Goal: Task Accomplishment & Management: Use online tool/utility

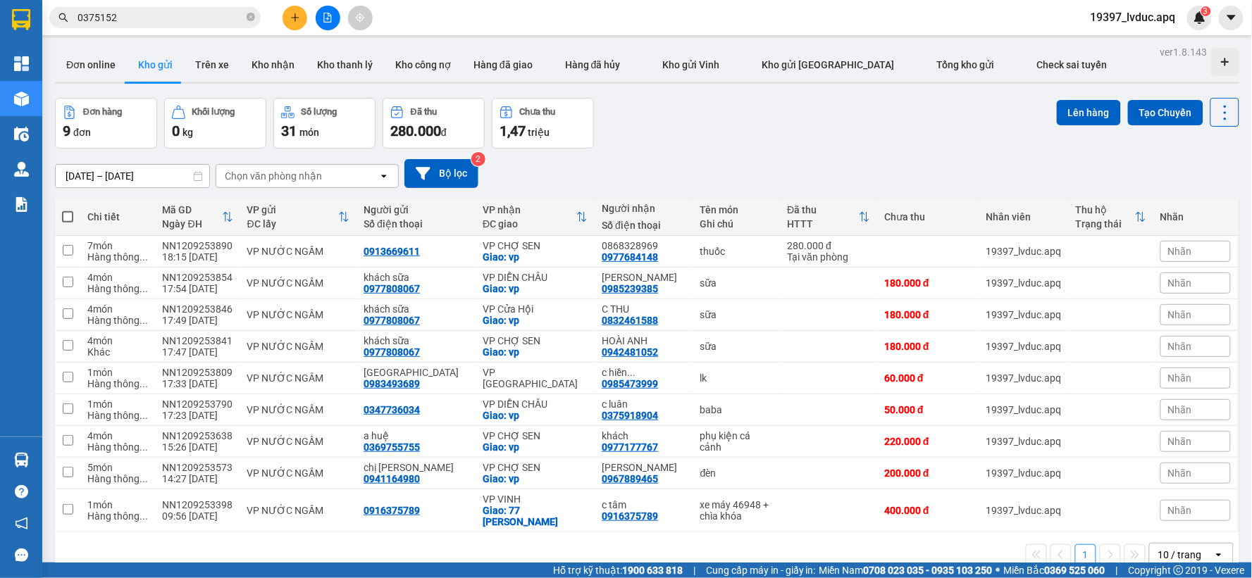
scroll to position [65, 0]
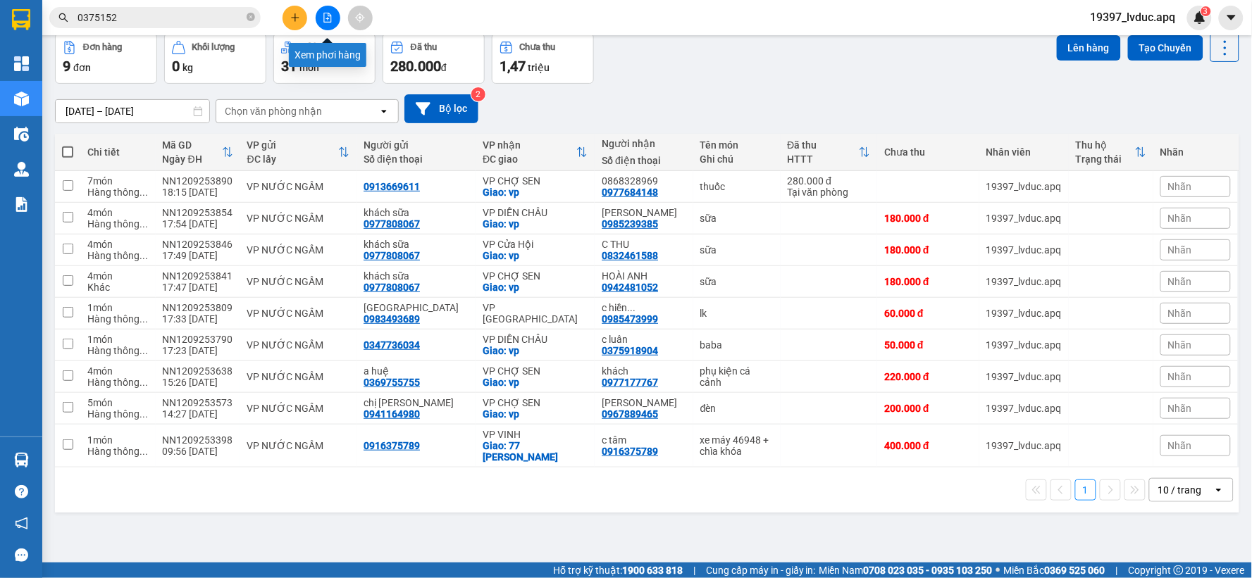
drag, startPoint x: 325, startPoint y: 14, endPoint x: 340, endPoint y: 0, distance: 20.4
click at [328, 13] on icon "file-add" at bounding box center [328, 18] width 10 height 10
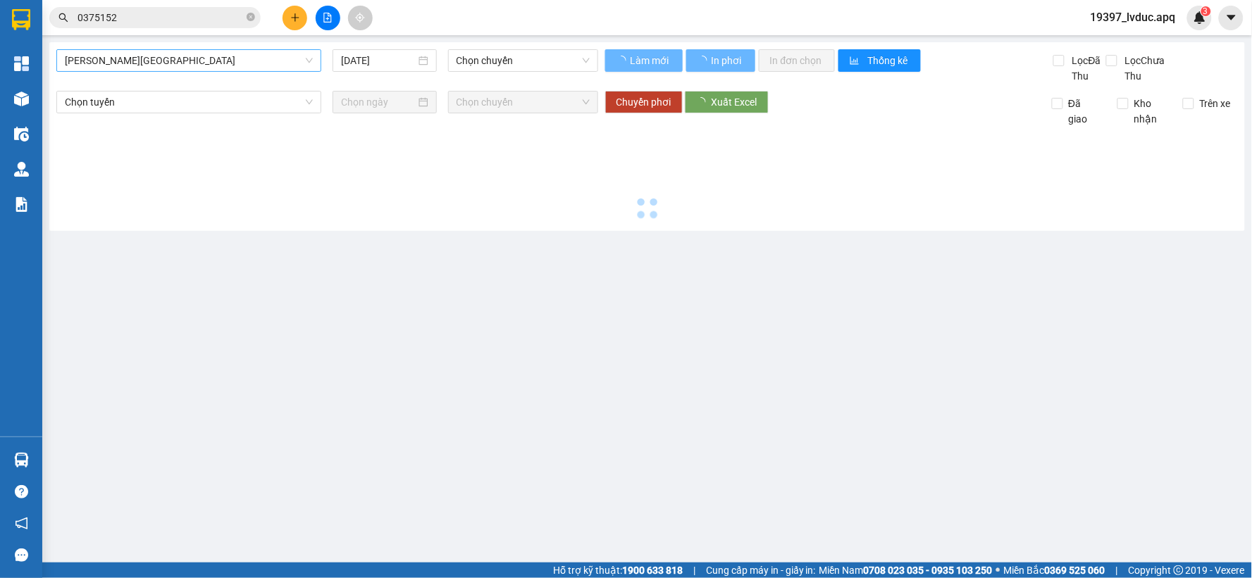
click at [149, 69] on span "[PERSON_NAME][GEOGRAPHIC_DATA]" at bounding box center [189, 60] width 248 height 21
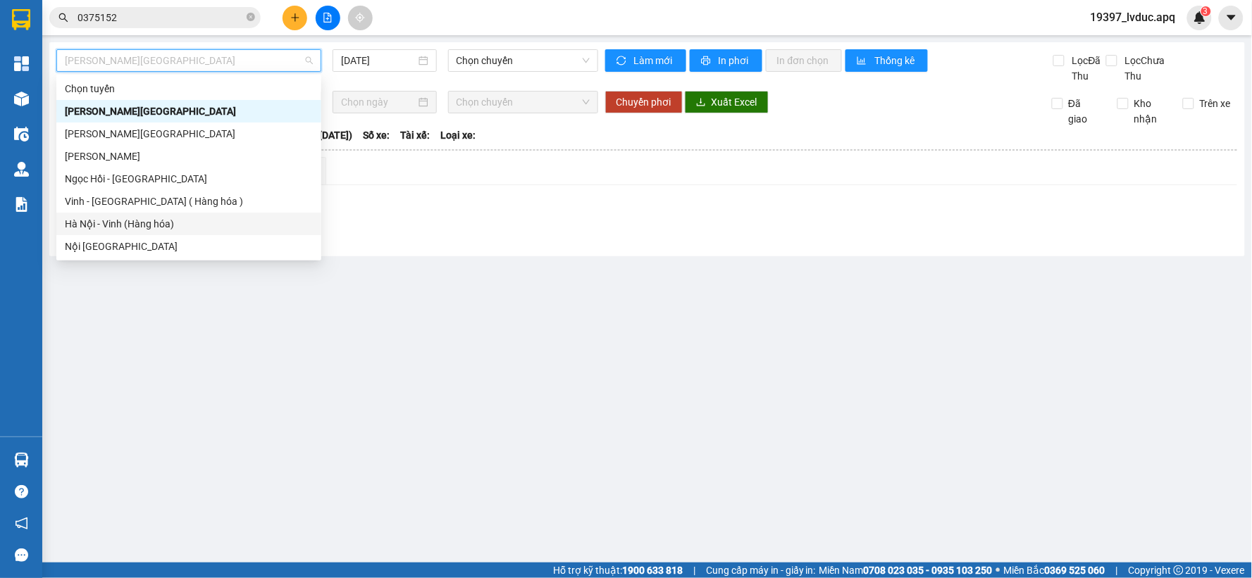
click at [125, 223] on div "Hà Nội - Vinh (Hàng hóa)" at bounding box center [189, 223] width 248 height 15
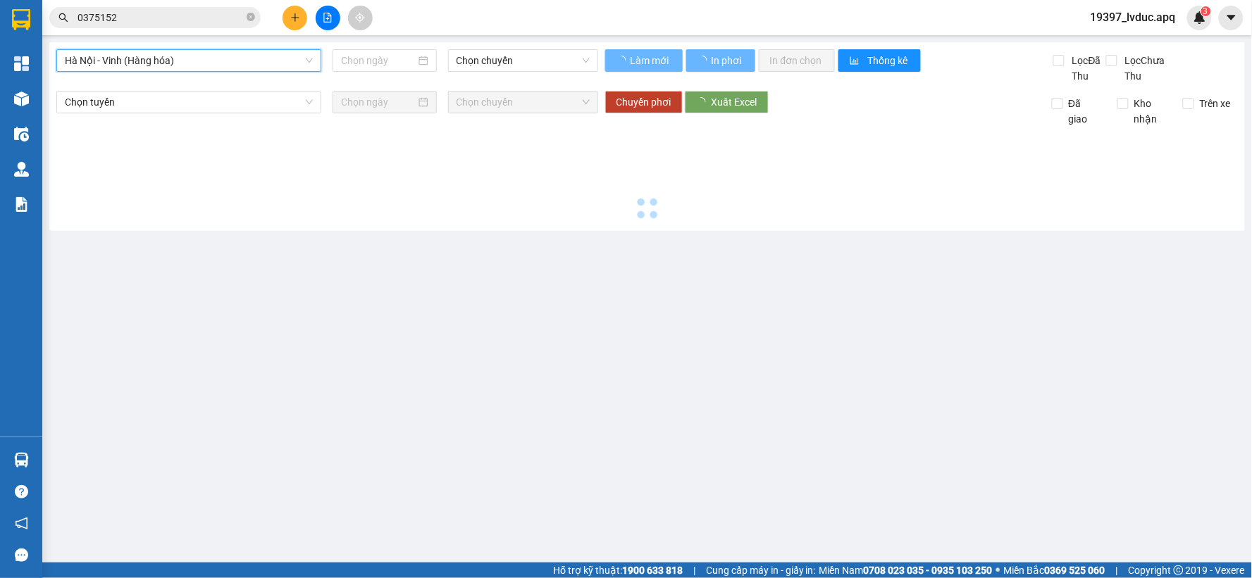
type input "[DATE]"
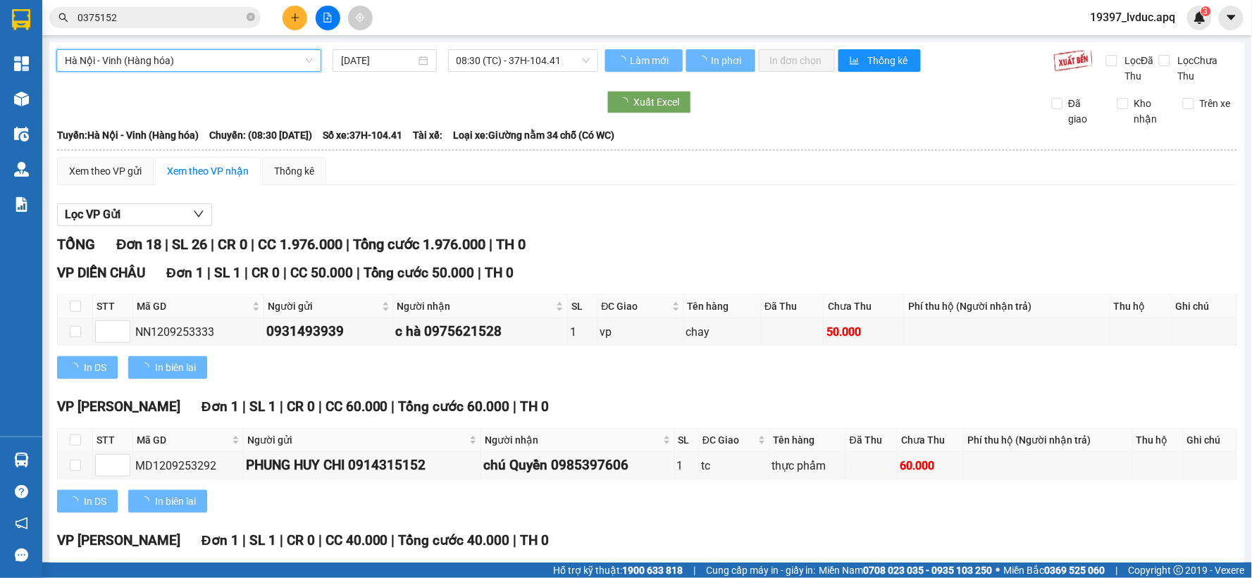
click at [101, 66] on span "Hà Nội - Vinh (Hàng hóa)" at bounding box center [189, 60] width 248 height 21
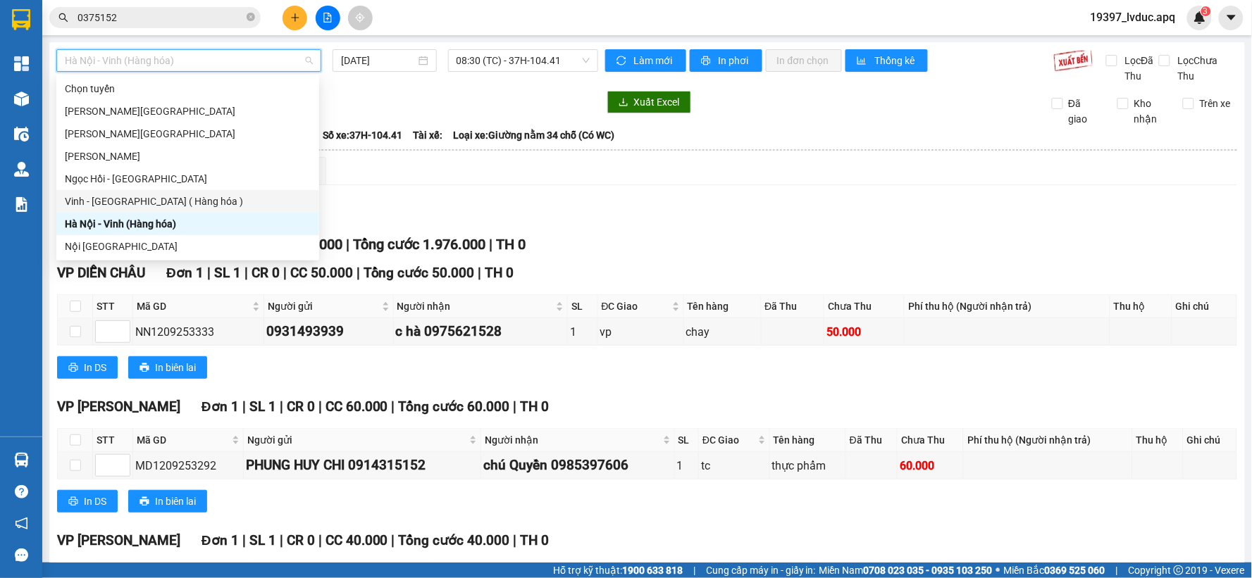
click at [93, 205] on div "Vinh - [GEOGRAPHIC_DATA] ( Hàng hóa )" at bounding box center [188, 201] width 246 height 15
type input "[DATE]"
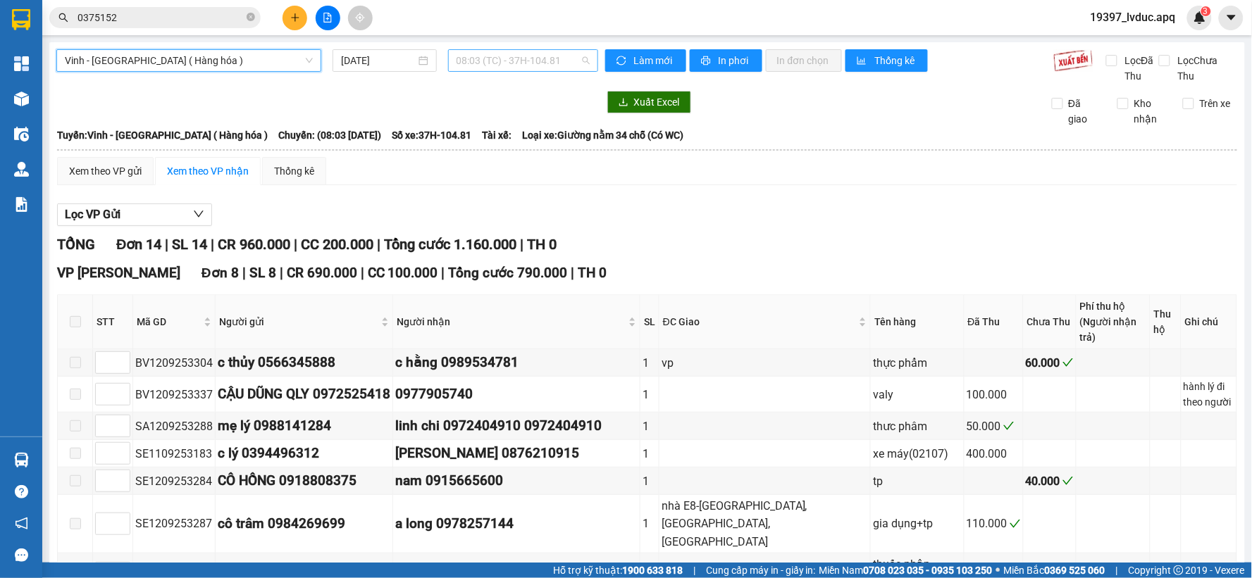
click at [532, 60] on span "08:03 (TC) - 37H-104.81" at bounding box center [522, 60] width 133 height 21
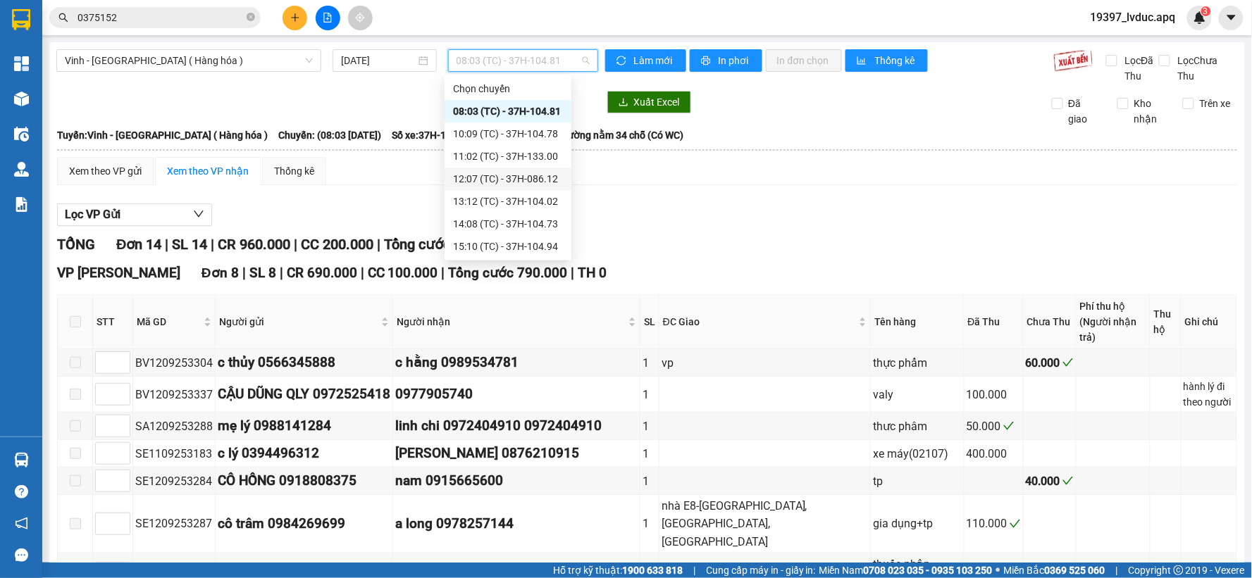
click at [526, 185] on div "12:07 (TC) - 37H-086.12" at bounding box center [508, 178] width 110 height 15
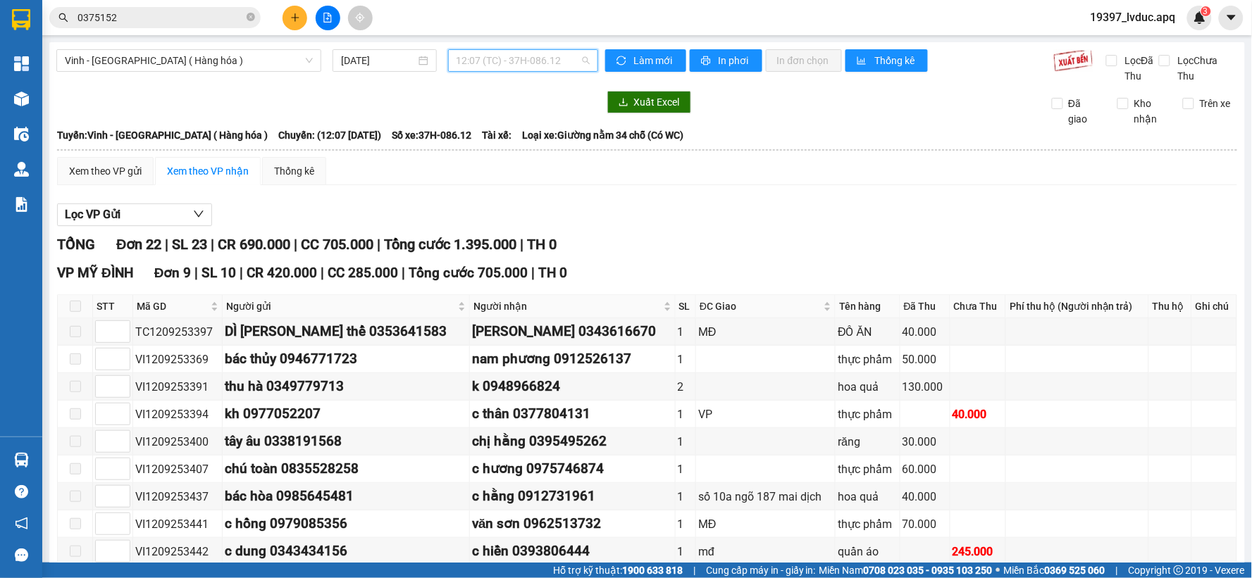
click at [501, 58] on span "12:07 (TC) - 37H-086.12" at bounding box center [522, 60] width 133 height 21
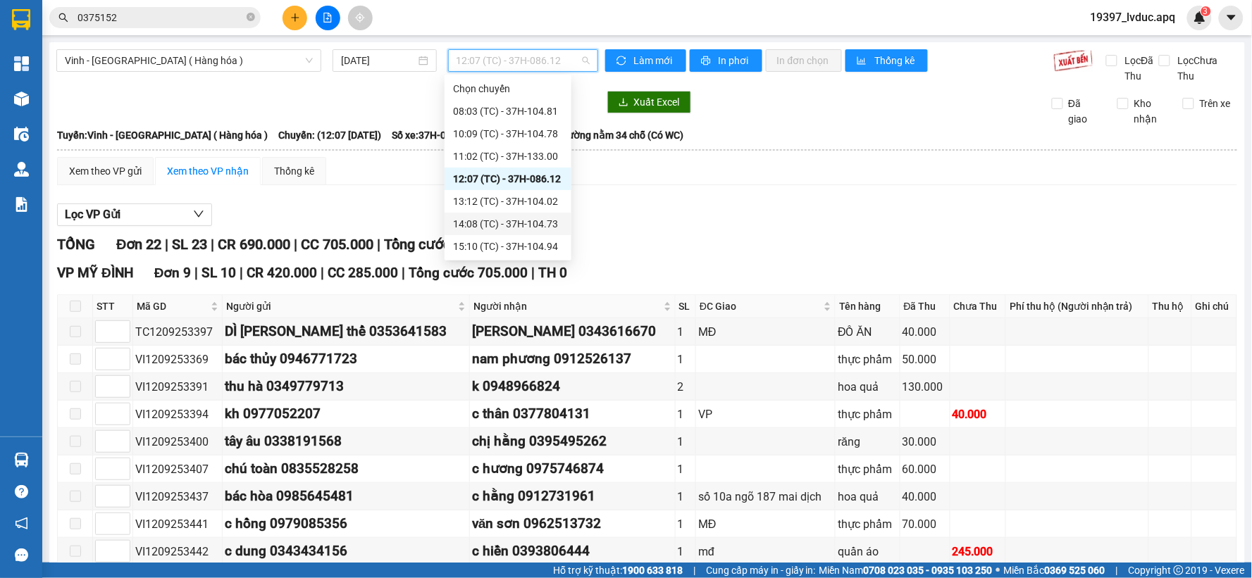
click at [528, 223] on div "14:08 (TC) - 37H-104.73" at bounding box center [508, 223] width 110 height 15
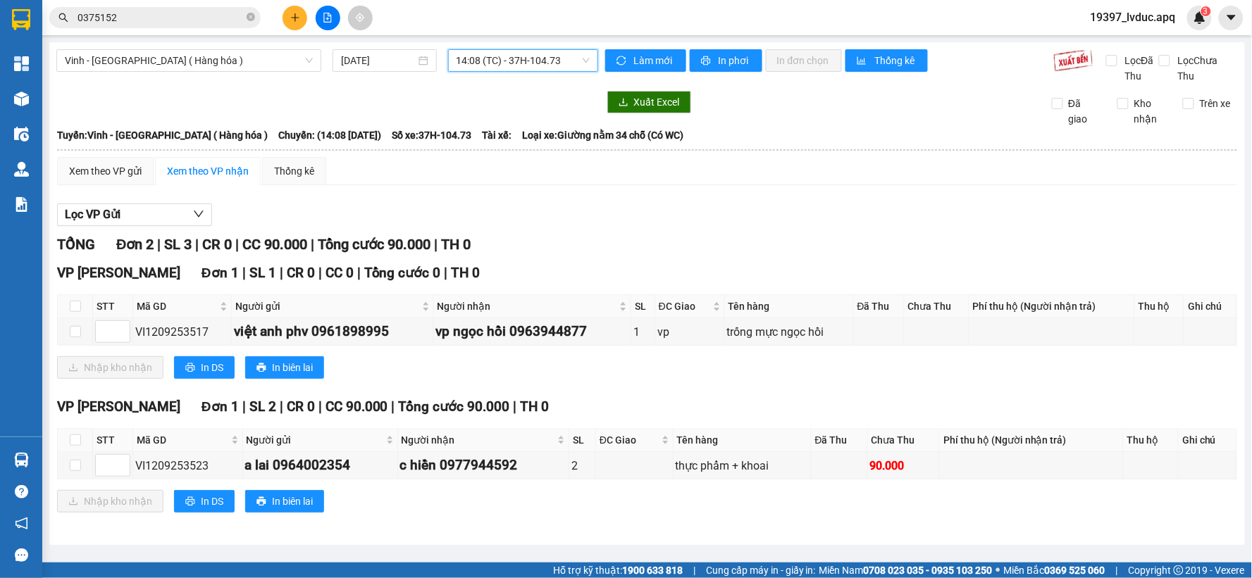
click at [533, 68] on span "14:08 (TC) - 37H-104.73" at bounding box center [522, 60] width 133 height 21
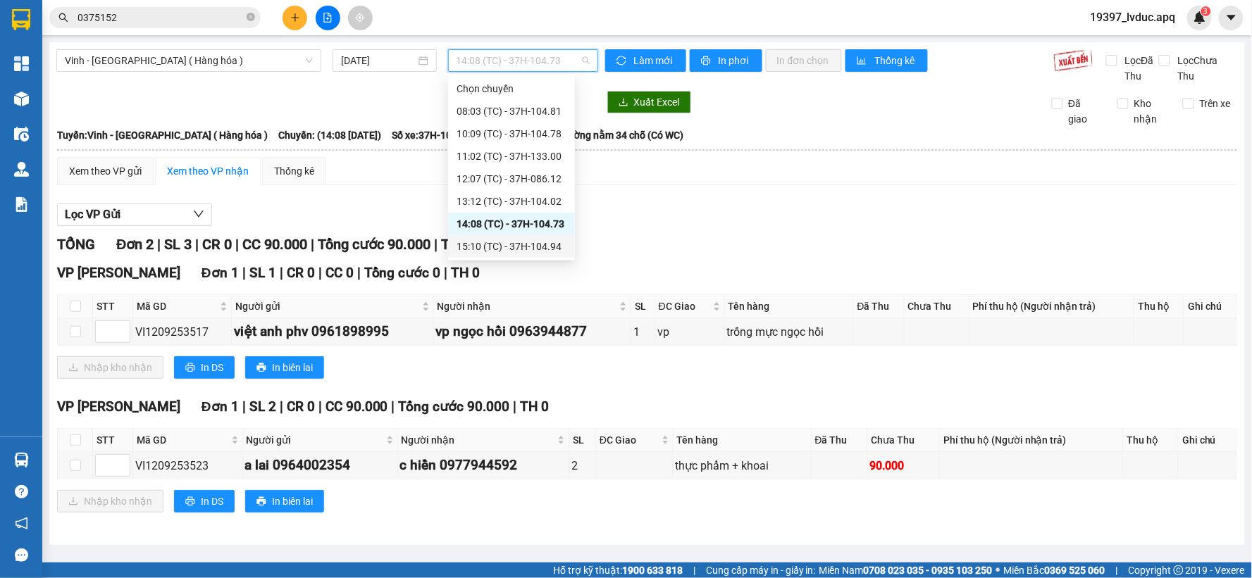
click at [521, 241] on div "15:10 (TC) - 37H-104.94" at bounding box center [511, 246] width 110 height 15
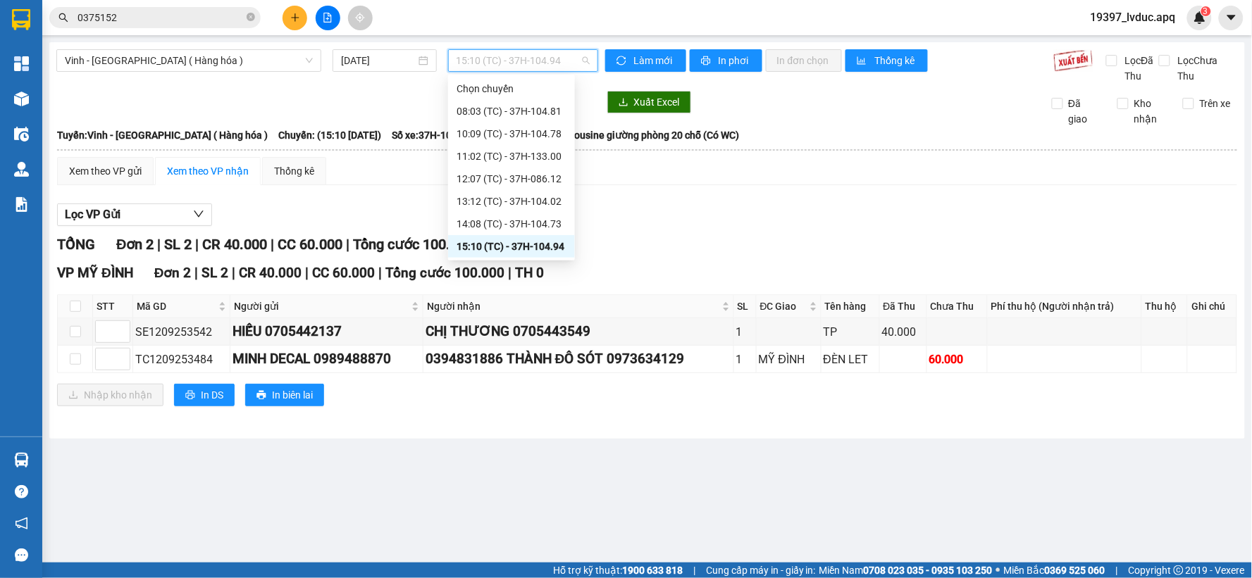
click at [554, 65] on span "15:10 (TC) - 37H-104.94" at bounding box center [522, 60] width 133 height 21
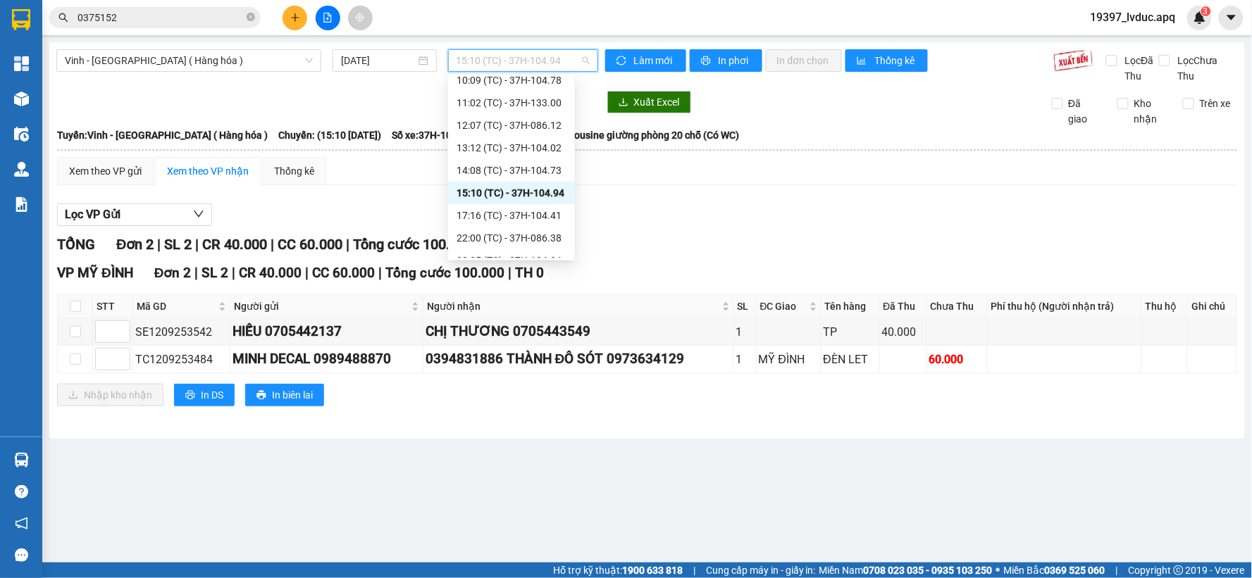
scroll to position [78, 0]
click at [517, 185] on div "17:16 (TC) - 37H-104.41" at bounding box center [511, 190] width 110 height 15
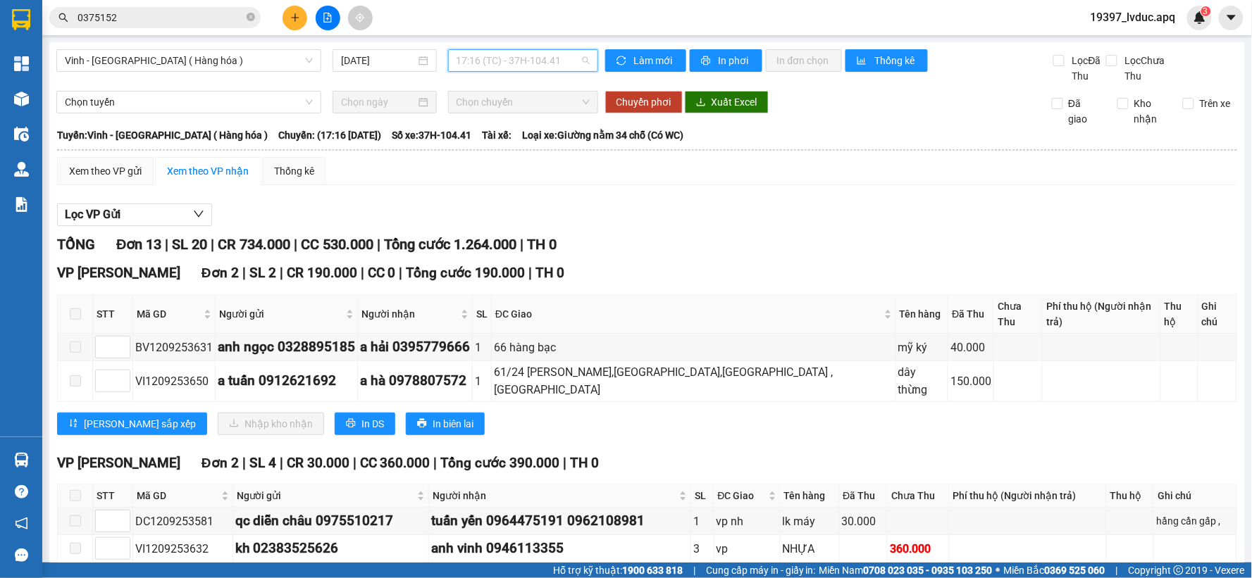
click at [519, 57] on span "17:16 (TC) - 37H-104.41" at bounding box center [522, 60] width 133 height 21
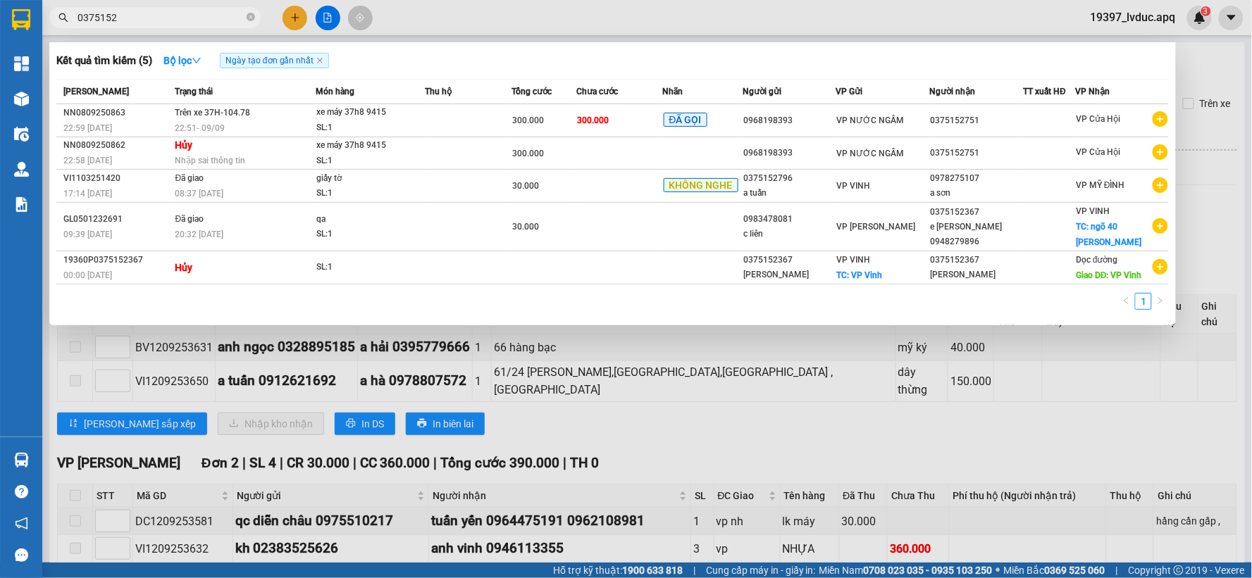
click at [164, 22] on input "0375152" at bounding box center [160, 17] width 166 height 15
drag, startPoint x: 301, startPoint y: 13, endPoint x: 306, endPoint y: 7, distance: 7.5
click at [301, 17] on div at bounding box center [626, 289] width 1252 height 578
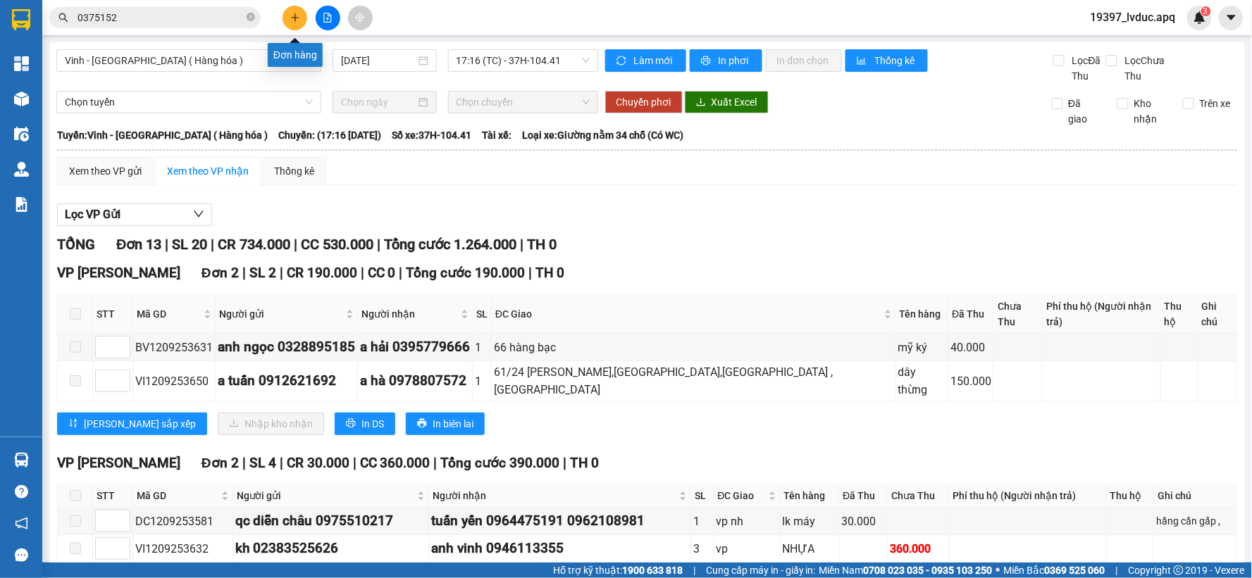
drag, startPoint x: 290, startPoint y: 17, endPoint x: 279, endPoint y: 8, distance: 14.5
click at [285, 15] on button at bounding box center [294, 18] width 25 height 25
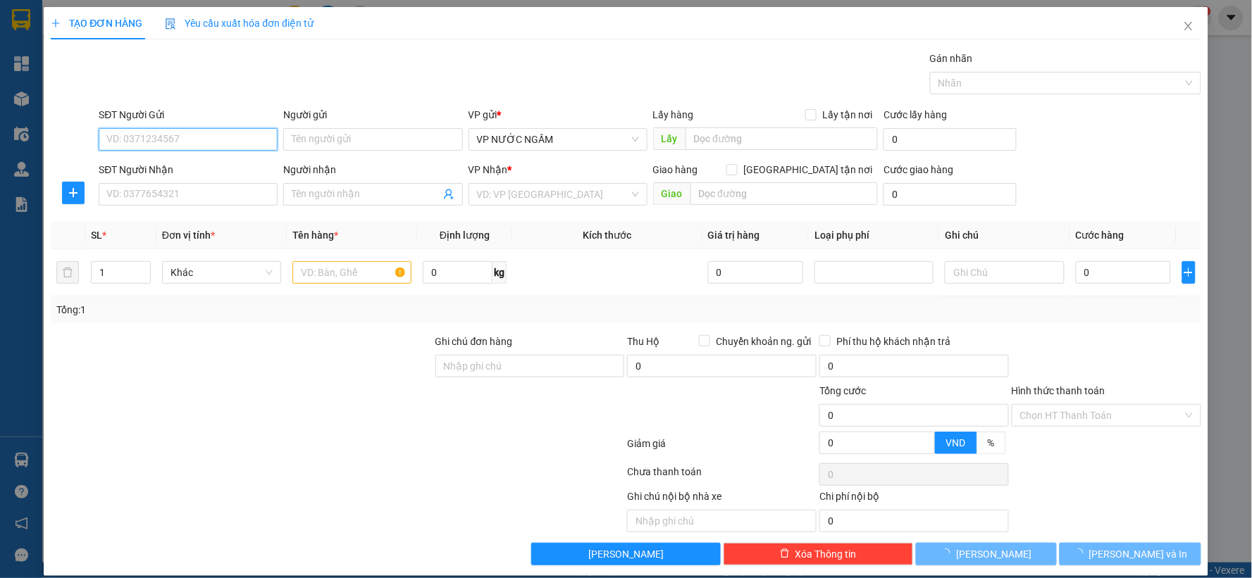
click at [205, 131] on input "SĐT Người Gửi" at bounding box center [188, 139] width 179 height 23
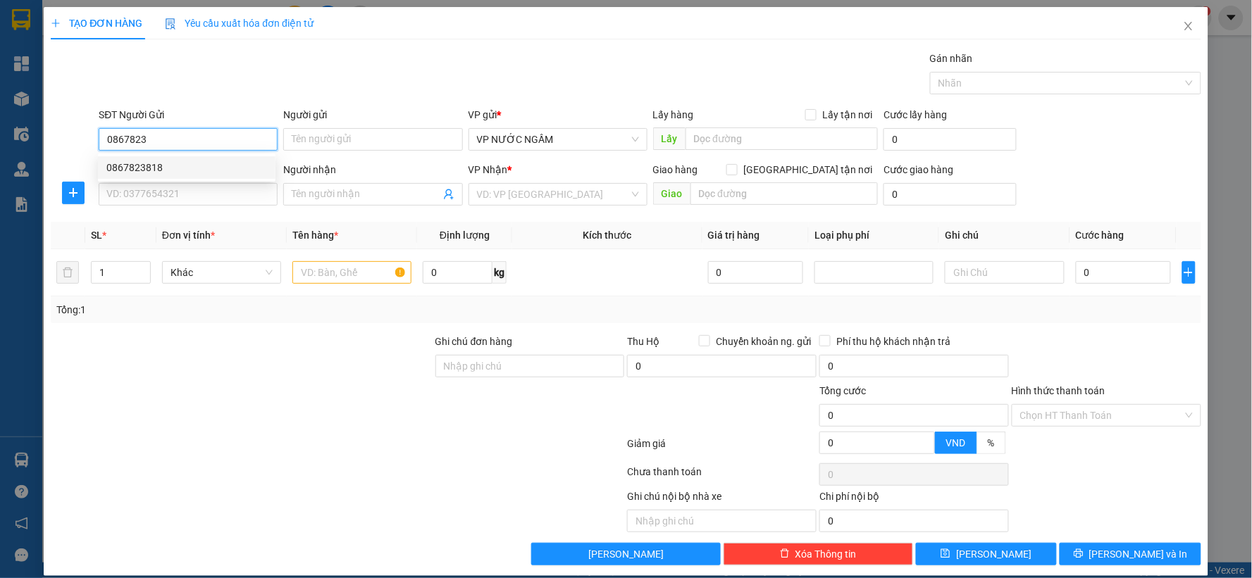
click at [174, 177] on div "0867823818" at bounding box center [187, 167] width 178 height 23
type input "0867823818"
click at [143, 201] on input "SĐT Người Nhận" at bounding box center [188, 194] width 179 height 23
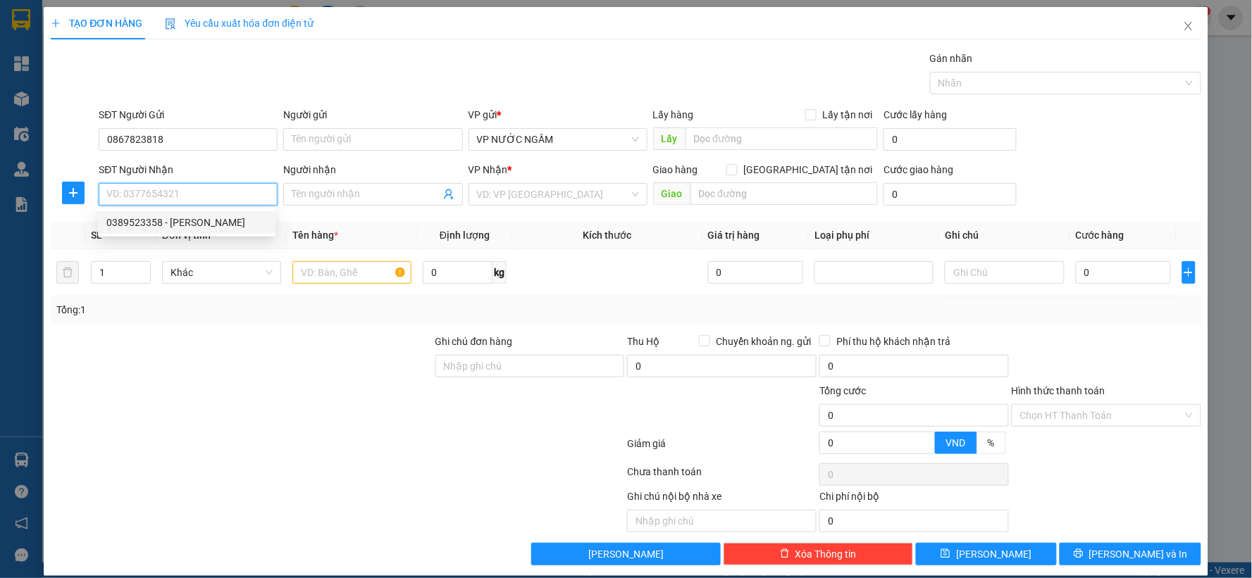
drag, startPoint x: 178, startPoint y: 225, endPoint x: 151, endPoint y: 218, distance: 27.0
click at [178, 226] on div "0389523358 - c ngọc" at bounding box center [186, 222] width 161 height 15
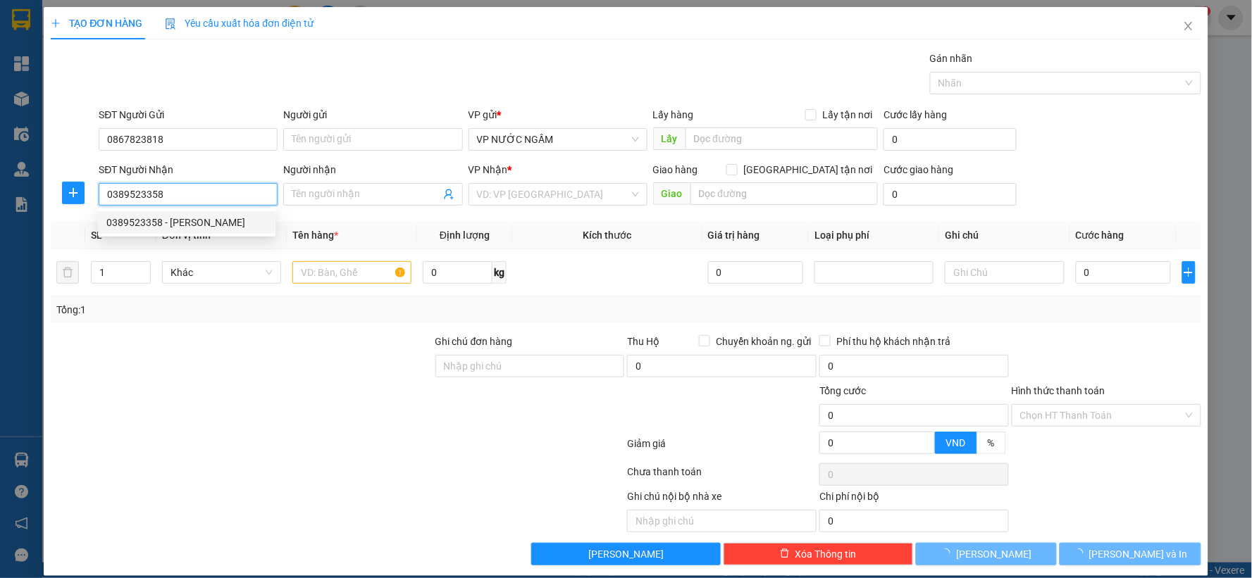
type input "0389523358"
type input "c ngọc"
type input "VP Vinh"
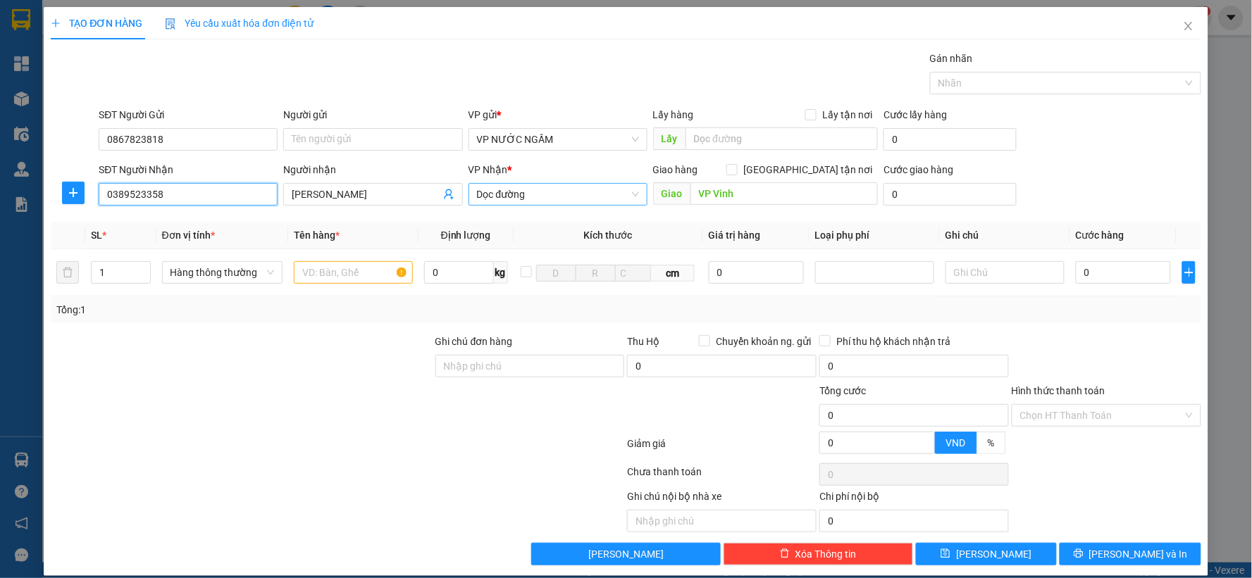
click at [512, 194] on span "Dọc đường" at bounding box center [558, 194] width 162 height 21
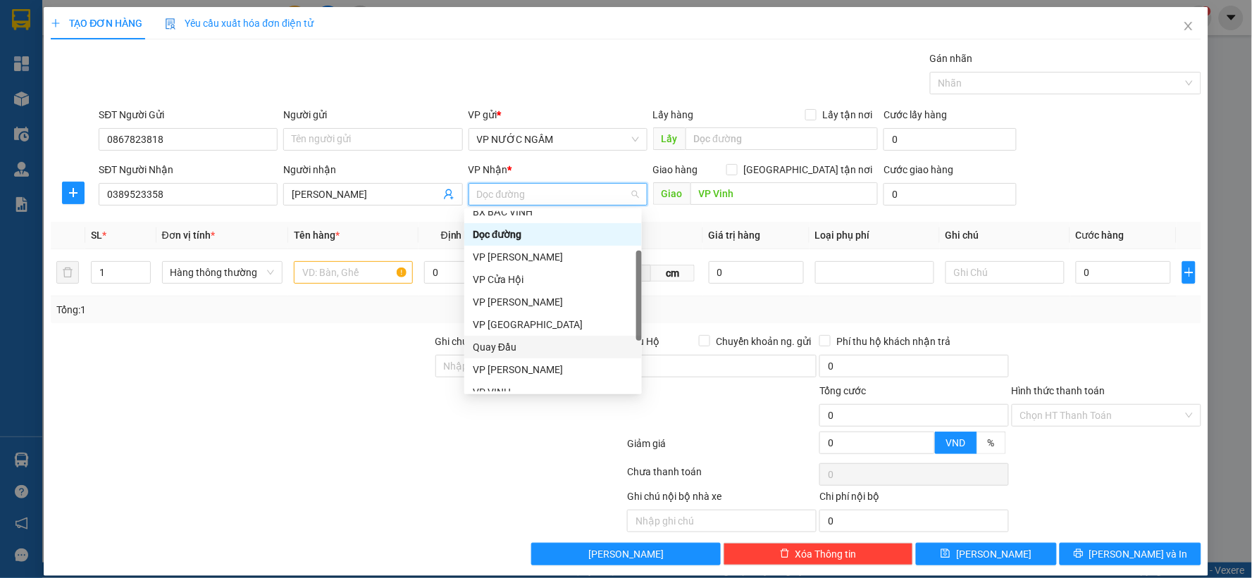
scroll to position [202, 0]
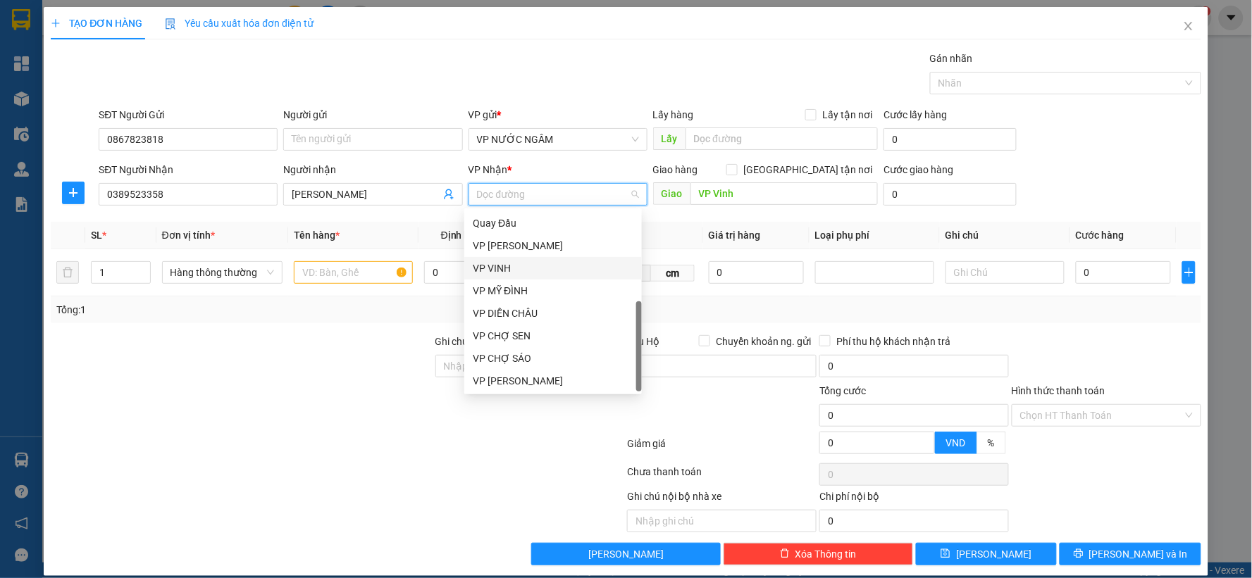
click at [495, 263] on div "VP VINH" at bounding box center [553, 268] width 161 height 15
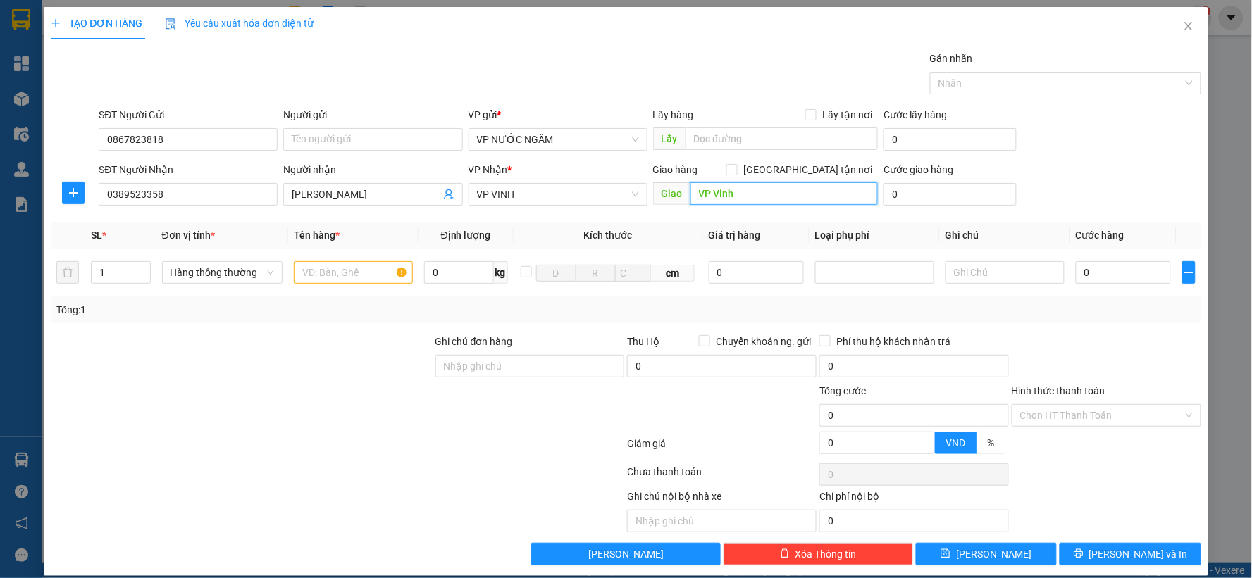
click at [766, 185] on input "VP Vinh" at bounding box center [784, 193] width 188 height 23
type input "chung cư số 1 quang trung"
click at [736, 171] on input "Giao tận nơi" at bounding box center [731, 169] width 10 height 10
checkbox input "true"
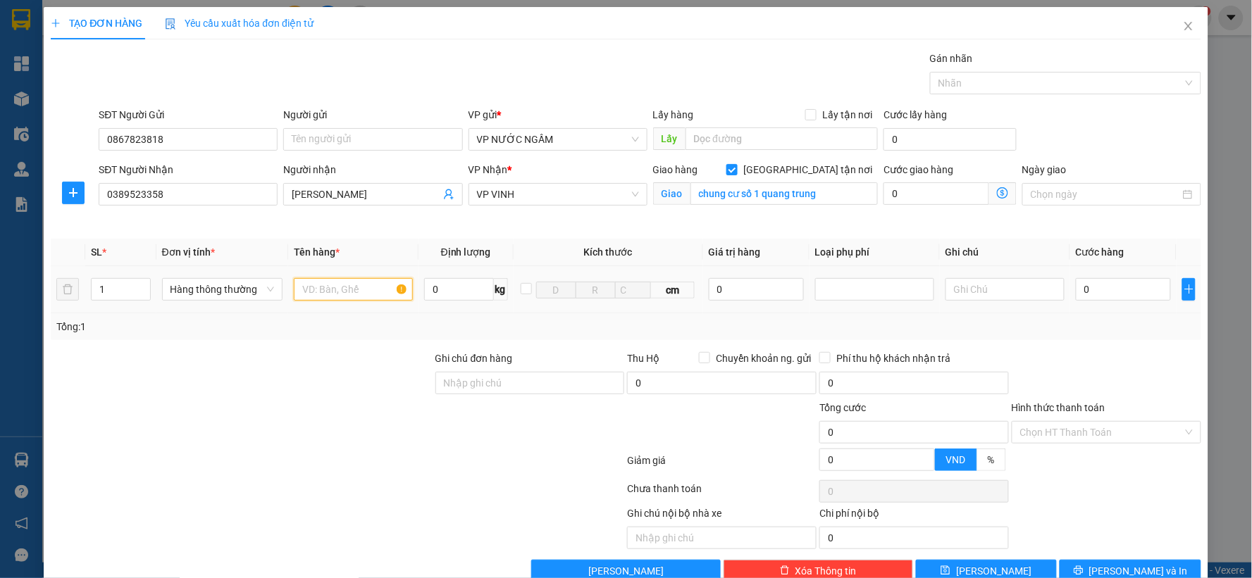
click at [371, 283] on input "text" at bounding box center [353, 289] width 119 height 23
click at [320, 292] on input "text" at bounding box center [353, 289] width 119 height 23
type input "bánh"
click at [1040, 294] on input "text" at bounding box center [1004, 289] width 119 height 23
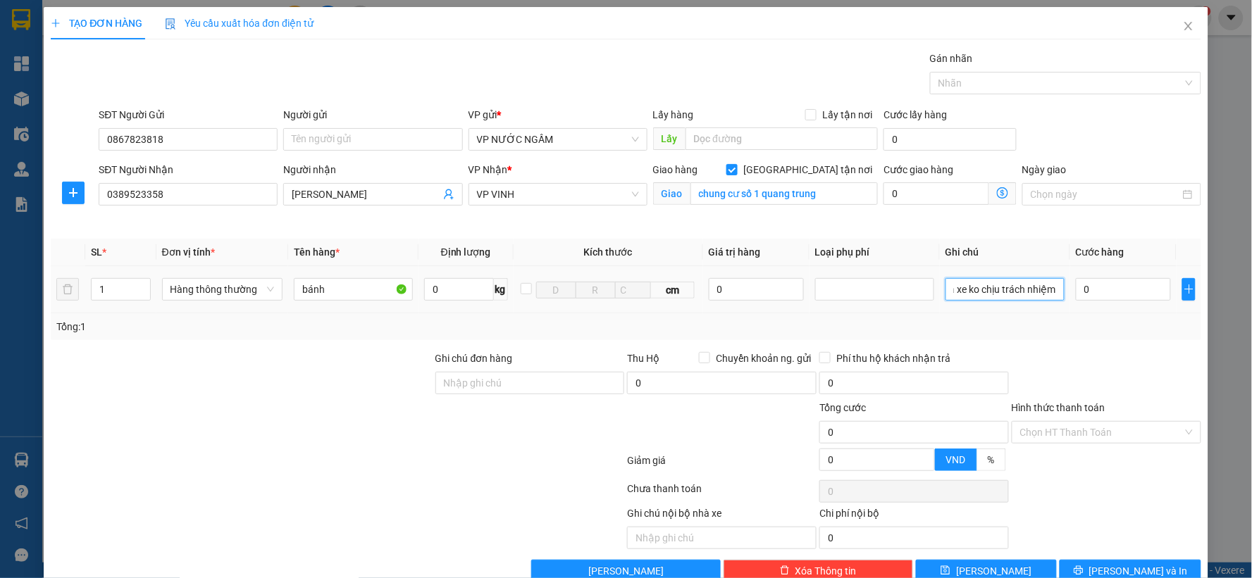
type input "hong nhà xe ko chịu trách nhiệm"
drag, startPoint x: 1108, startPoint y: 301, endPoint x: 1114, endPoint y: 296, distance: 8.5
click at [1112, 297] on div "0" at bounding box center [1123, 289] width 95 height 28
click at [1114, 296] on input "0" at bounding box center [1123, 289] width 95 height 23
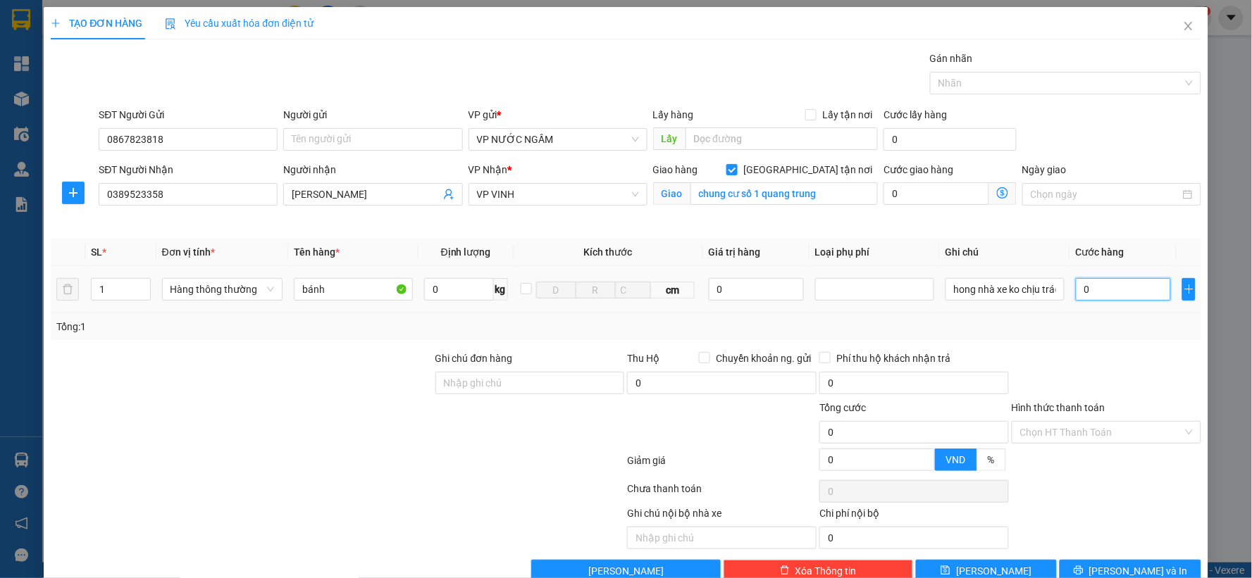
type input "4"
type input "40"
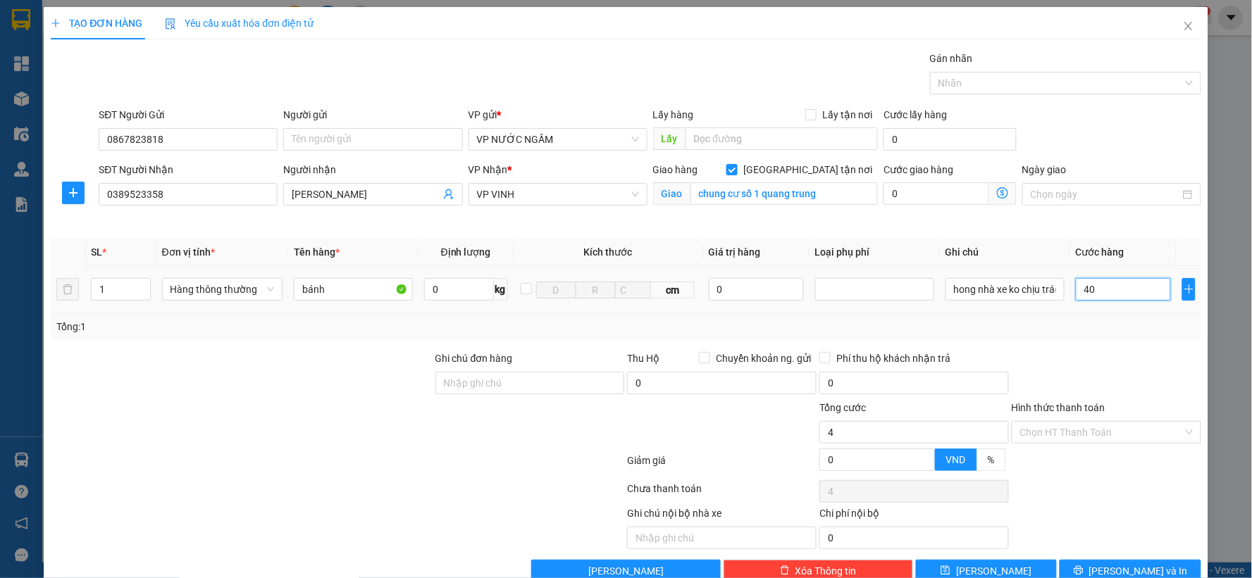
type input "40"
type input "400"
type input "400.000"
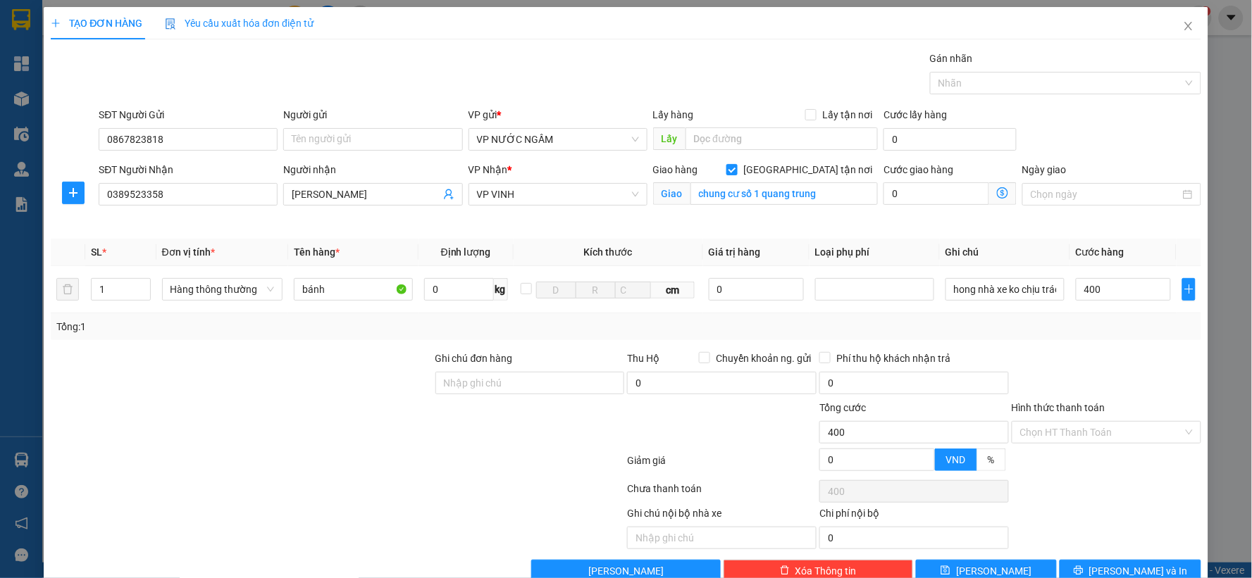
type input "400.000"
click at [1095, 338] on div "Tổng: 1" at bounding box center [626, 326] width 1150 height 27
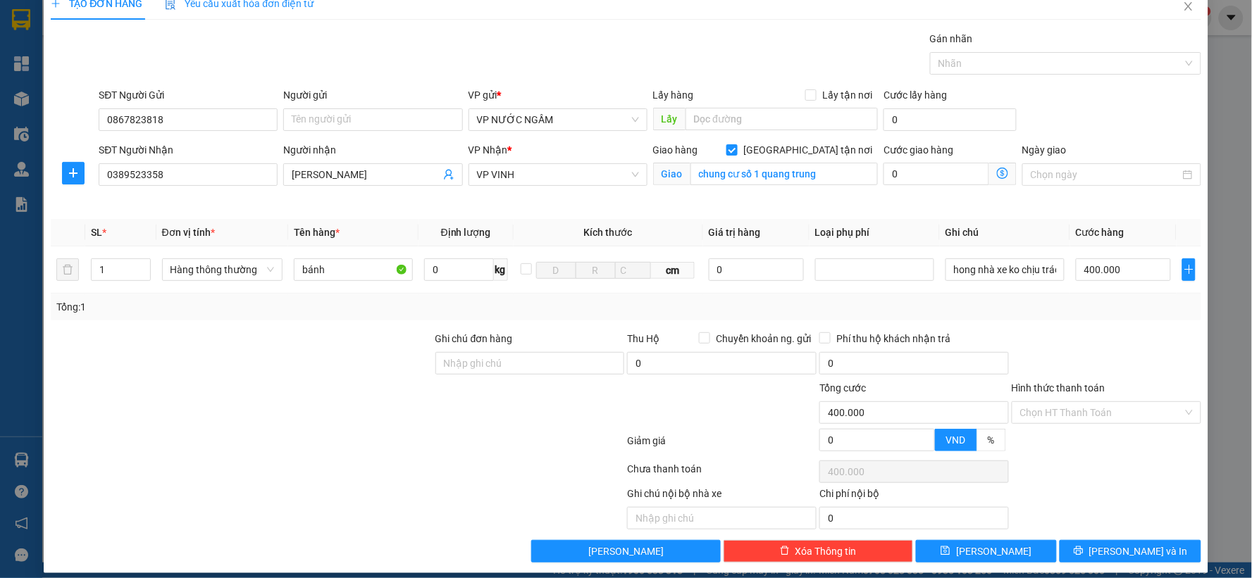
scroll to position [32, 0]
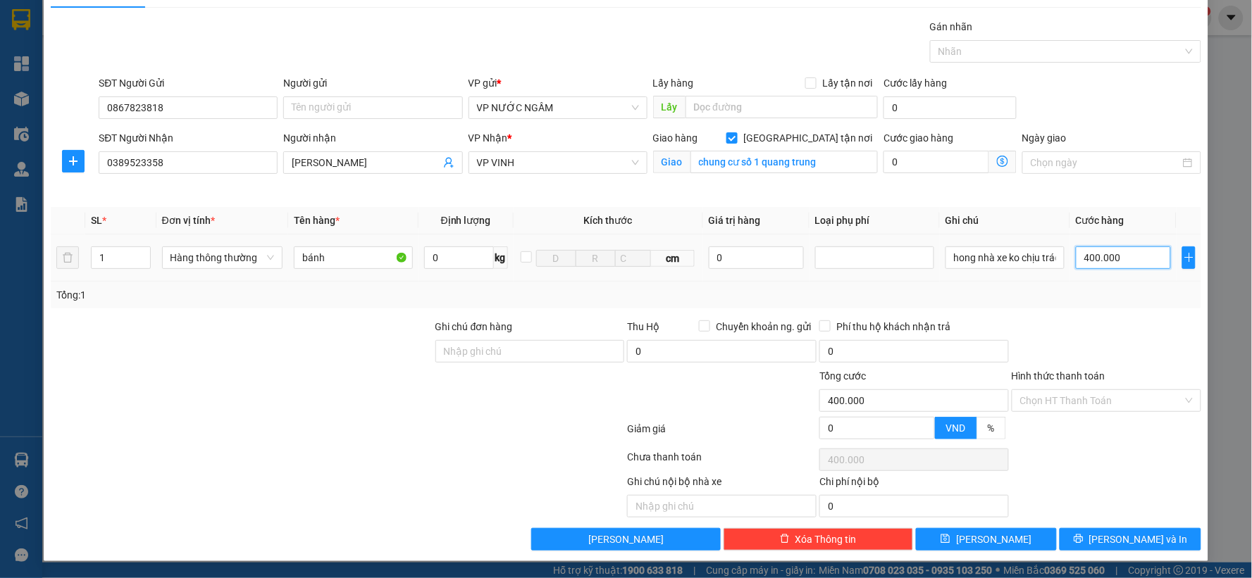
click at [1132, 247] on input "400.000" at bounding box center [1123, 258] width 95 height 23
type input "0"
type input "04"
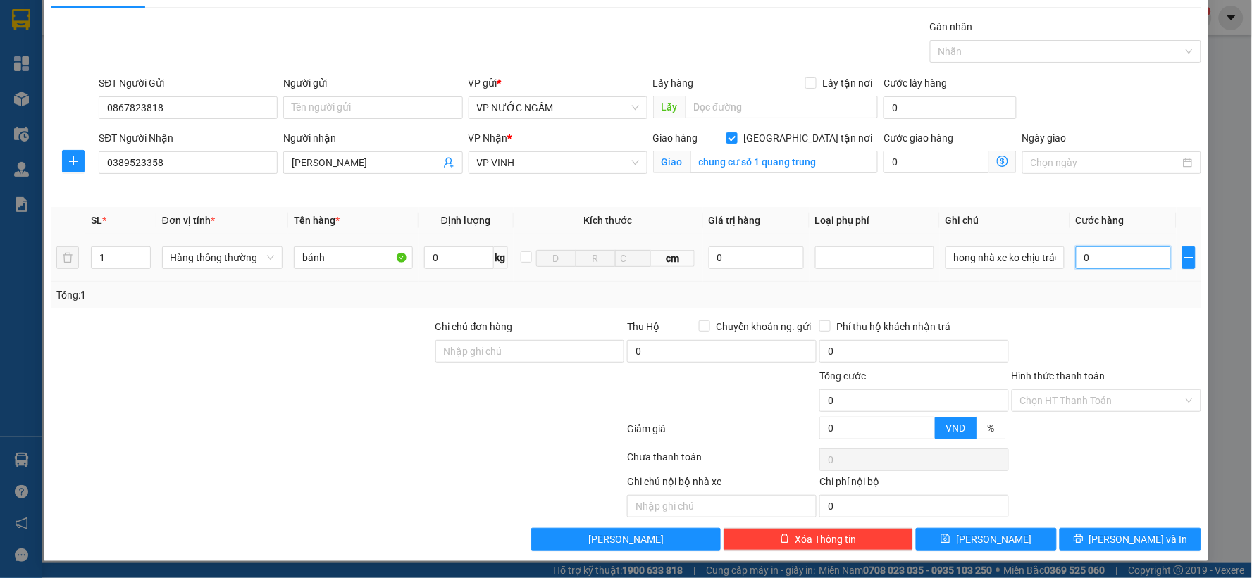
type input "4"
type input "040"
type input "40"
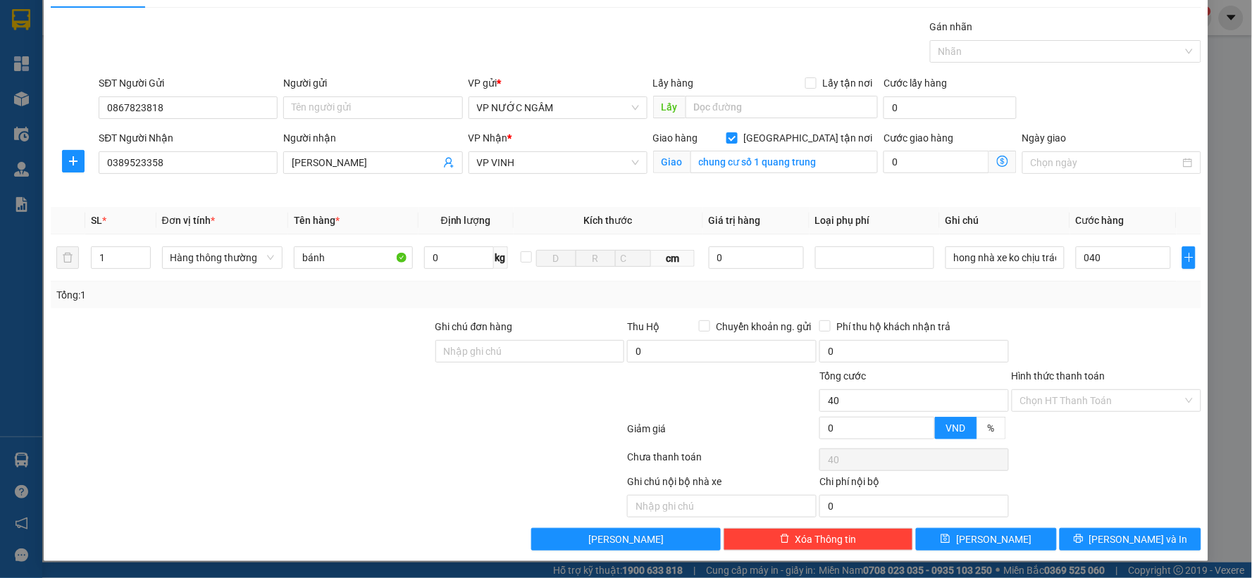
type input "40.000"
click at [1109, 282] on div "Tổng: 1" at bounding box center [626, 295] width 1150 height 27
click at [1130, 539] on span "Lưu và In" at bounding box center [1138, 539] width 99 height 15
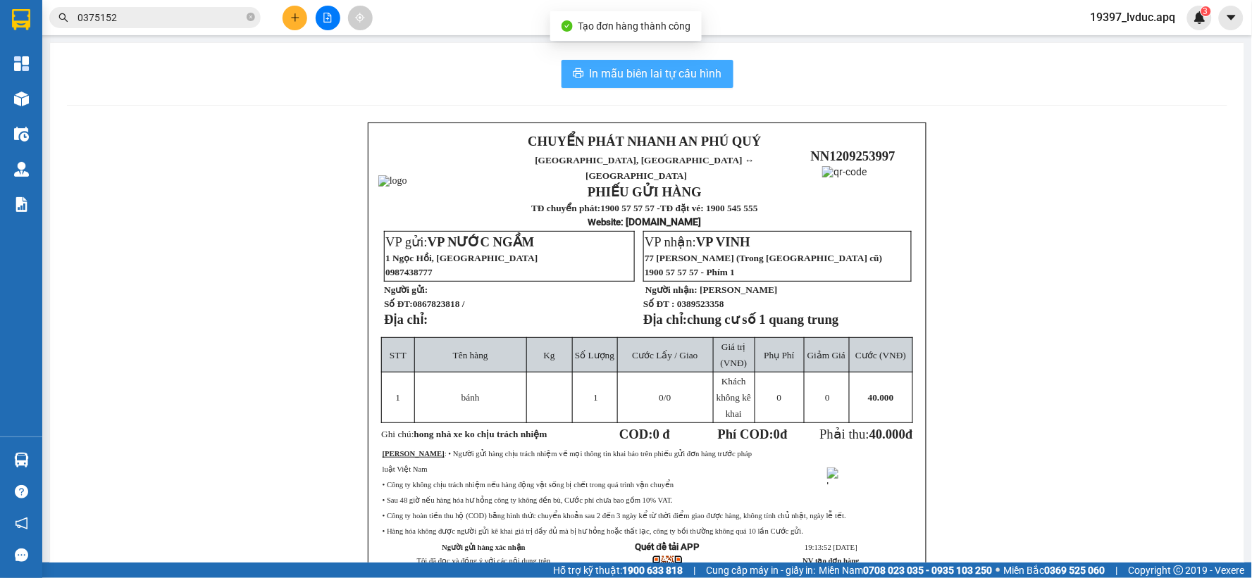
drag, startPoint x: 585, startPoint y: 70, endPoint x: 595, endPoint y: 54, distance: 19.9
click at [590, 68] on span "In mẫu biên lai tự cấu hình" at bounding box center [656, 74] width 132 height 18
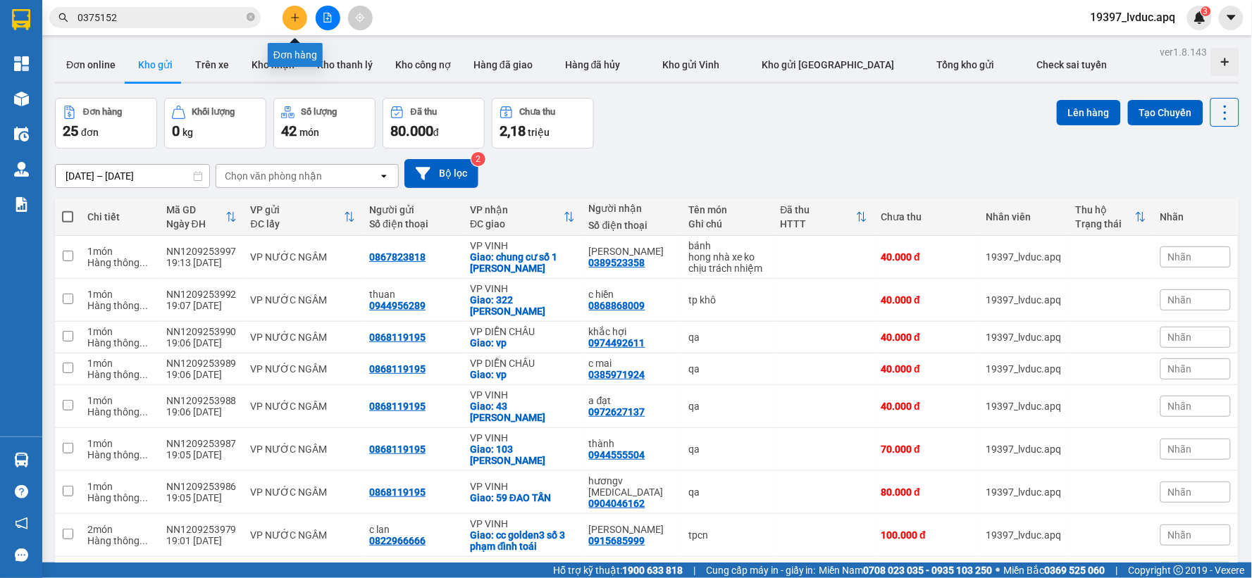
click at [294, 20] on icon "plus" at bounding box center [295, 18] width 10 height 10
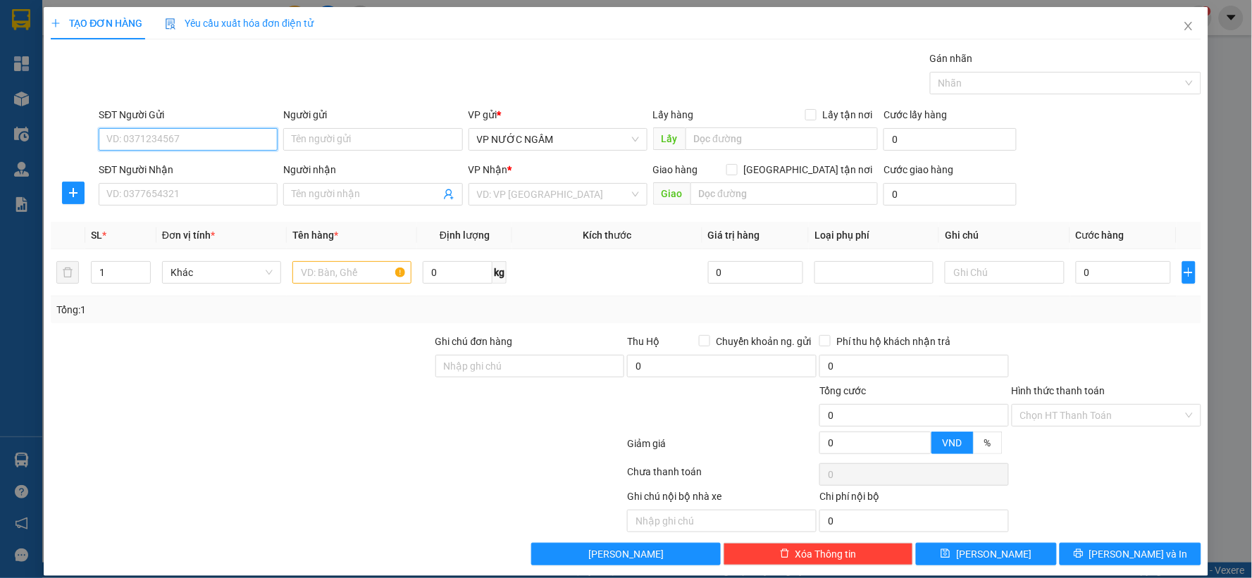
click at [209, 134] on input "SĐT Người Gửi" at bounding box center [188, 139] width 179 height 23
click at [172, 168] on div "0867823818" at bounding box center [186, 167] width 161 height 15
type input "0867823818"
click at [176, 188] on input "SĐT Người Nhận" at bounding box center [188, 194] width 179 height 23
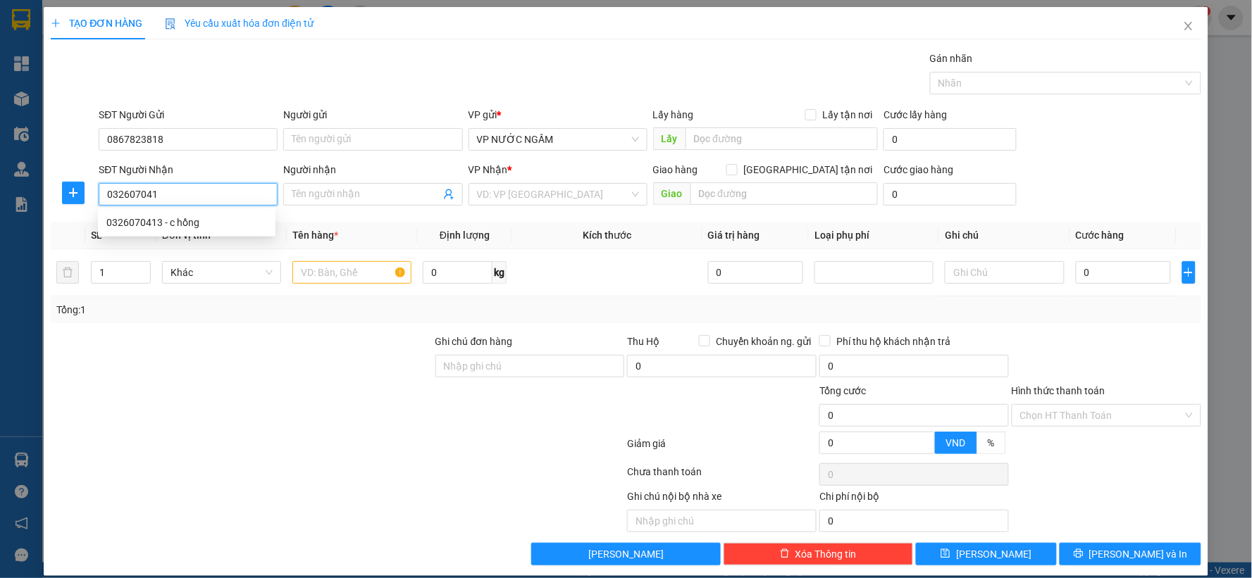
type input "0326070413"
click at [194, 229] on div "0326070413 - c hồng" at bounding box center [186, 222] width 161 height 15
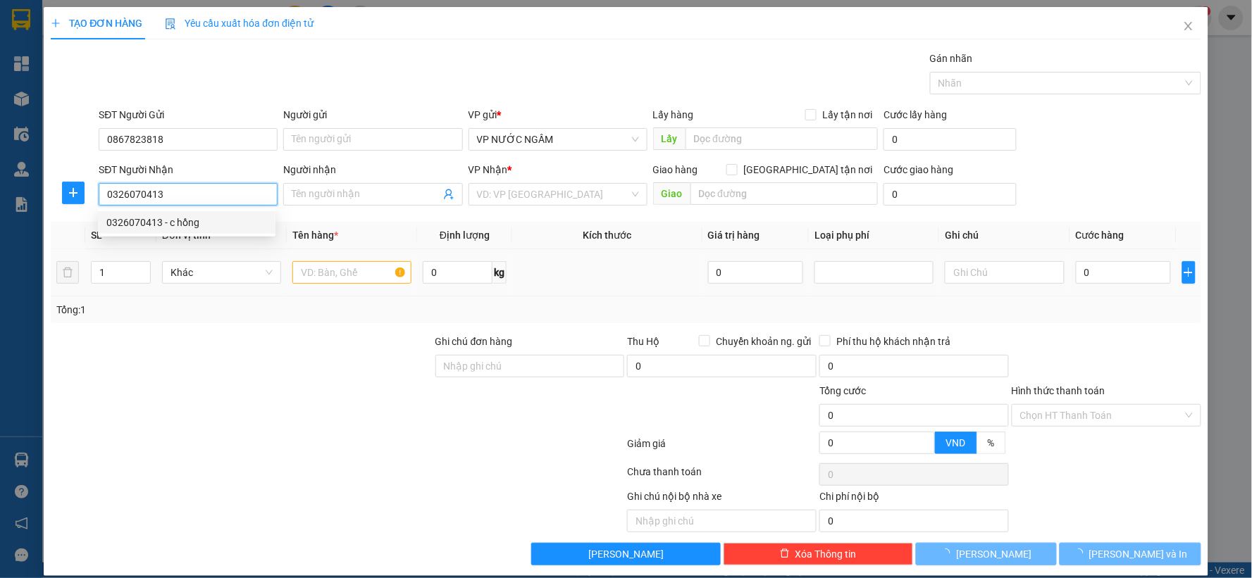
type input "c hồng"
checkbox input "true"
type input "28 kim đồng"
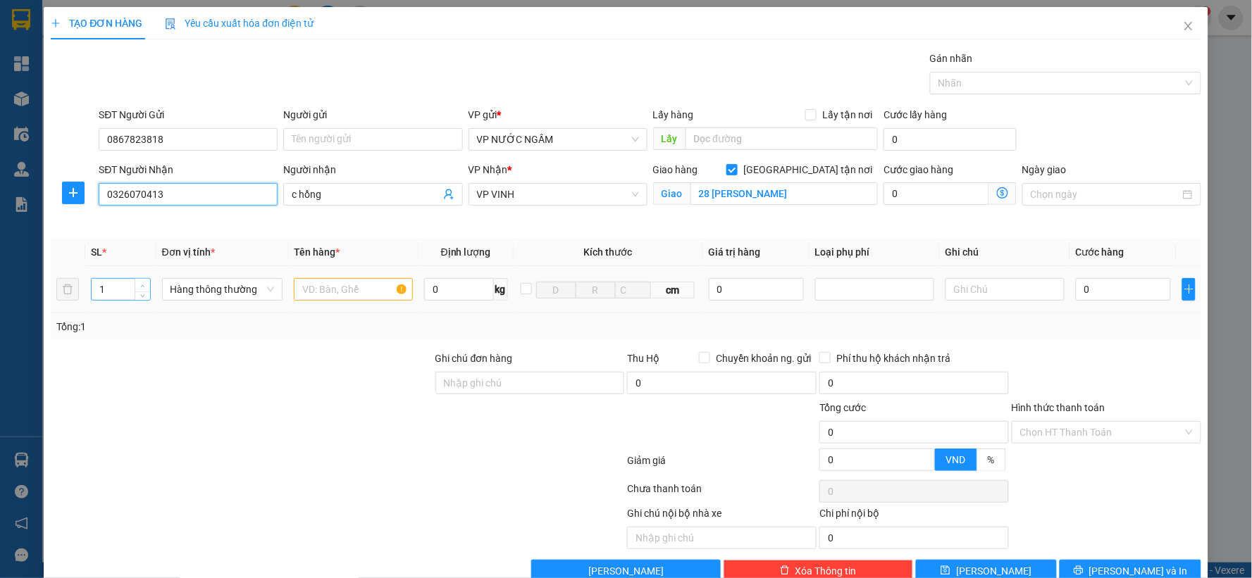
type input "0326070413"
type input "2"
drag, startPoint x: 142, startPoint y: 282, endPoint x: 263, endPoint y: 282, distance: 121.2
click at [142, 283] on span "up" at bounding box center [143, 286] width 8 height 8
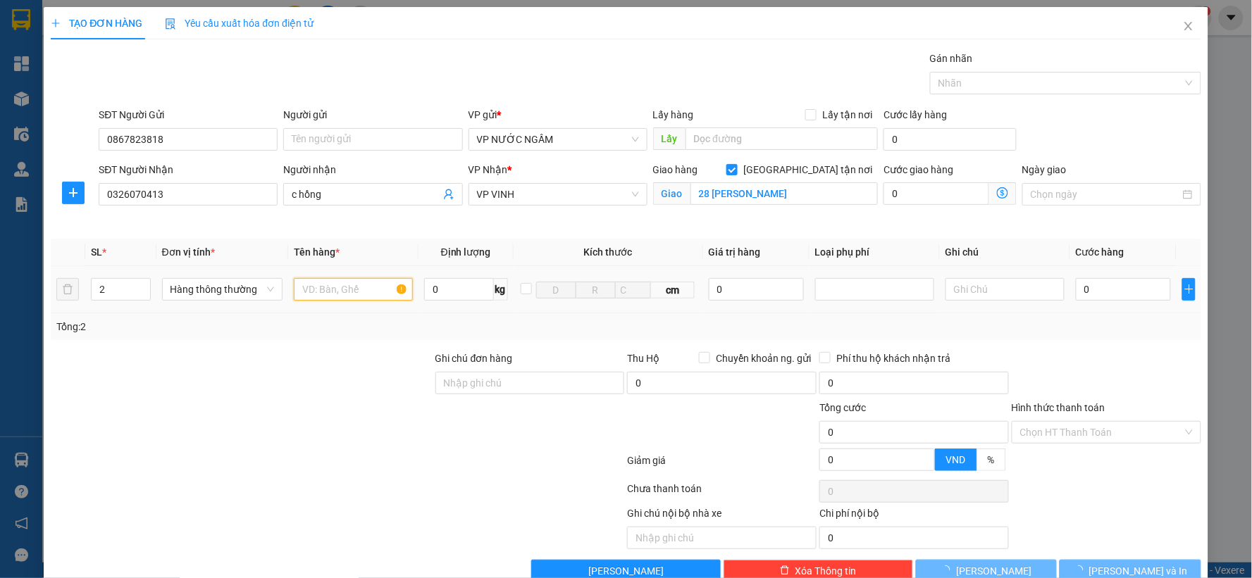
click at [375, 287] on input "text" at bounding box center [353, 289] width 119 height 23
click at [358, 296] on input "text" at bounding box center [353, 289] width 119 height 23
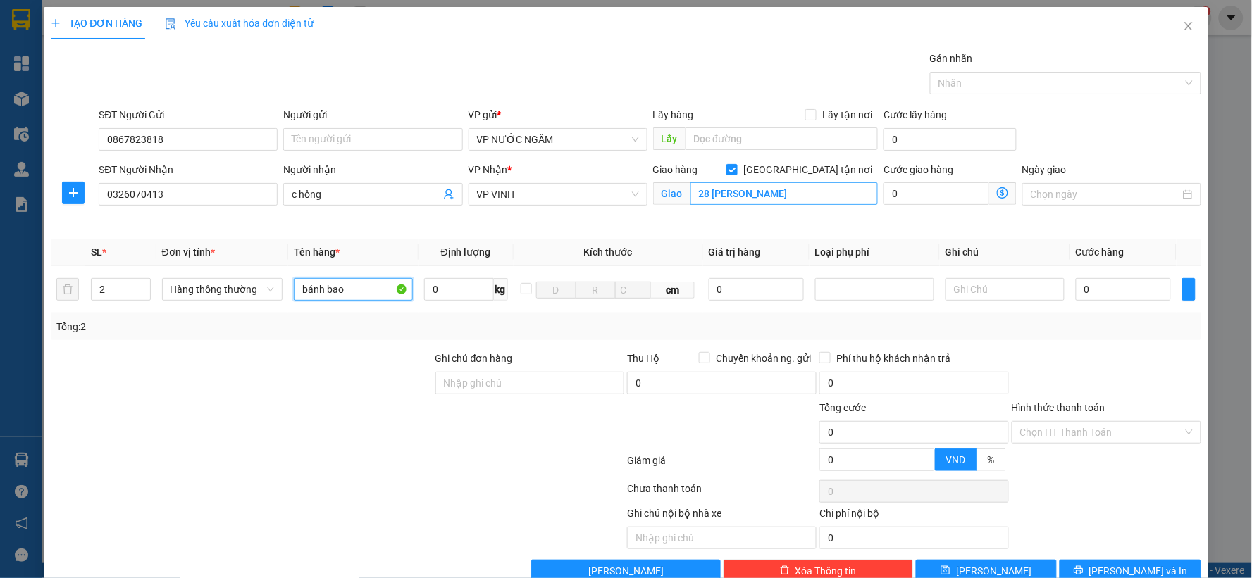
type input "bánh bao"
click at [802, 194] on input "28 kim đồng" at bounding box center [784, 193] width 188 height 23
type input "v"
type input "chung cuq ct3a quang trung"
click at [1092, 285] on input "0" at bounding box center [1123, 289] width 95 height 23
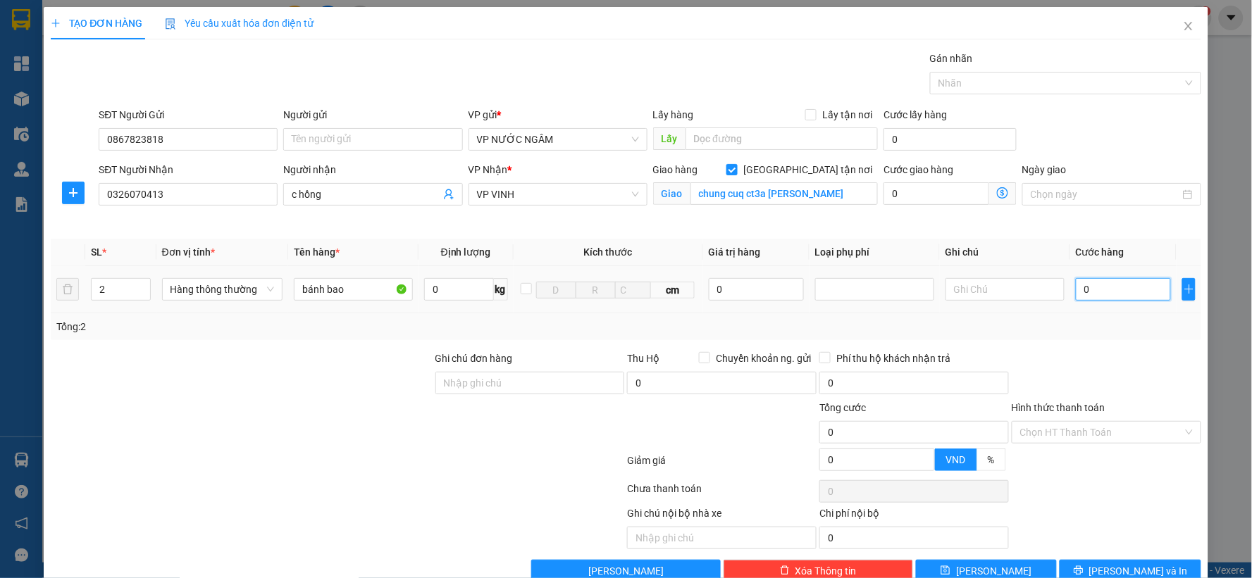
type input "8"
type input "80"
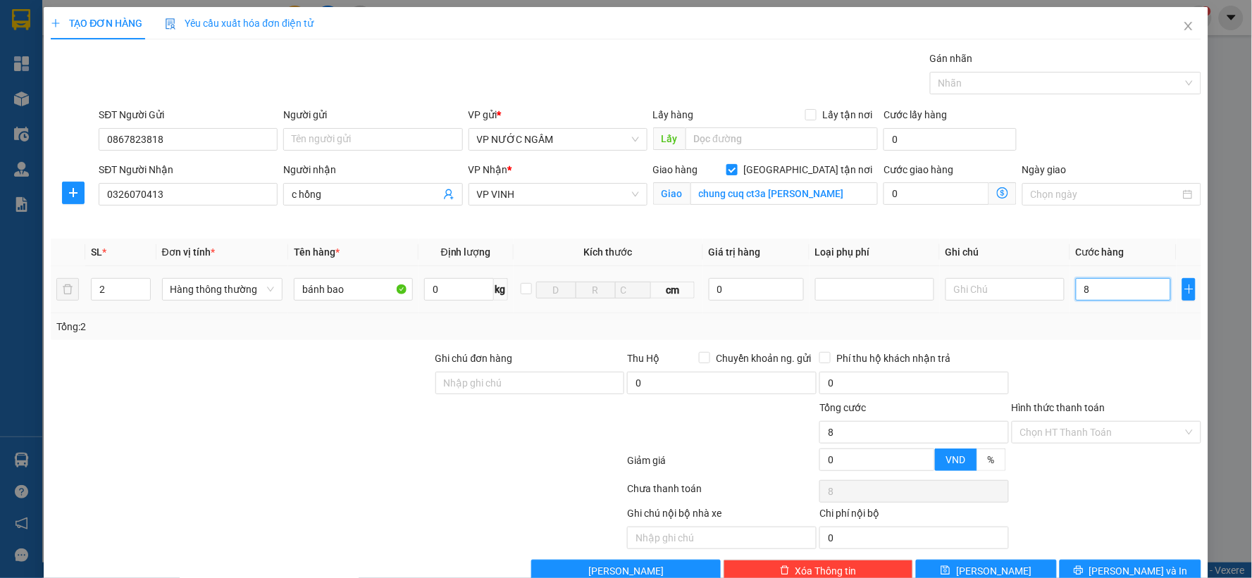
type input "80"
type input "80.000"
click at [1082, 319] on div "Tổng: 2" at bounding box center [625, 326] width 1139 height 15
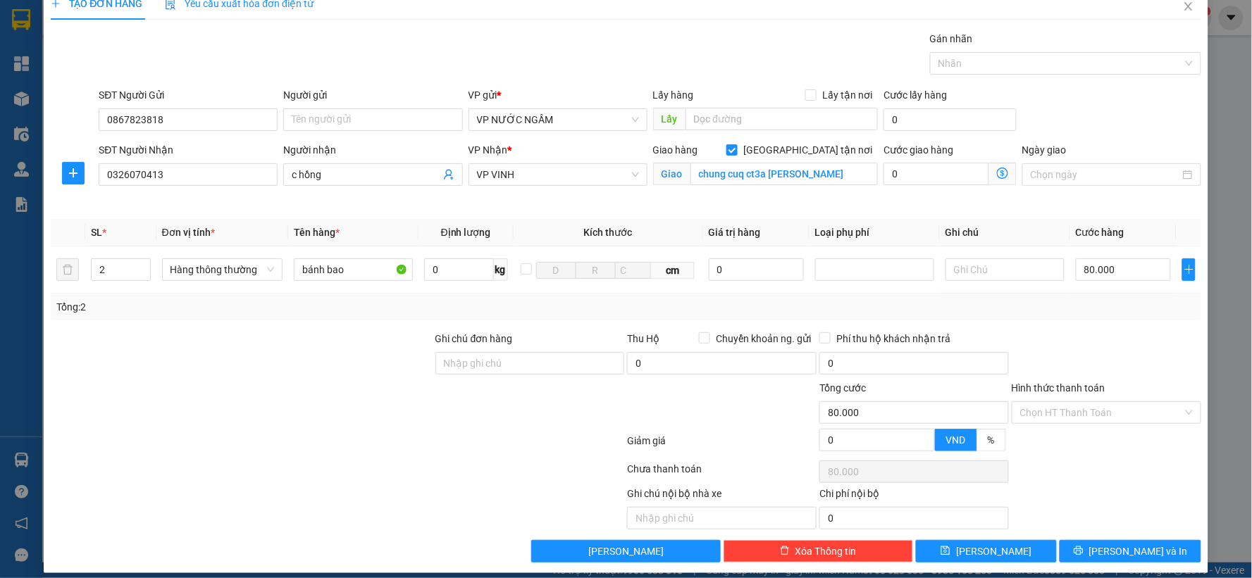
scroll to position [32, 0]
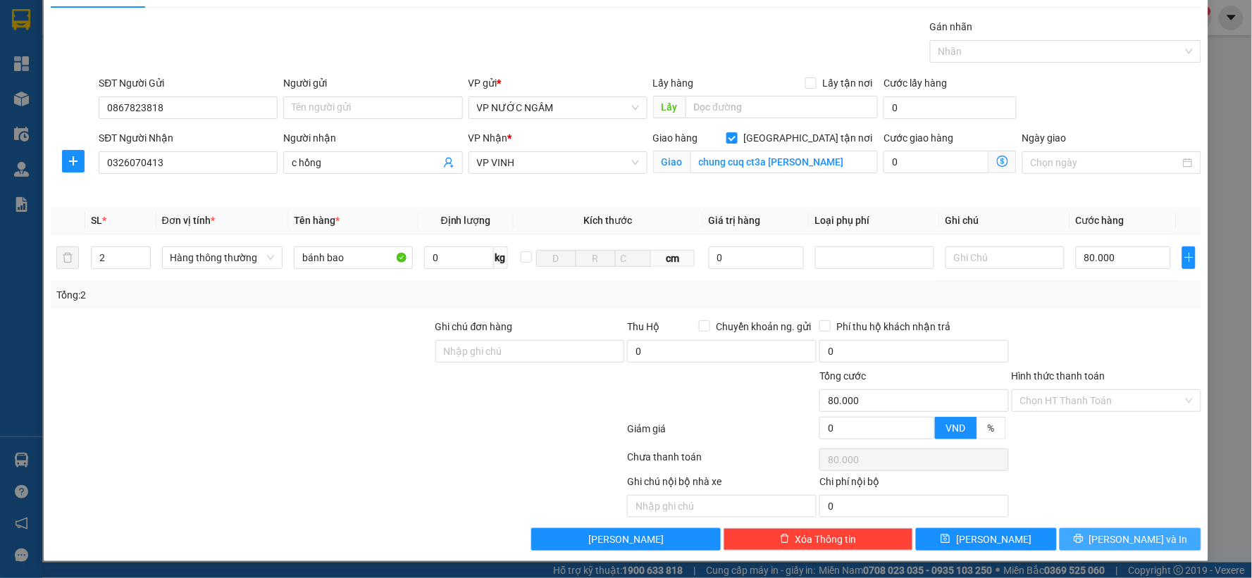
click at [1095, 531] on button "Lưu và In" at bounding box center [1130, 539] width 142 height 23
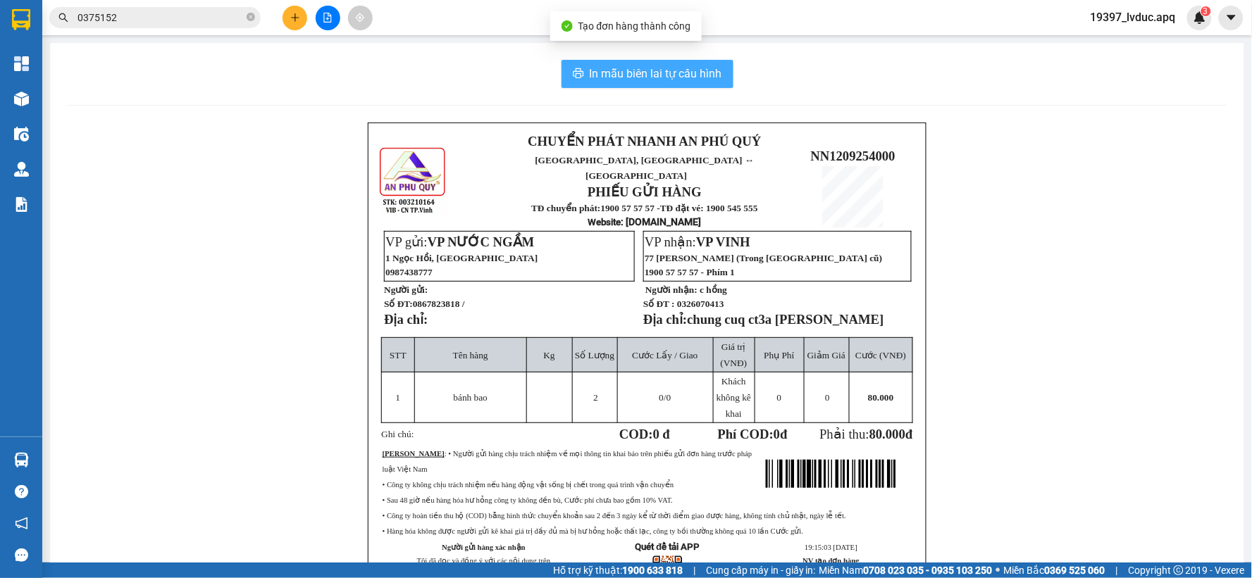
click at [613, 67] on span "In mẫu biên lai tự cấu hình" at bounding box center [656, 74] width 132 height 18
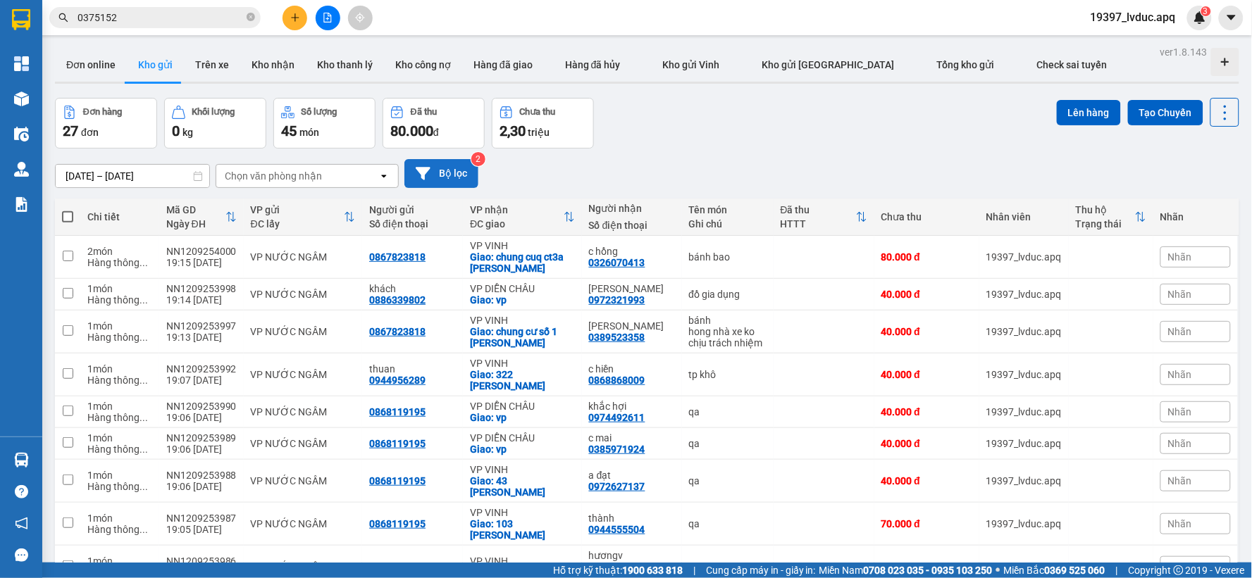
click at [442, 173] on button "Bộ lọc" at bounding box center [441, 173] width 74 height 29
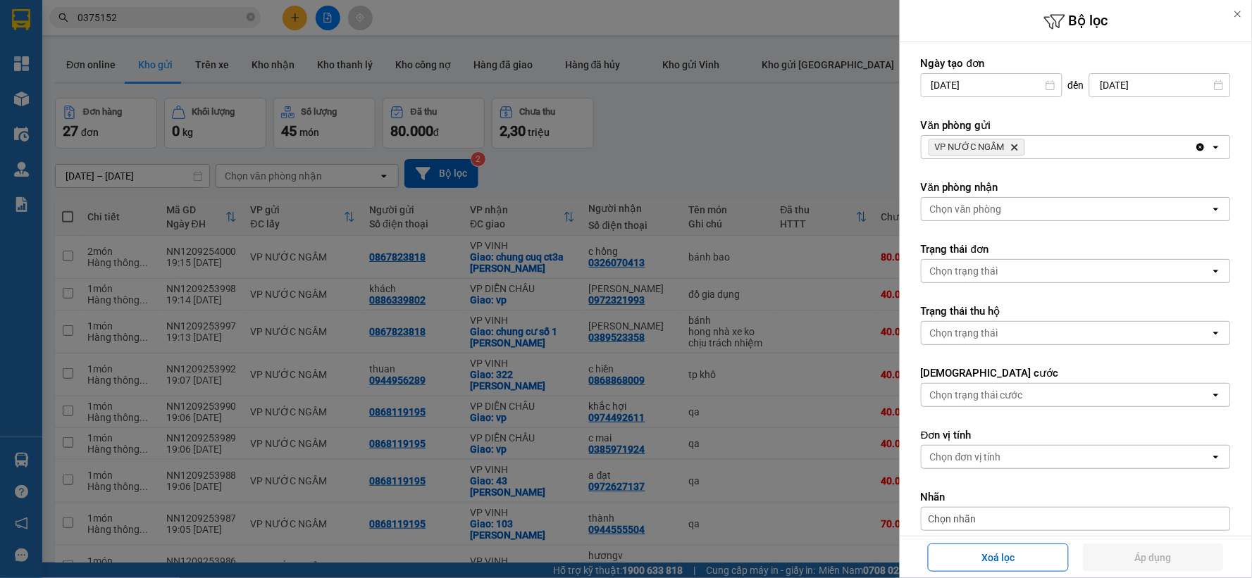
click at [1013, 144] on icon "Delete" at bounding box center [1014, 147] width 8 height 8
click at [1012, 145] on div "VP NƯỚC NGẦM Delete" at bounding box center [1057, 147] width 273 height 23
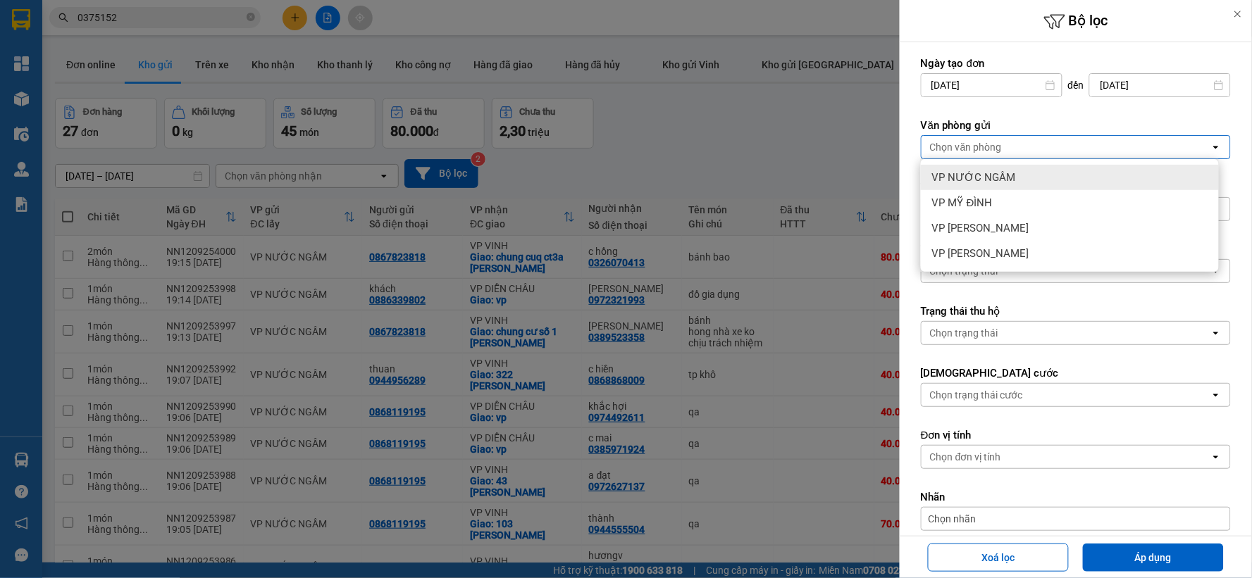
drag, startPoint x: 1016, startPoint y: 173, endPoint x: 1033, endPoint y: 210, distance: 41.3
click at [1016, 174] on div "VP NƯỚC NGẦM" at bounding box center [1070, 177] width 298 height 25
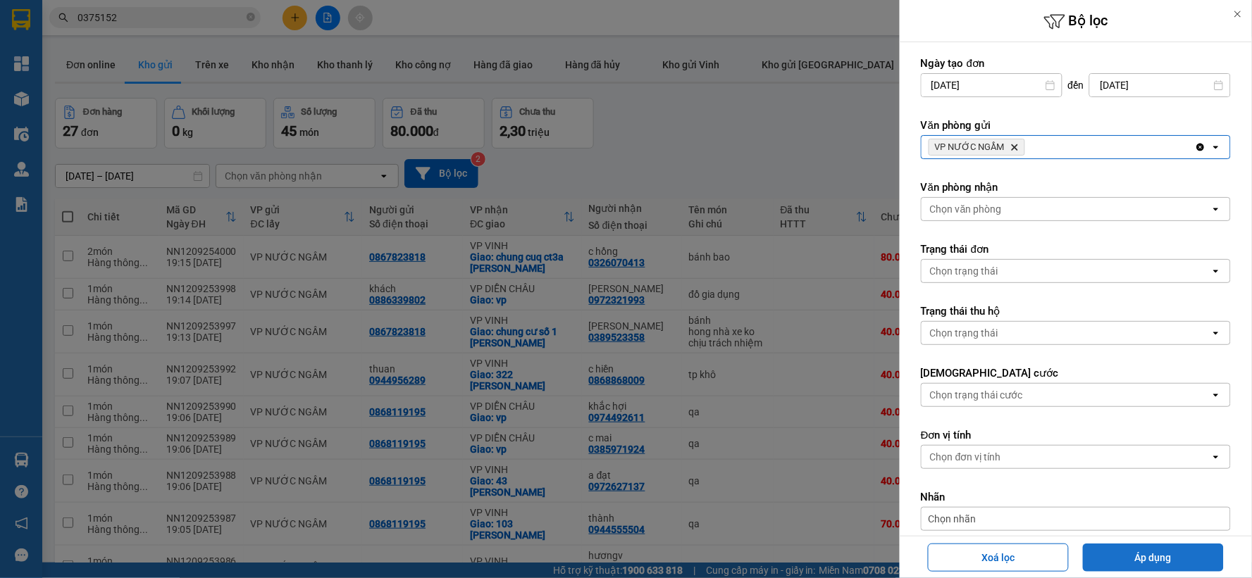
click at [1131, 557] on button "Áp dụng" at bounding box center [1153, 558] width 141 height 28
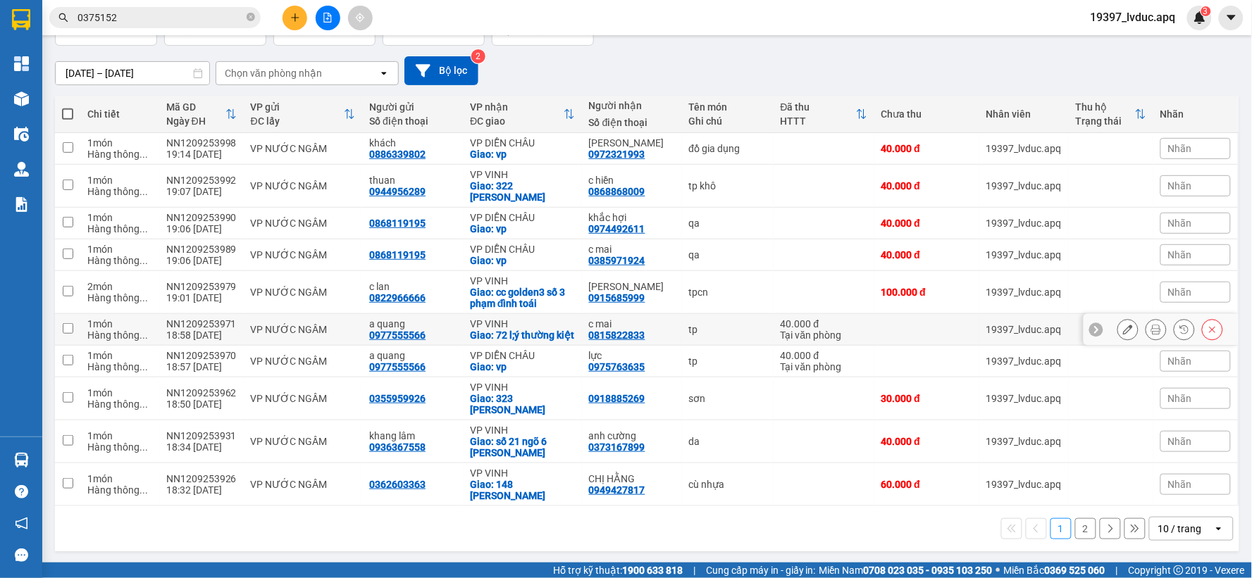
scroll to position [106, 0]
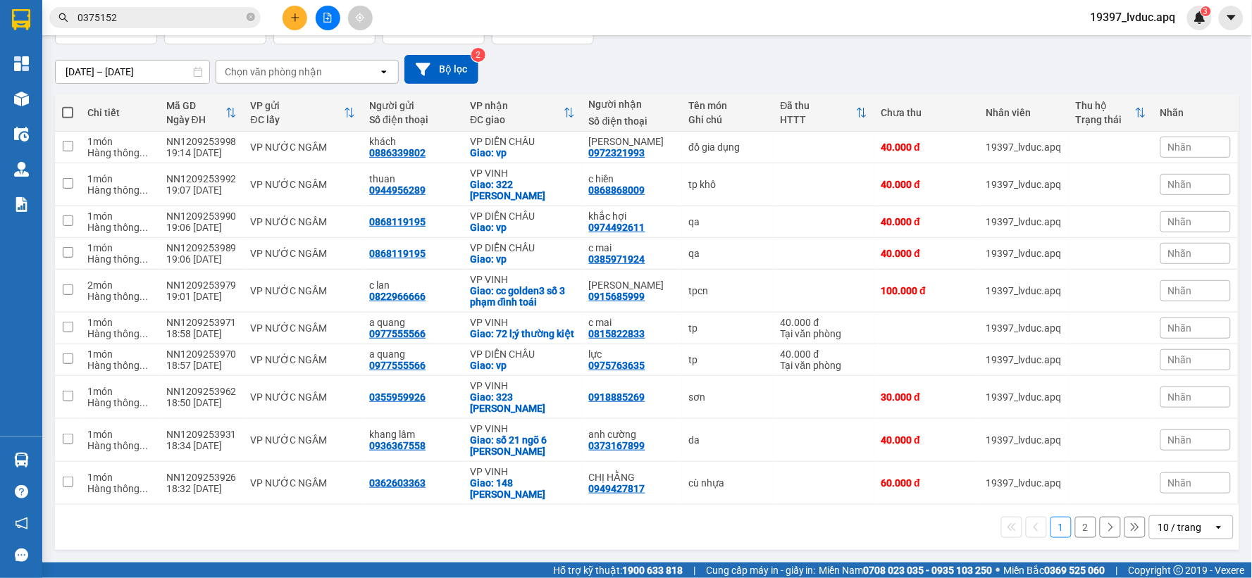
click at [1159, 532] on div "10 / trang" at bounding box center [1180, 528] width 44 height 14
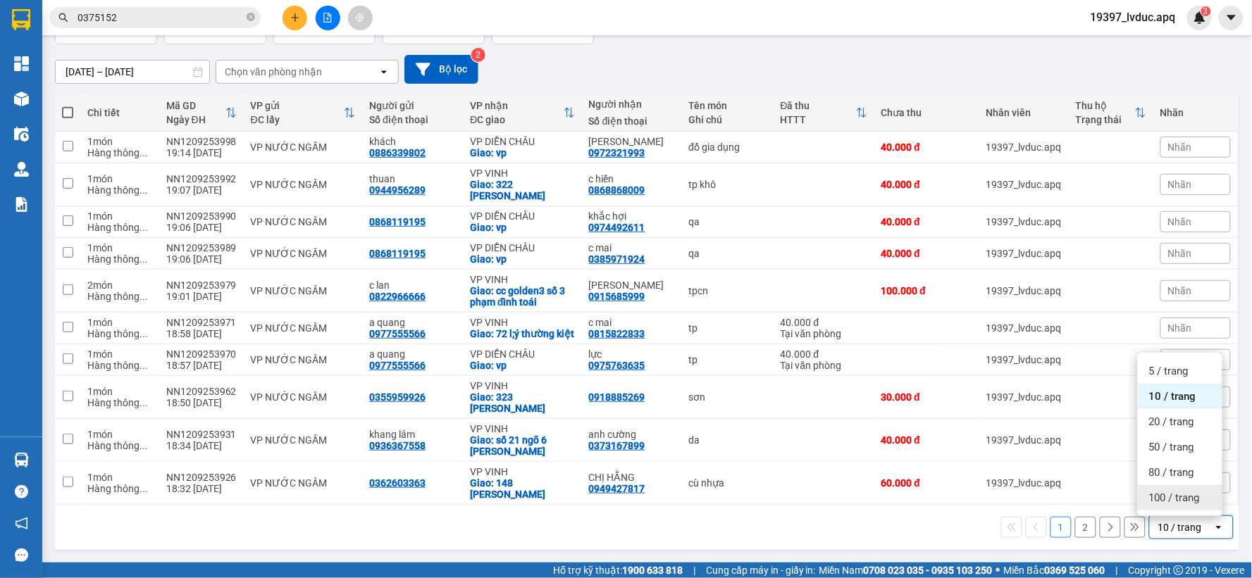
click at [1170, 505] on div "100 / trang" at bounding box center [1180, 497] width 85 height 25
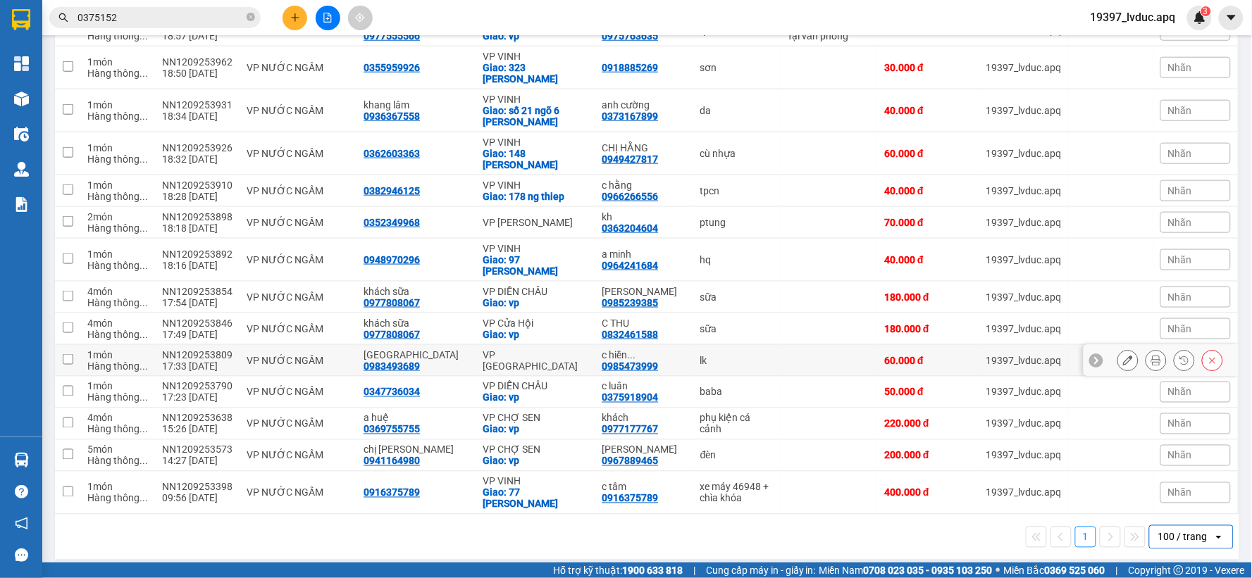
scroll to position [278, 0]
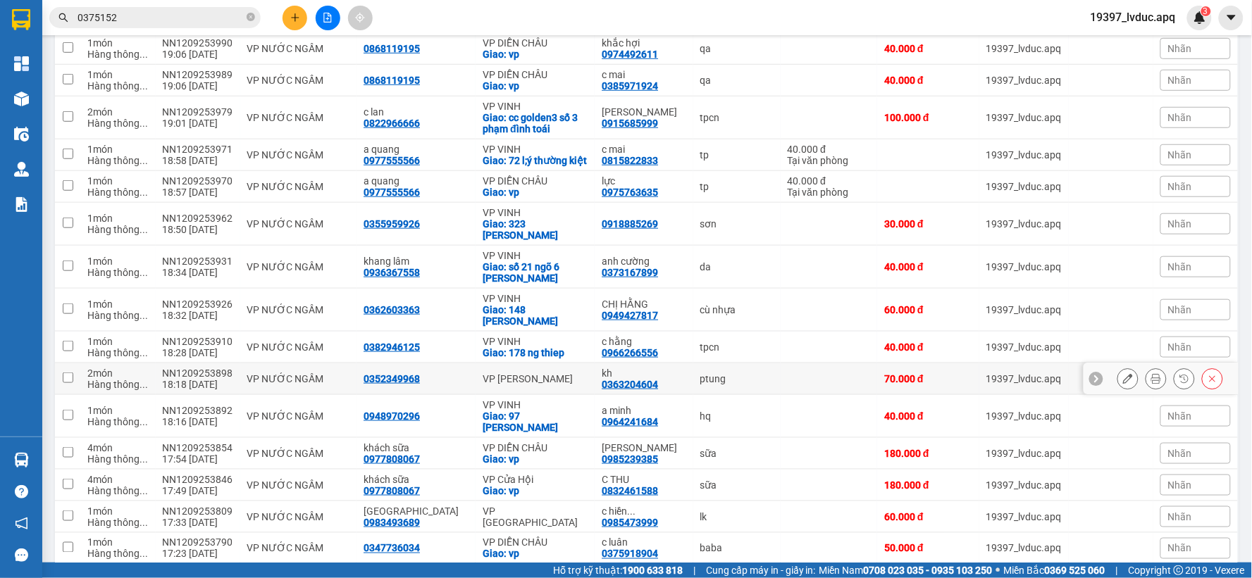
click at [545, 383] on div "VP [PERSON_NAME]" at bounding box center [535, 378] width 105 height 11
checkbox input "true"
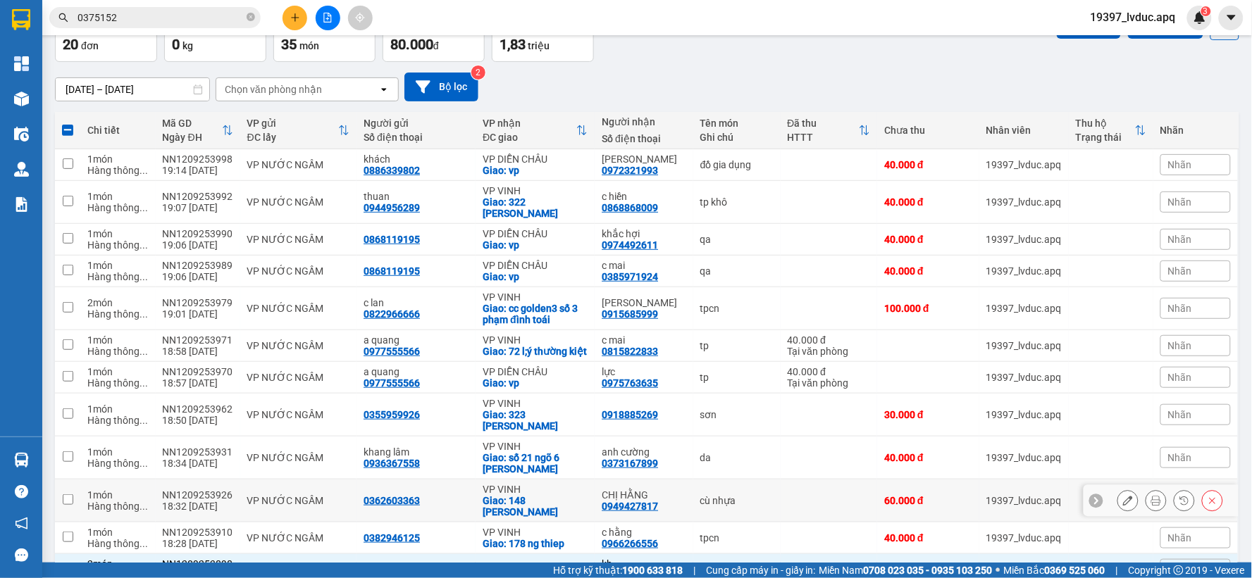
scroll to position [0, 0]
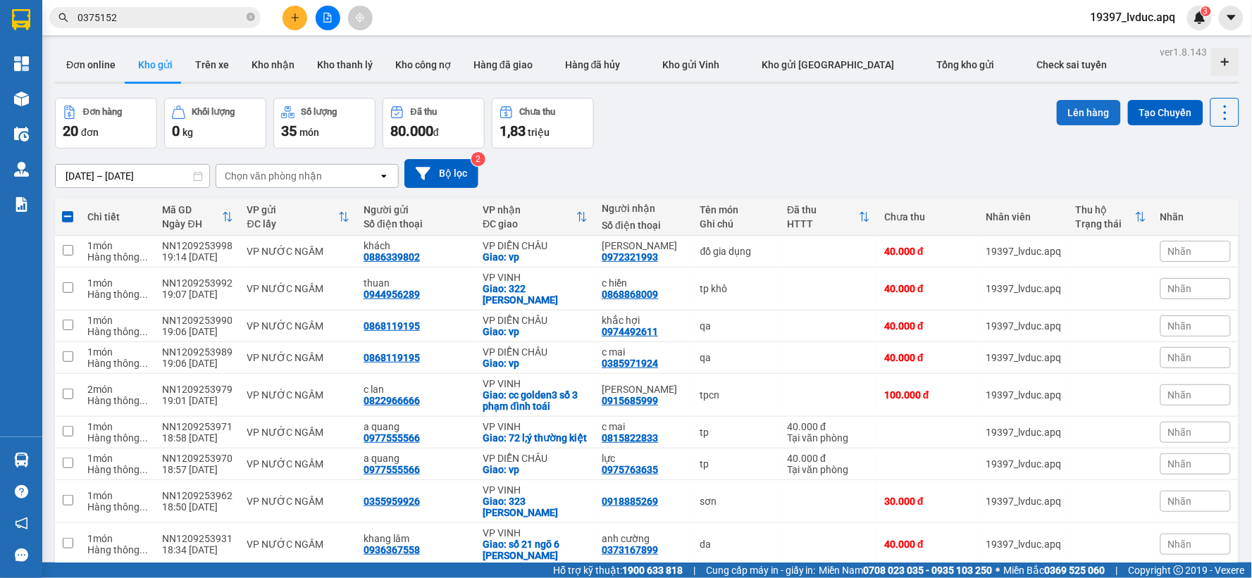
click at [1067, 114] on button "Lên hàng" at bounding box center [1089, 112] width 64 height 25
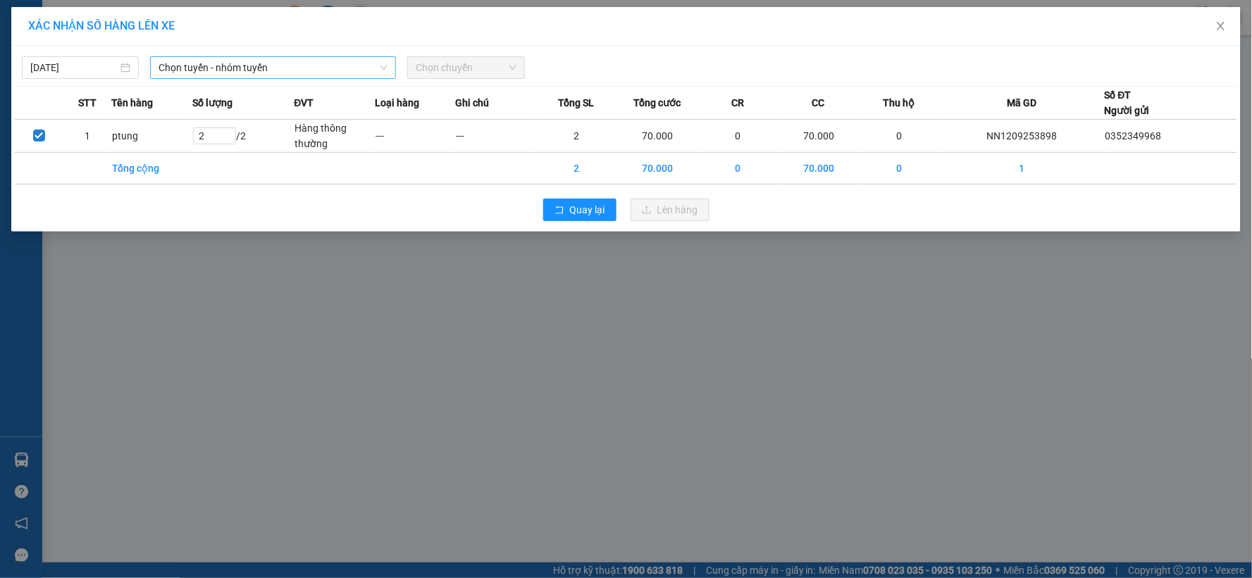
click at [290, 72] on span "Chọn tuyến - nhóm tuyến" at bounding box center [272, 67] width 229 height 21
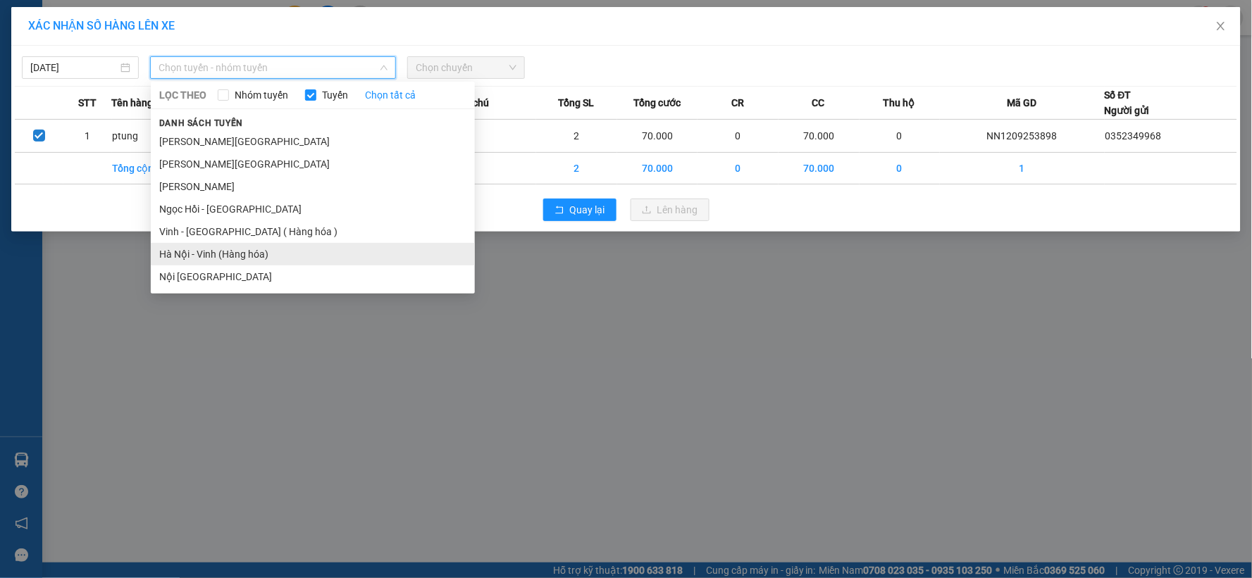
click at [234, 259] on li "Hà Nội - Vinh (Hàng hóa)" at bounding box center [313, 254] width 324 height 23
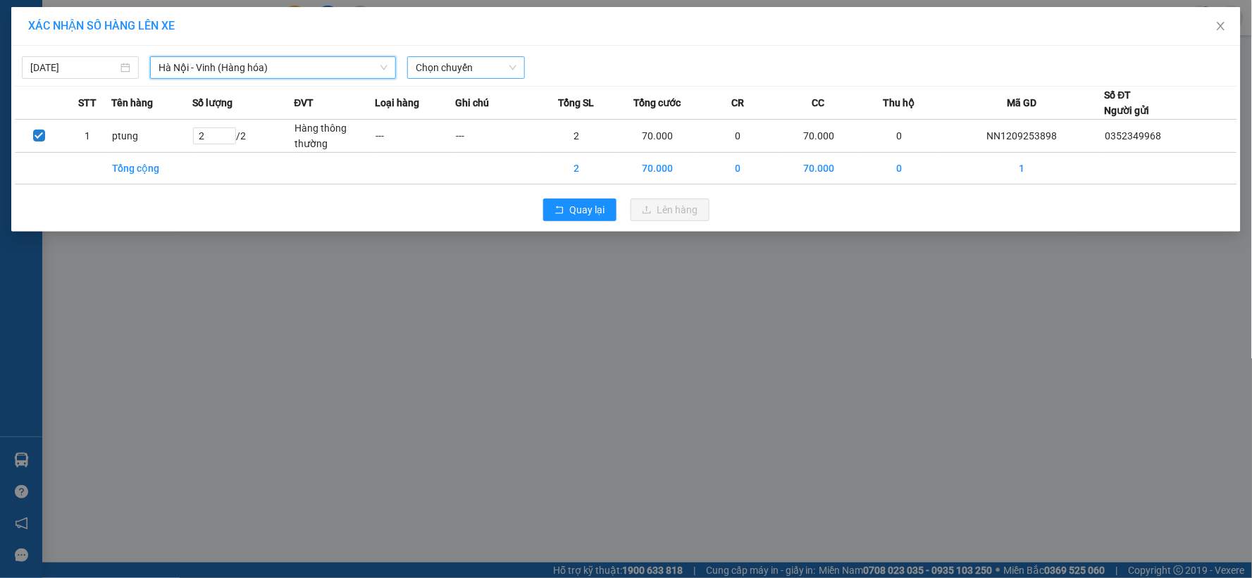
drag, startPoint x: 446, startPoint y: 72, endPoint x: 456, endPoint y: 77, distance: 11.4
click at [448, 71] on span "Chọn chuyến" at bounding box center [466, 67] width 100 height 21
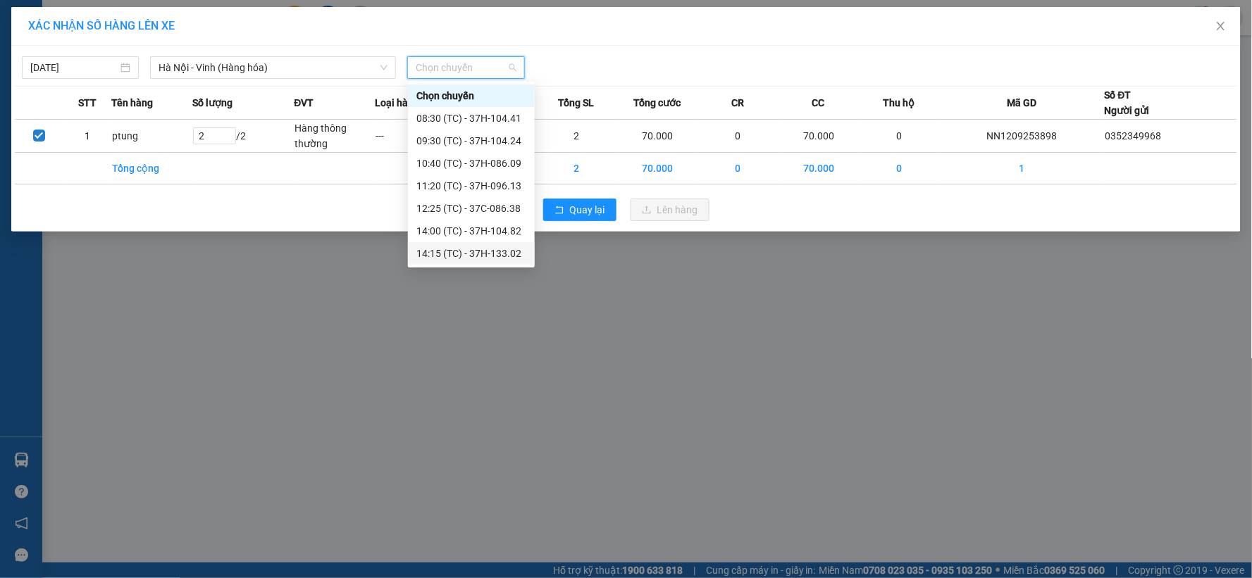
scroll to position [113, 0]
click at [502, 226] on div "22:40 (TC) - 37H-133.00" at bounding box center [471, 230] width 110 height 15
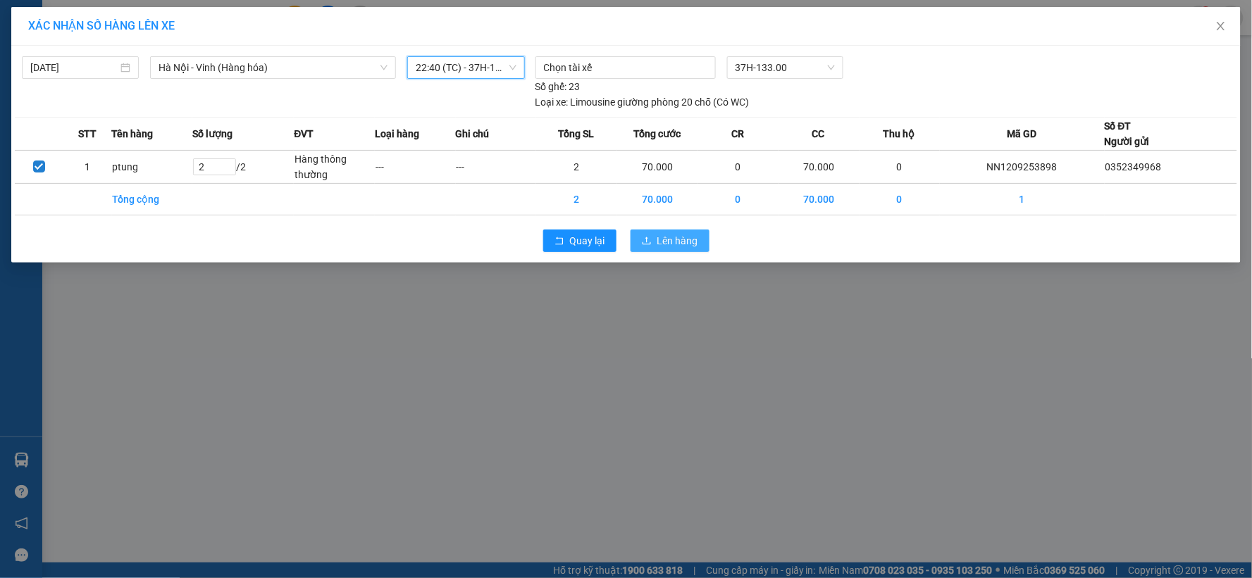
click at [689, 240] on span "Lên hàng" at bounding box center [677, 240] width 41 height 15
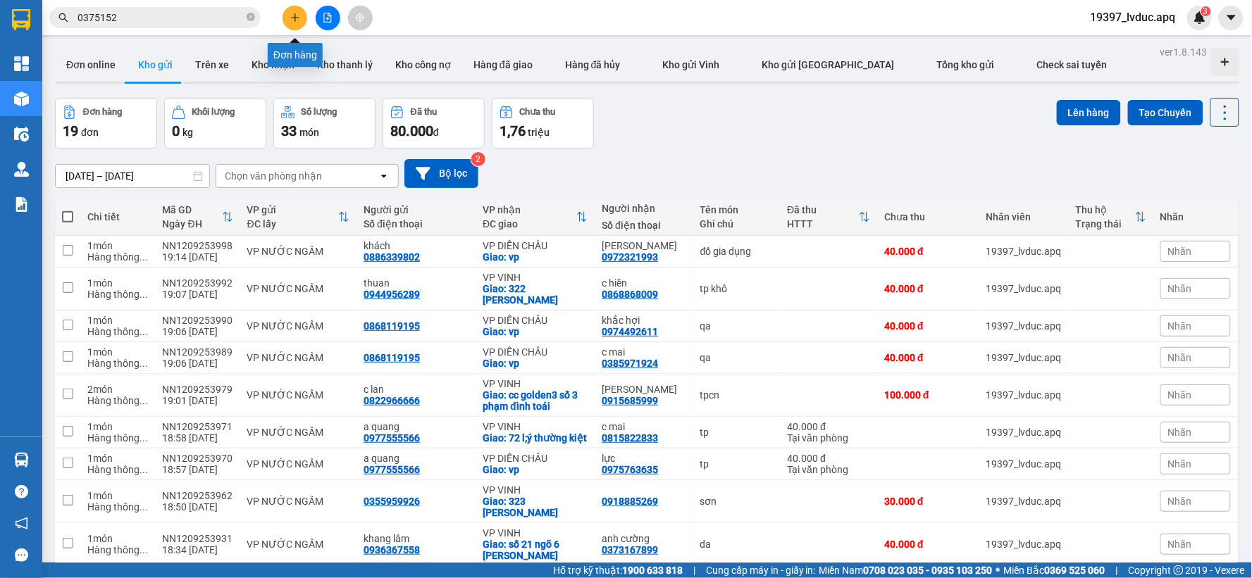
click at [297, 15] on icon "plus" at bounding box center [295, 18] width 10 height 10
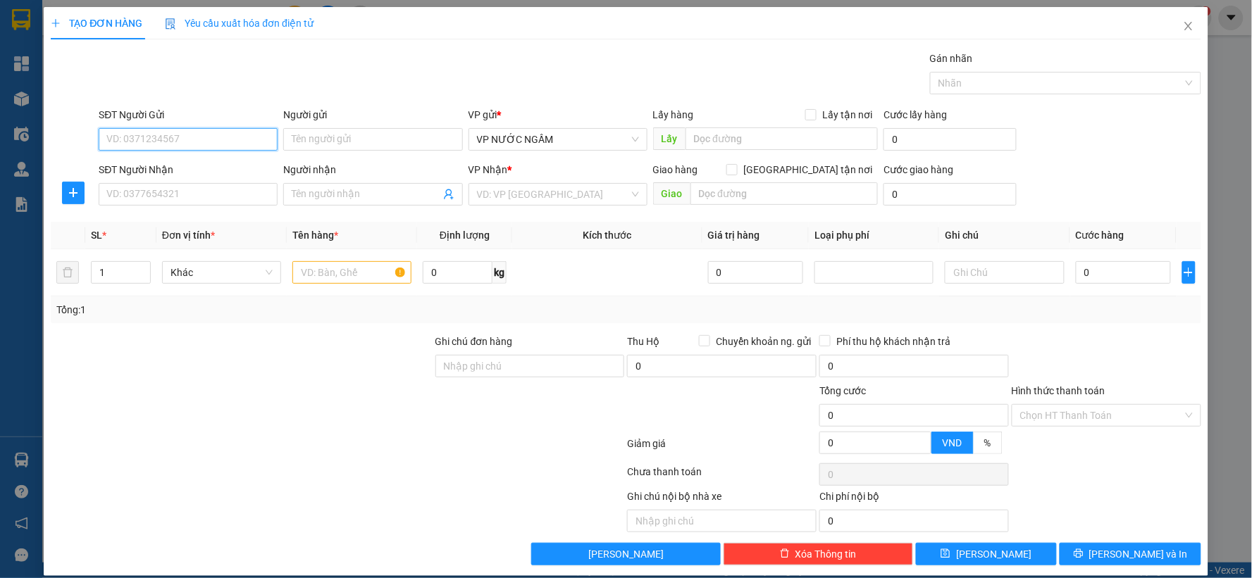
click at [149, 139] on input "SĐT Người Gửi" at bounding box center [188, 139] width 179 height 23
click at [136, 170] on div "0975739999" at bounding box center [186, 167] width 161 height 15
type input "0975739999"
click at [139, 194] on input "SĐT Người Nhận" at bounding box center [188, 194] width 179 height 23
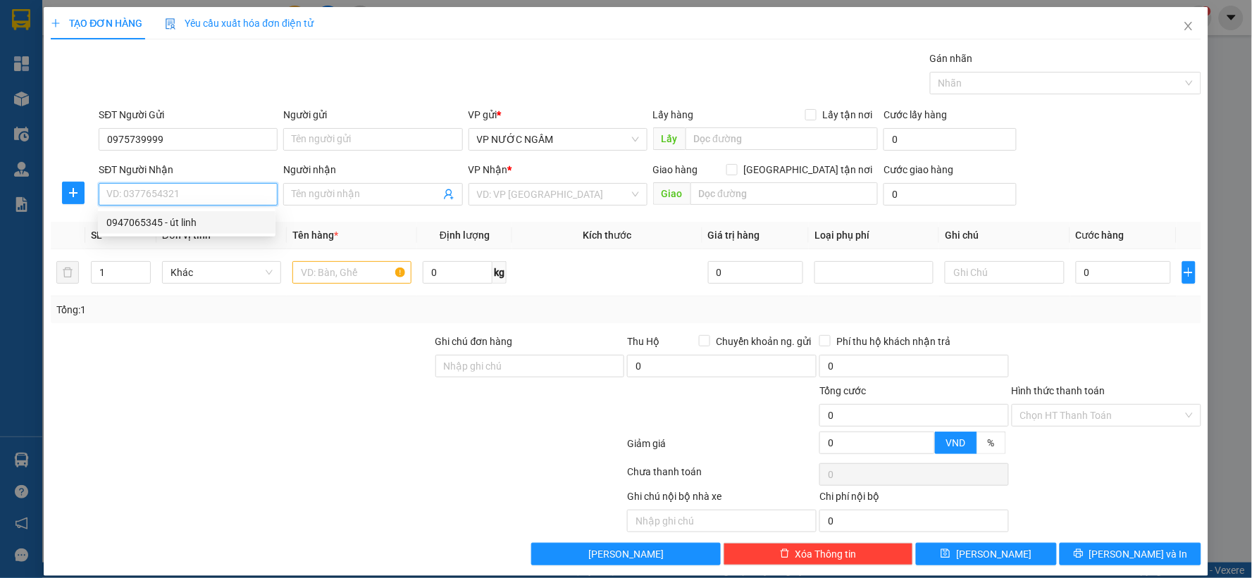
click at [138, 197] on input "SĐT Người Nhận" at bounding box center [188, 194] width 179 height 23
type input "0982663887"
click at [120, 222] on div "0982663887 - c thủy" at bounding box center [186, 222] width 161 height 15
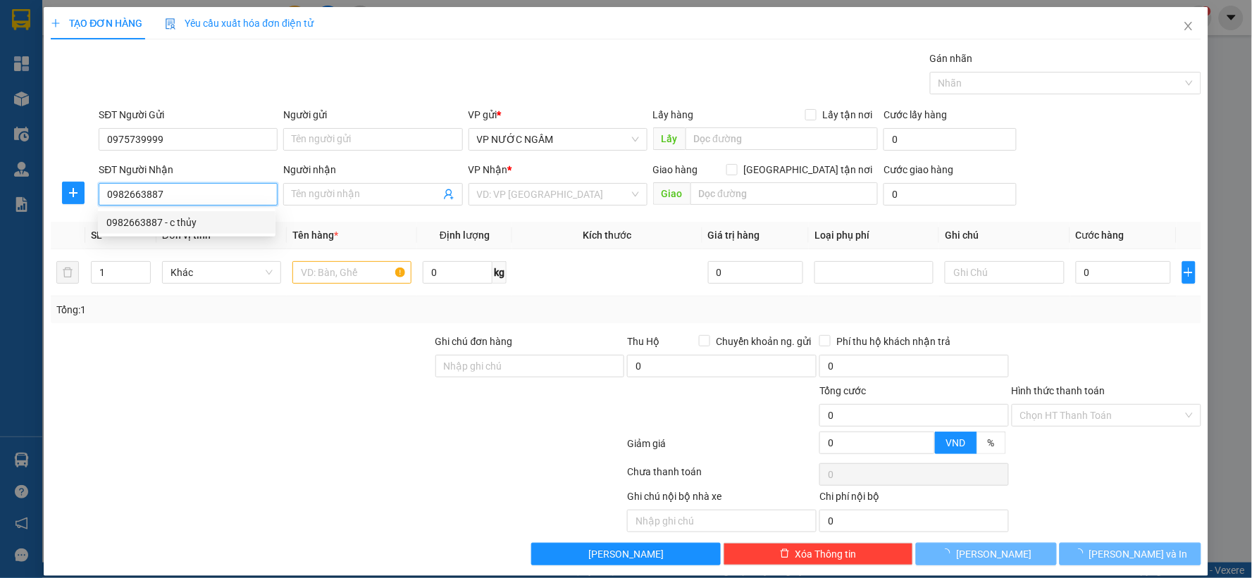
type input "c thủy"
checkbox input "true"
type input "kim chi nghi ân"
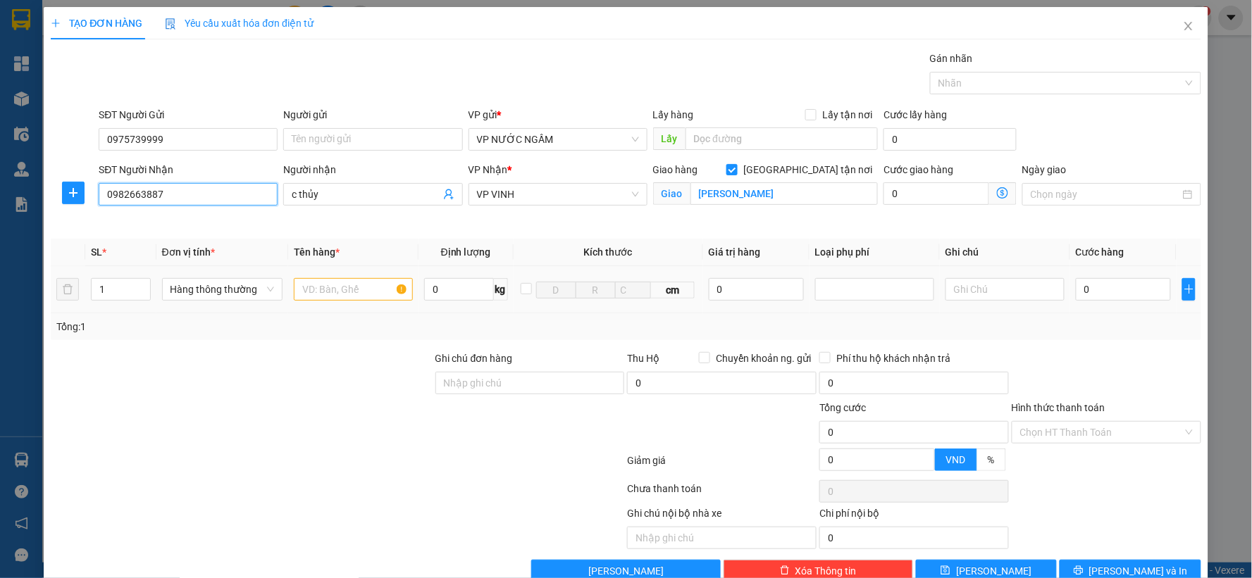
type input "0982663887"
click at [306, 292] on input "text" at bounding box center [353, 289] width 119 height 23
type input "t p cn"
click at [1100, 297] on input "0" at bounding box center [1123, 289] width 95 height 23
type input "4"
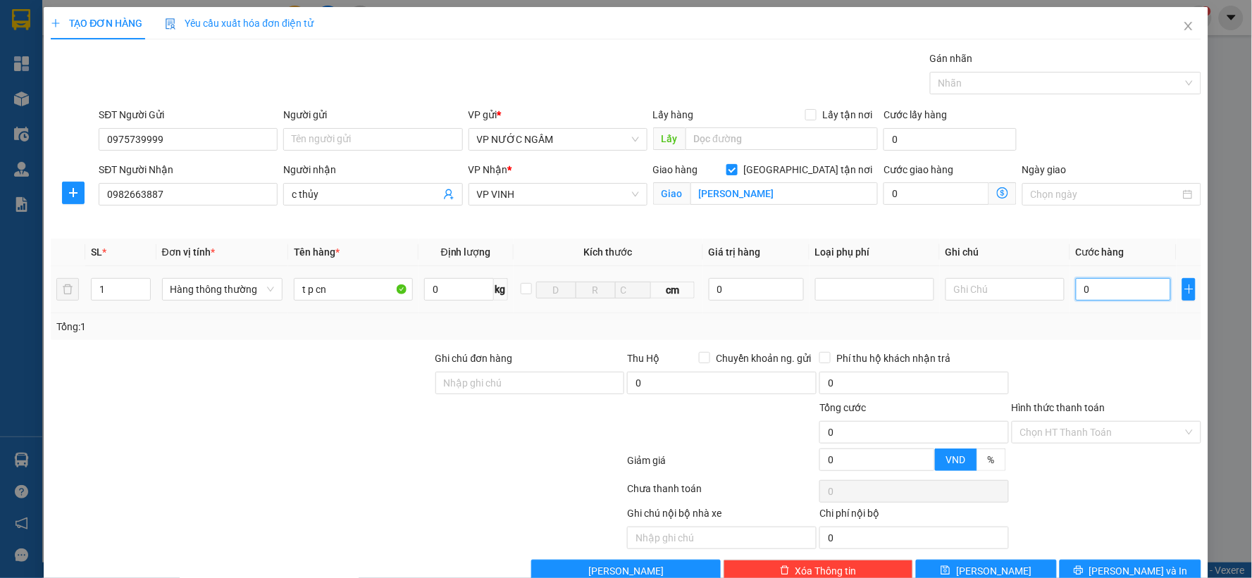
type input "4"
type input "40"
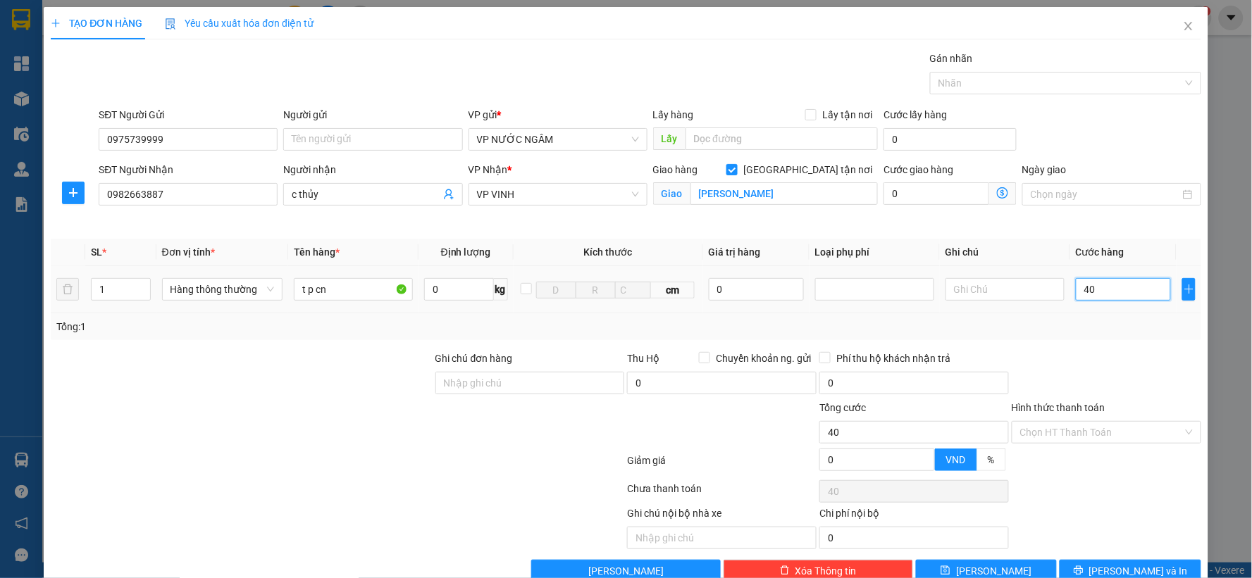
type input "400"
type input "4.000"
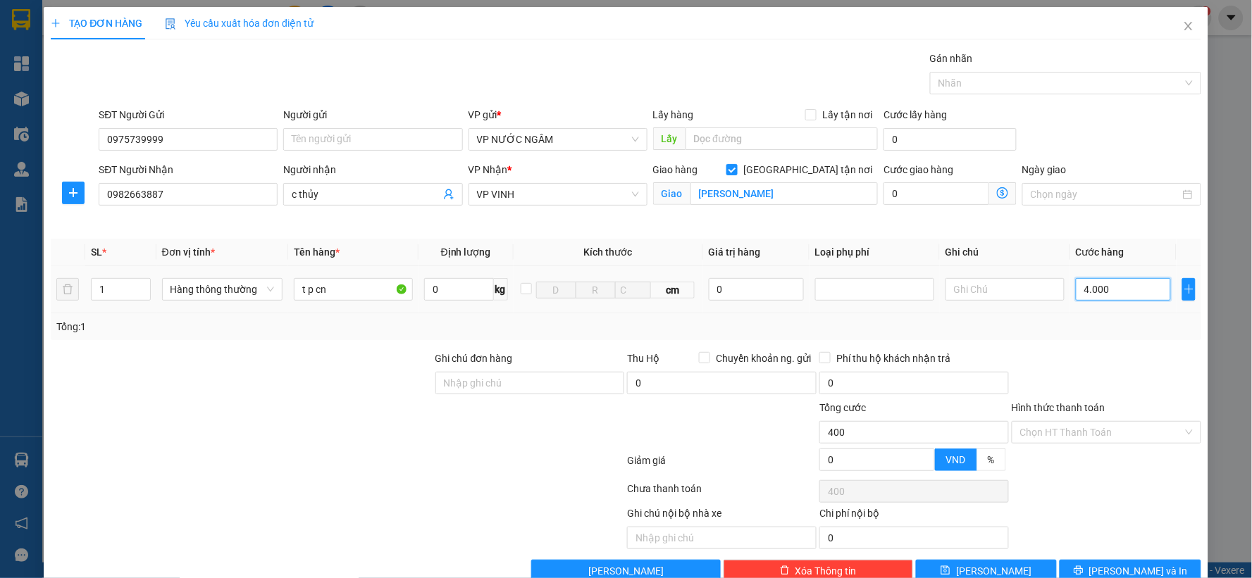
type input "4.000"
type input "40.000"
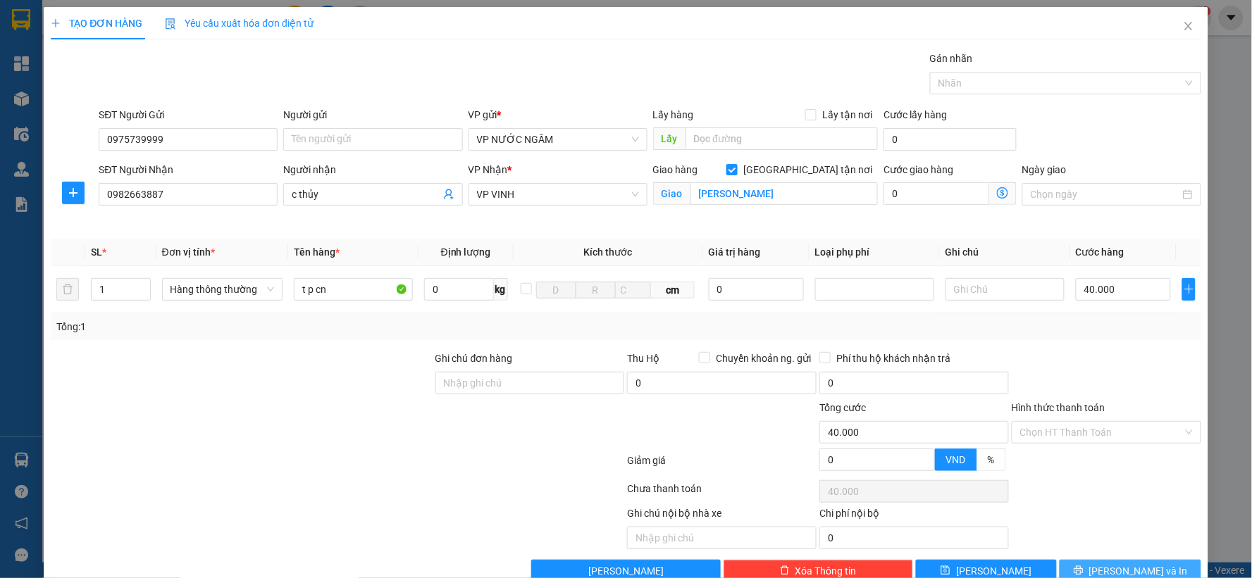
click at [1104, 566] on button "Lưu và In" at bounding box center [1130, 571] width 142 height 23
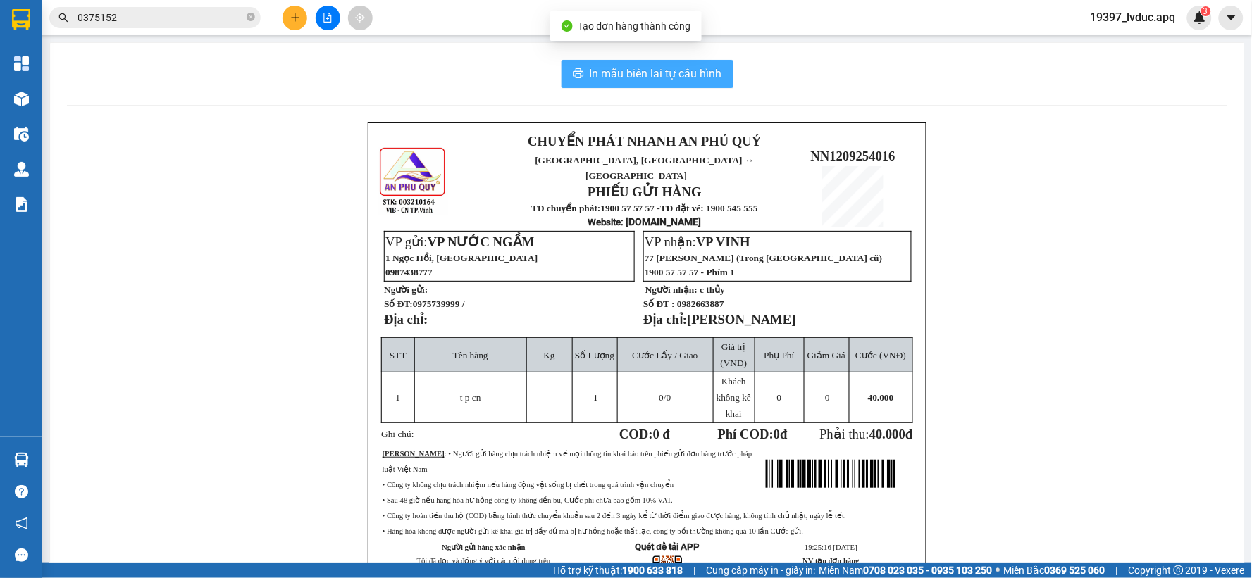
click at [635, 66] on span "In mẫu biên lai tự cấu hình" at bounding box center [656, 74] width 132 height 18
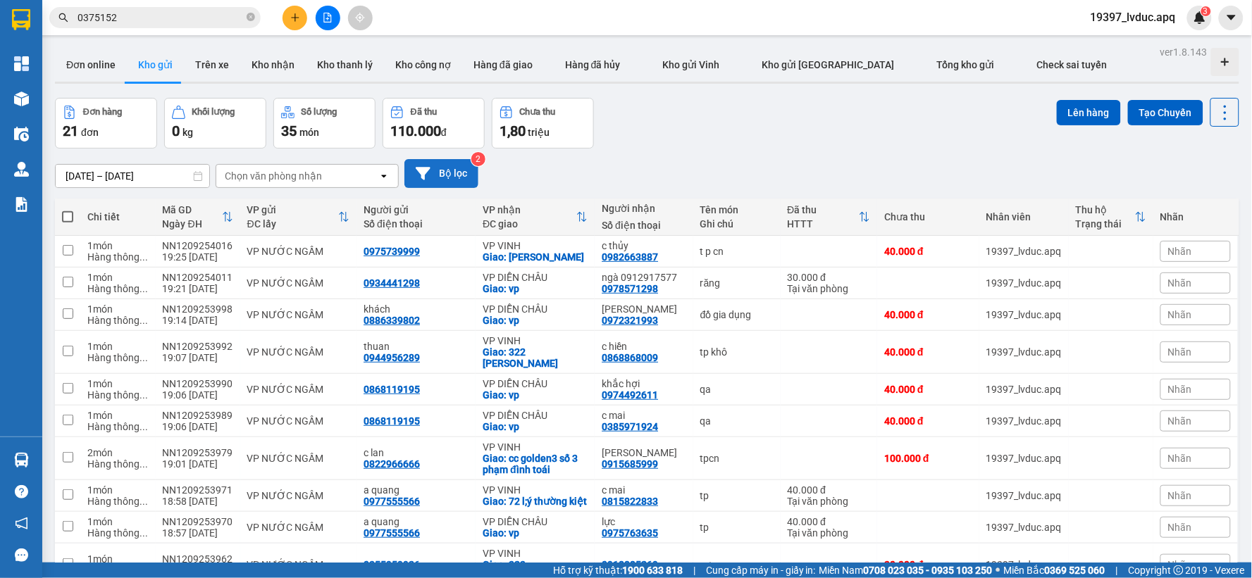
click at [446, 183] on button "Bộ lọc" at bounding box center [441, 173] width 74 height 29
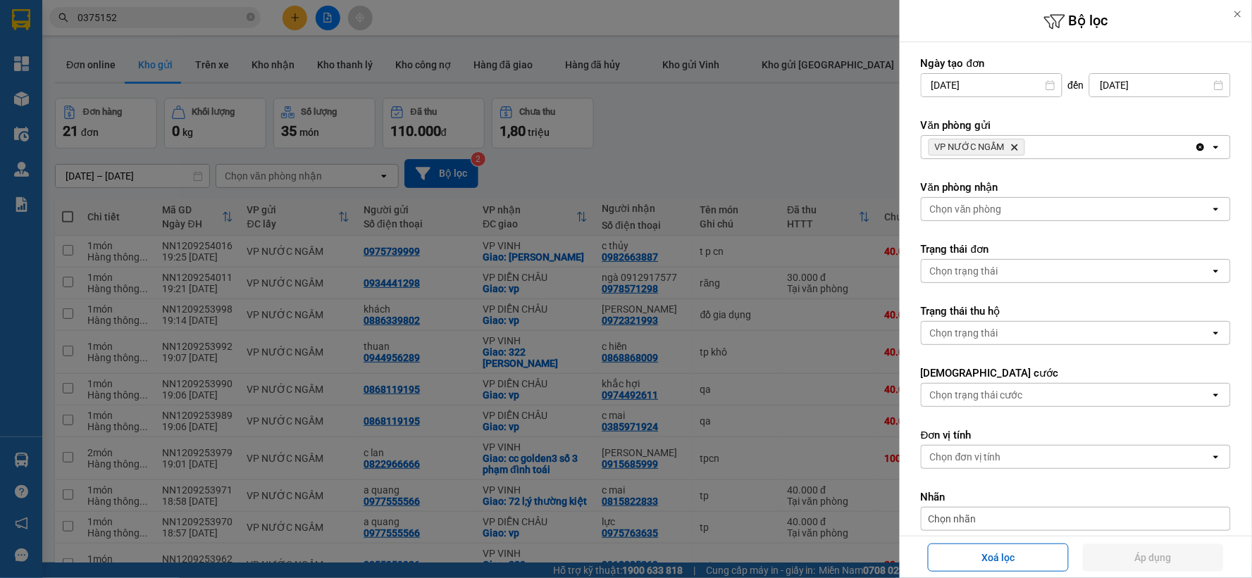
click at [1013, 148] on icon "VP NƯỚC NGẦM, close by backspace" at bounding box center [1015, 147] width 6 height 6
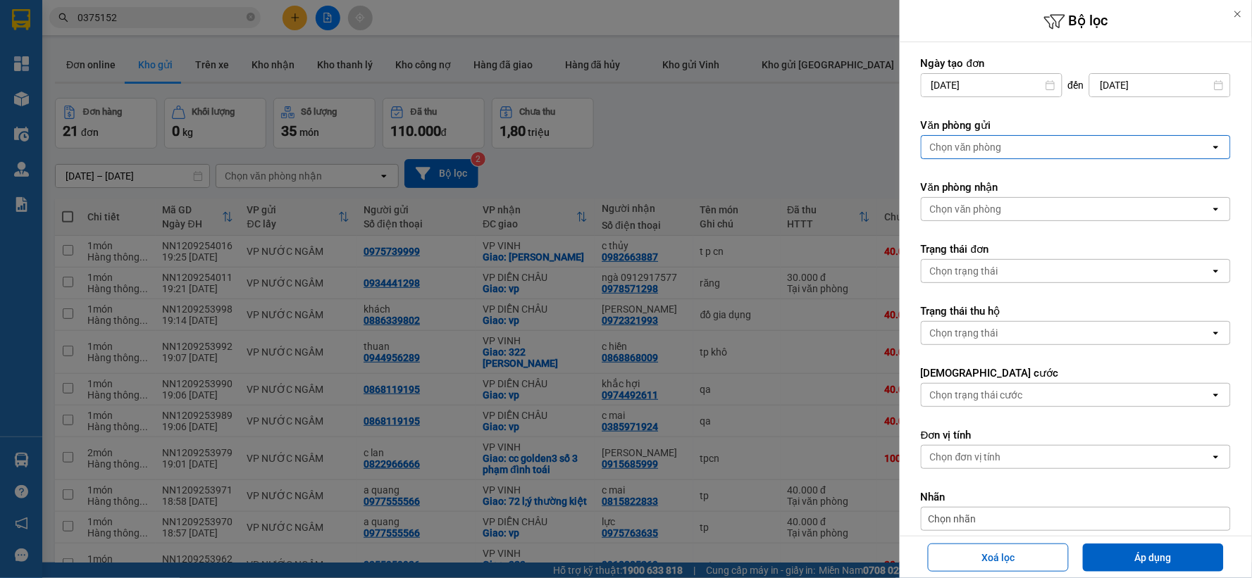
click at [1013, 148] on div "Chọn văn phòng" at bounding box center [1065, 147] width 289 height 23
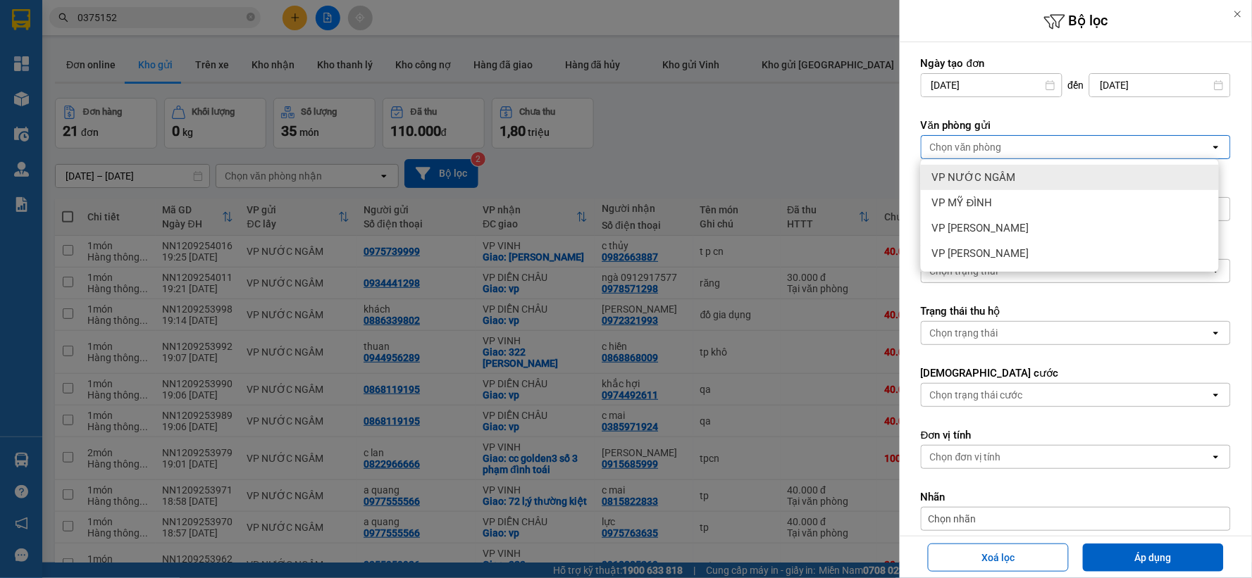
drag, startPoint x: 1024, startPoint y: 174, endPoint x: 1033, endPoint y: 200, distance: 27.6
click at [1024, 176] on div "VP NƯỚC NGẦM" at bounding box center [1070, 177] width 298 height 25
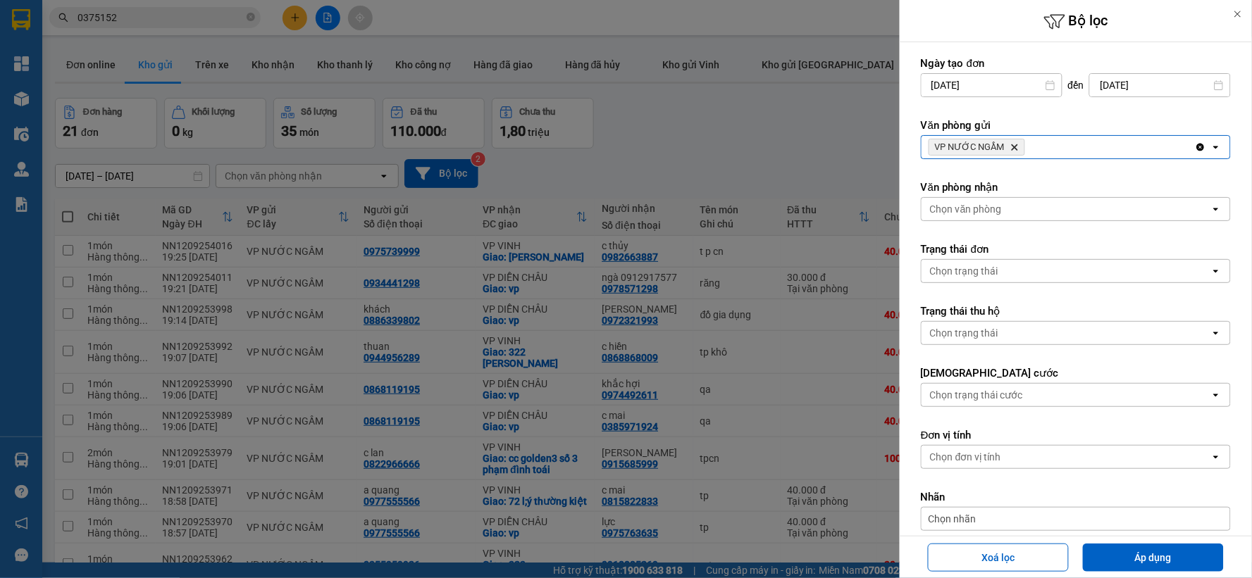
click at [1111, 573] on div "Xoá lọc Áp dụng" at bounding box center [1075, 557] width 345 height 35
click at [1122, 548] on button "Áp dụng" at bounding box center [1153, 558] width 141 height 28
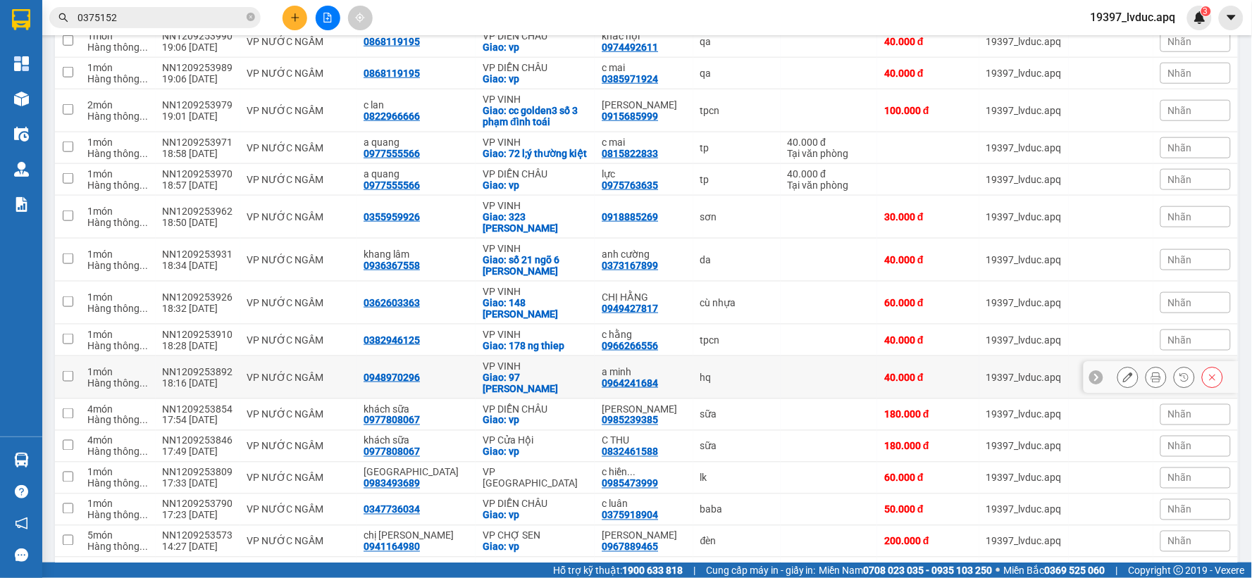
scroll to position [466, 0]
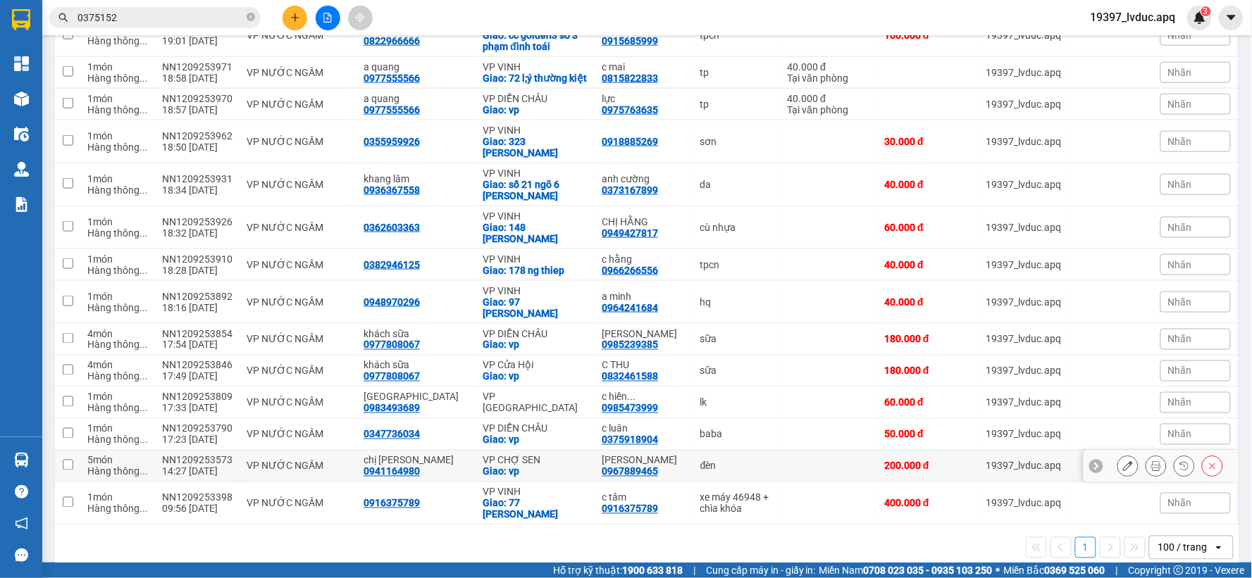
click at [634, 455] on div "phúc huệ" at bounding box center [644, 460] width 84 height 11
checkbox input "true"
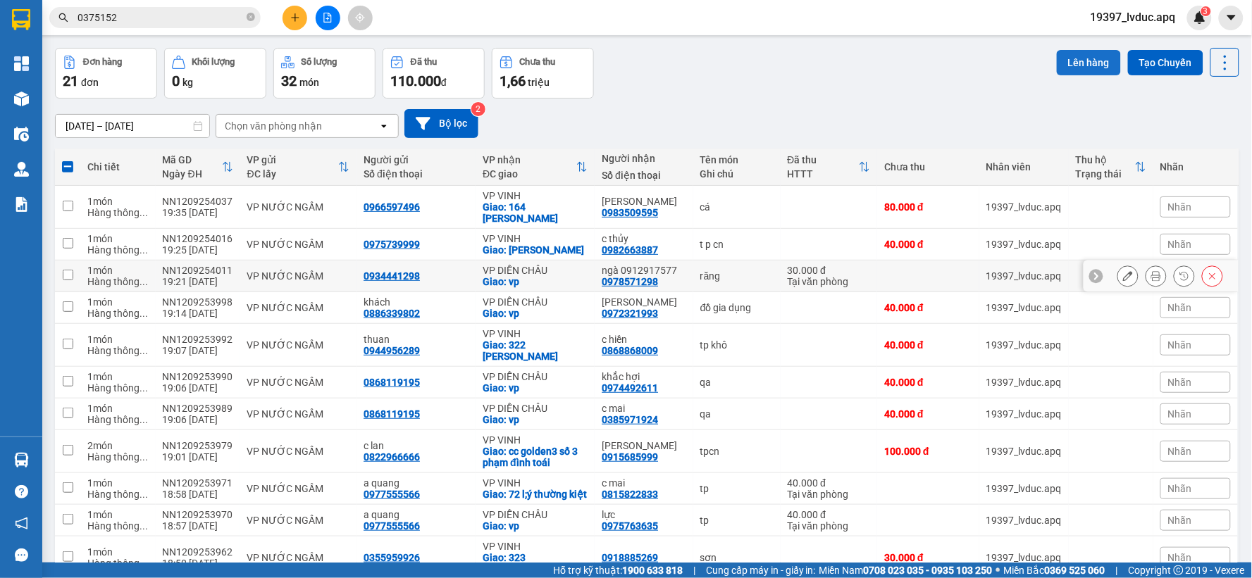
scroll to position [0, 0]
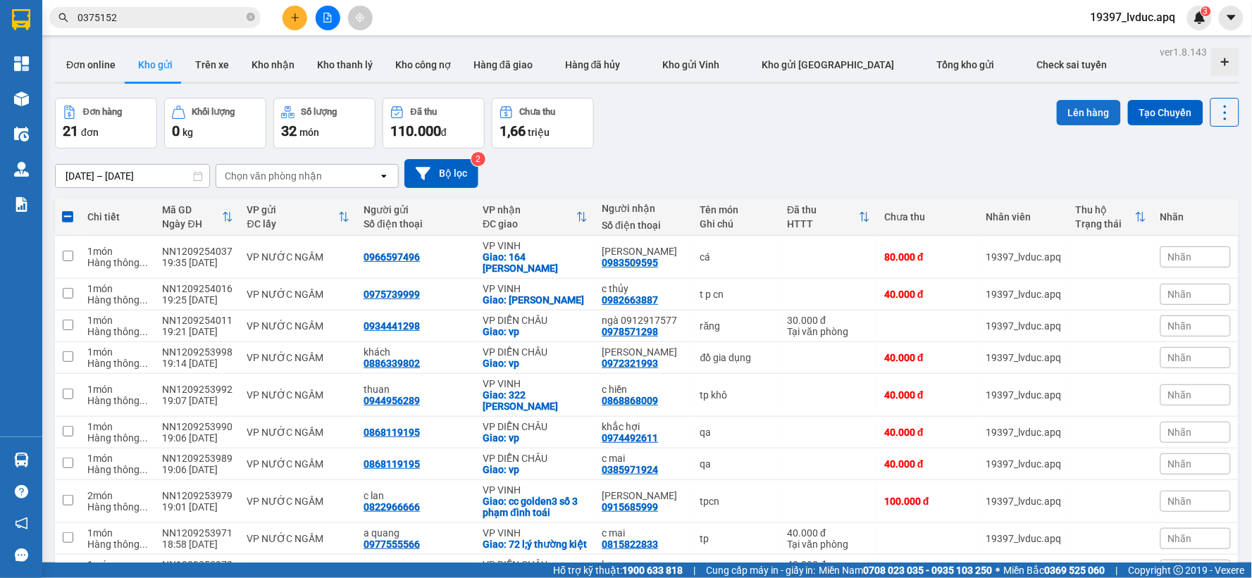
click at [1069, 111] on button "Lên hàng" at bounding box center [1089, 112] width 64 height 25
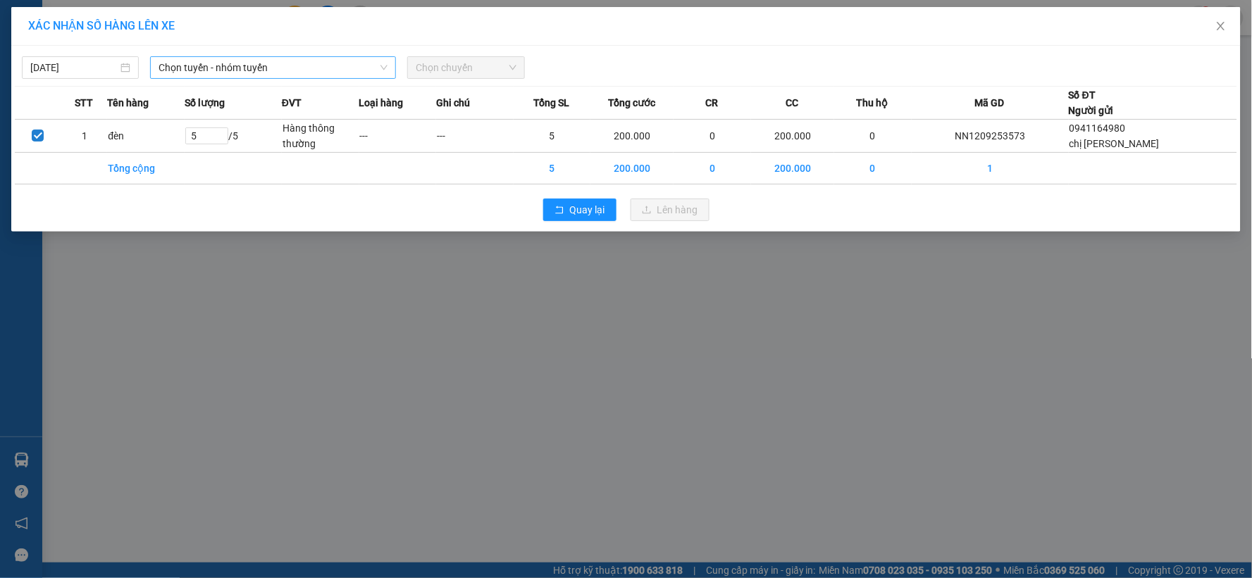
drag, startPoint x: 193, startPoint y: 68, endPoint x: 201, endPoint y: 73, distance: 9.2
click at [194, 68] on span "Chọn tuyến - nhóm tuyến" at bounding box center [272, 67] width 229 height 21
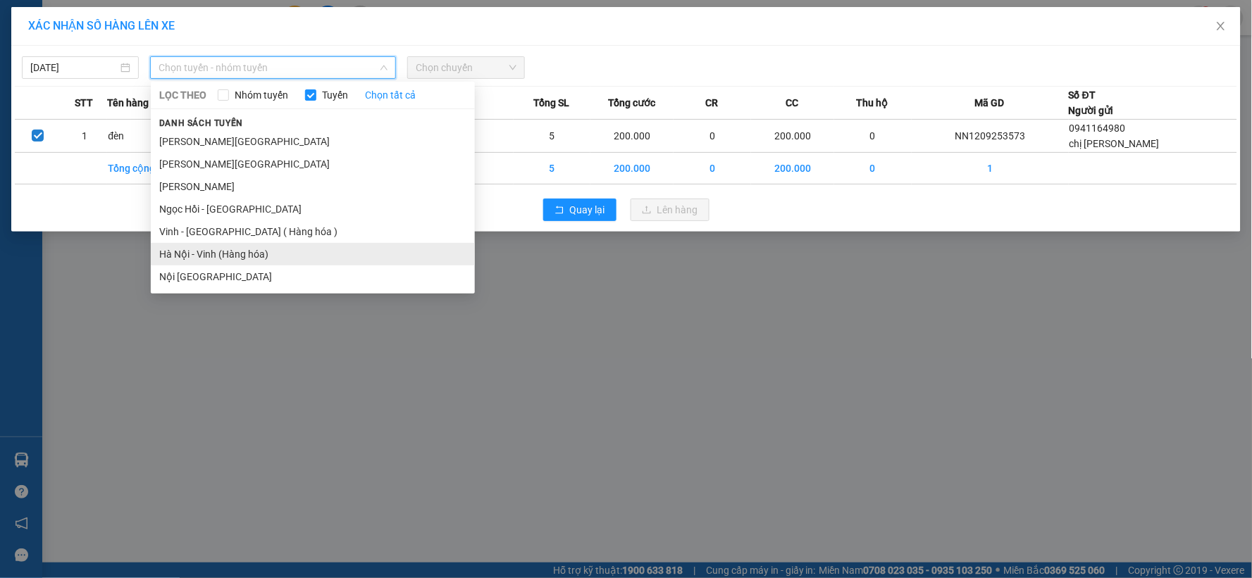
click at [230, 256] on li "Hà Nội - Vinh (Hàng hóa)" at bounding box center [313, 254] width 324 height 23
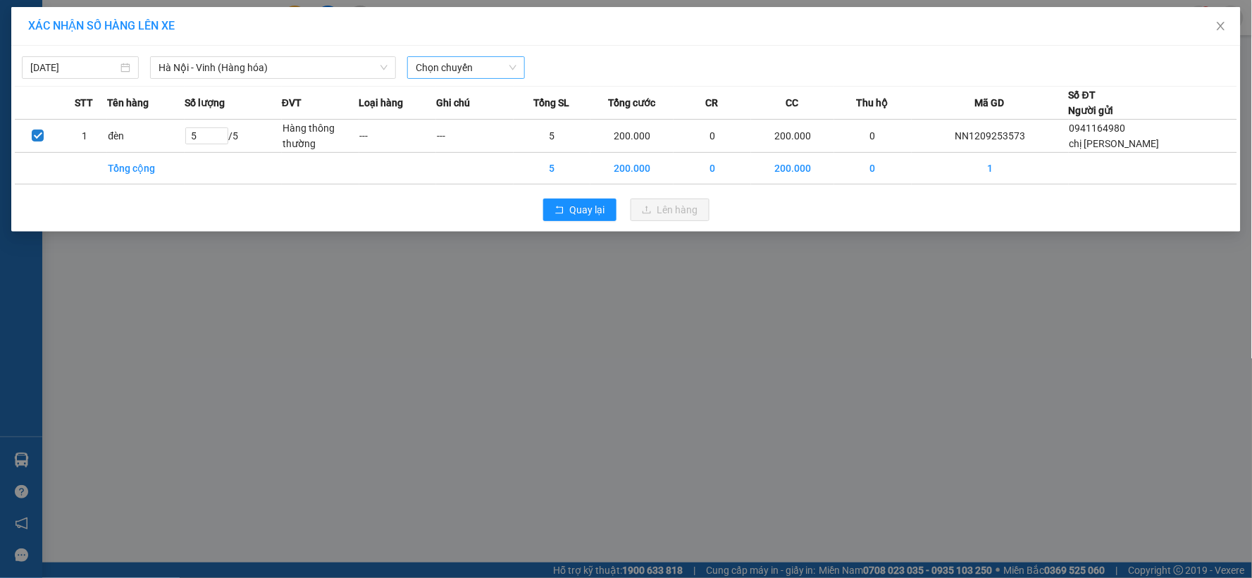
drag, startPoint x: 439, startPoint y: 81, endPoint x: 442, endPoint y: 69, distance: 12.3
click at [439, 75] on div "12/09/2025 Hà Nội - Vinh (Hàng hóa) LỌC THEO Nhóm tuyến Tuyến Chọn tất cả Danh …" at bounding box center [625, 139] width 1229 height 186
click at [442, 69] on span "Chọn chuyến" at bounding box center [466, 67] width 100 height 21
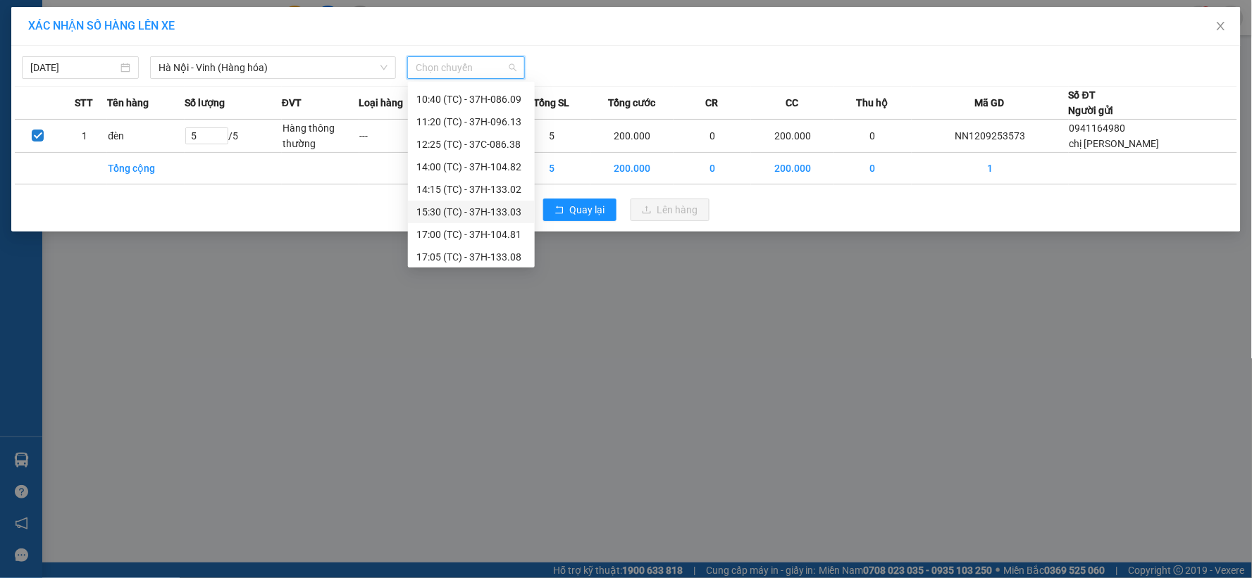
scroll to position [113, 0]
click at [487, 254] on div "22:51 (TC) - 37H-104.81" at bounding box center [471, 253] width 110 height 15
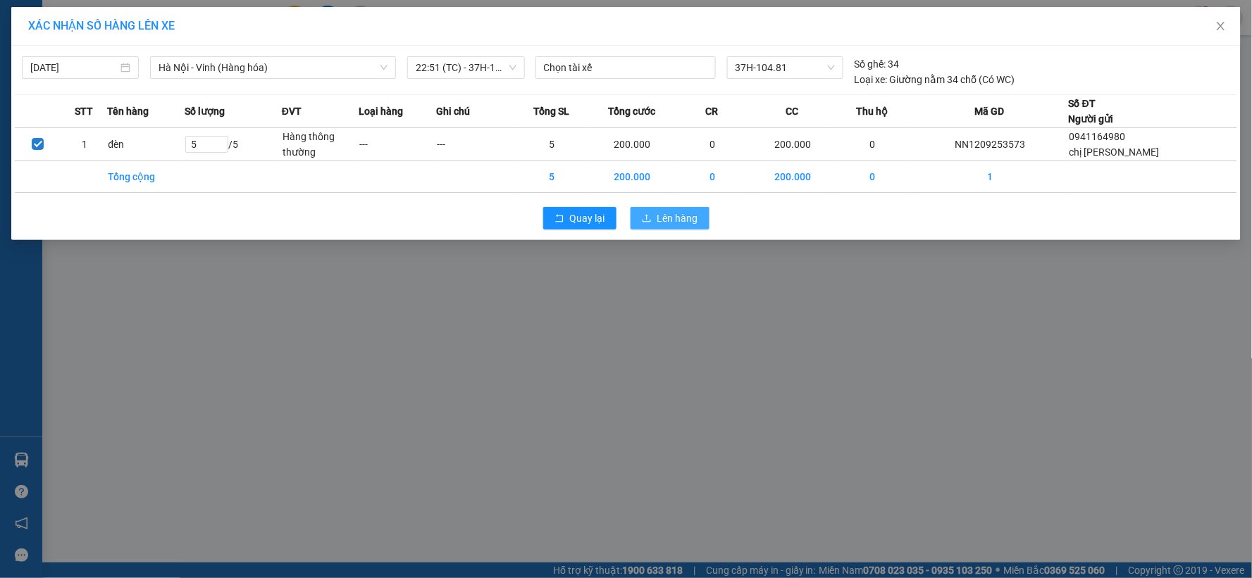
click at [671, 215] on span "Lên hàng" at bounding box center [677, 218] width 41 height 15
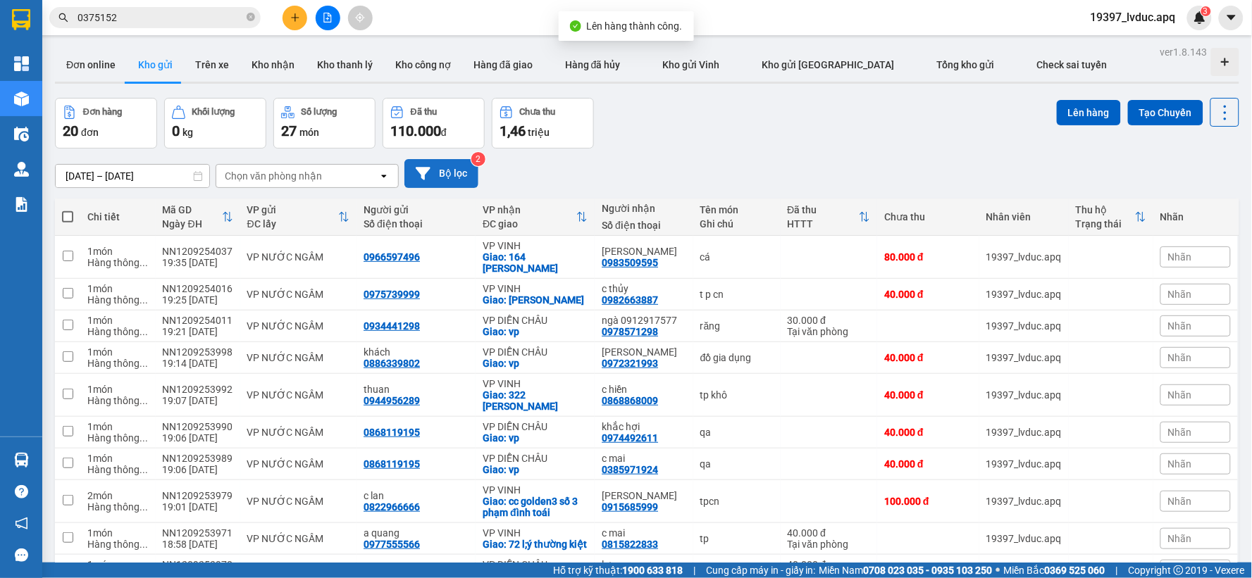
click at [442, 172] on button "Bộ lọc" at bounding box center [441, 173] width 74 height 29
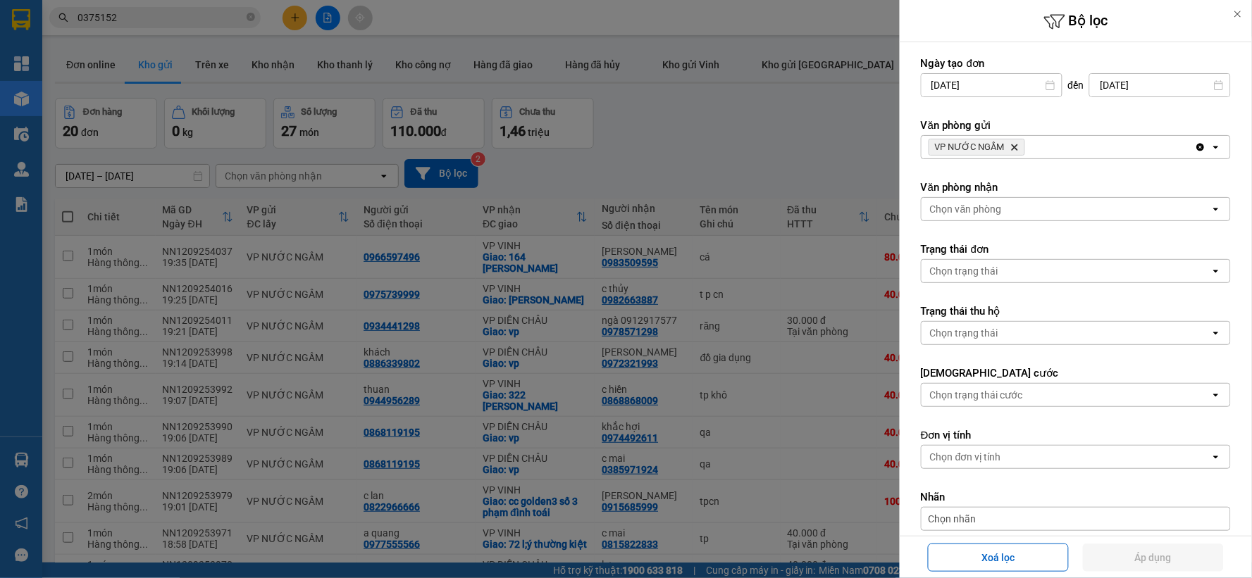
click at [1010, 143] on icon "Delete" at bounding box center [1014, 147] width 8 height 8
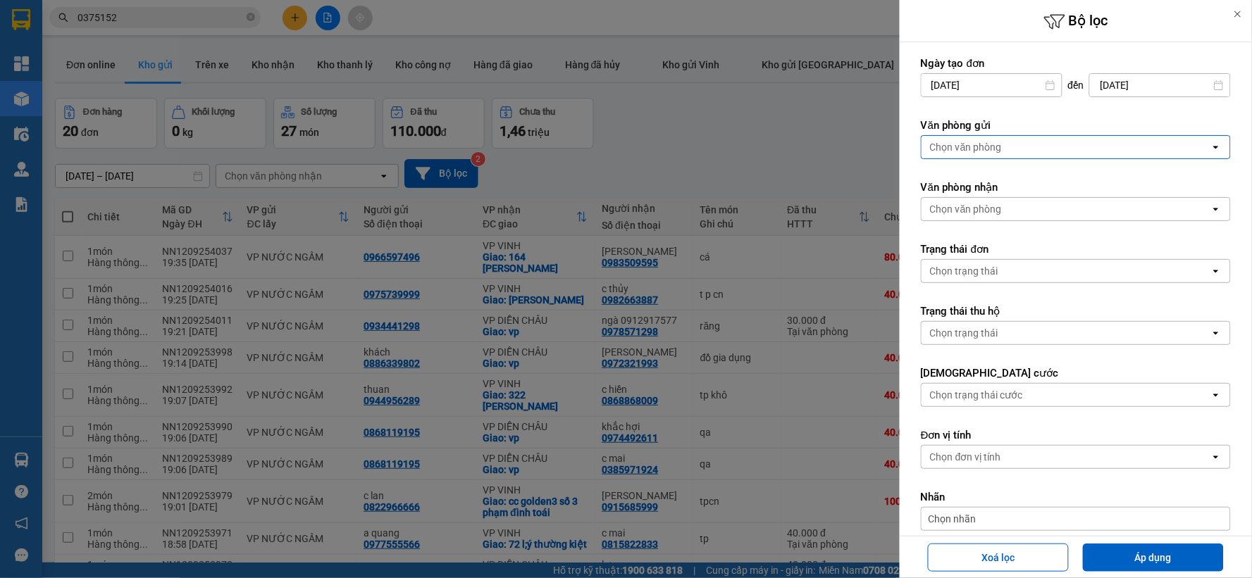
click at [1010, 143] on div "Chọn văn phòng" at bounding box center [1065, 147] width 289 height 23
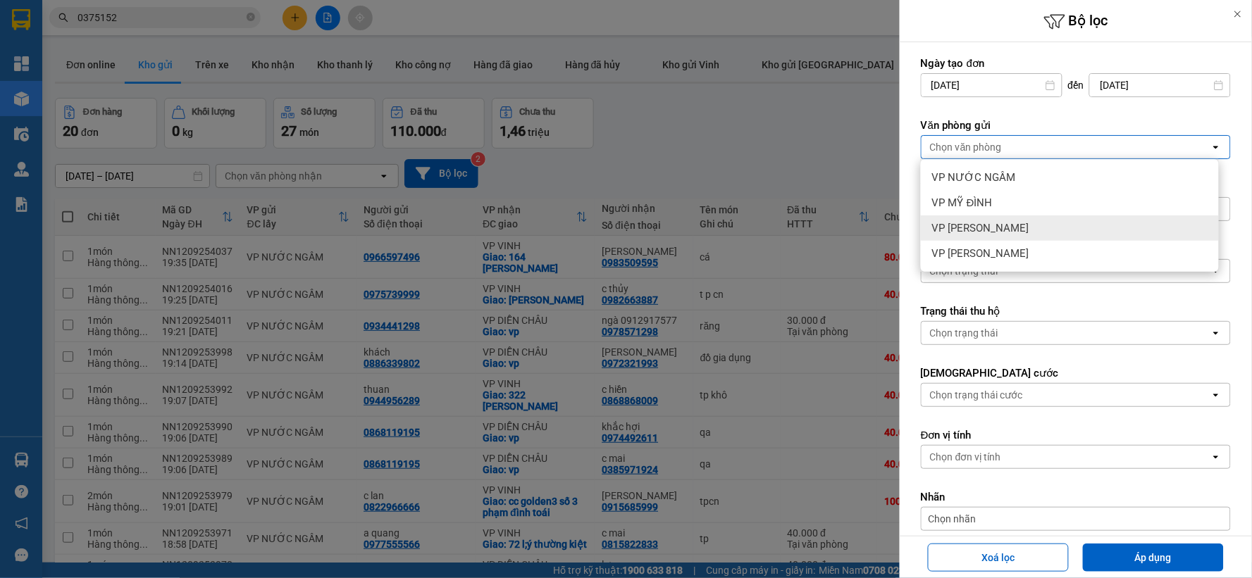
click at [983, 216] on div "VP [PERSON_NAME]" at bounding box center [1070, 228] width 298 height 25
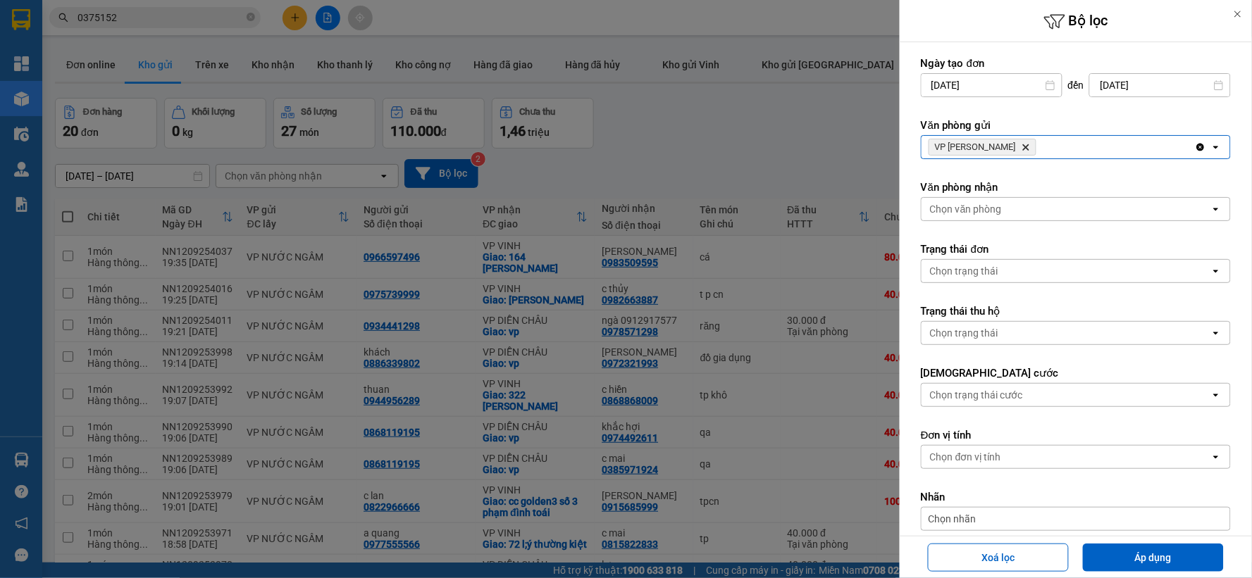
click at [985, 213] on div "Chọn văn phòng" at bounding box center [966, 209] width 72 height 14
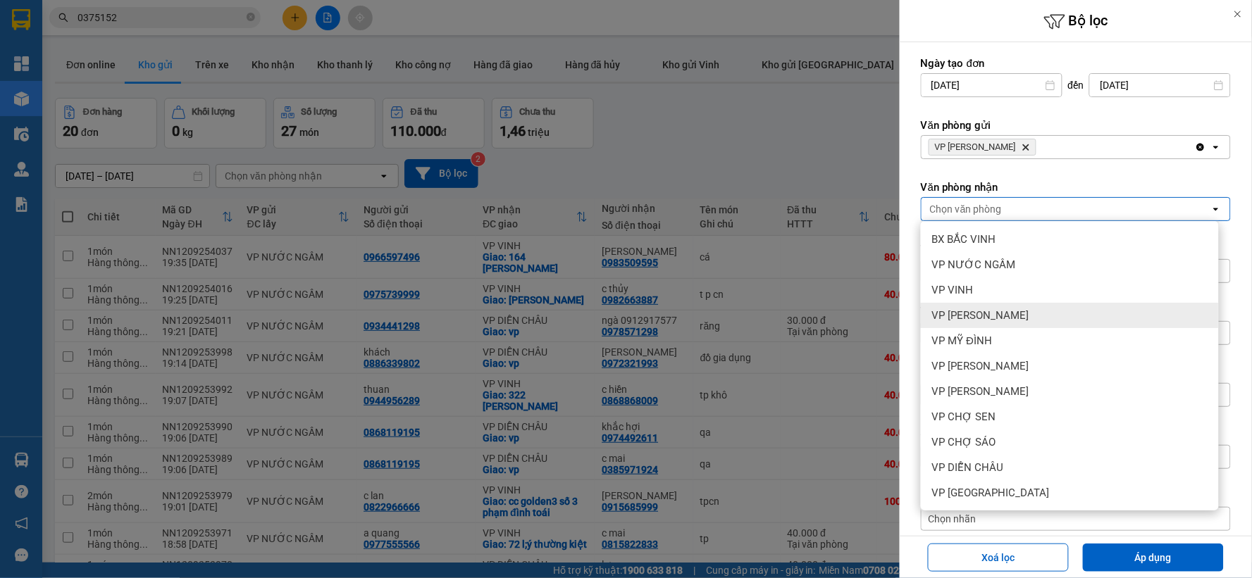
click at [986, 325] on div "VP [PERSON_NAME]" at bounding box center [1070, 315] width 298 height 25
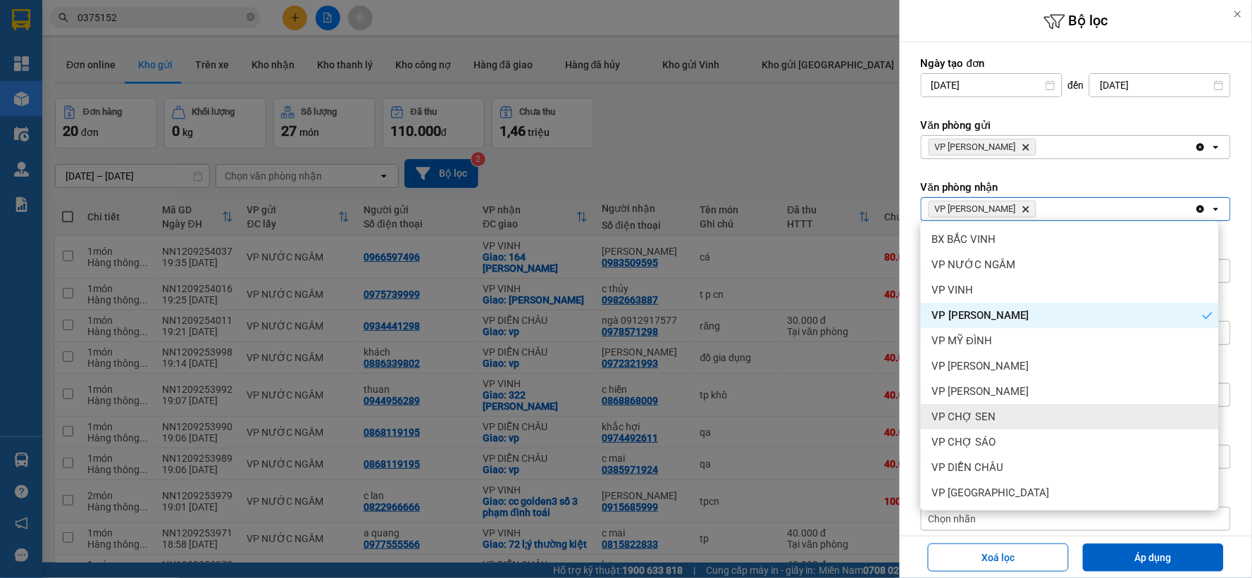
click at [991, 423] on span "VP CHỢ SEN" at bounding box center [964, 417] width 64 height 14
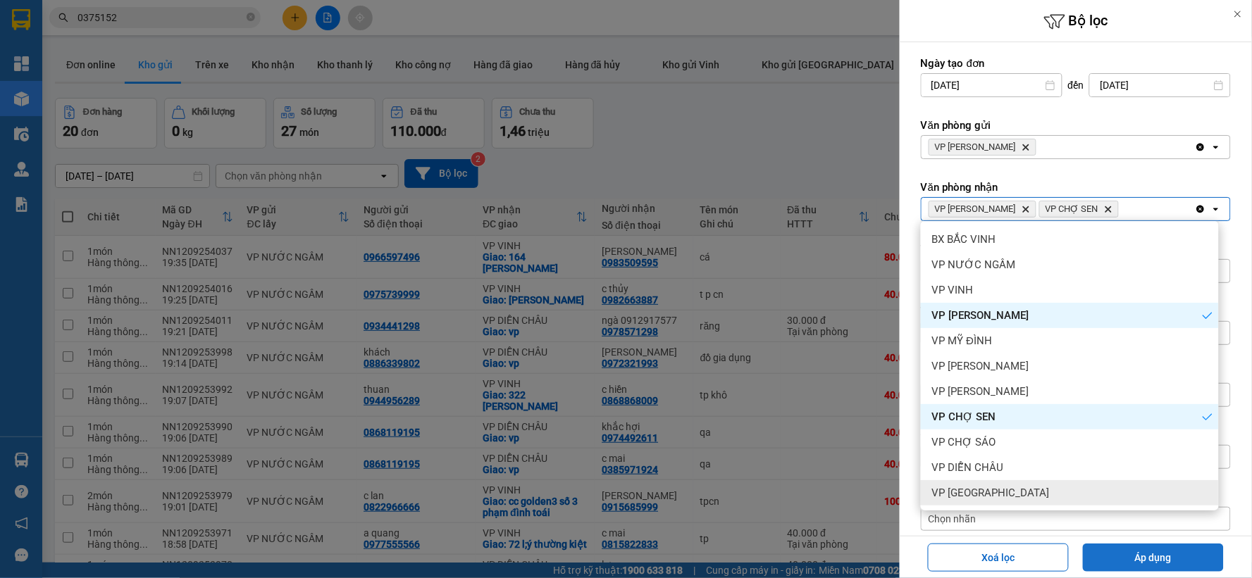
click at [1095, 554] on button "Áp dụng" at bounding box center [1153, 558] width 141 height 28
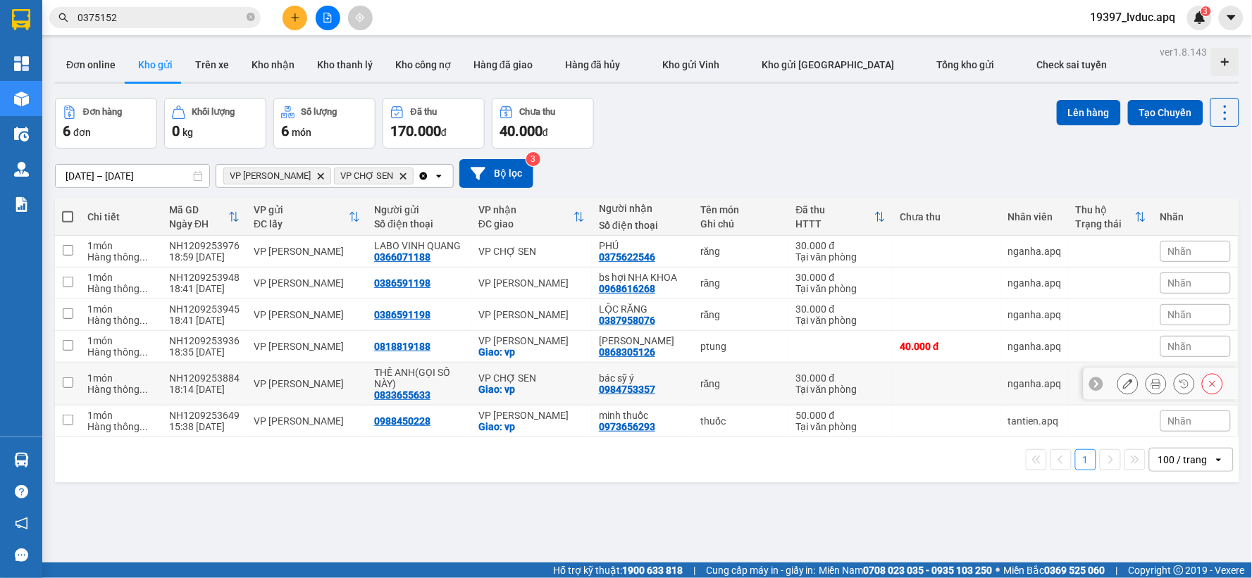
click at [530, 384] on div "VP CHỢ SEN" at bounding box center [531, 378] width 106 height 11
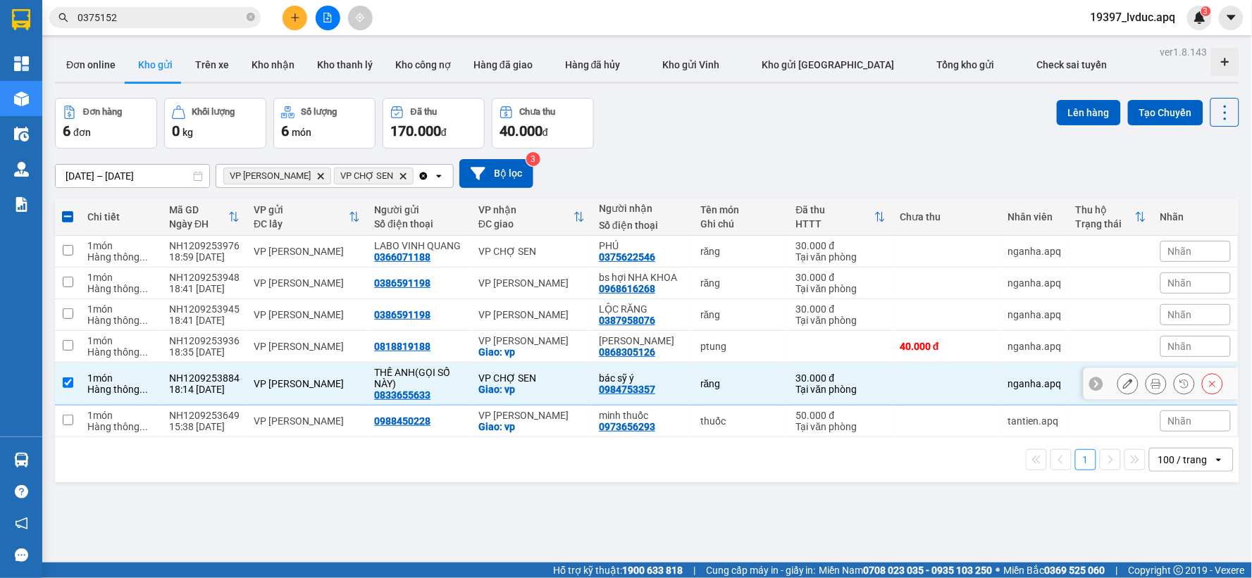
click at [530, 384] on div "VP CHỢ SEN" at bounding box center [531, 378] width 106 height 11
checkbox input "false"
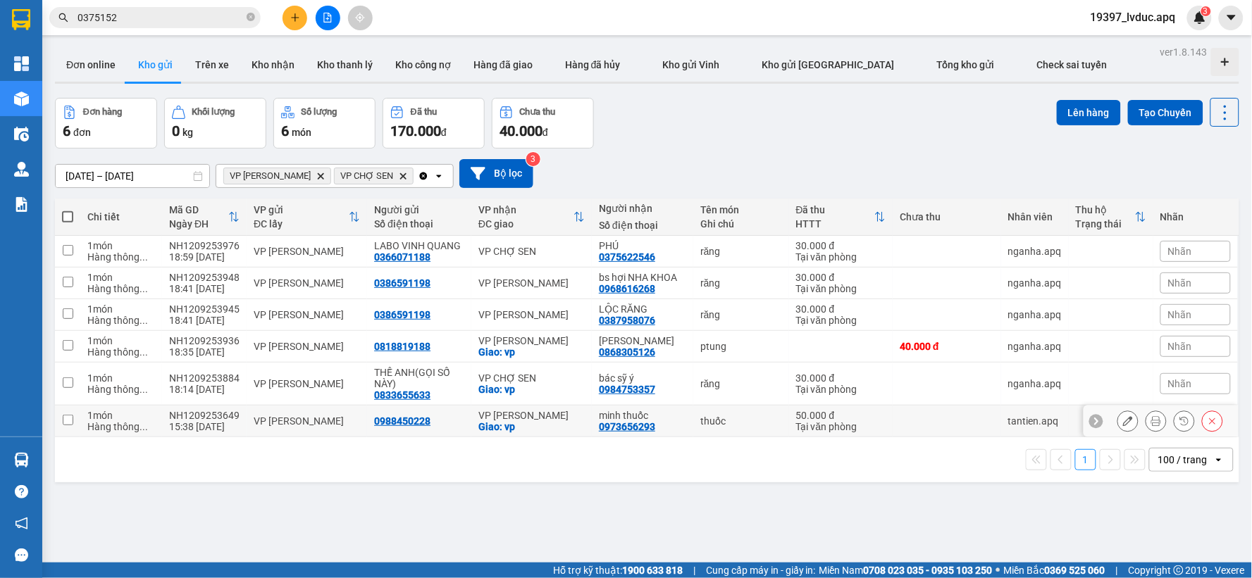
click at [527, 433] on div "Giao: vp" at bounding box center [531, 426] width 106 height 11
checkbox input "true"
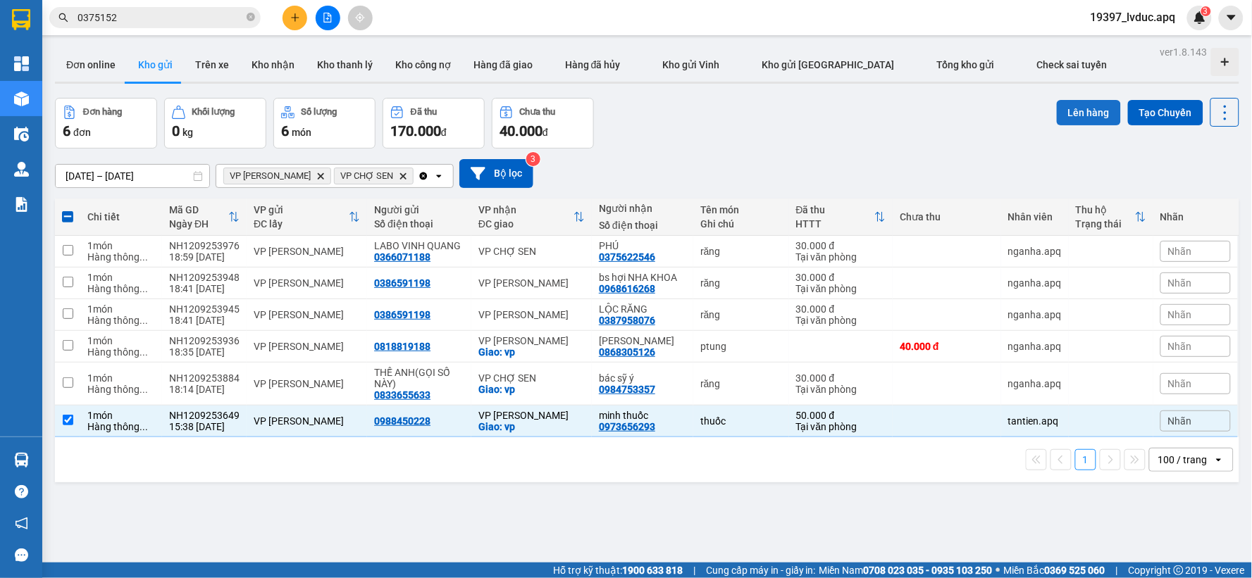
click at [1057, 111] on button "Lên hàng" at bounding box center [1089, 112] width 64 height 25
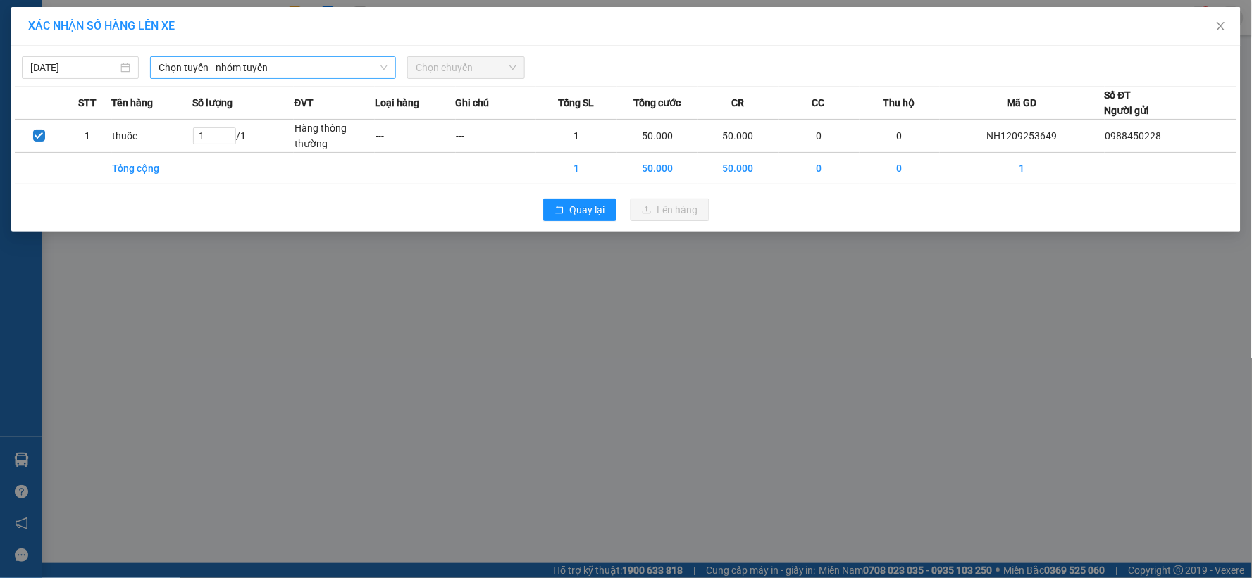
click at [311, 71] on span "Chọn tuyến - nhóm tuyến" at bounding box center [272, 67] width 229 height 21
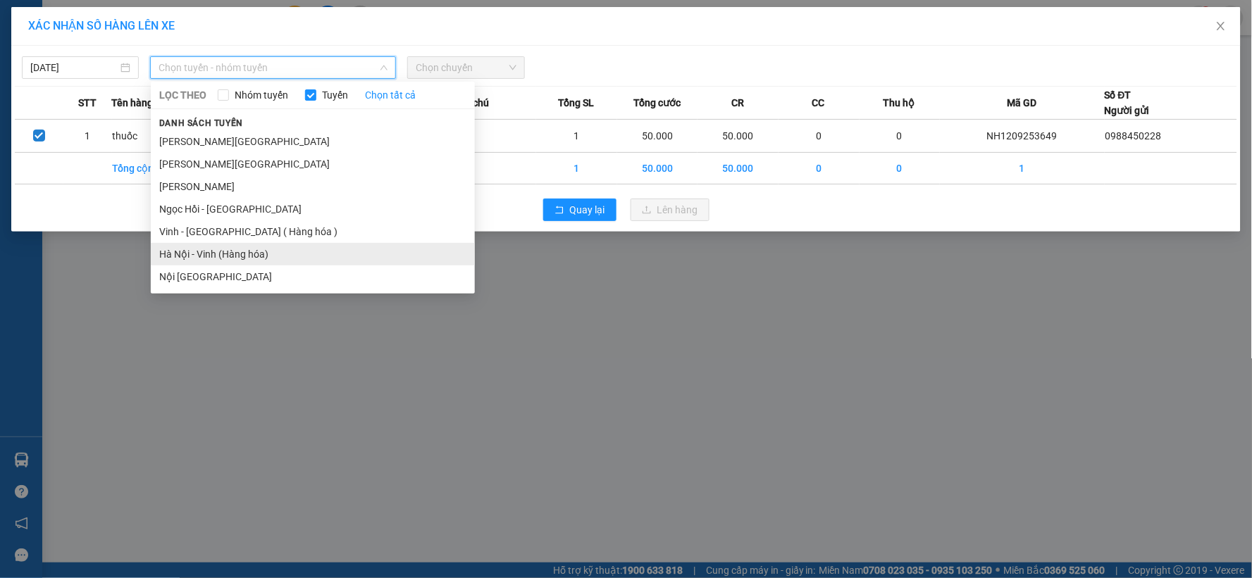
click at [216, 245] on li "Hà Nội - Vinh (Hàng hóa)" at bounding box center [313, 254] width 324 height 23
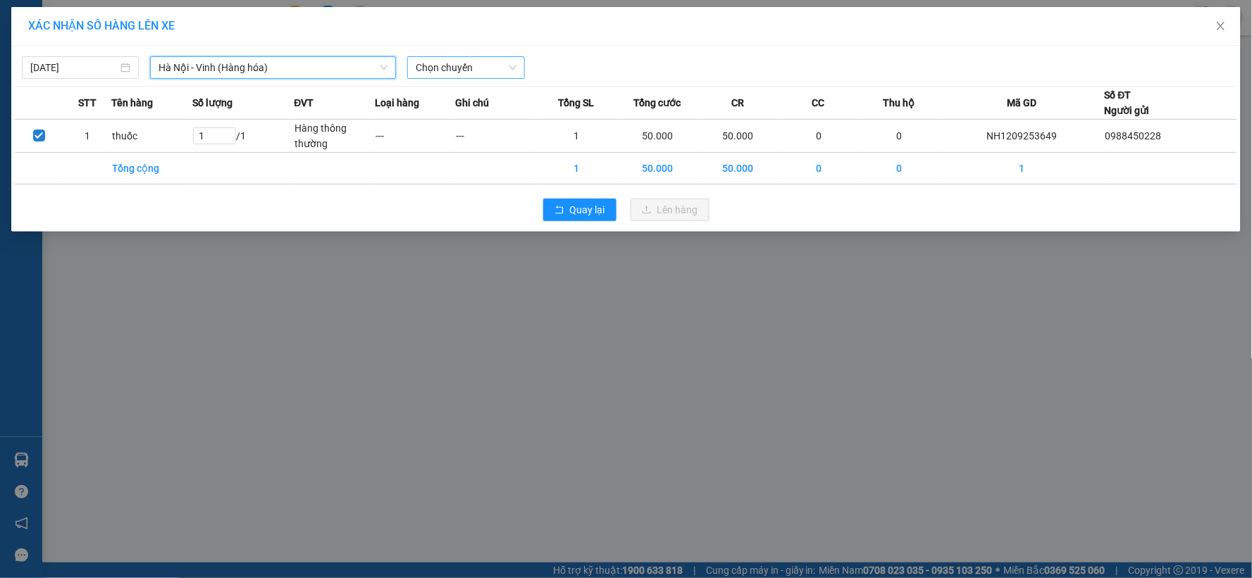
click at [462, 68] on span "Chọn chuyến" at bounding box center [466, 67] width 100 height 21
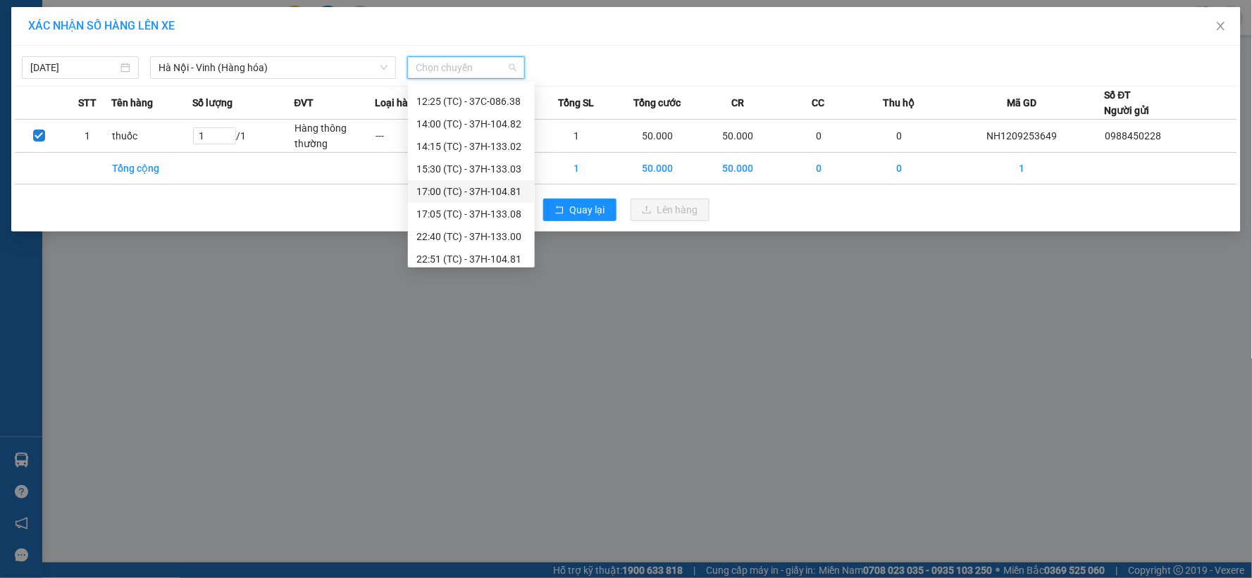
scroll to position [113, 0]
click at [483, 226] on div "22:40 (TC) - 37H-133.00" at bounding box center [471, 230] width 110 height 15
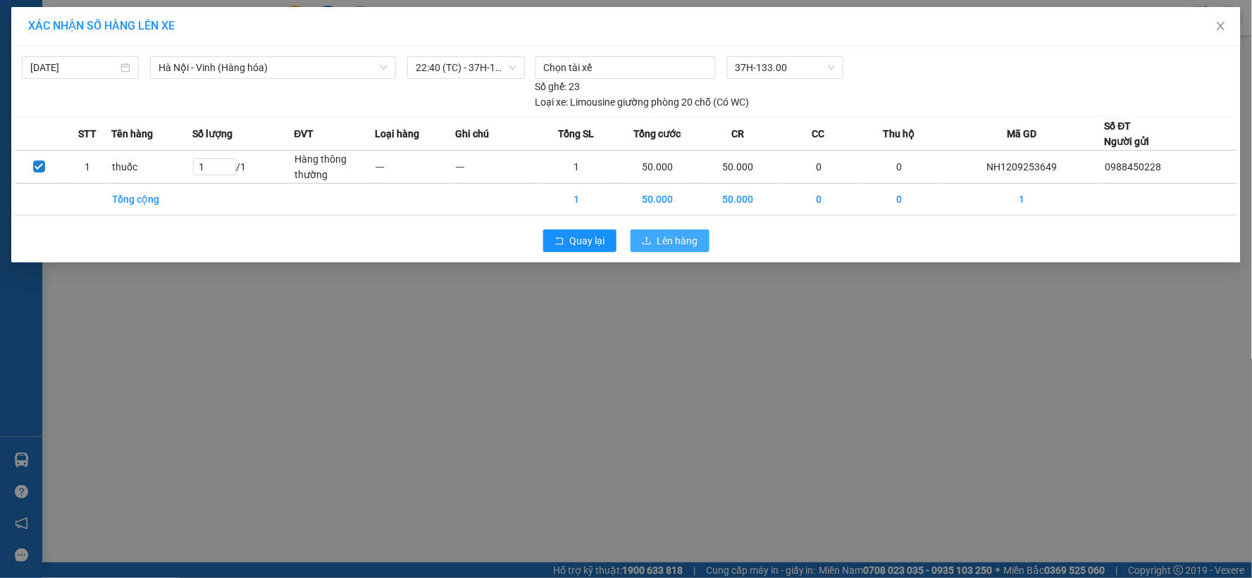
click at [683, 241] on span "Lên hàng" at bounding box center [677, 240] width 41 height 15
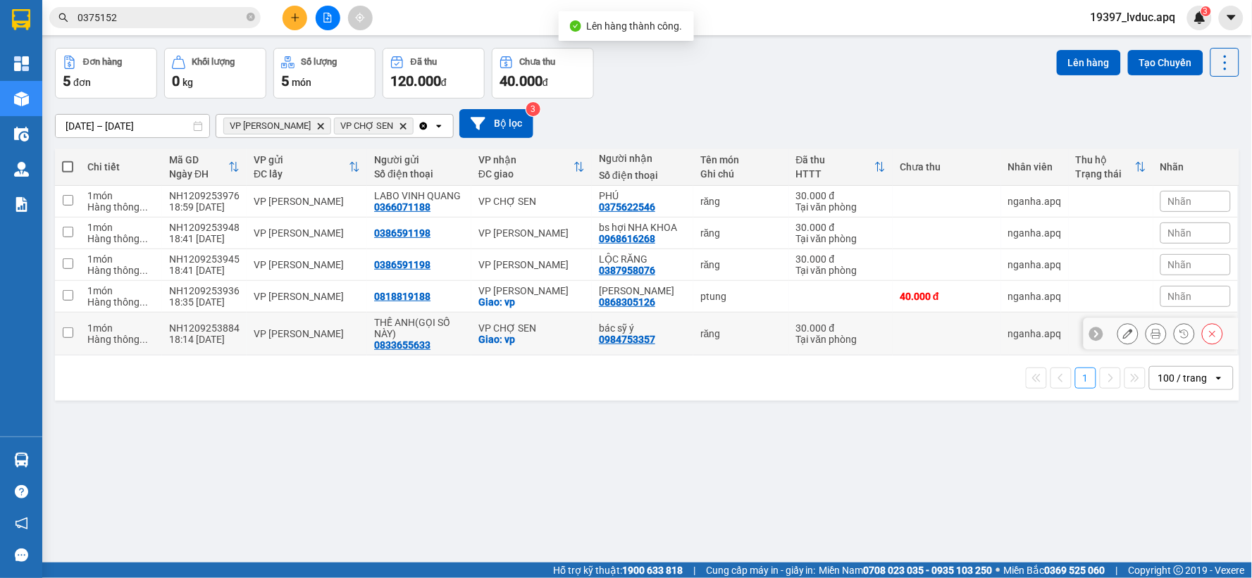
scroll to position [65, 0]
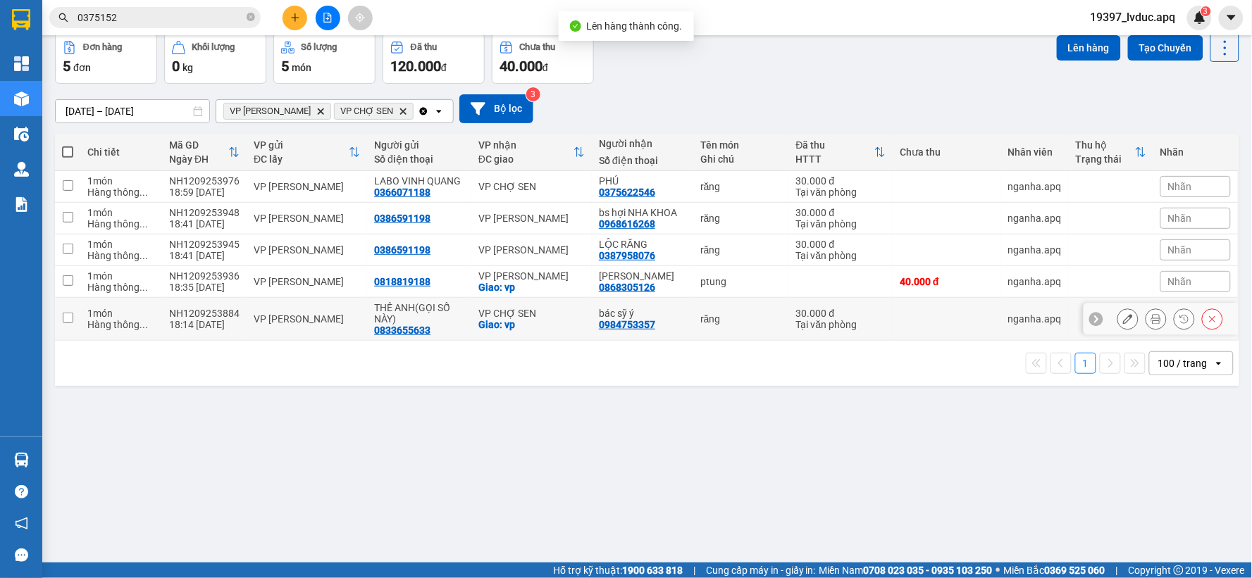
click at [521, 321] on div "Giao: vp" at bounding box center [531, 324] width 106 height 11
checkbox input "true"
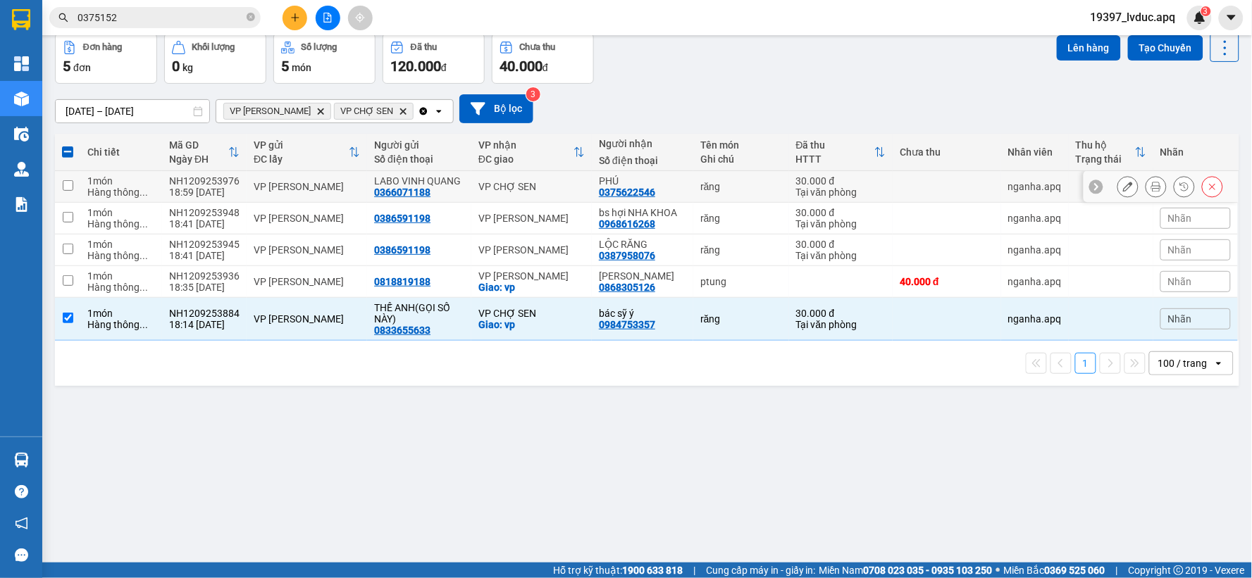
click at [654, 187] on div "PHÚ 0375622546" at bounding box center [642, 186] width 87 height 23
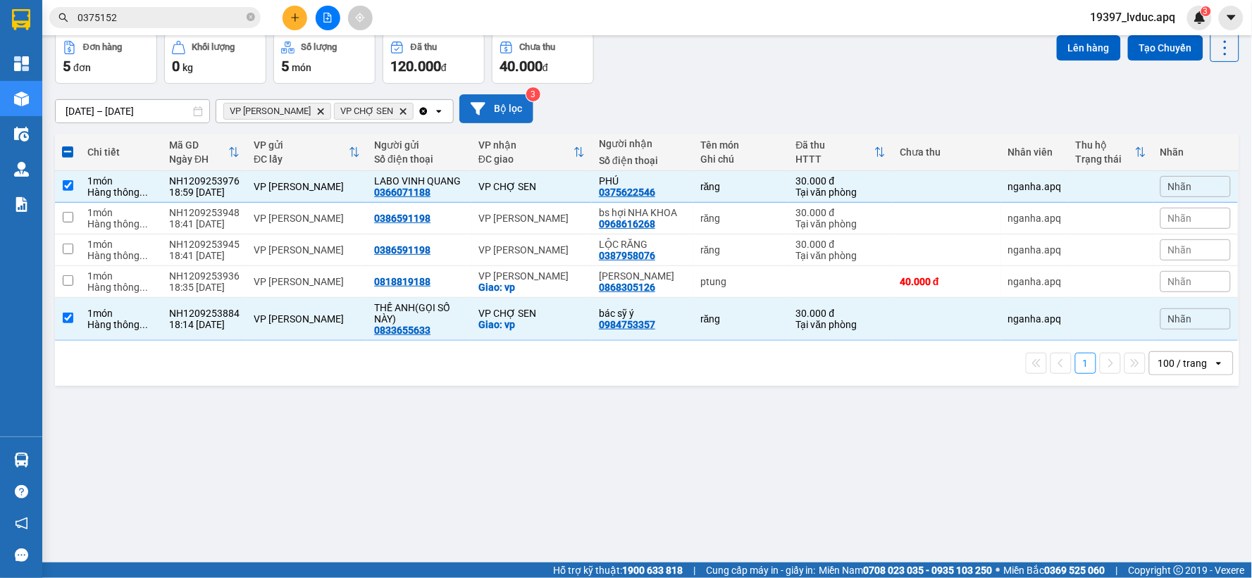
click at [530, 110] on button "Bộ lọc" at bounding box center [496, 108] width 74 height 29
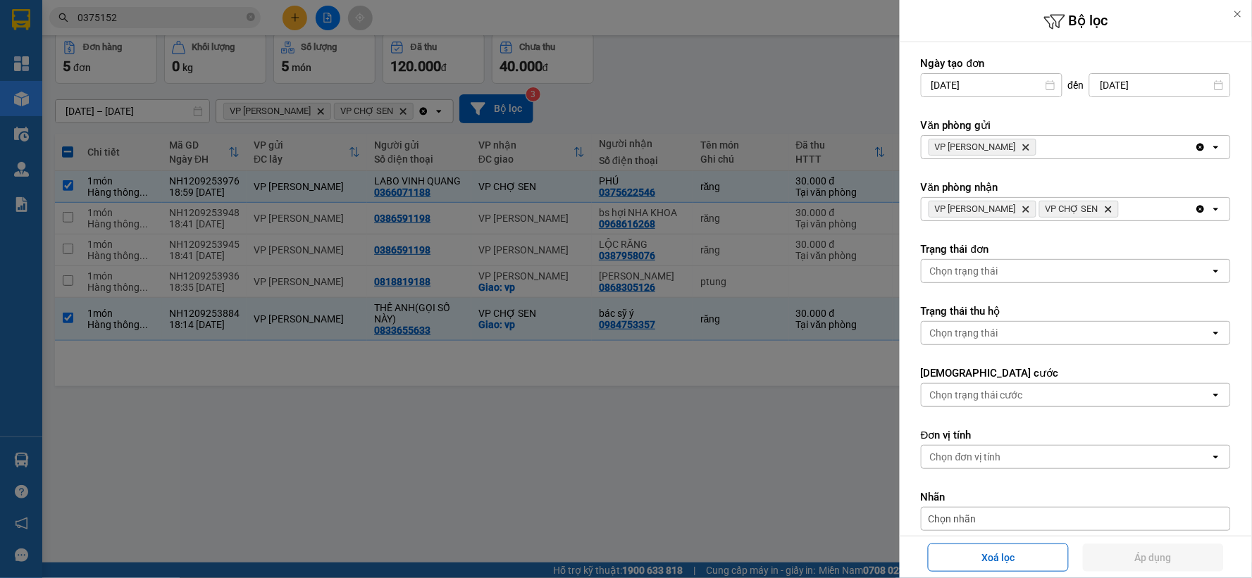
click at [1110, 206] on icon "Delete" at bounding box center [1108, 209] width 8 height 8
click at [1030, 205] on icon "Delete" at bounding box center [1025, 209] width 8 height 8
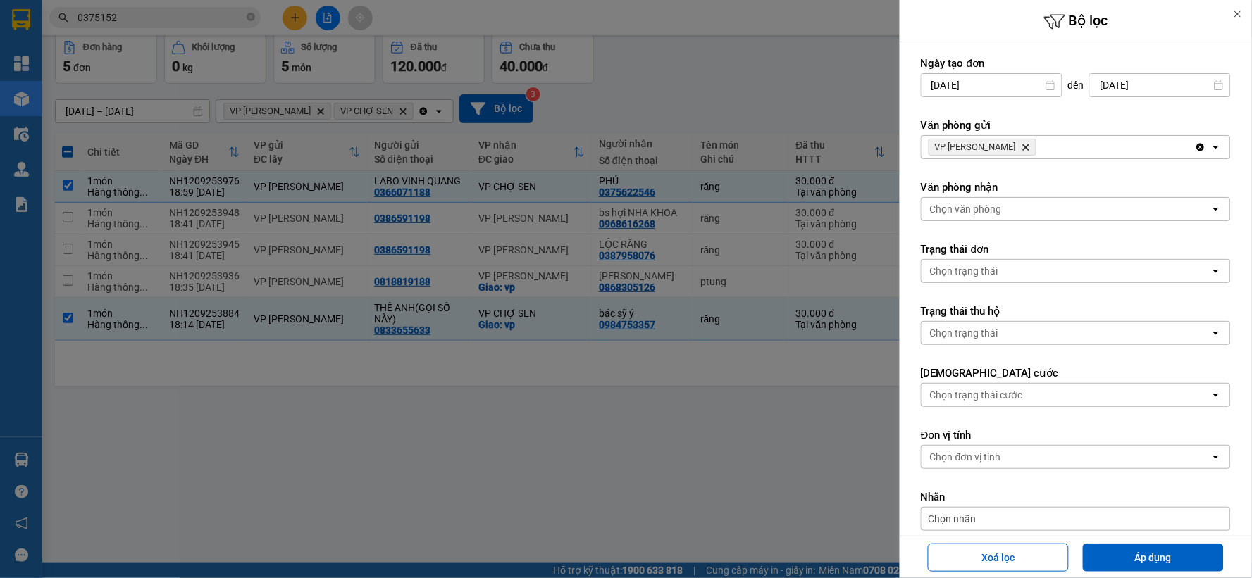
click at [825, 78] on div at bounding box center [626, 289] width 1252 height 578
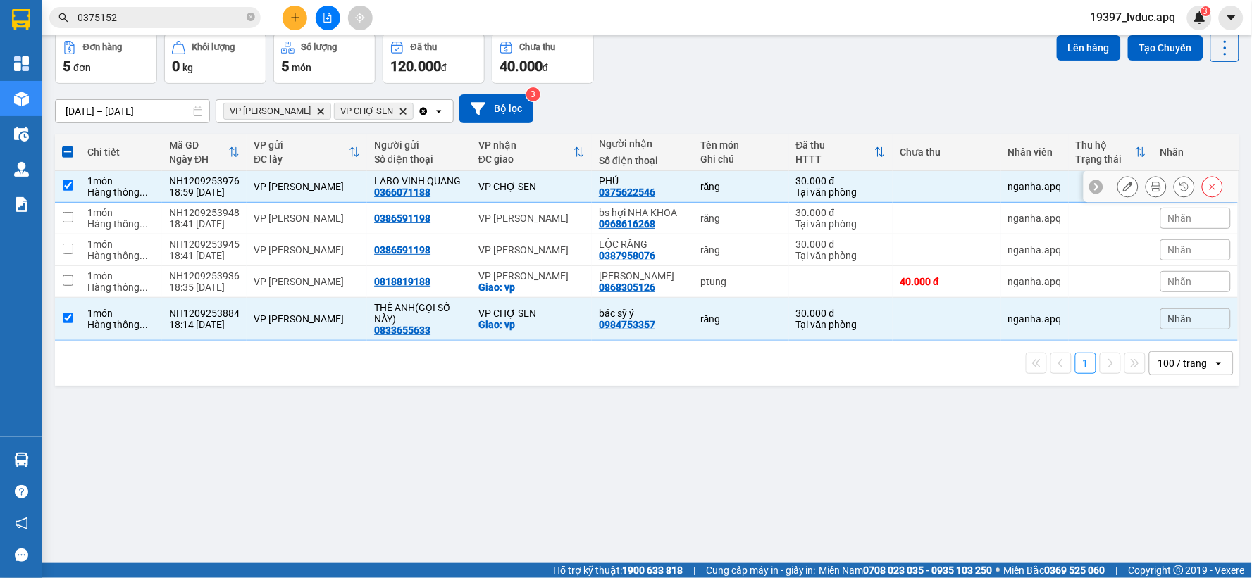
click at [576, 194] on td "VP CHỢ SEN" at bounding box center [531, 187] width 120 height 32
checkbox input "false"
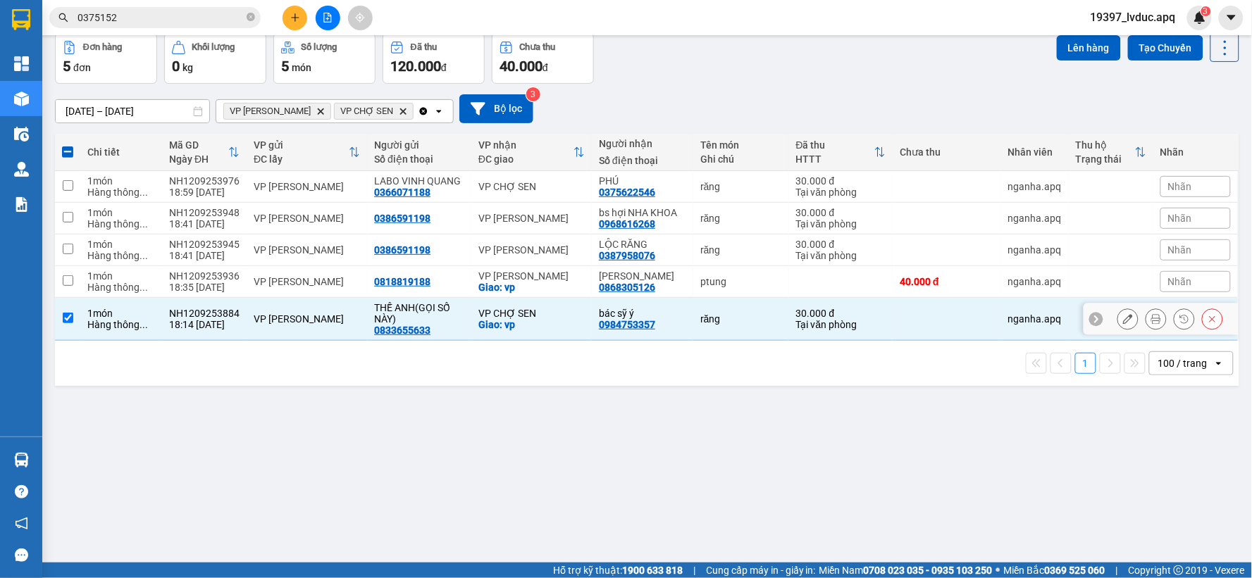
click at [521, 315] on div "VP CHỢ SEN" at bounding box center [531, 313] width 106 height 11
checkbox input "false"
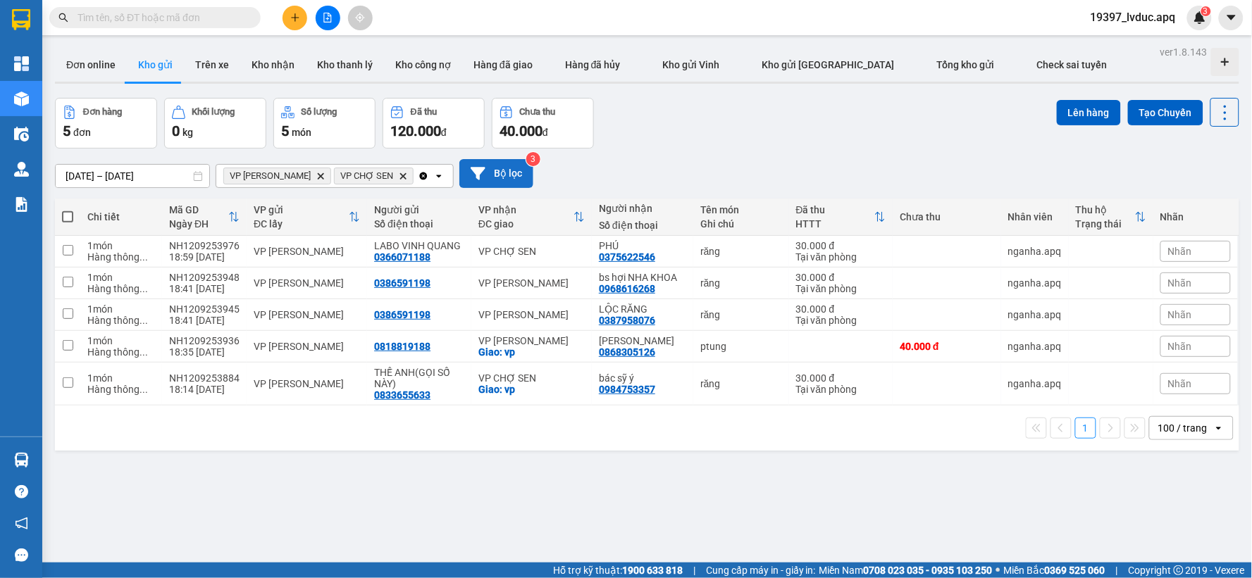
click at [510, 160] on button "Bộ lọc" at bounding box center [496, 173] width 74 height 29
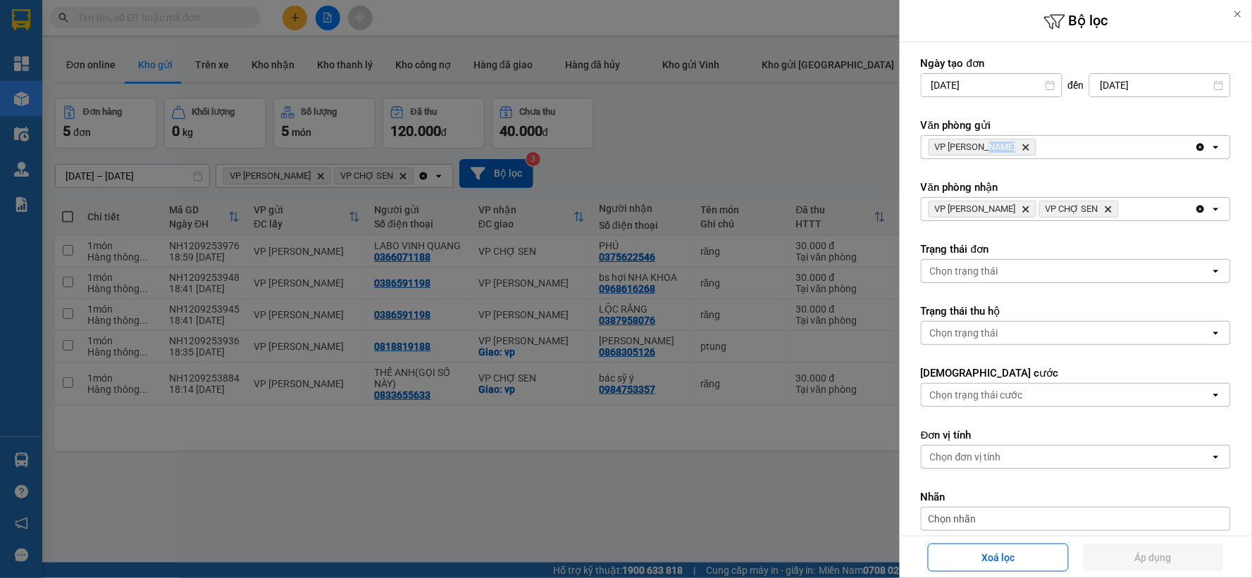
click at [997, 142] on span "VP NGỌC HỒI Delete" at bounding box center [982, 147] width 108 height 17
click at [1021, 143] on icon "Delete" at bounding box center [1025, 147] width 8 height 8
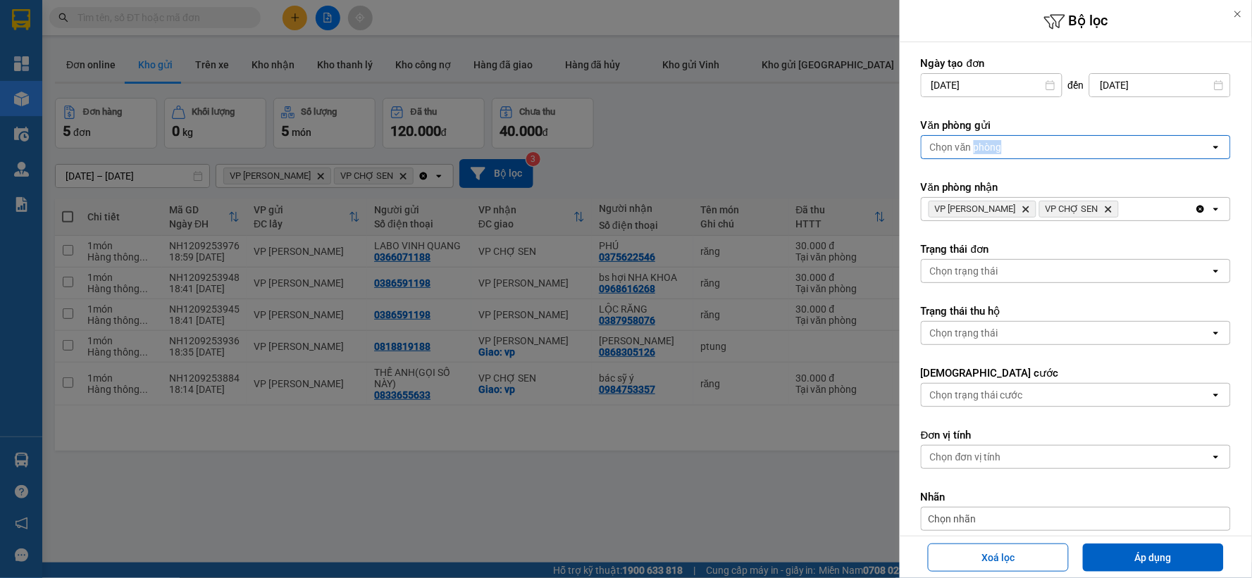
click at [997, 142] on div "Chọn văn phòng" at bounding box center [966, 147] width 72 height 14
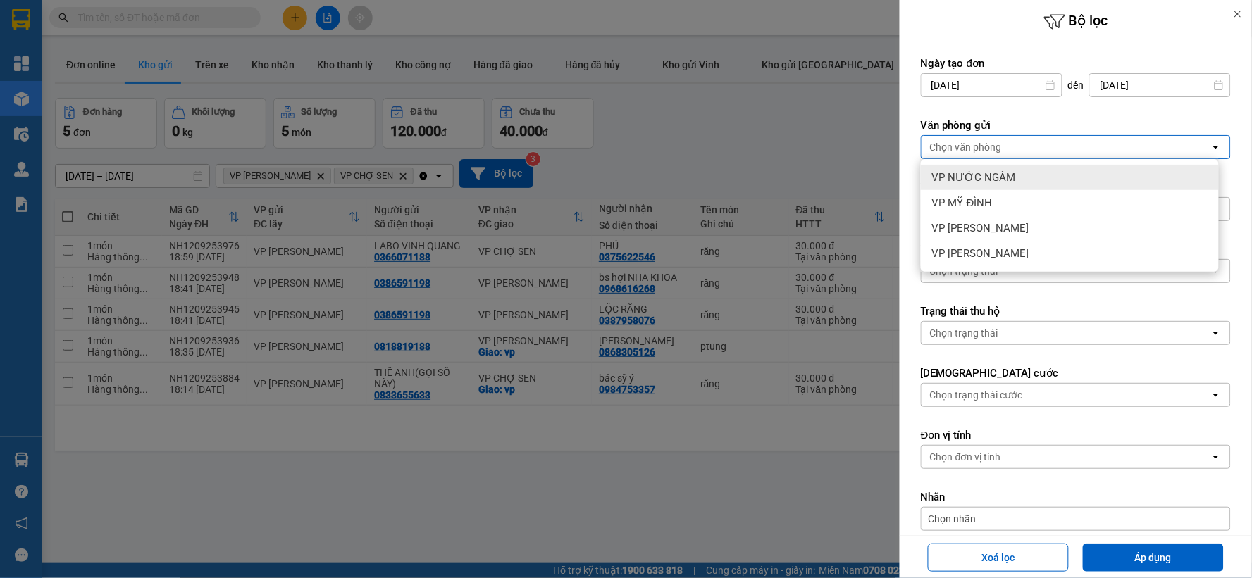
click at [1019, 175] on div "VP NƯỚC NGẦM" at bounding box center [1070, 177] width 298 height 25
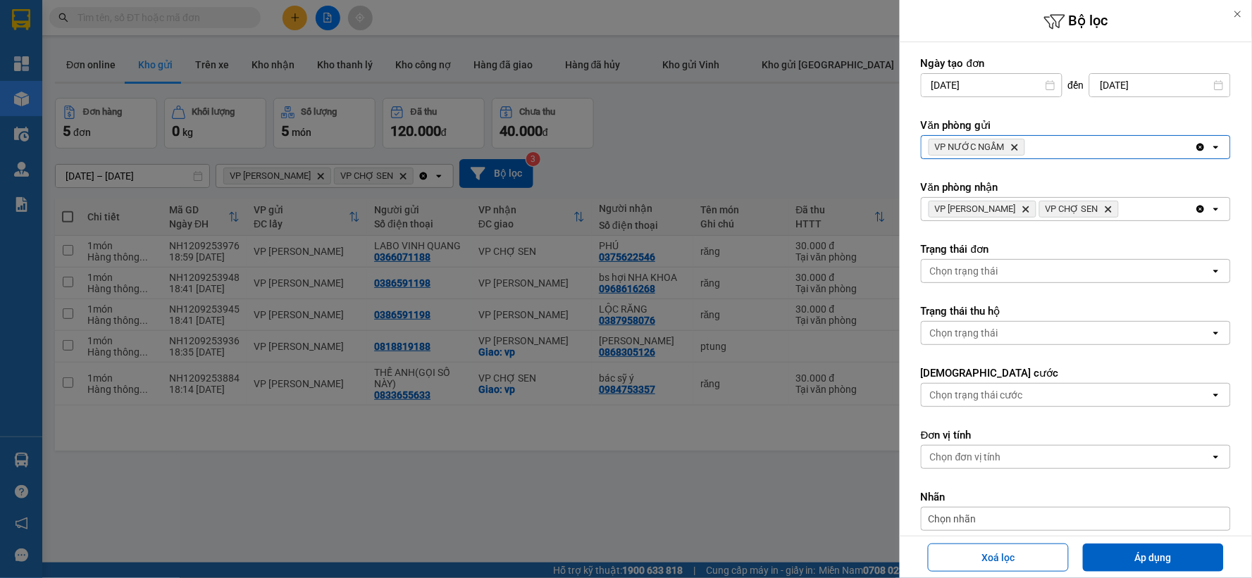
click at [1197, 209] on icon "Clear all" at bounding box center [1201, 210] width 8 height 8
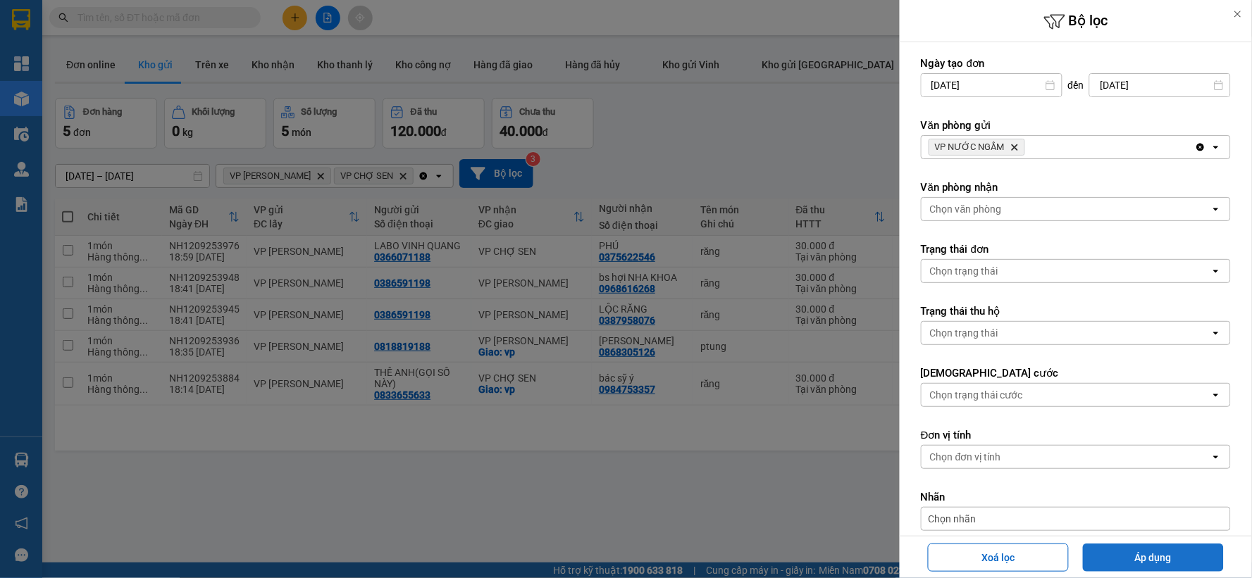
click at [1127, 554] on button "Áp dụng" at bounding box center [1153, 558] width 141 height 28
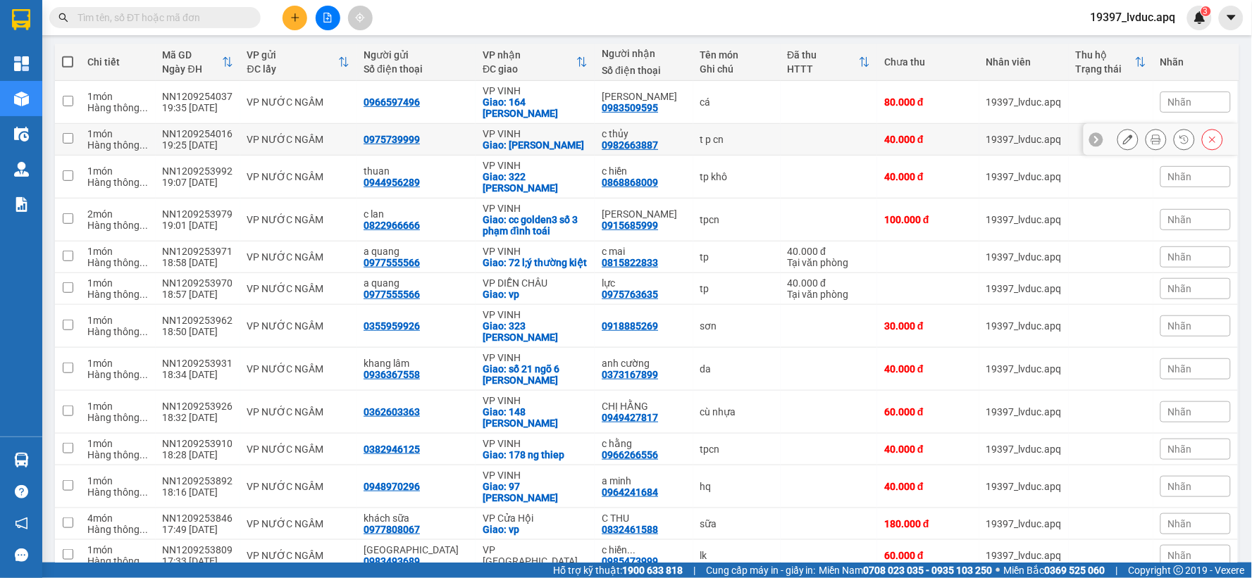
scroll to position [156, 0]
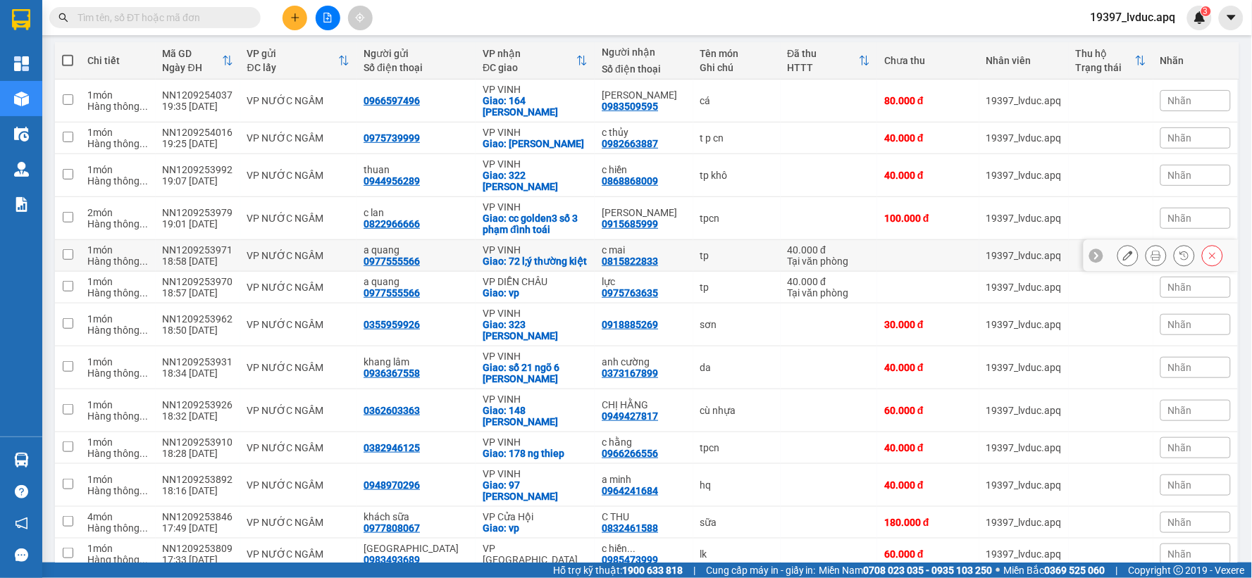
click at [518, 271] on td "VP VINH Giao: 72 l;ý thường kiệt" at bounding box center [534, 256] width 119 height 32
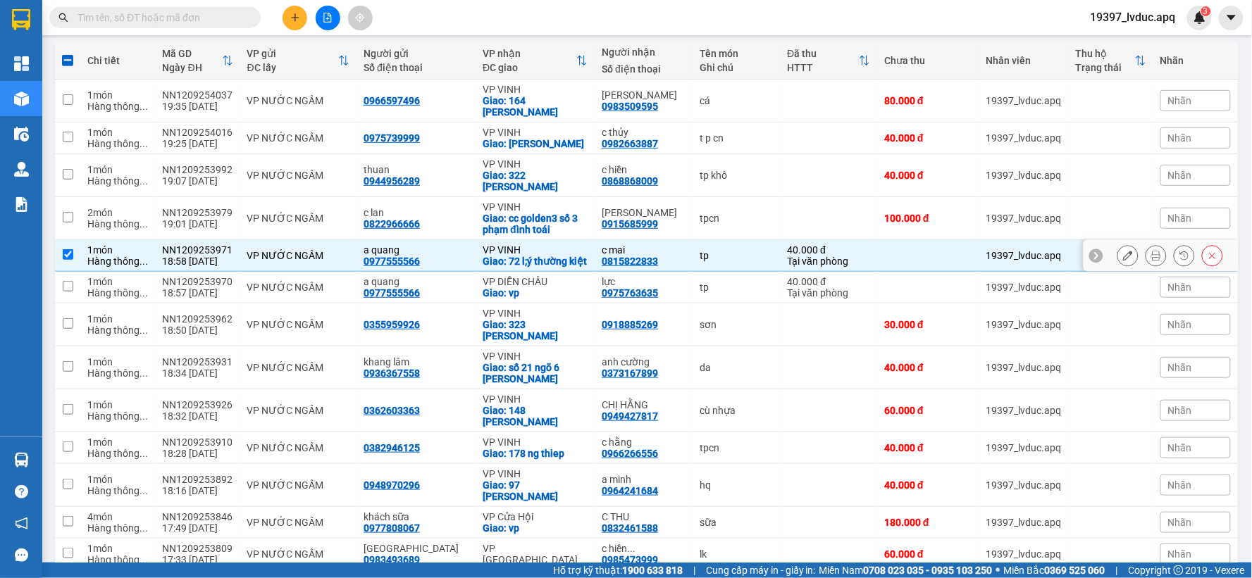
click at [518, 271] on td "VP VINH Giao: 72 l;ý thường kiệt" at bounding box center [534, 256] width 119 height 32
checkbox input "false"
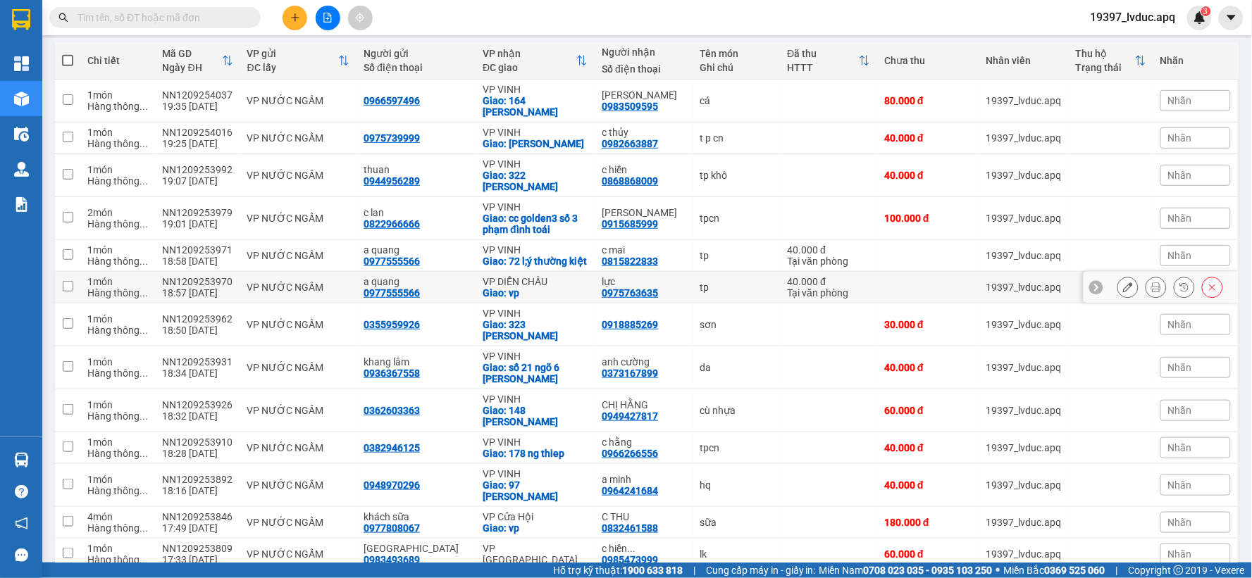
click at [454, 294] on td "a quang 0977555566" at bounding box center [415, 288] width 119 height 32
checkbox input "true"
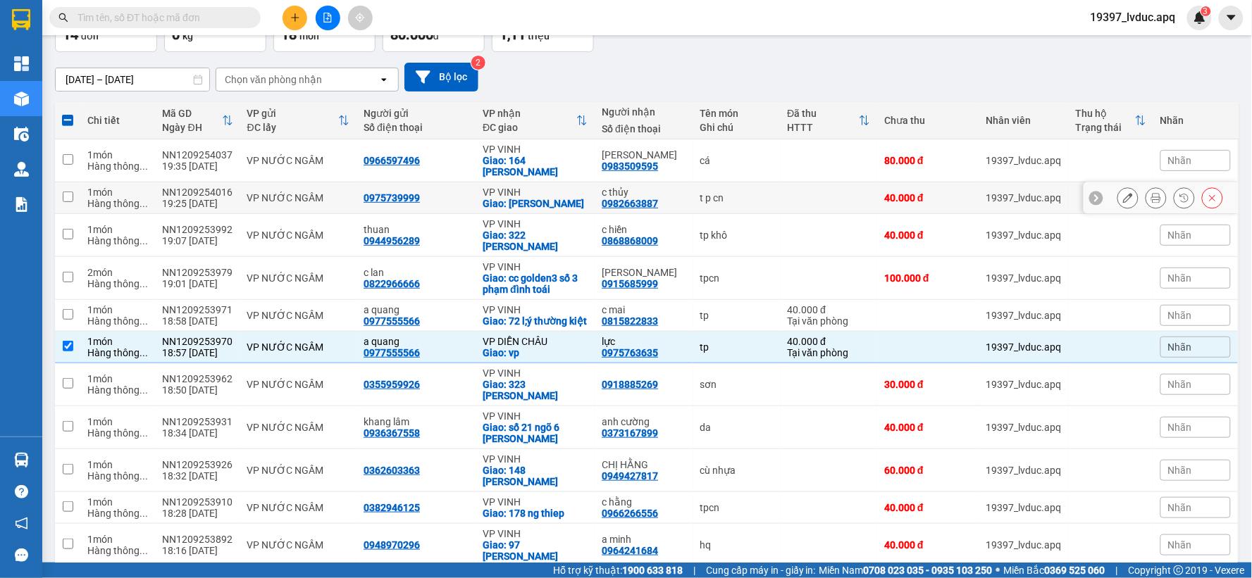
scroll to position [0, 0]
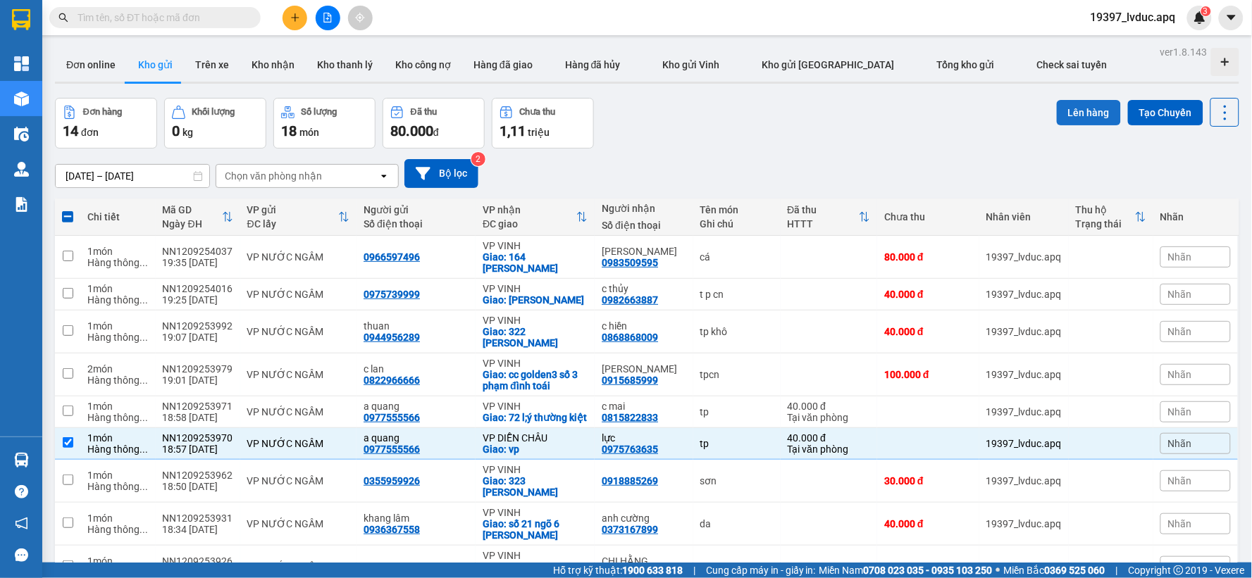
click at [1065, 115] on button "Lên hàng" at bounding box center [1089, 112] width 64 height 25
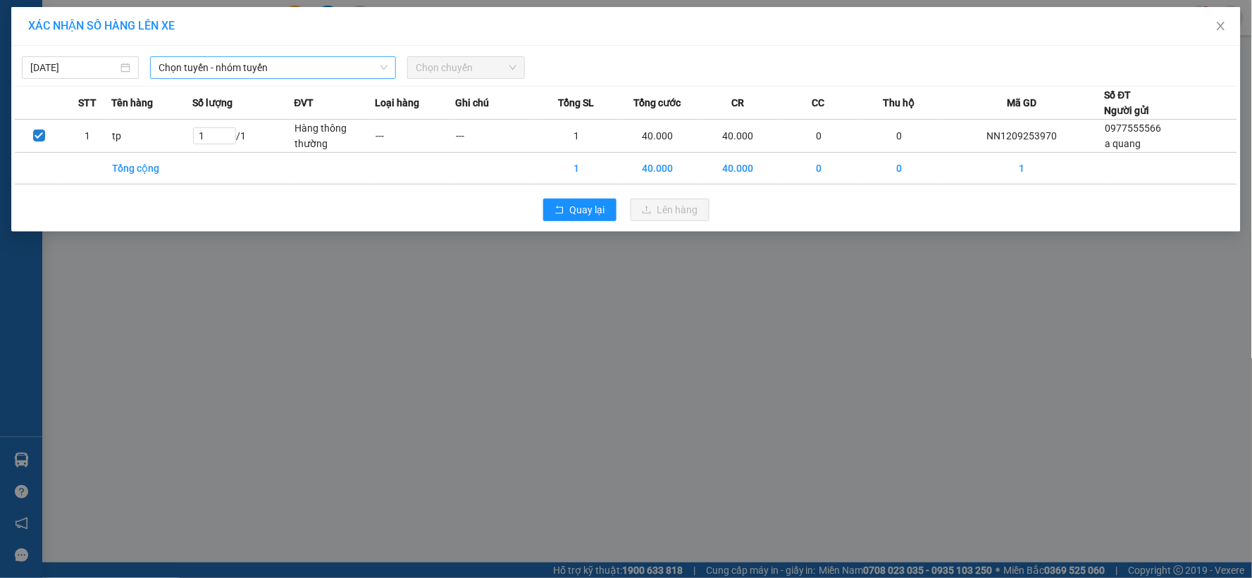
click at [289, 75] on span "Chọn tuyến - nhóm tuyến" at bounding box center [272, 67] width 229 height 21
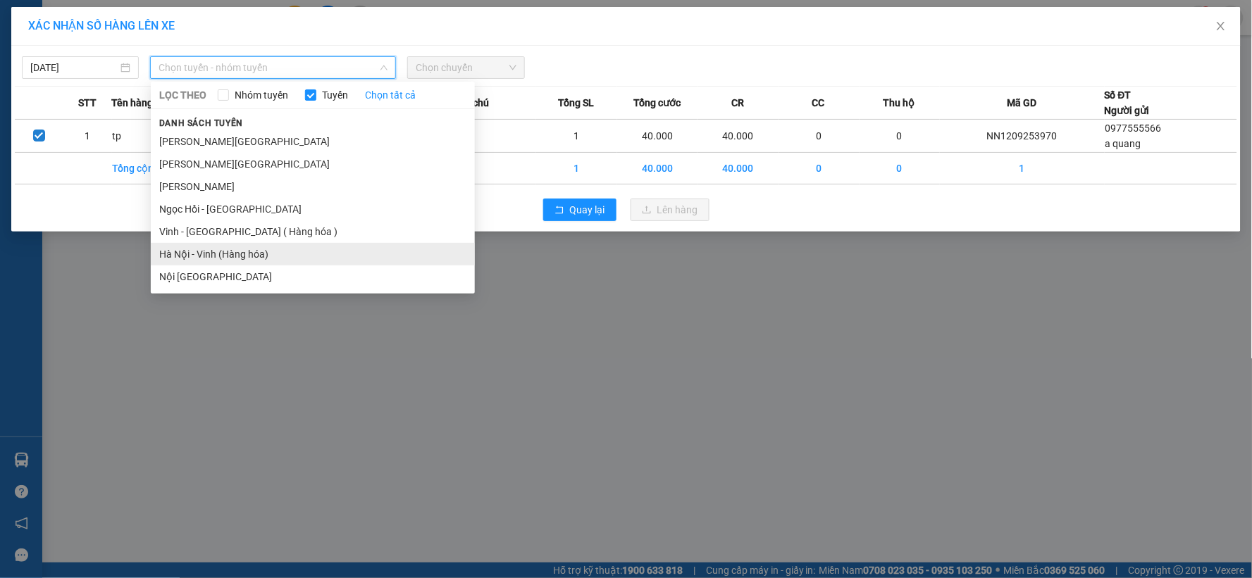
click at [264, 255] on li "Hà Nội - Vinh (Hàng hóa)" at bounding box center [313, 254] width 324 height 23
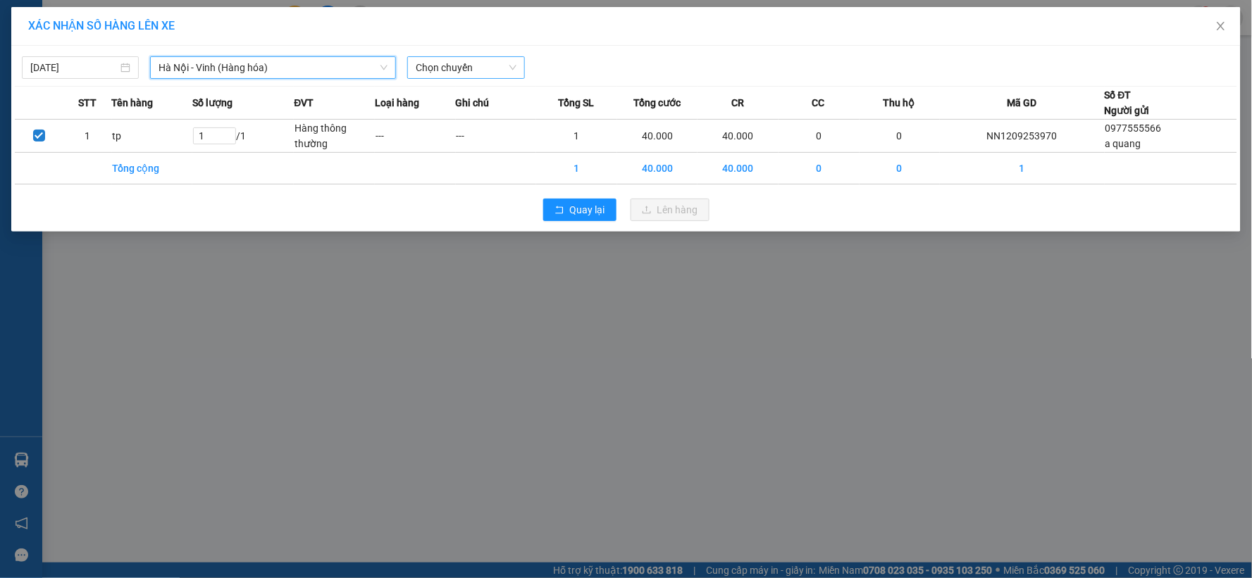
click at [483, 61] on span "Chọn chuyến" at bounding box center [466, 67] width 100 height 21
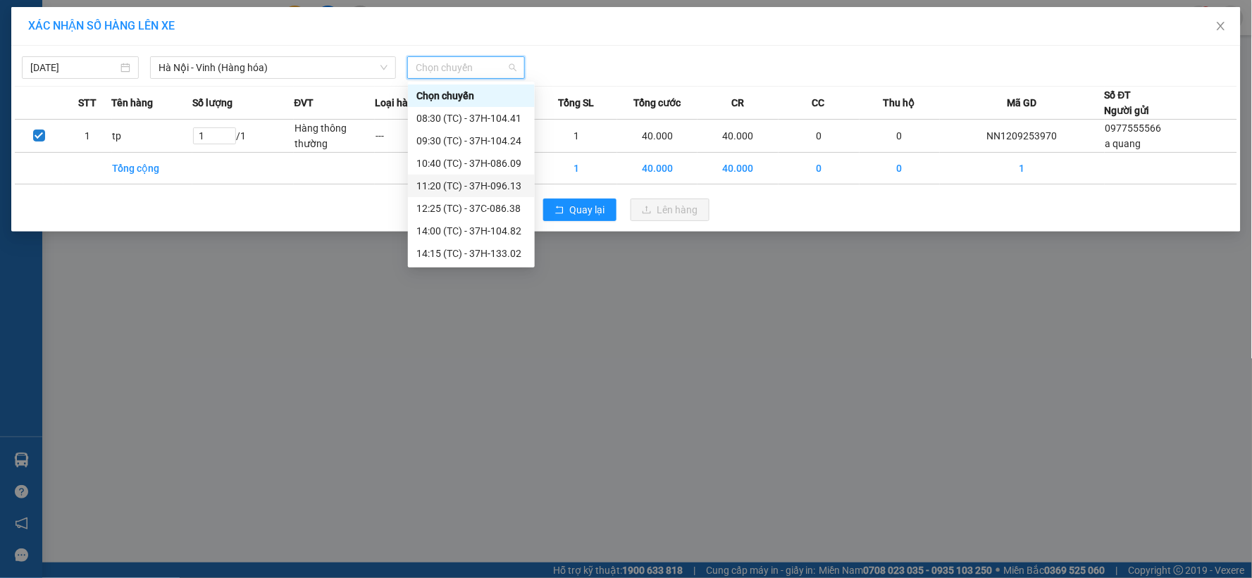
scroll to position [135, 0]
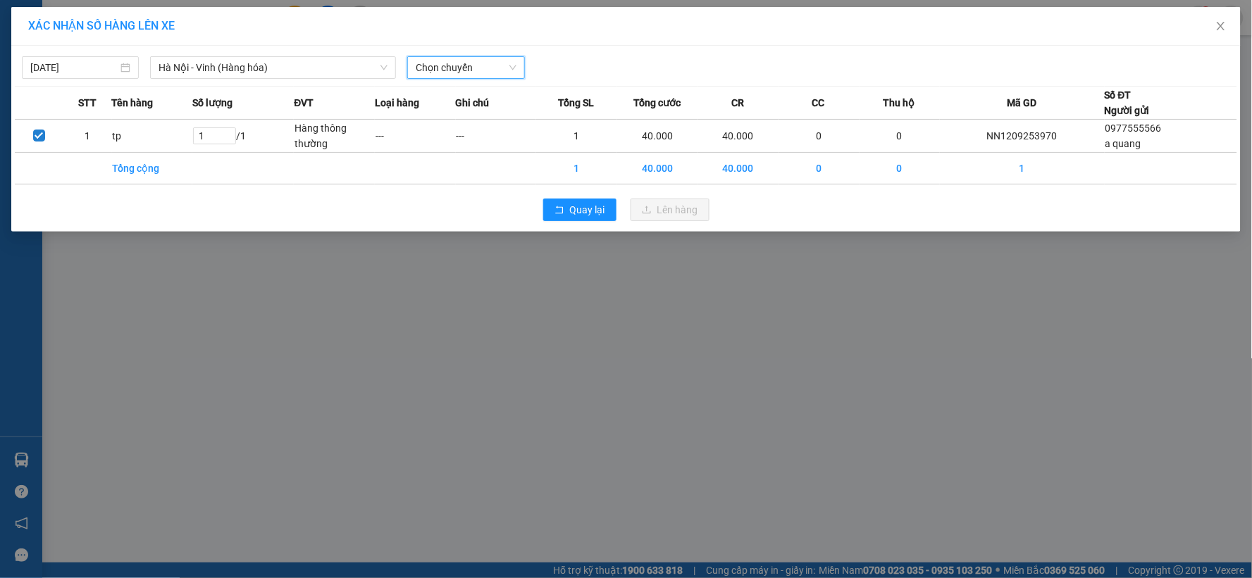
click at [496, 321] on div "XÁC NHẬN SỐ HÀNG LÊN XE 12/09/2025 Hà Nội - Vinh (Hàng hóa) LỌC THEO Nhóm tuyến…" at bounding box center [626, 289] width 1252 height 578
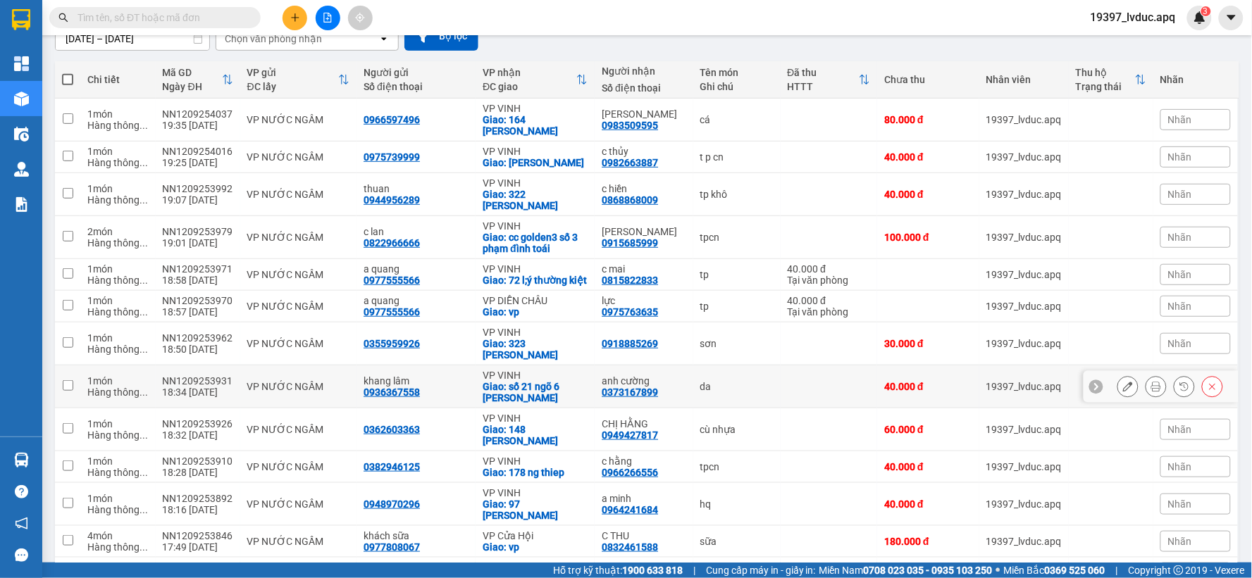
scroll to position [244, 0]
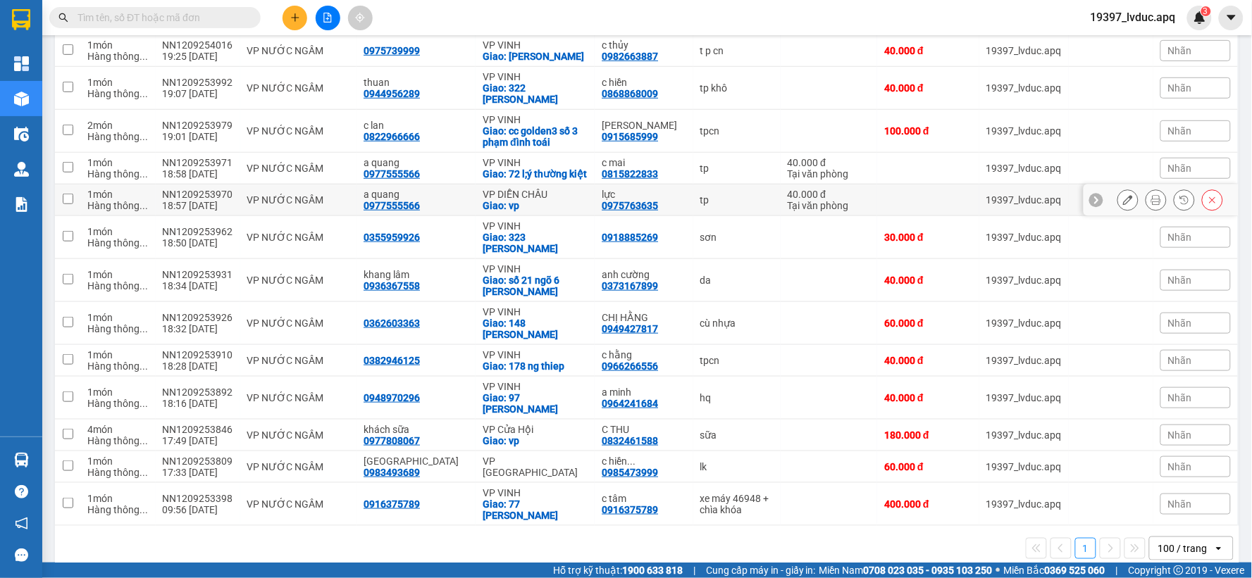
click at [509, 206] on div "Giao: vp" at bounding box center [535, 205] width 105 height 11
checkbox input "true"
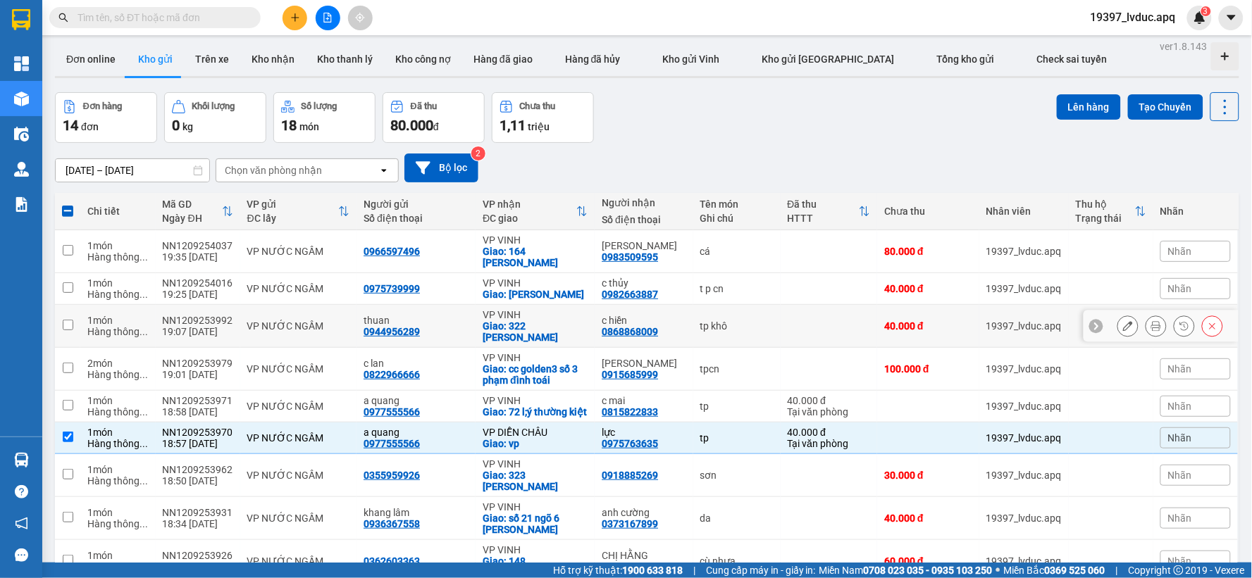
scroll to position [0, 0]
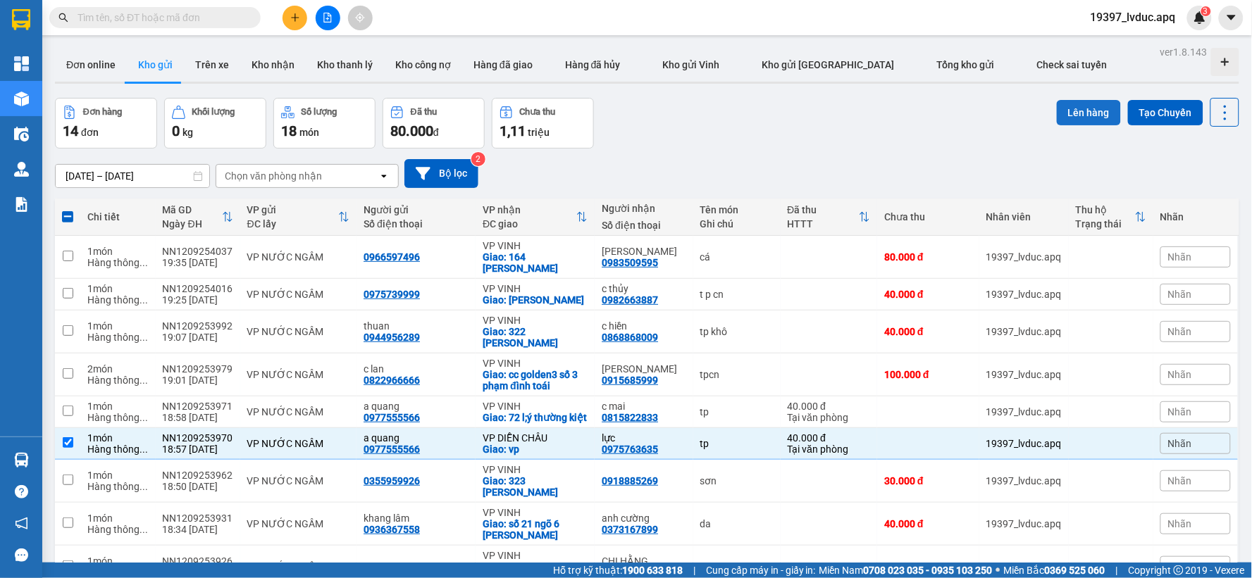
click at [1065, 108] on button "Lên hàng" at bounding box center [1089, 112] width 64 height 25
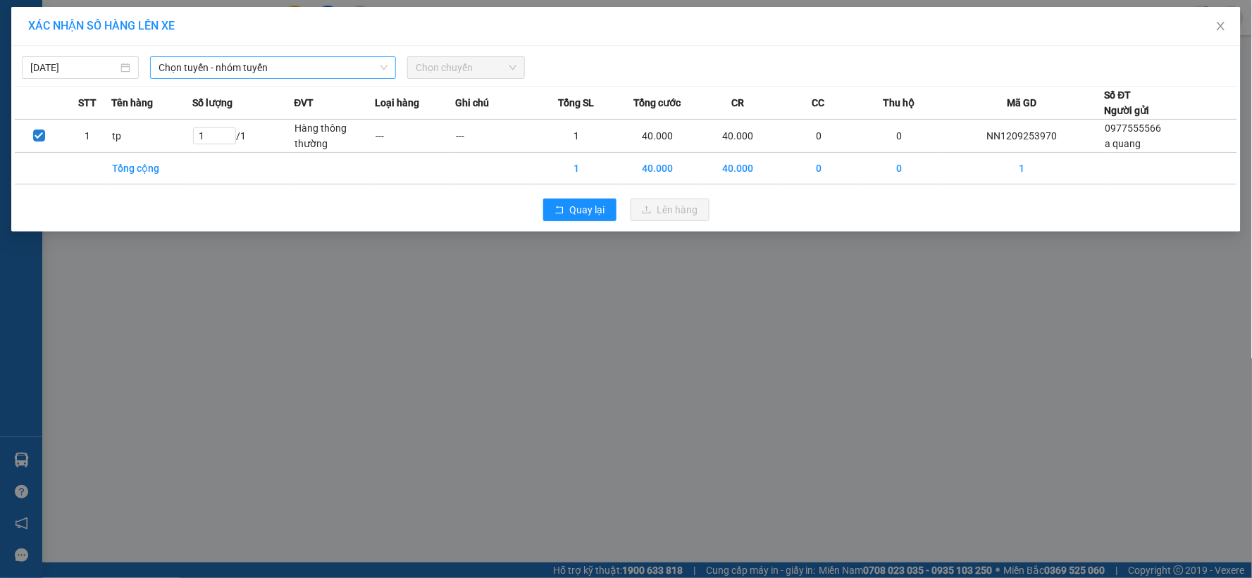
click at [187, 61] on span "Chọn tuyến - nhóm tuyến" at bounding box center [272, 67] width 229 height 21
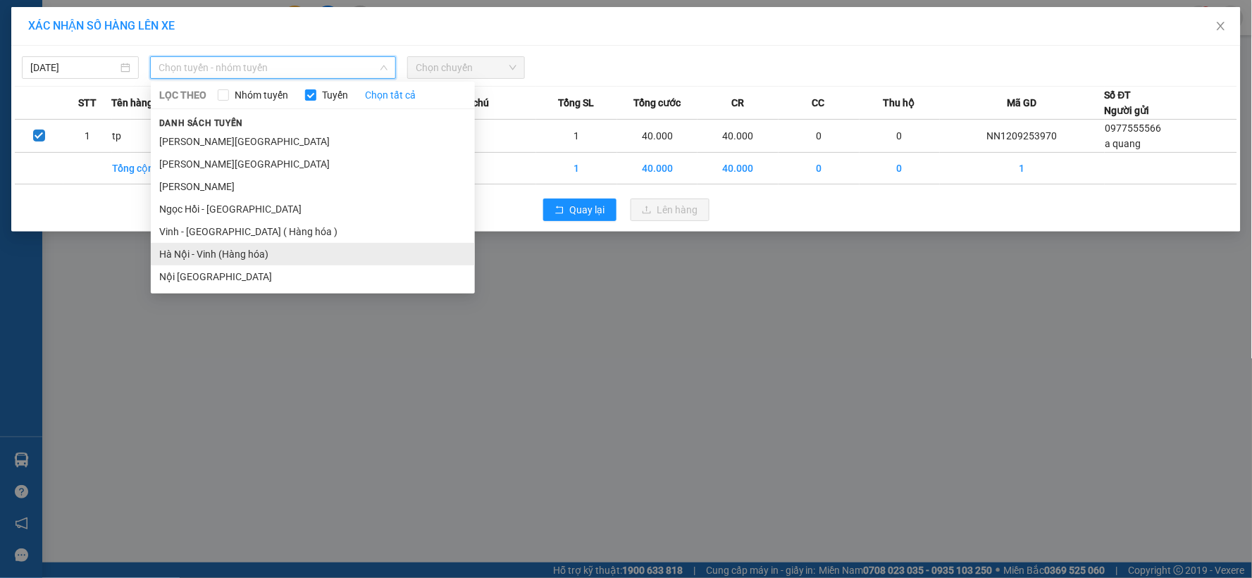
click at [238, 251] on li "Hà Nội - Vinh (Hàng hóa)" at bounding box center [313, 254] width 324 height 23
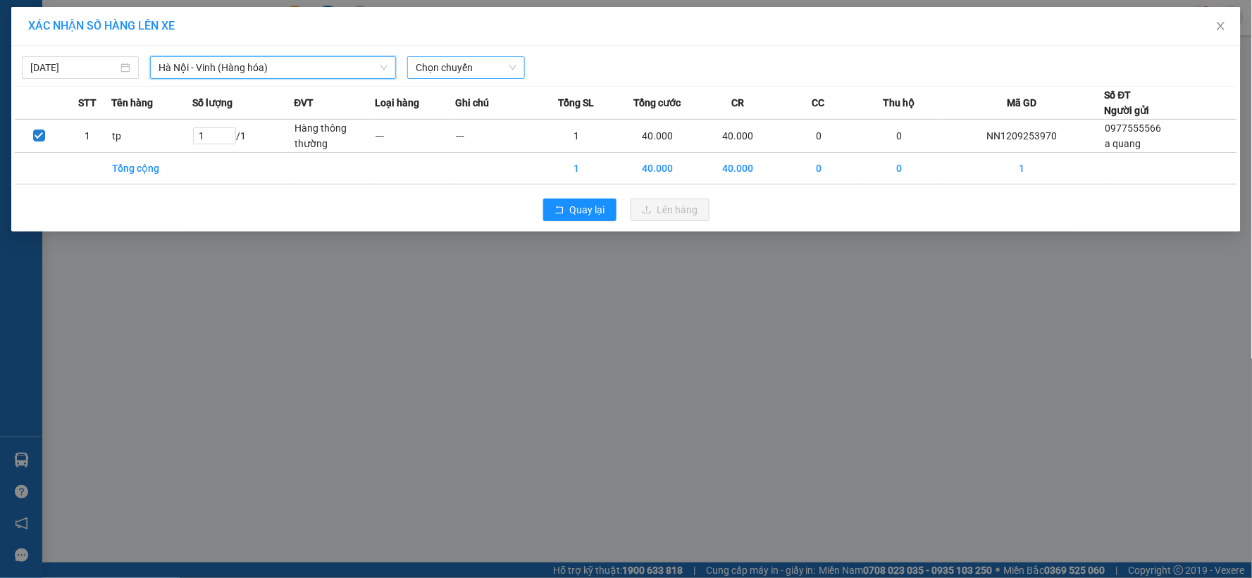
click at [495, 66] on span "Chọn chuyến" at bounding box center [466, 67] width 100 height 21
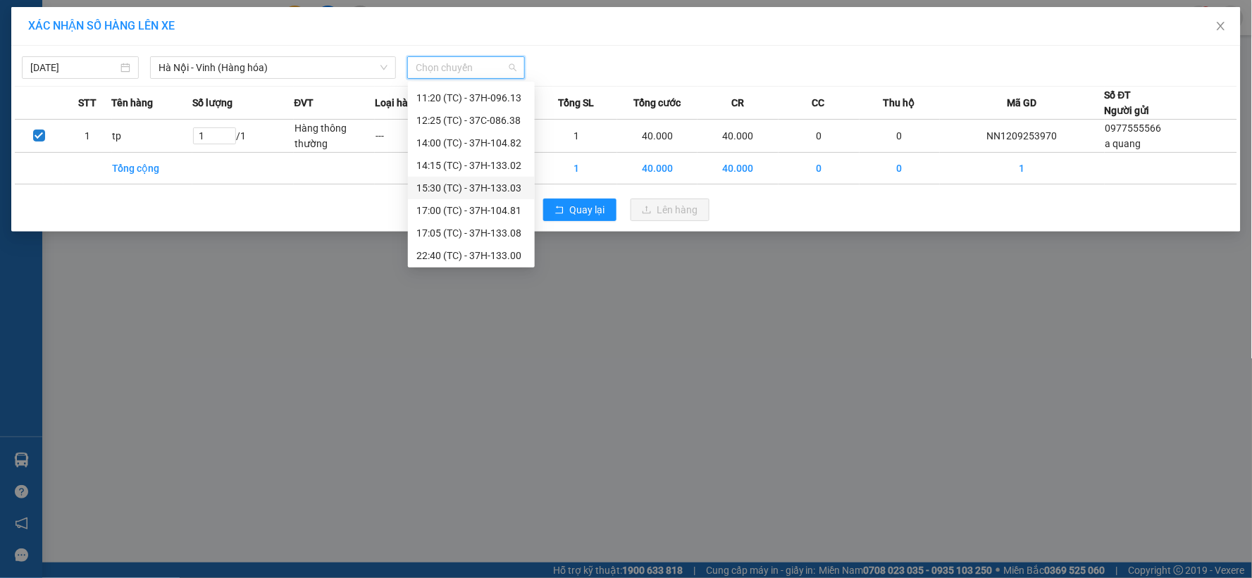
scroll to position [135, 0]
click at [487, 248] on div "23:08 (TC) - 37H-104.02" at bounding box center [471, 253] width 110 height 15
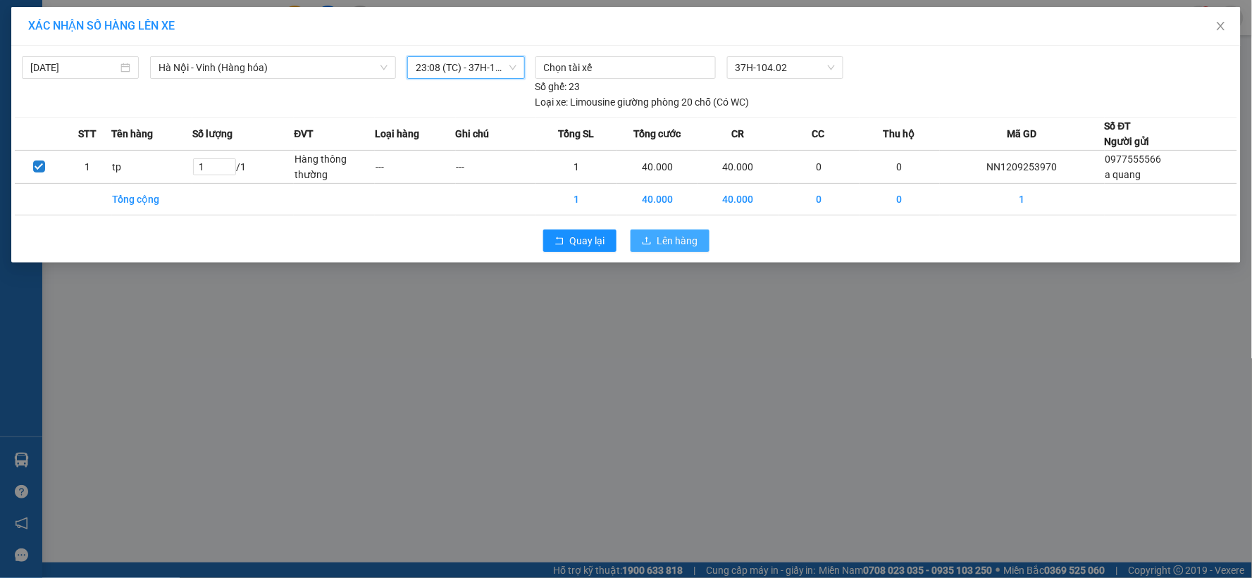
click at [671, 230] on button "Lên hàng" at bounding box center [669, 241] width 79 height 23
click at [668, 236] on span "Lên hàng" at bounding box center [677, 240] width 41 height 15
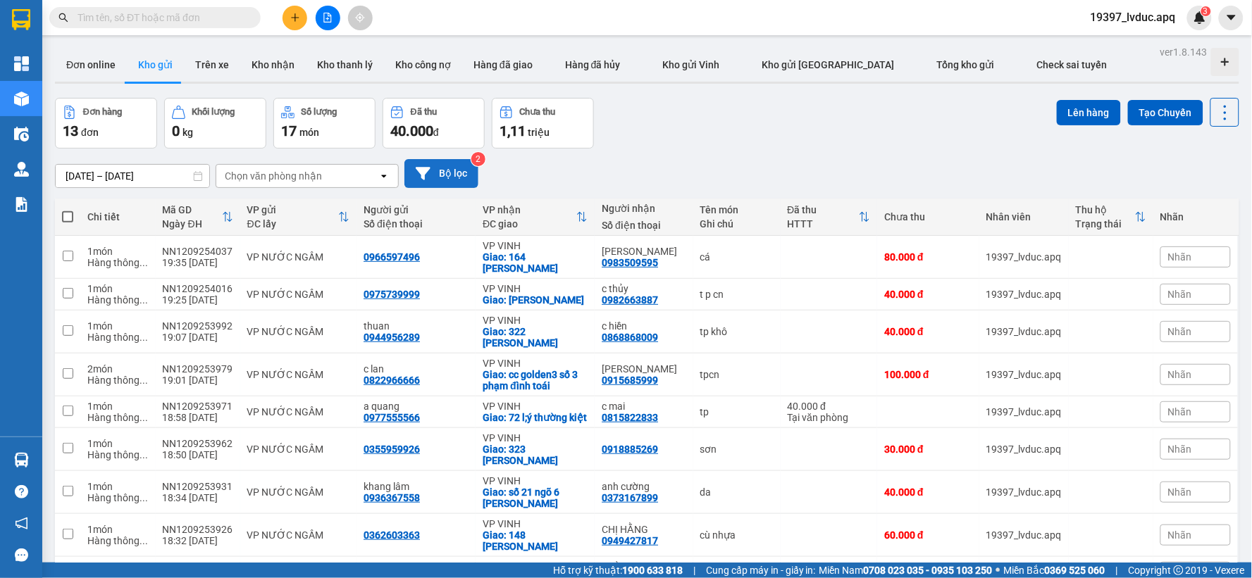
click at [456, 170] on button "Bộ lọc" at bounding box center [441, 173] width 74 height 29
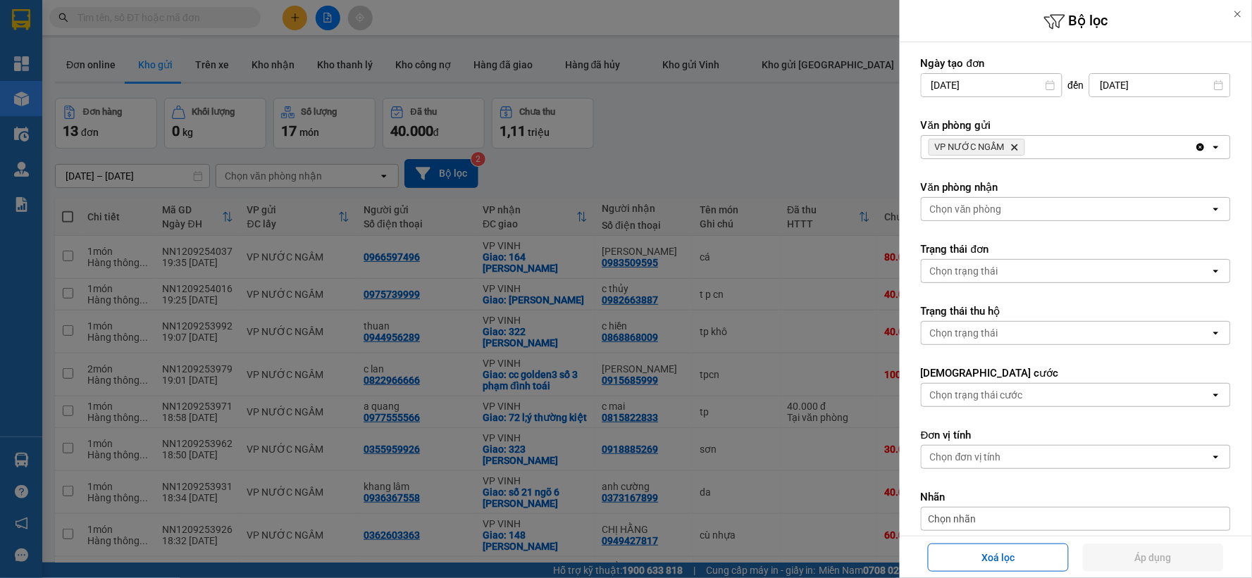
click at [1010, 146] on icon "Delete" at bounding box center [1014, 147] width 8 height 8
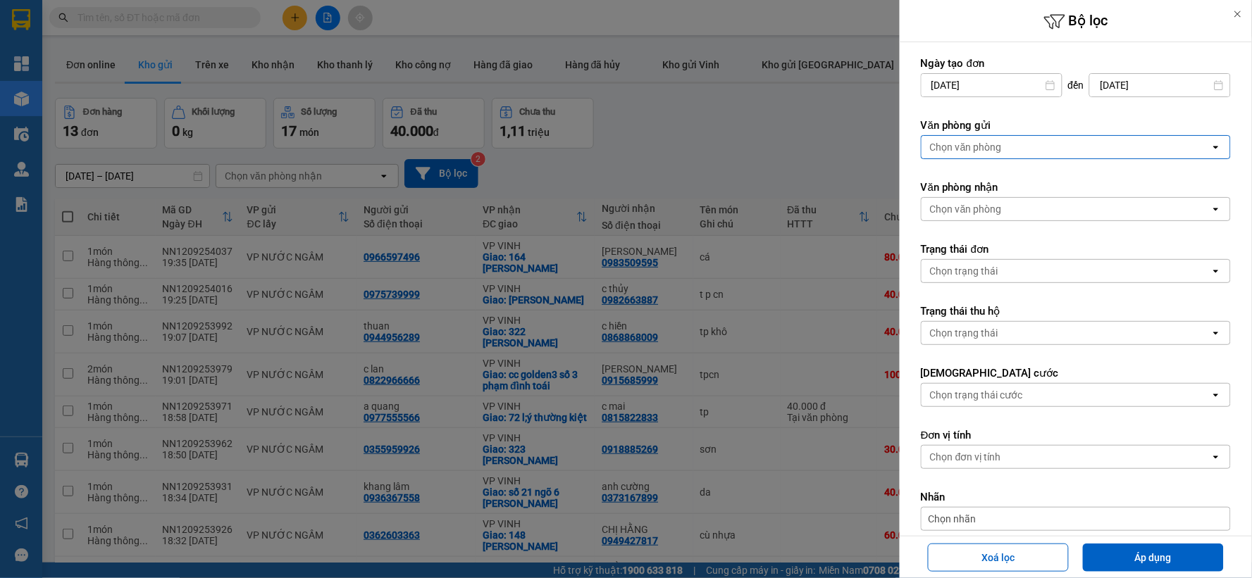
click at [1010, 145] on div "Chọn văn phòng" at bounding box center [1065, 147] width 289 height 23
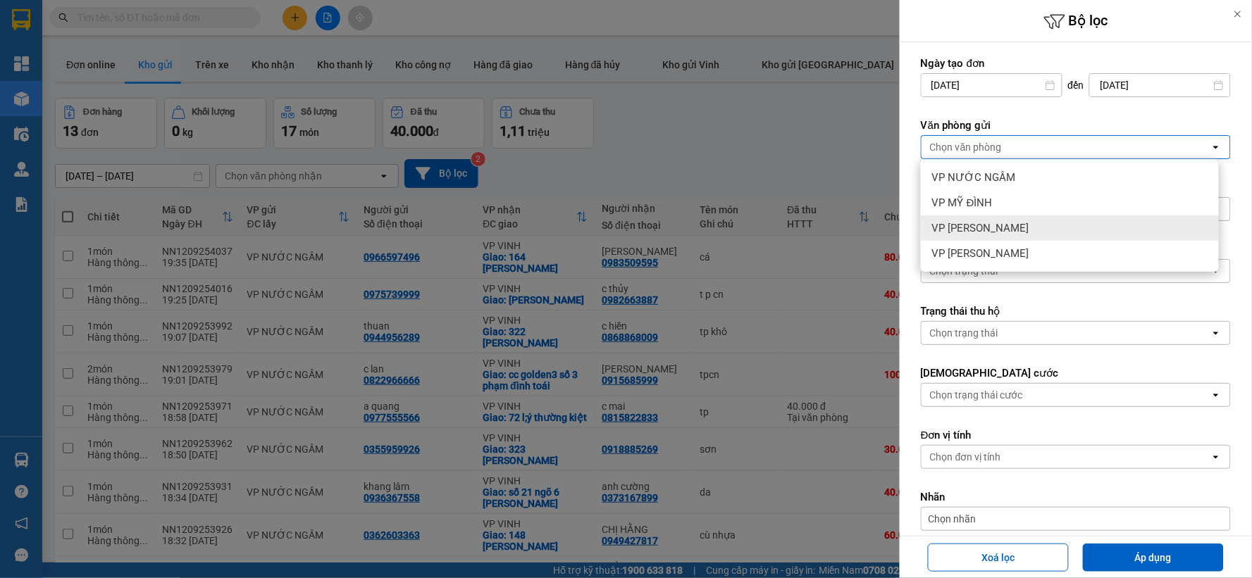
click at [988, 237] on div "VP [PERSON_NAME]" at bounding box center [1070, 228] width 298 height 25
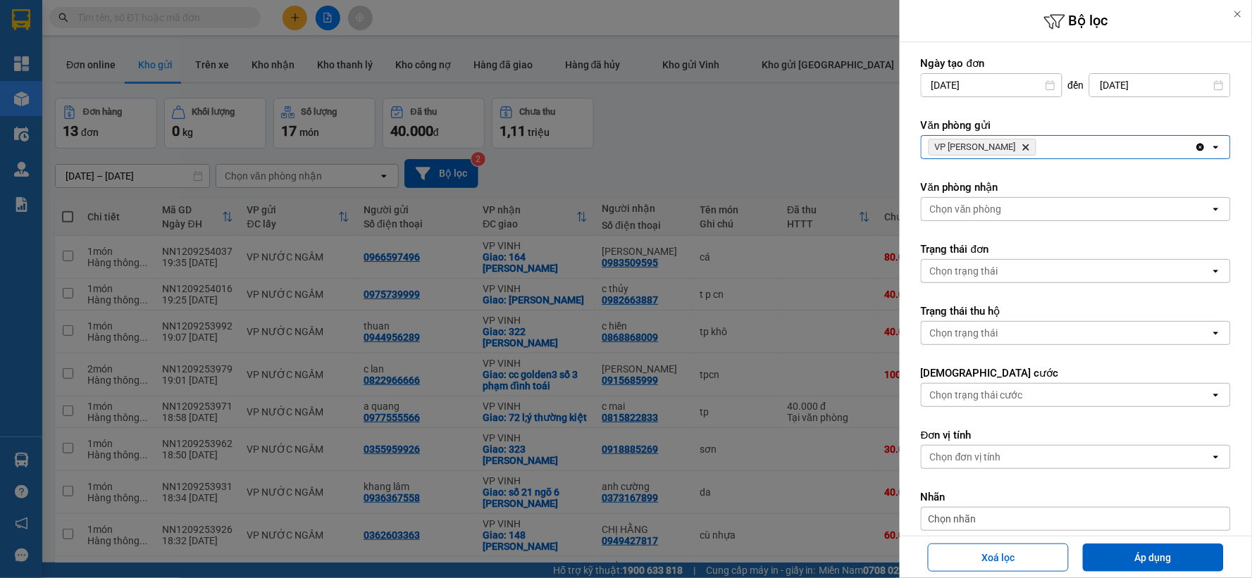
drag, startPoint x: 1011, startPoint y: 204, endPoint x: 1018, endPoint y: 220, distance: 17.0
click at [1012, 204] on div "Chọn văn phòng" at bounding box center [1065, 209] width 289 height 23
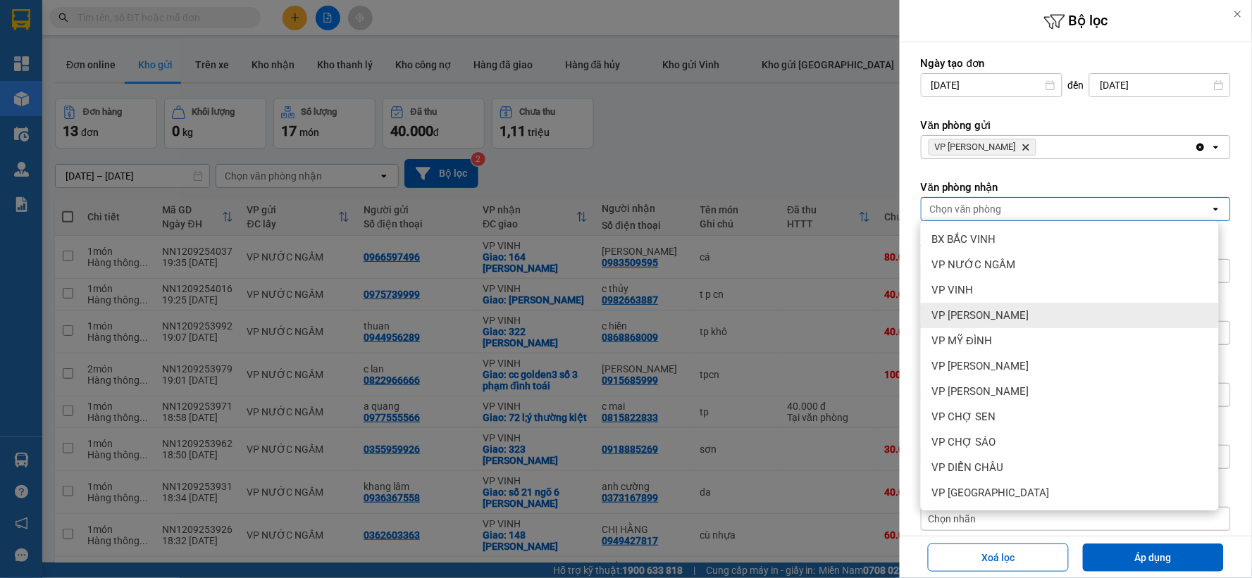
click at [1017, 306] on div "VP [PERSON_NAME]" at bounding box center [1070, 315] width 298 height 25
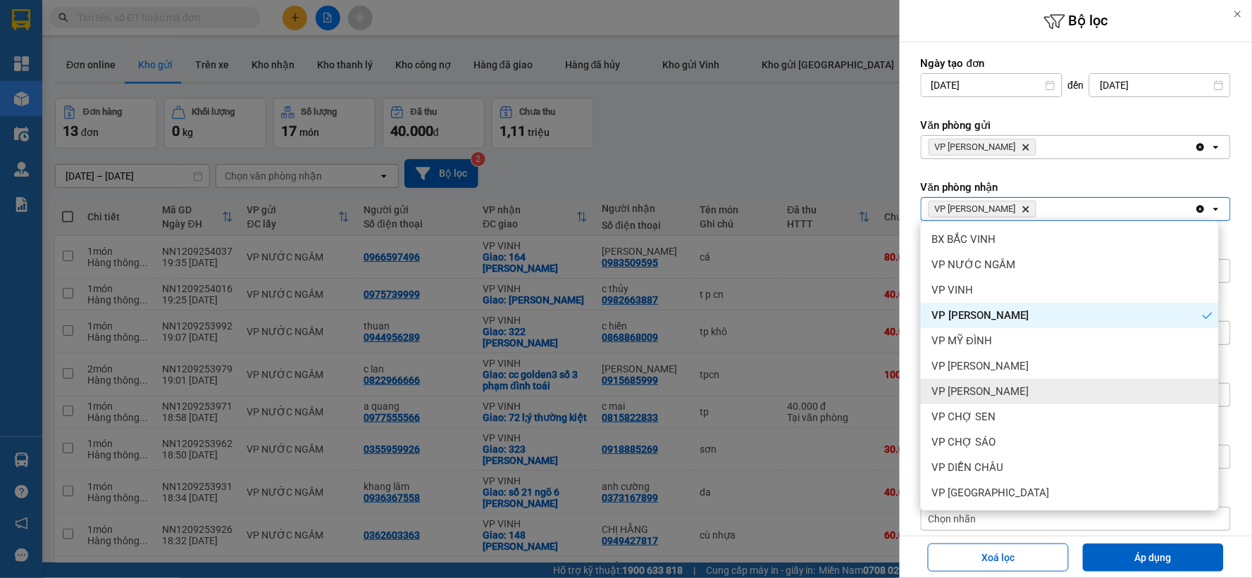
scroll to position [152, 0]
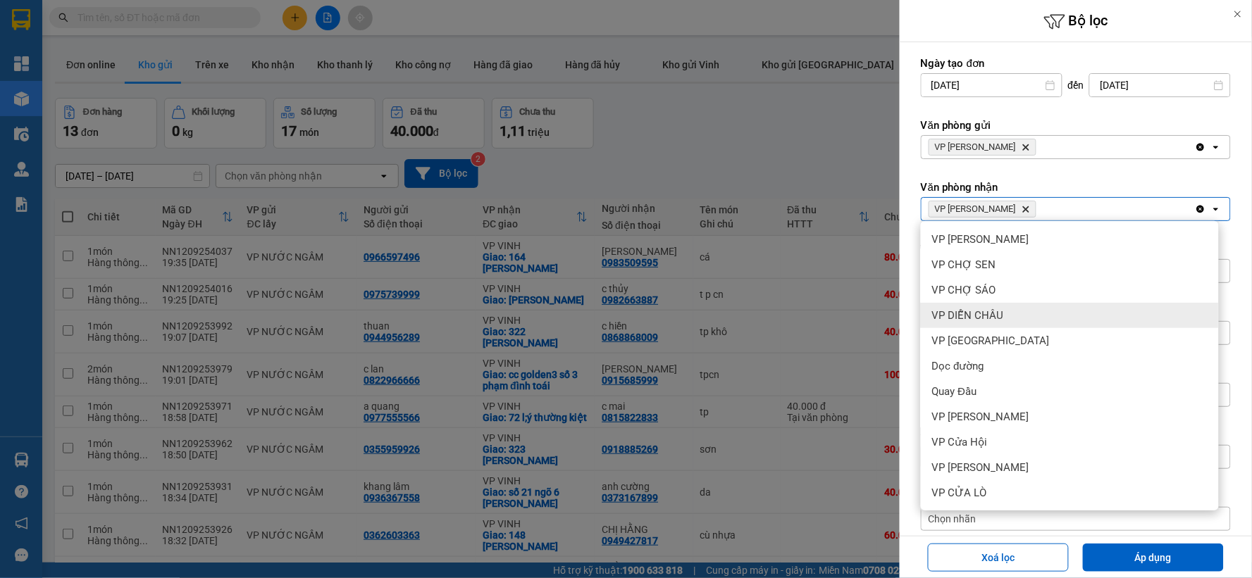
click at [1021, 308] on div "VP DIỄN CHÂU" at bounding box center [1070, 315] width 298 height 25
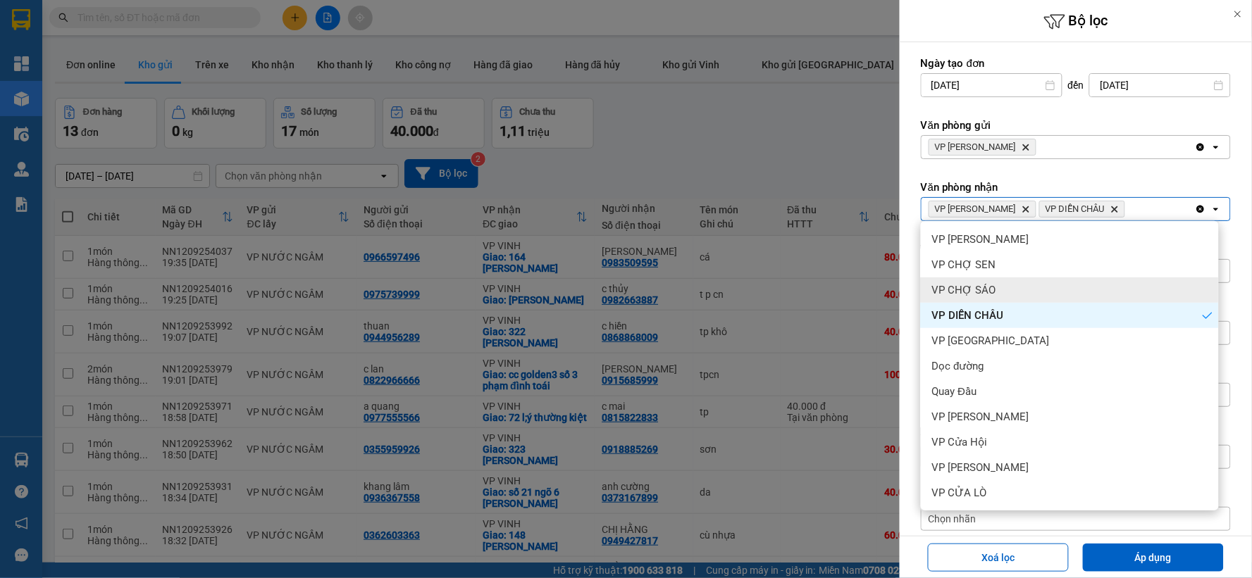
click at [1021, 292] on div "VP CHỢ SÁO" at bounding box center [1070, 290] width 298 height 25
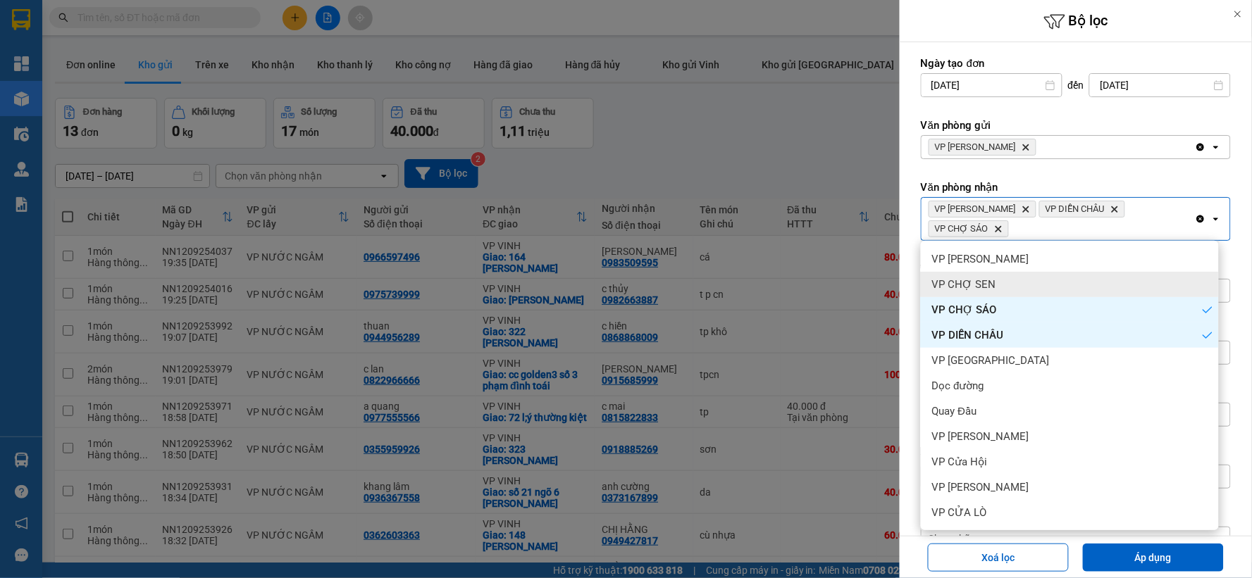
click at [1024, 279] on div "VP CHỢ SEN" at bounding box center [1070, 284] width 298 height 25
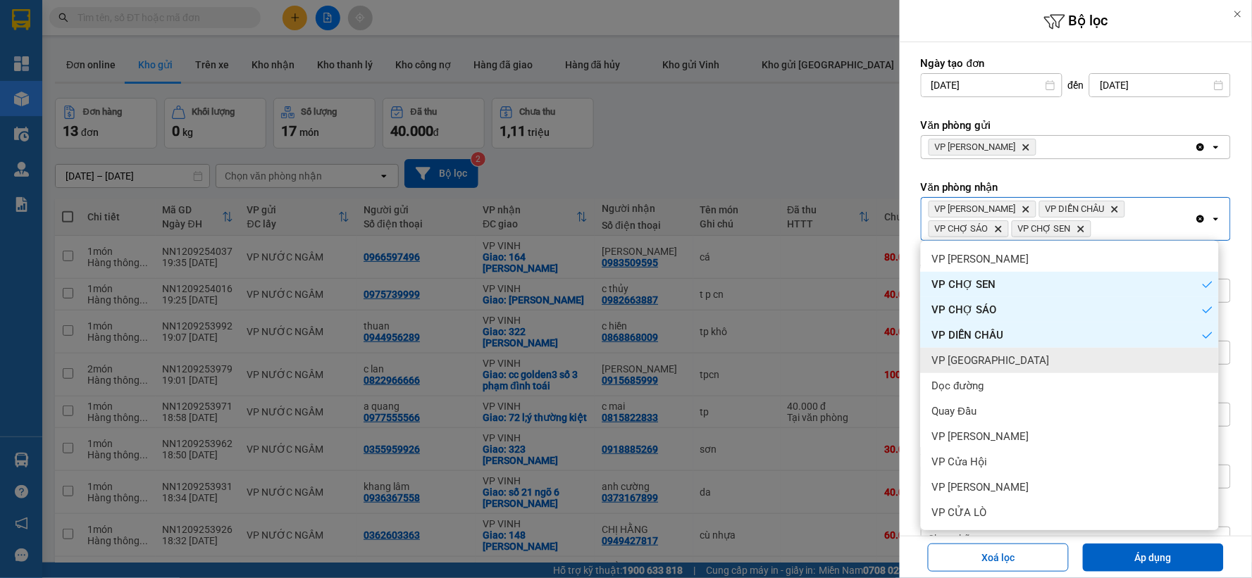
click at [1019, 363] on div "VP [GEOGRAPHIC_DATA]" at bounding box center [1070, 360] width 298 height 25
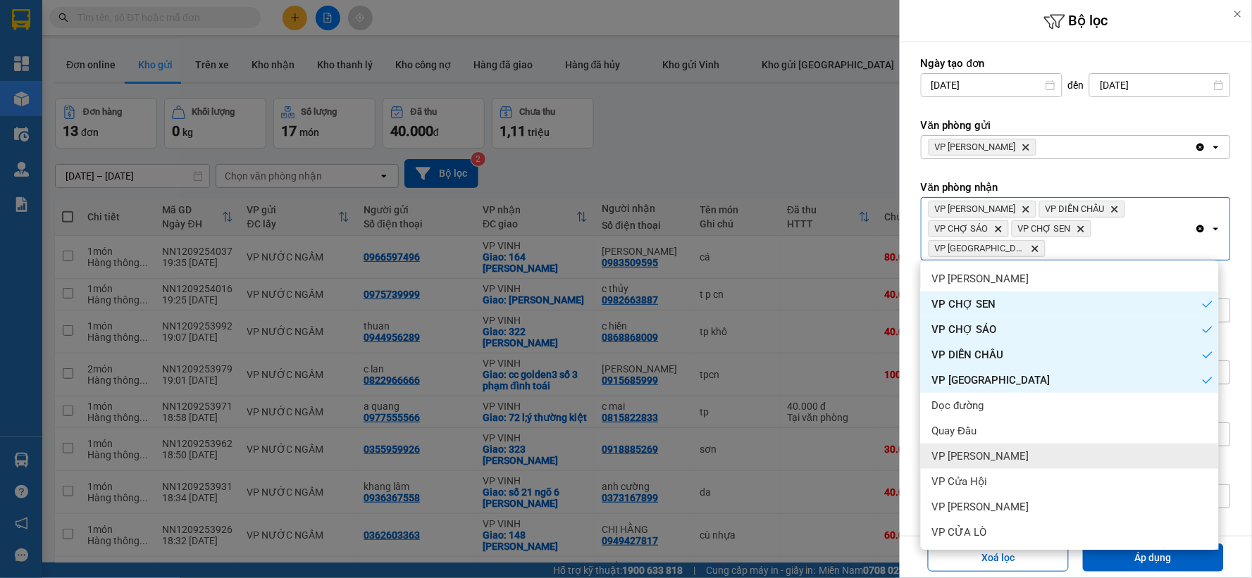
click at [1008, 447] on div "VP [PERSON_NAME]" at bounding box center [1070, 456] width 298 height 25
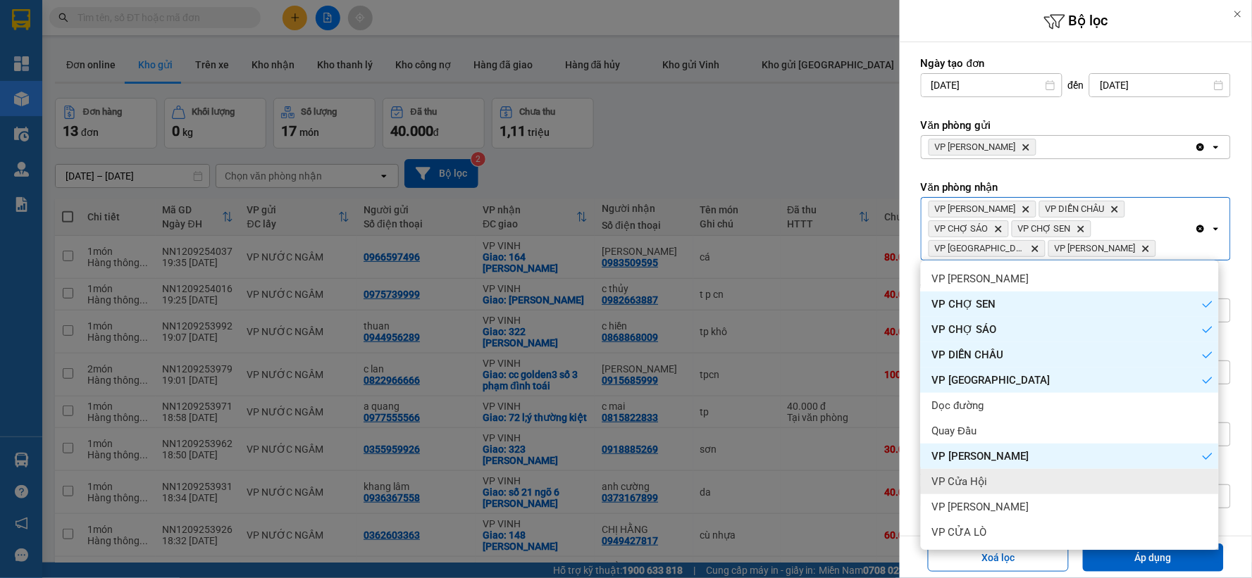
click at [1005, 477] on div "VP Cửa Hội" at bounding box center [1070, 481] width 298 height 25
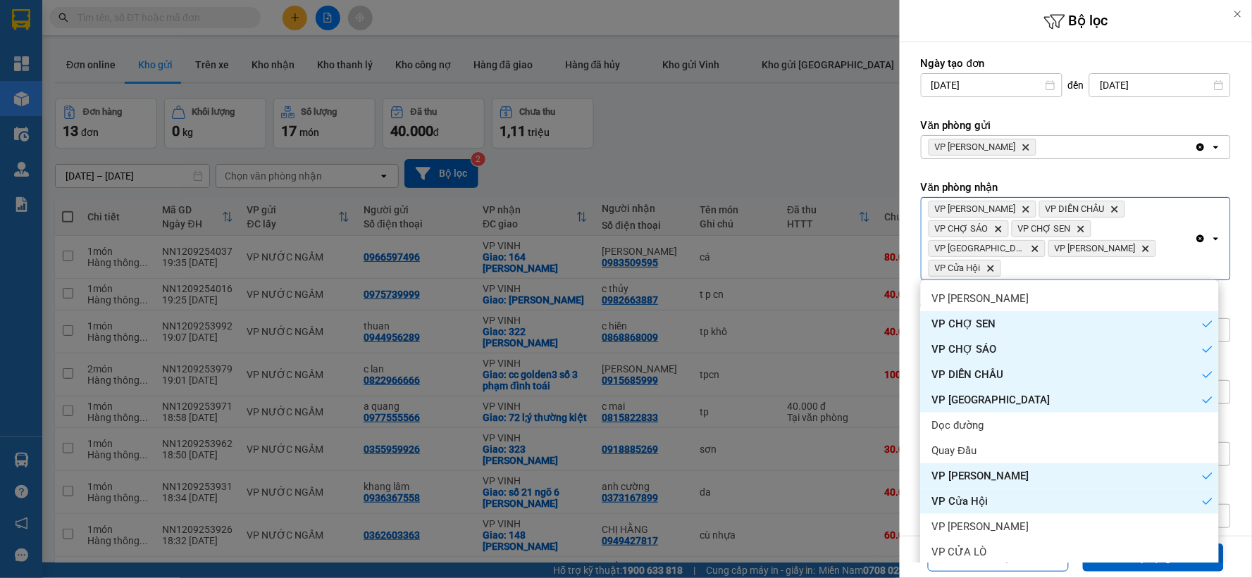
click at [998, 524] on div "VP [PERSON_NAME]" at bounding box center [1070, 526] width 298 height 25
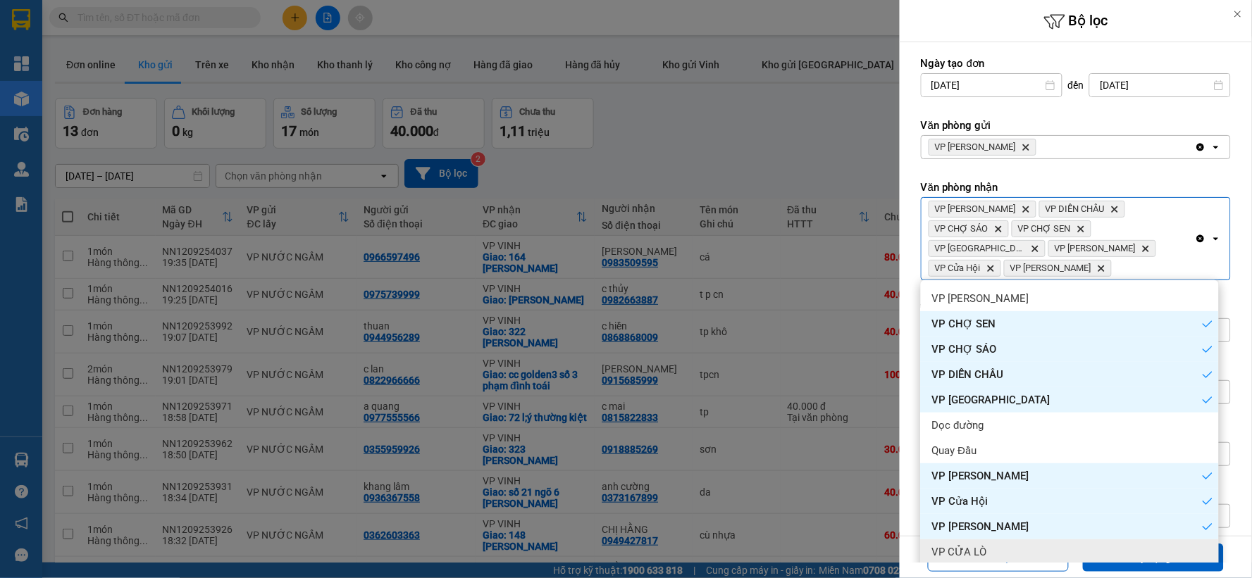
click at [989, 546] on div "VP CỬA LÒ" at bounding box center [1070, 552] width 298 height 25
click at [1095, 569] on button "Áp dụng" at bounding box center [1153, 558] width 141 height 28
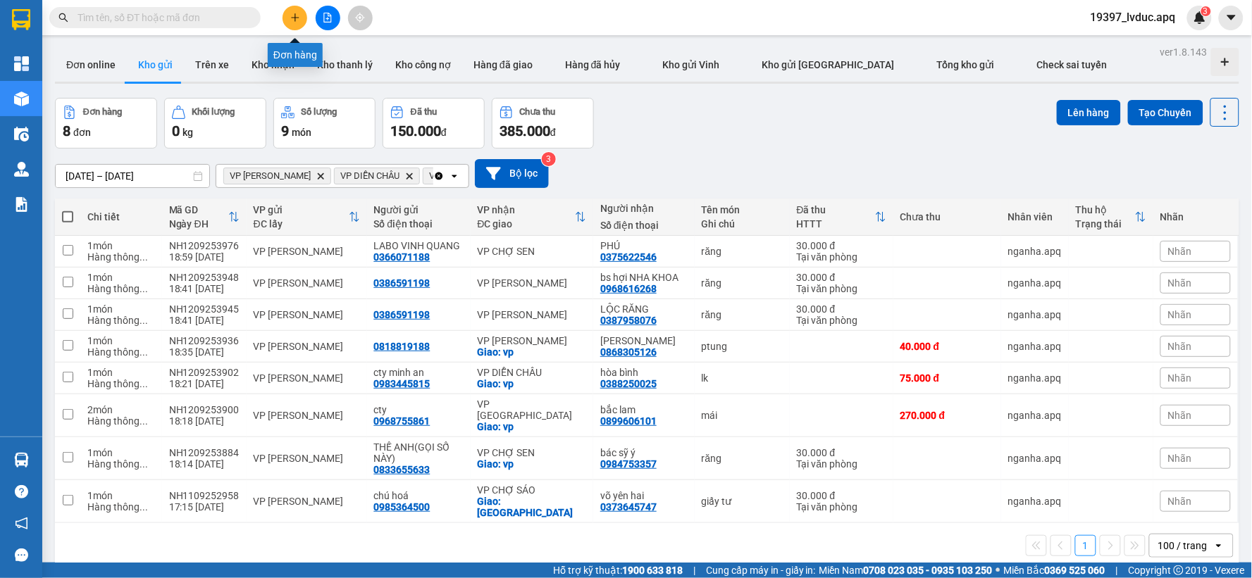
click at [297, 15] on icon "plus" at bounding box center [295, 18] width 10 height 10
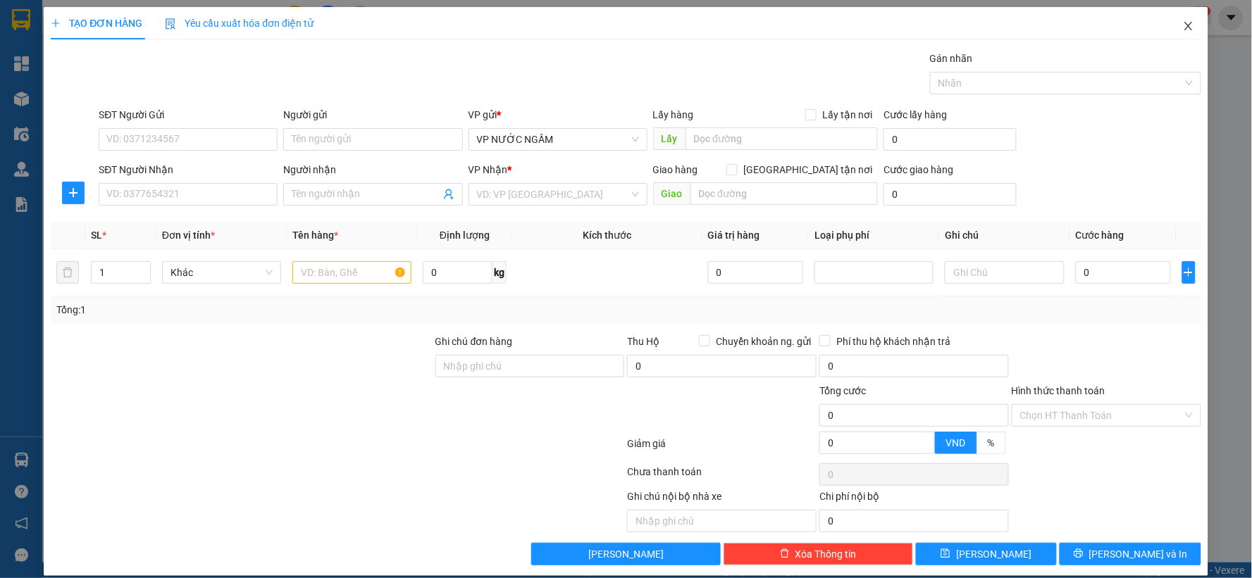
click at [1171, 27] on span "Close" at bounding box center [1188, 26] width 39 height 39
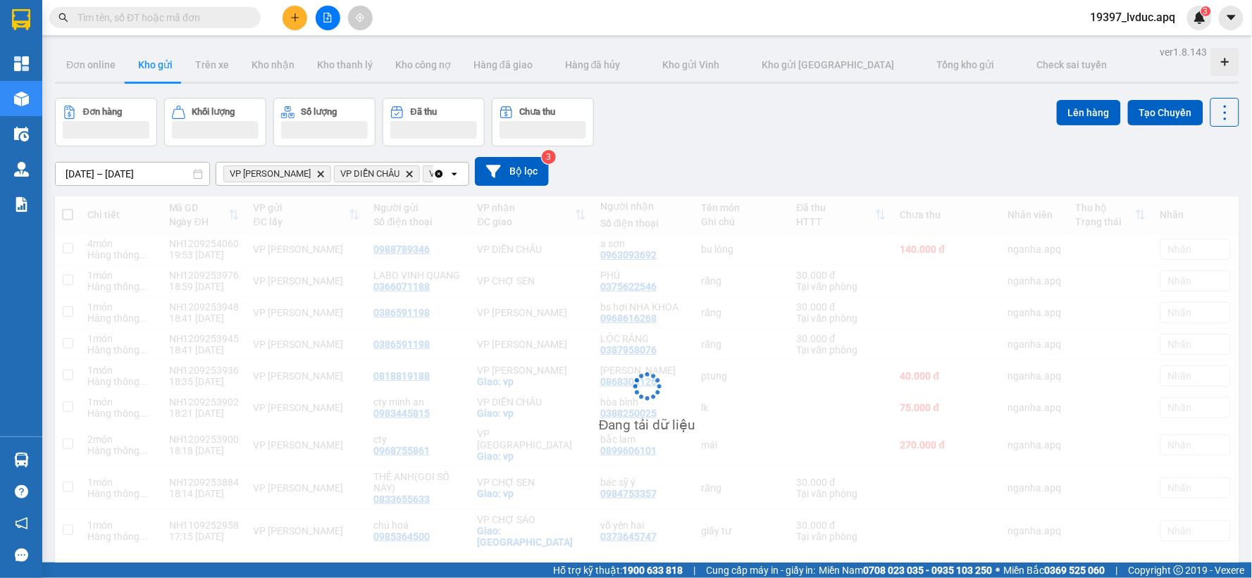
click at [180, 23] on input "text" at bounding box center [160, 17] width 166 height 15
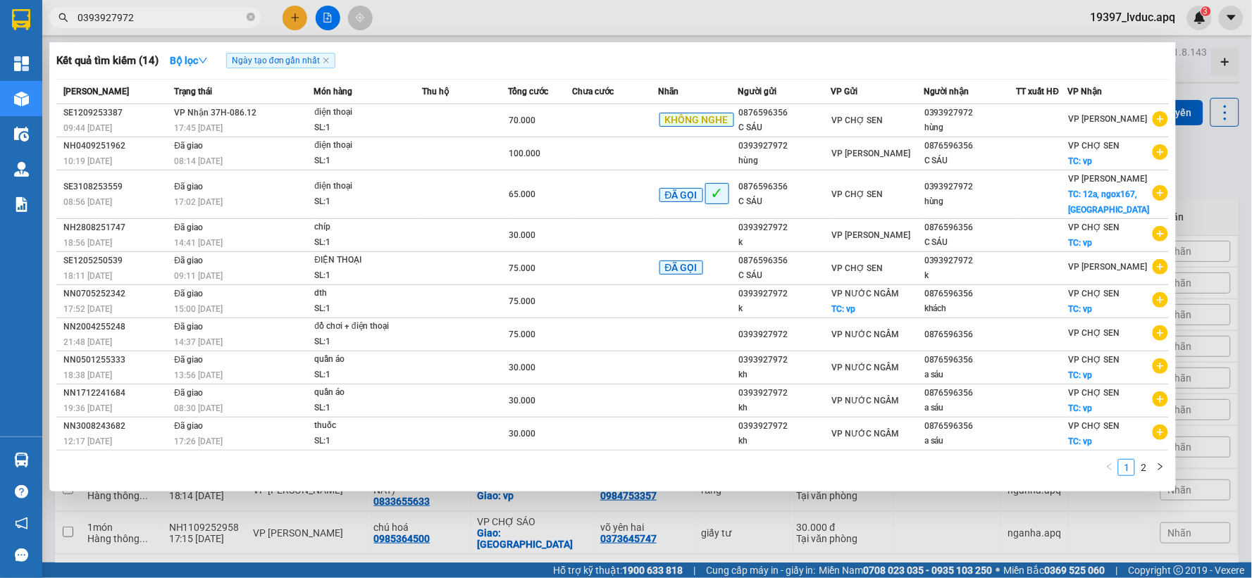
type input "0393927972"
click at [296, 13] on div at bounding box center [626, 289] width 1252 height 578
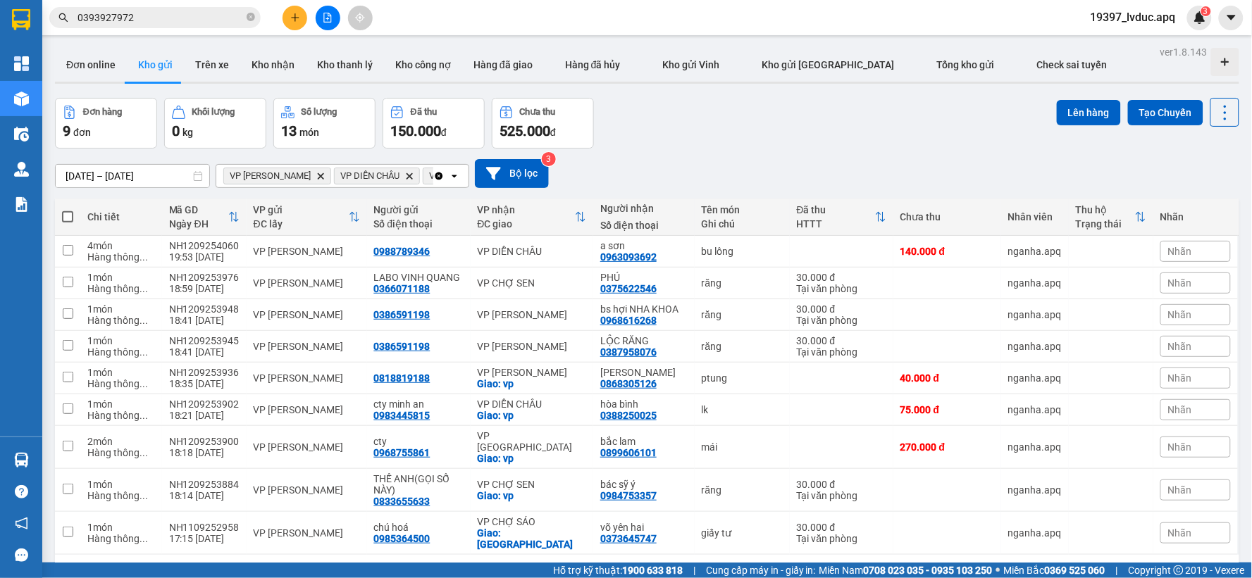
click at [155, 19] on input "0393927972" at bounding box center [160, 17] width 166 height 15
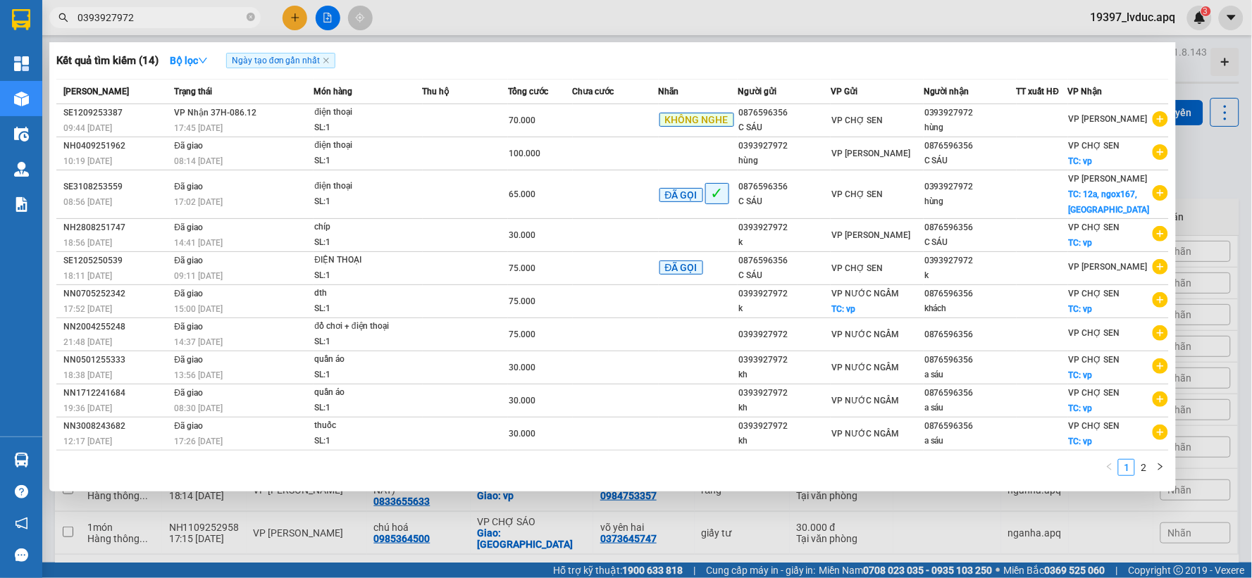
click at [319, 19] on div at bounding box center [626, 289] width 1252 height 578
click at [319, 19] on button at bounding box center [328, 18] width 25 height 25
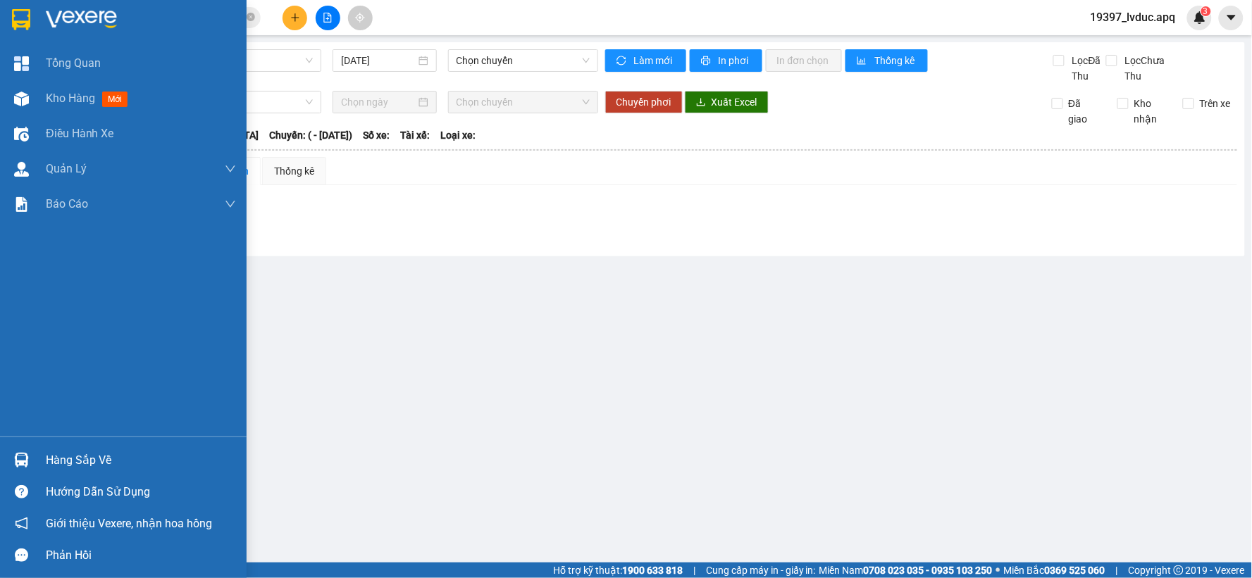
click at [61, 12] on img at bounding box center [81, 19] width 71 height 21
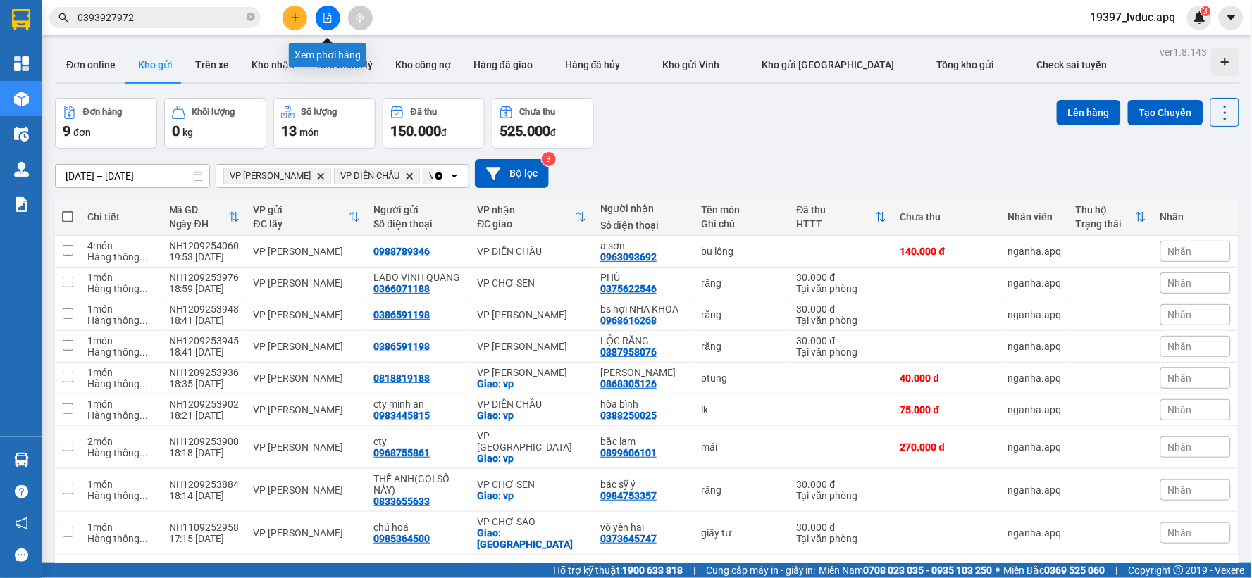
click at [333, 21] on button at bounding box center [328, 18] width 25 height 25
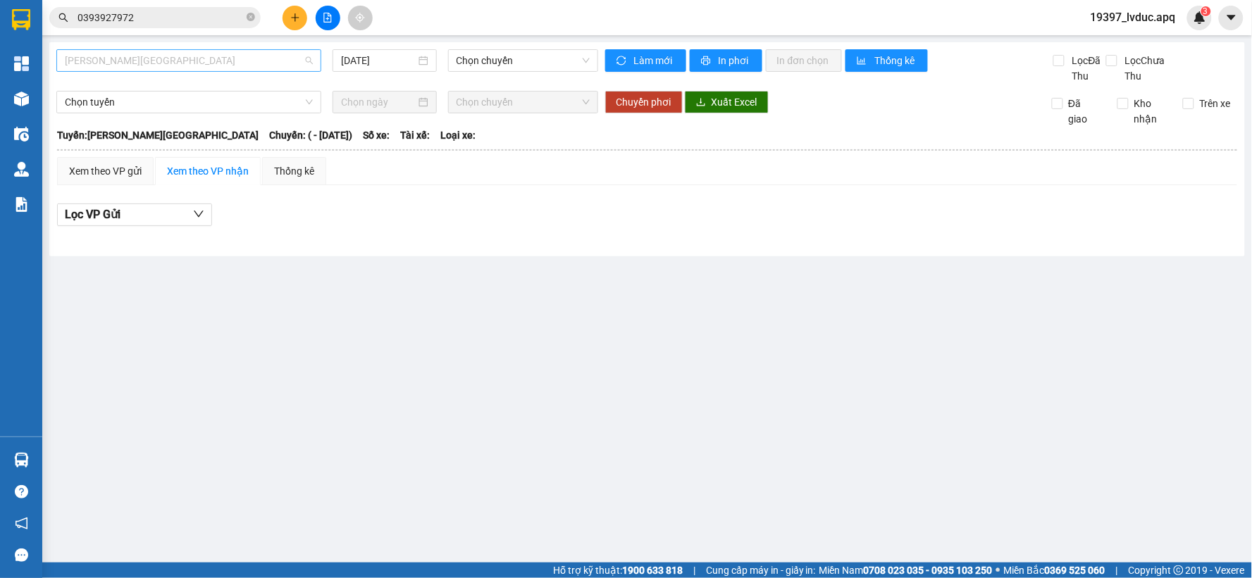
click at [218, 64] on span "[PERSON_NAME][GEOGRAPHIC_DATA]" at bounding box center [189, 60] width 248 height 21
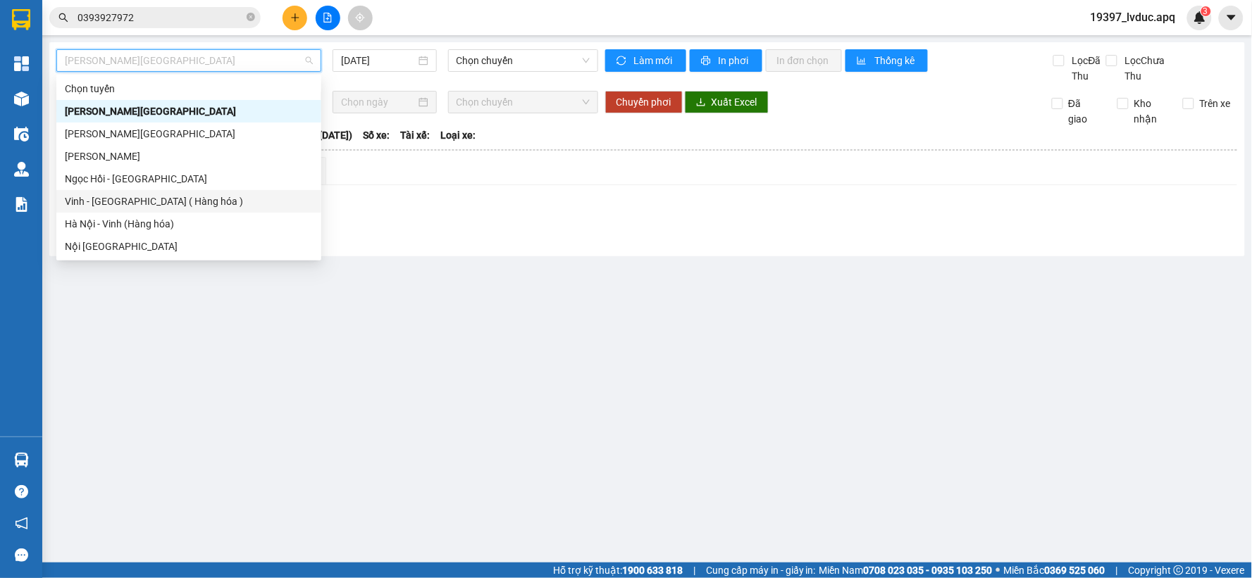
click at [162, 210] on div "Vinh - [GEOGRAPHIC_DATA] ( Hàng hóa )" at bounding box center [188, 201] width 265 height 23
type input "[DATE]"
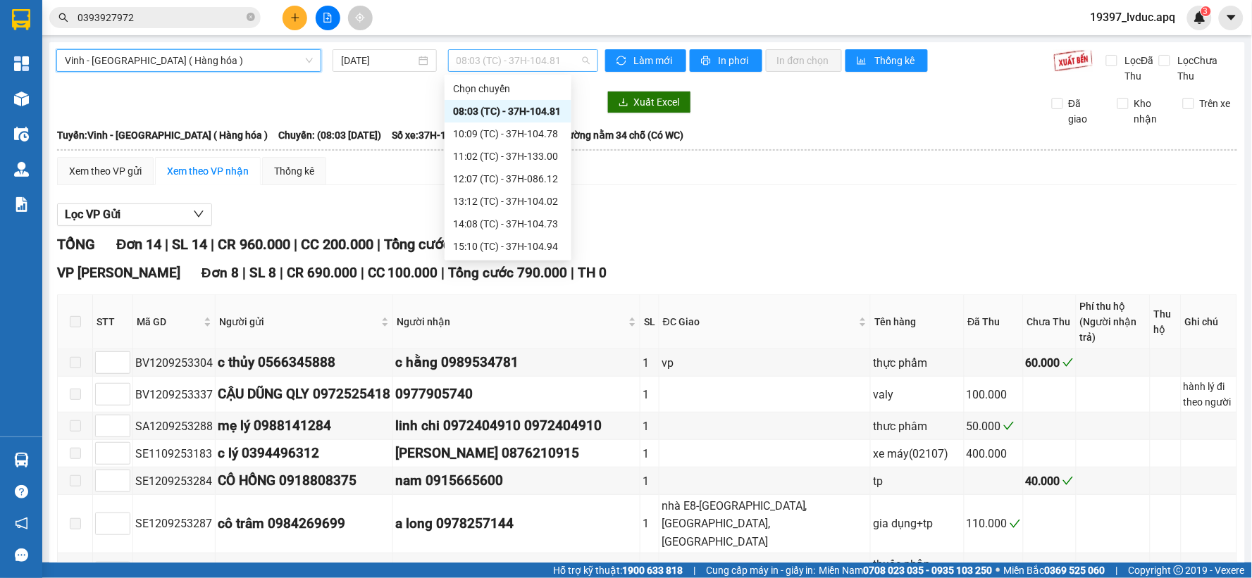
click at [502, 67] on span "08:03 (TC) - 37H-104.81" at bounding box center [522, 60] width 133 height 21
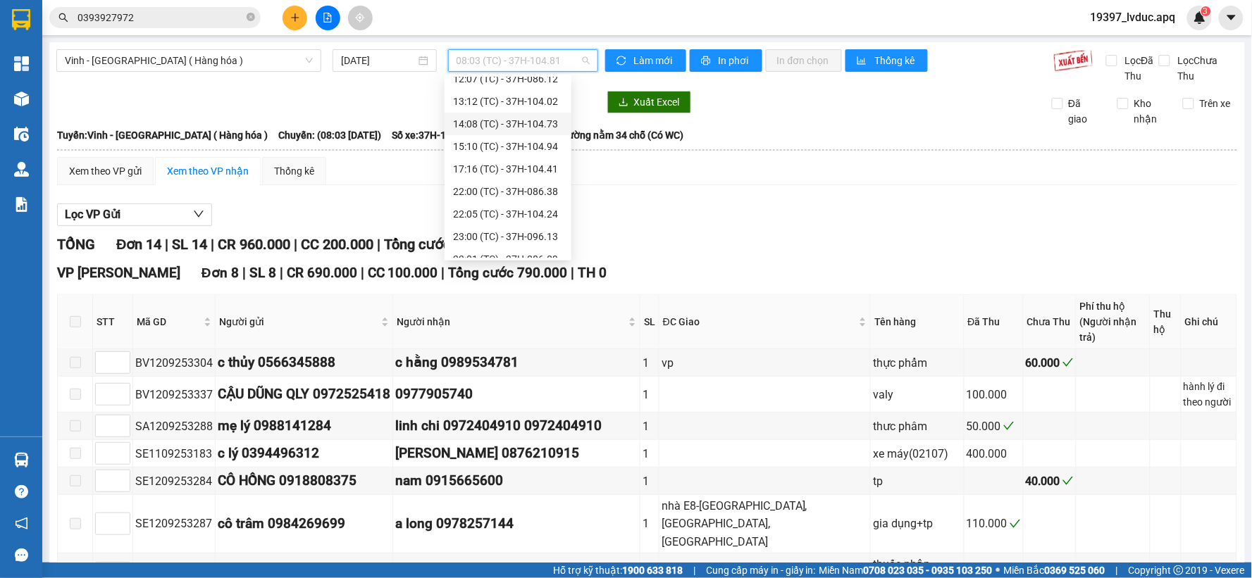
scroll to position [78, 0]
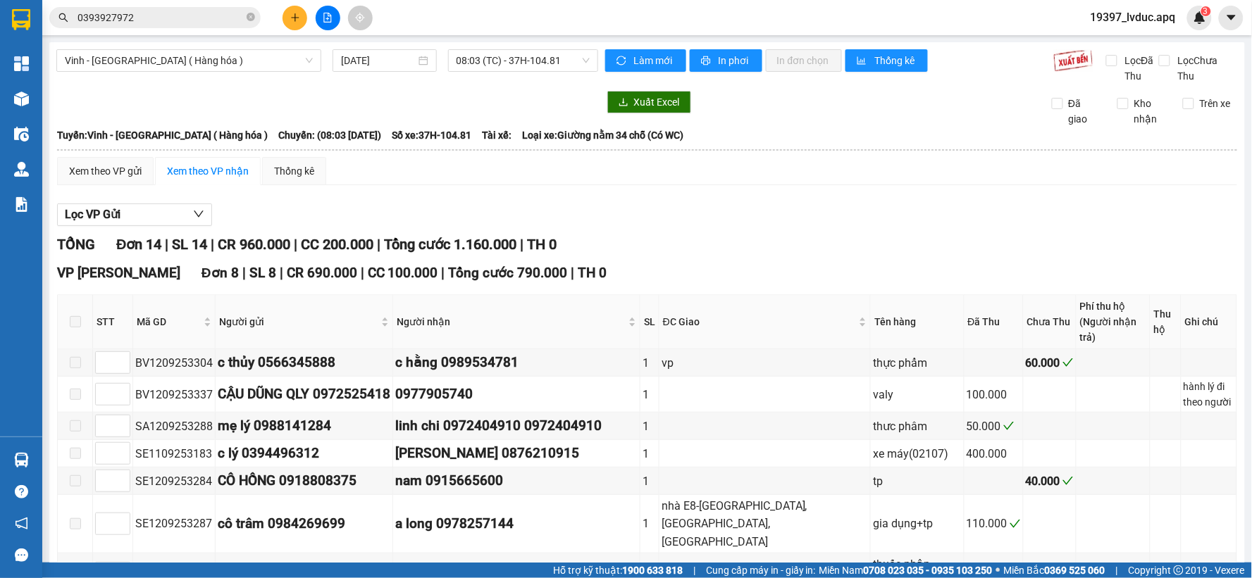
drag, startPoint x: 789, startPoint y: 217, endPoint x: 628, endPoint y: 205, distance: 161.8
click at [788, 217] on div "Lọc VP Gửi" at bounding box center [647, 215] width 1180 height 23
click at [530, 54] on span "08:03 (TC) - 37H-104.81" at bounding box center [522, 60] width 133 height 21
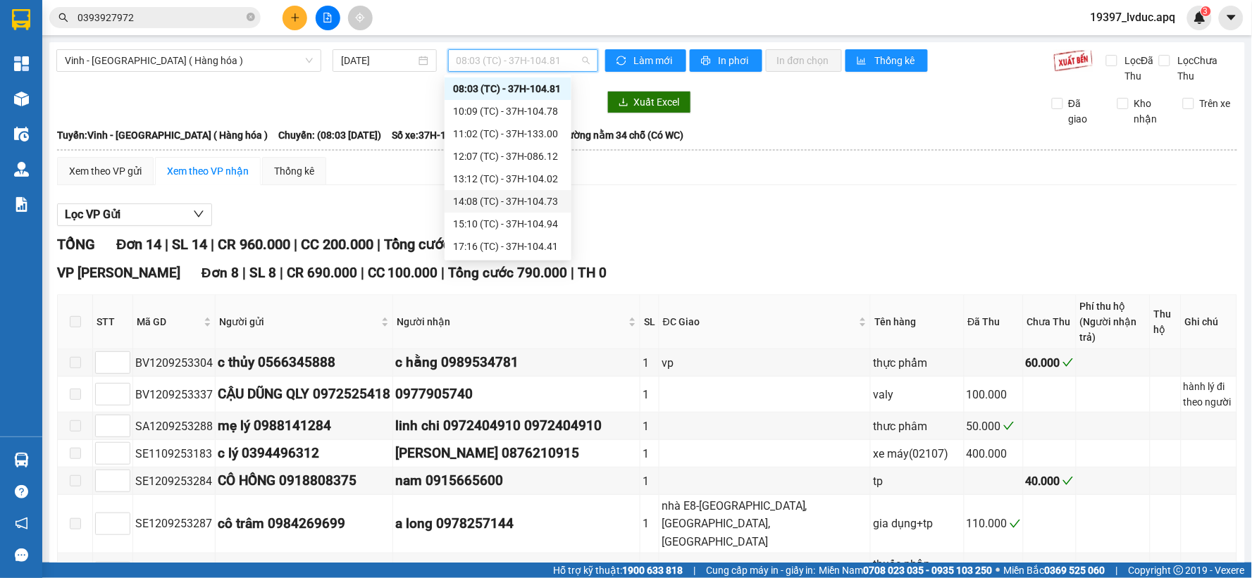
click at [481, 205] on div "14:08 (TC) - 37H-104.73" at bounding box center [508, 201] width 110 height 15
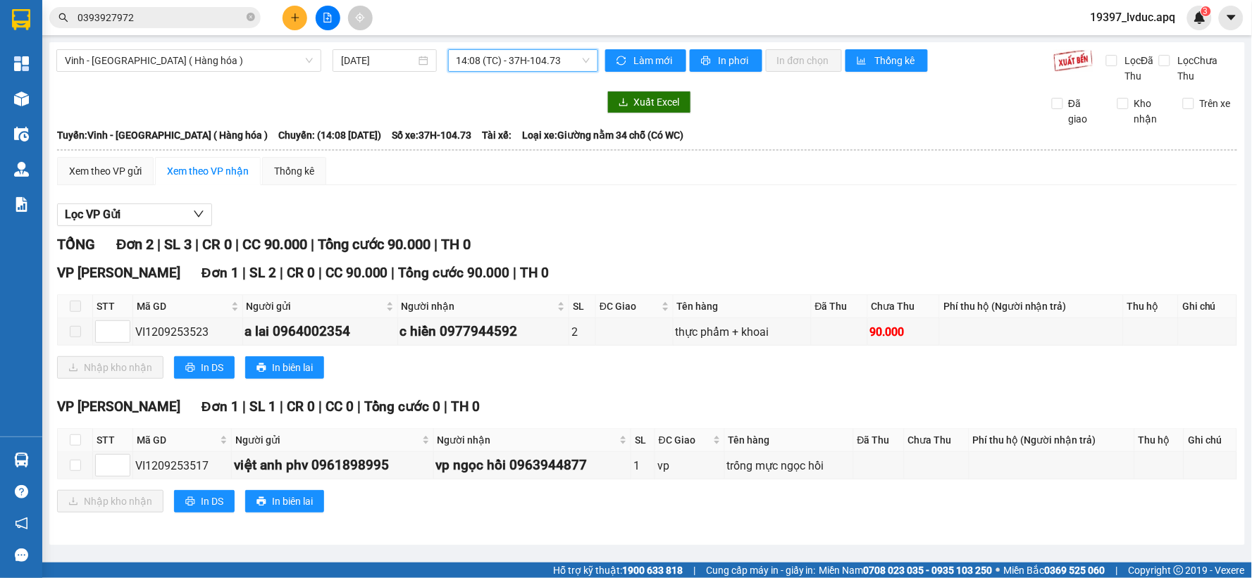
click at [540, 62] on span "14:08 (TC) - 37H-104.73" at bounding box center [522, 60] width 133 height 21
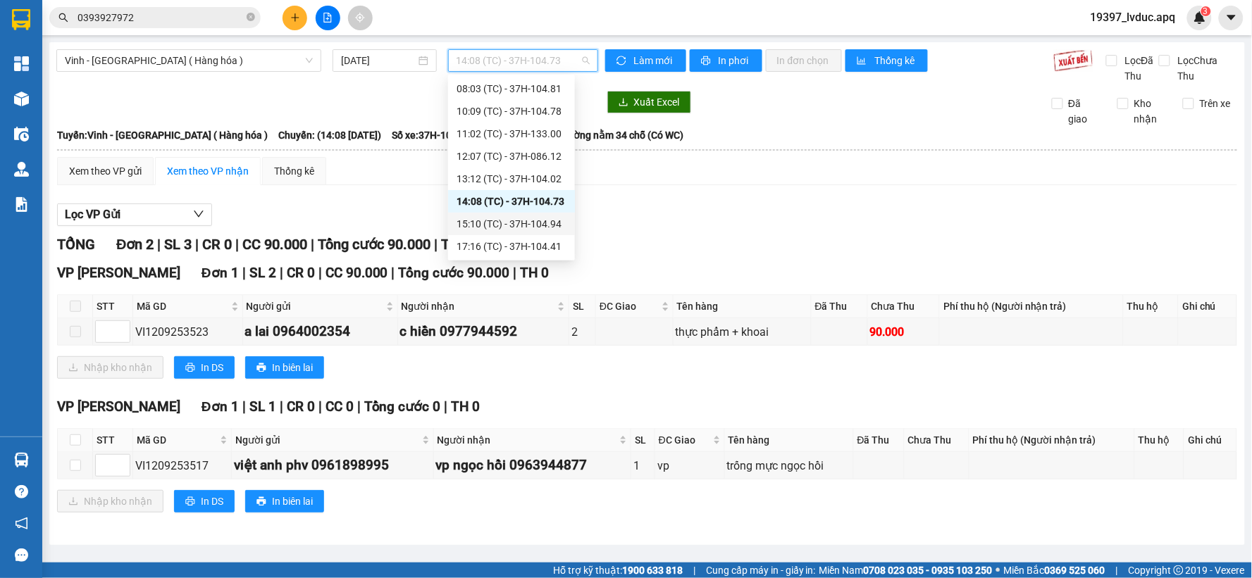
click at [497, 223] on div "15:10 (TC) - 37H-104.94" at bounding box center [511, 223] width 110 height 15
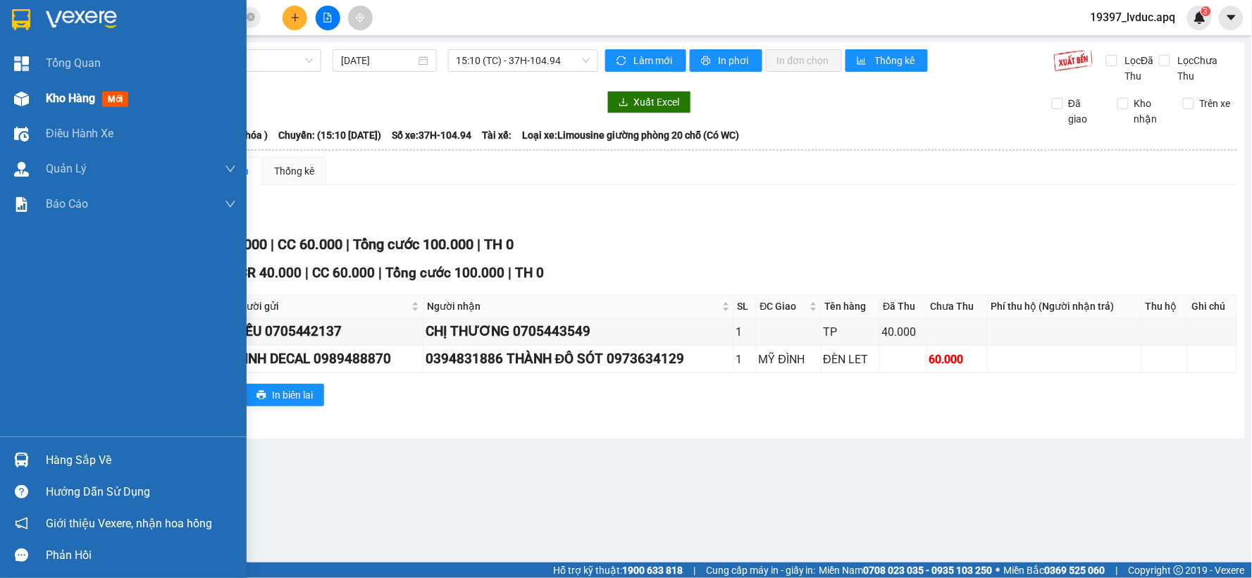
click at [26, 101] on img at bounding box center [21, 99] width 15 height 15
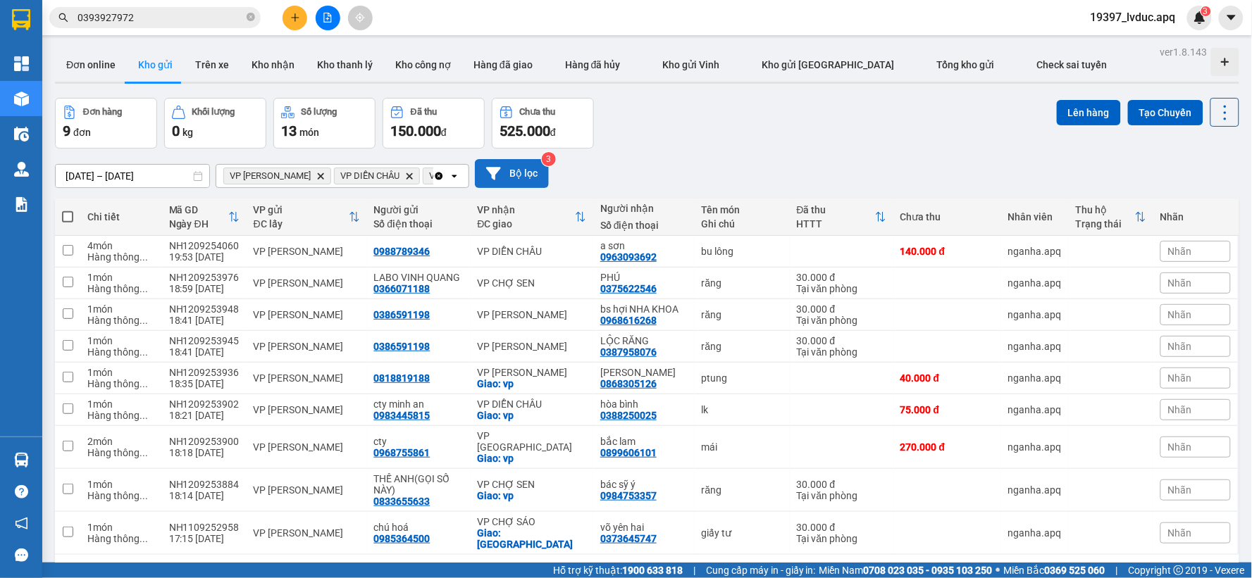
click at [523, 176] on button "Bộ lọc" at bounding box center [512, 173] width 74 height 29
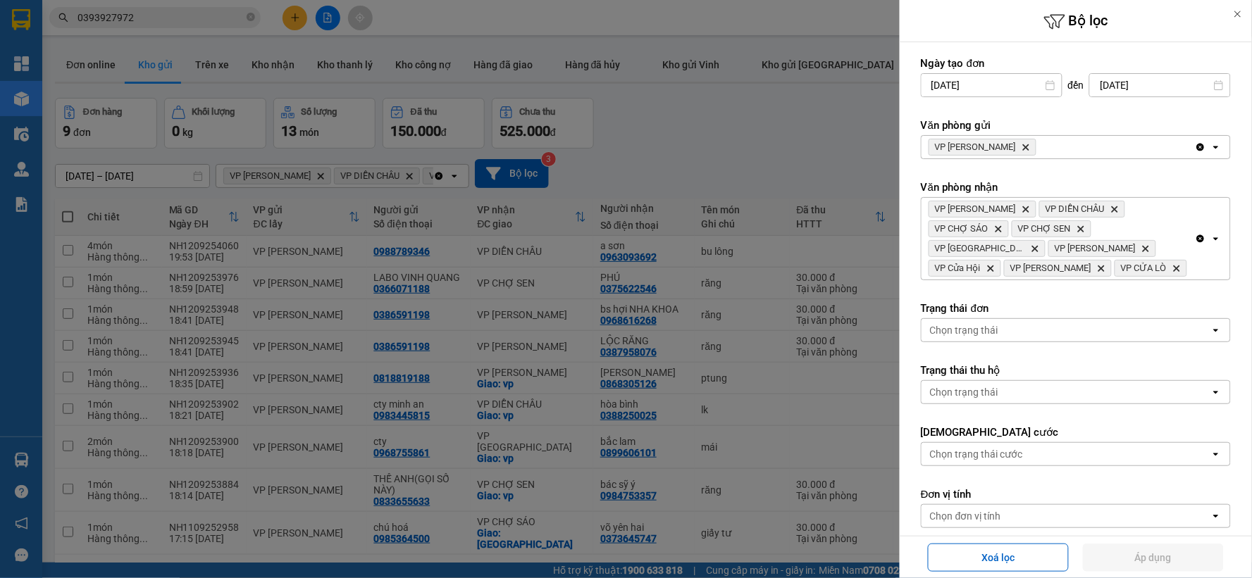
click at [1021, 144] on icon "Delete" at bounding box center [1025, 147] width 8 height 8
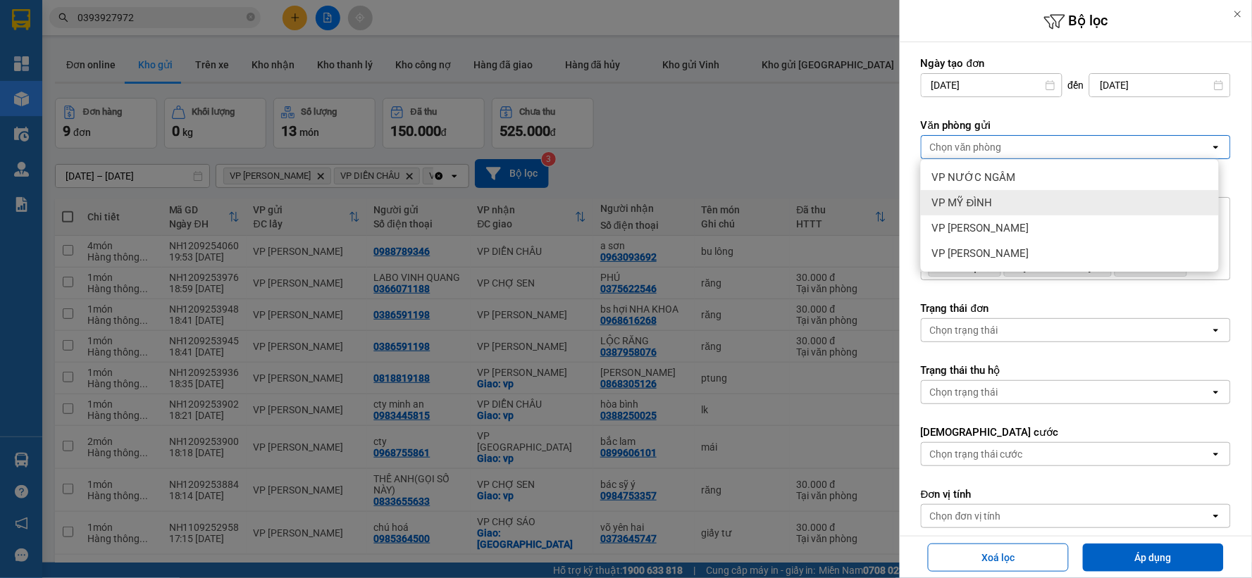
click at [1004, 201] on div "VP MỸ ĐÌNH" at bounding box center [1070, 202] width 298 height 25
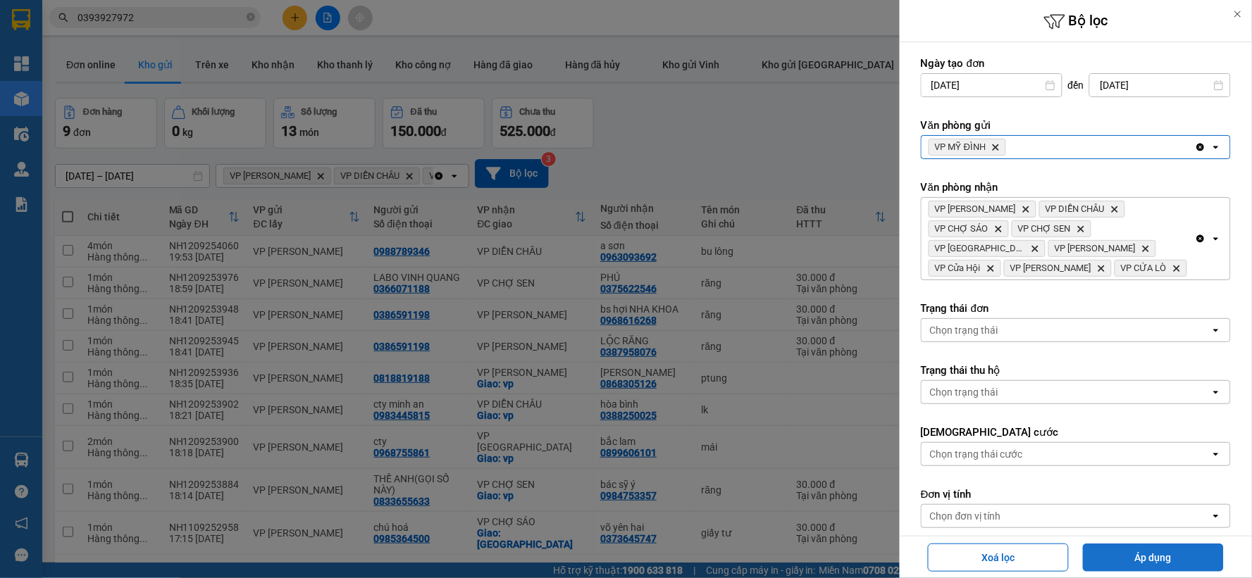
click at [1157, 559] on button "Áp dụng" at bounding box center [1153, 558] width 141 height 28
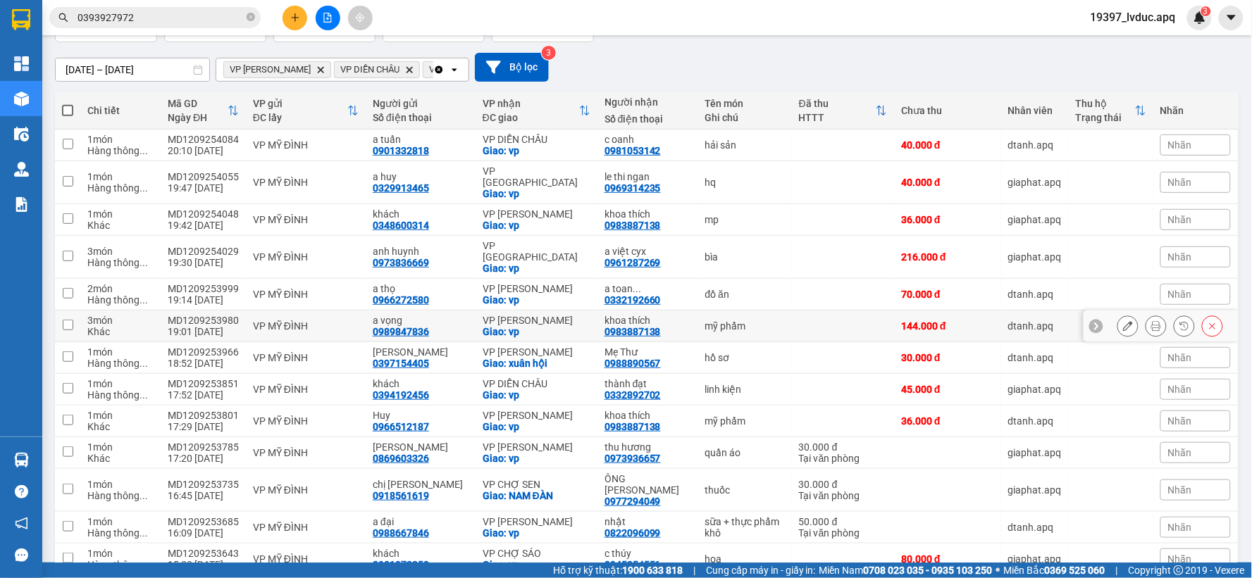
scroll to position [208, 0]
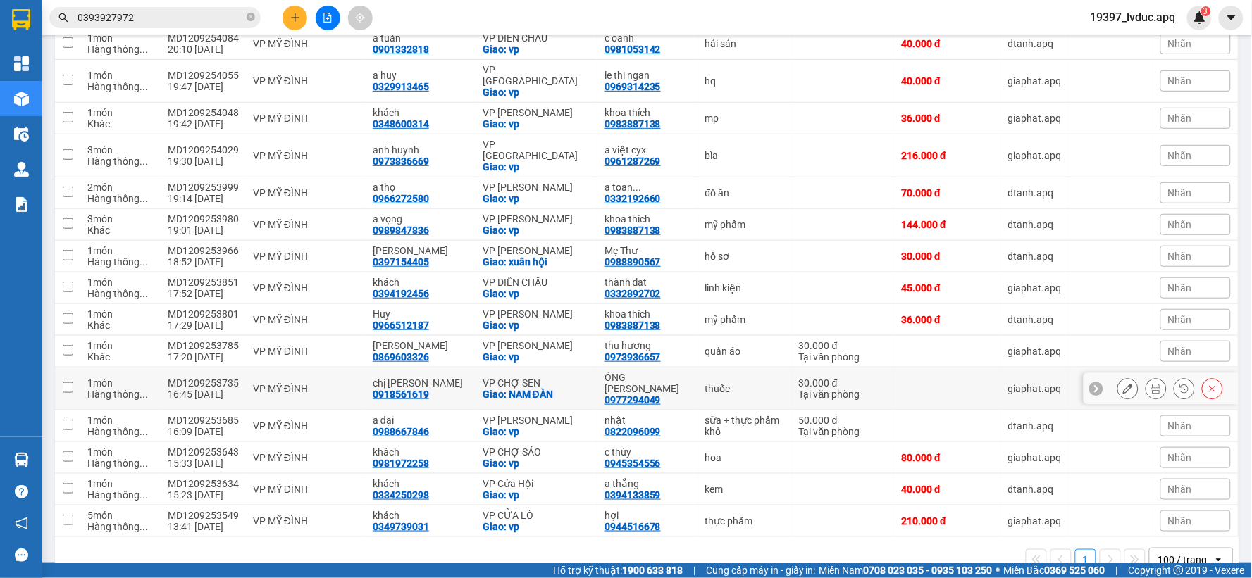
click at [564, 389] on div "Giao: NAM ĐÀN" at bounding box center [537, 394] width 108 height 11
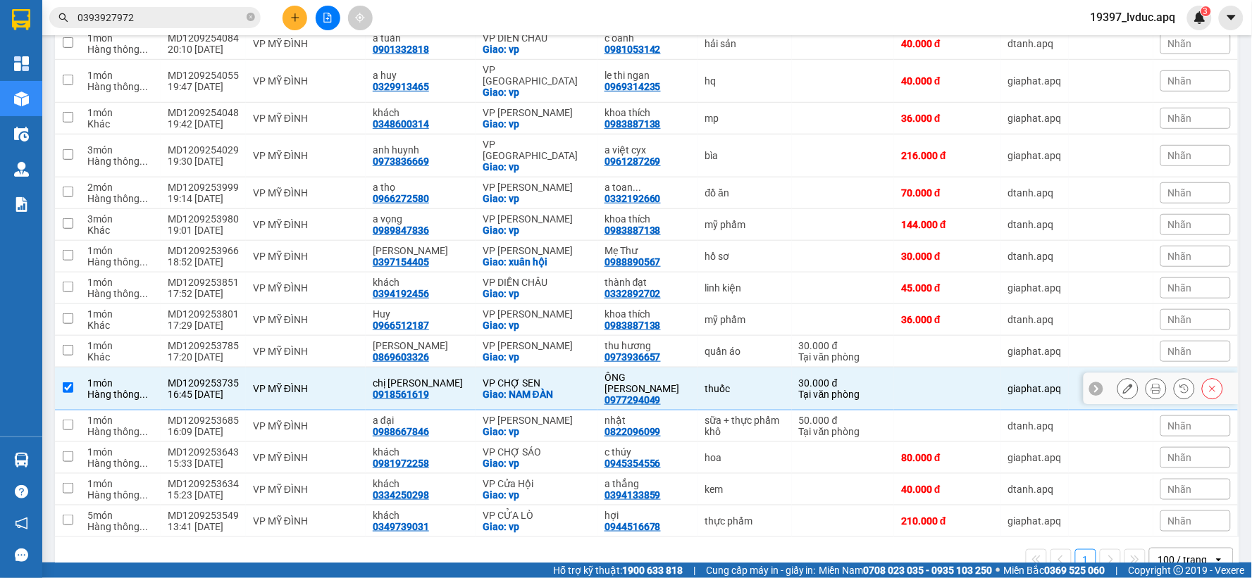
click at [564, 389] on div "Giao: NAM ĐÀN" at bounding box center [537, 394] width 108 height 11
checkbox input "false"
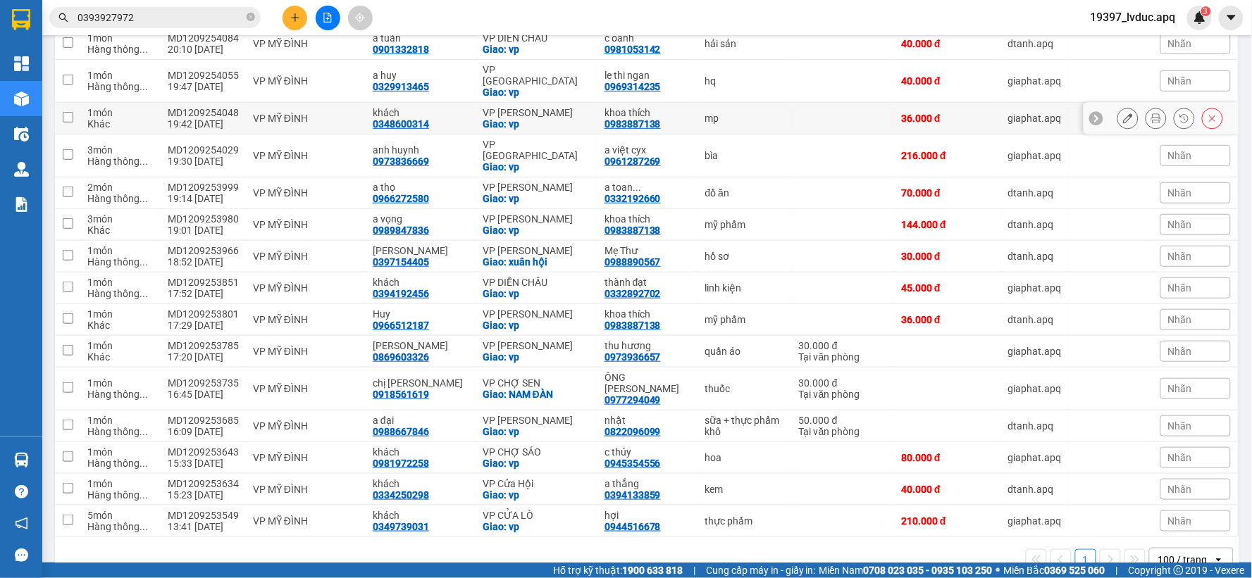
click at [1151, 113] on icon at bounding box center [1156, 118] width 10 height 10
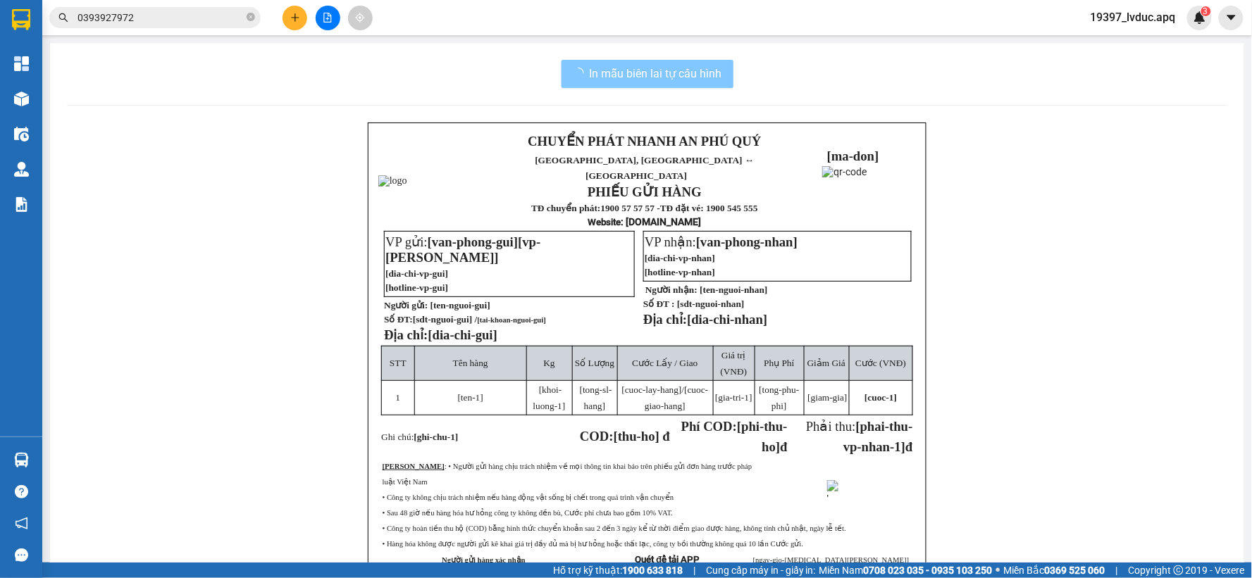
click at [701, 75] on span "In mẫu biên lai tự cấu hình" at bounding box center [656, 74] width 132 height 18
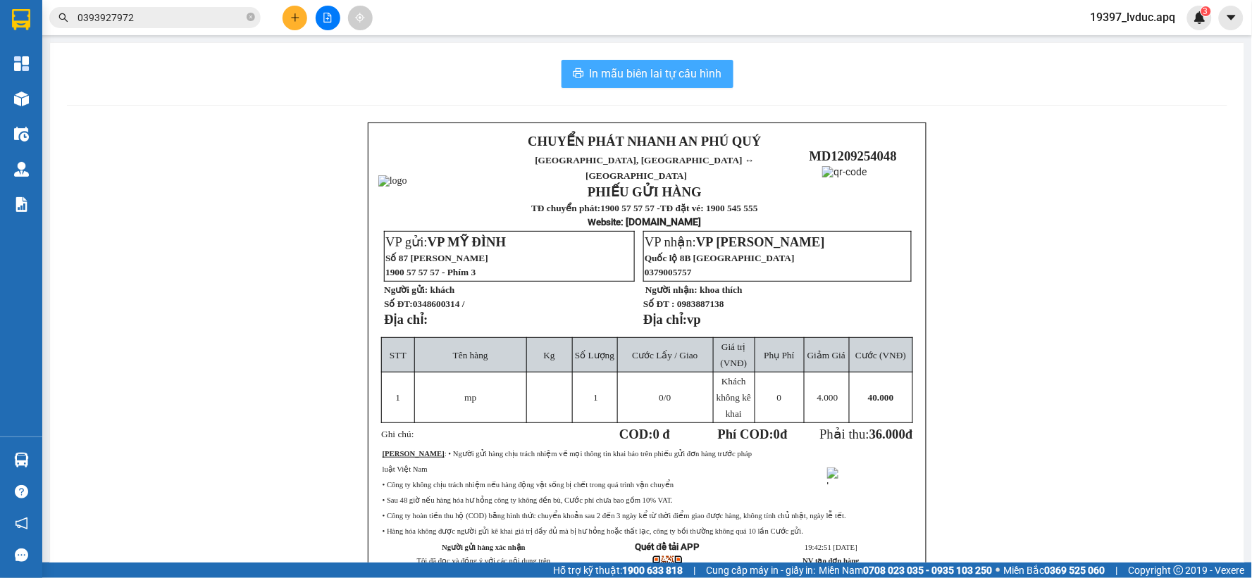
click at [701, 75] on span "In mẫu biên lai tự cấu hình" at bounding box center [656, 74] width 132 height 18
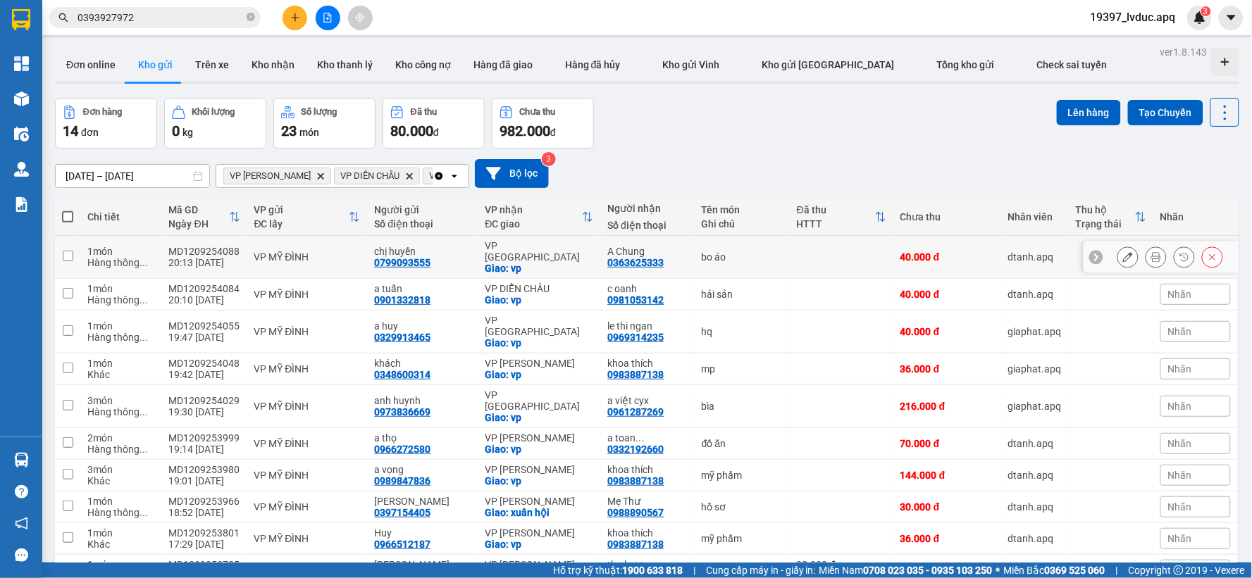
click at [1151, 251] on button at bounding box center [1156, 257] width 20 height 25
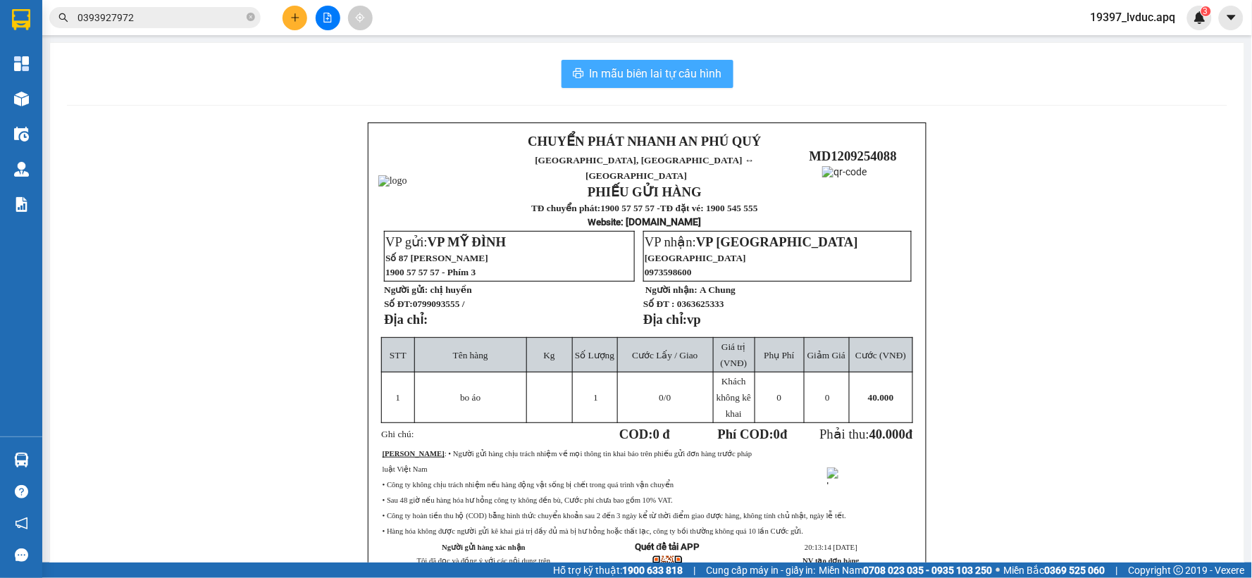
click at [696, 66] on span "In mẫu biên lai tự cấu hình" at bounding box center [656, 74] width 132 height 18
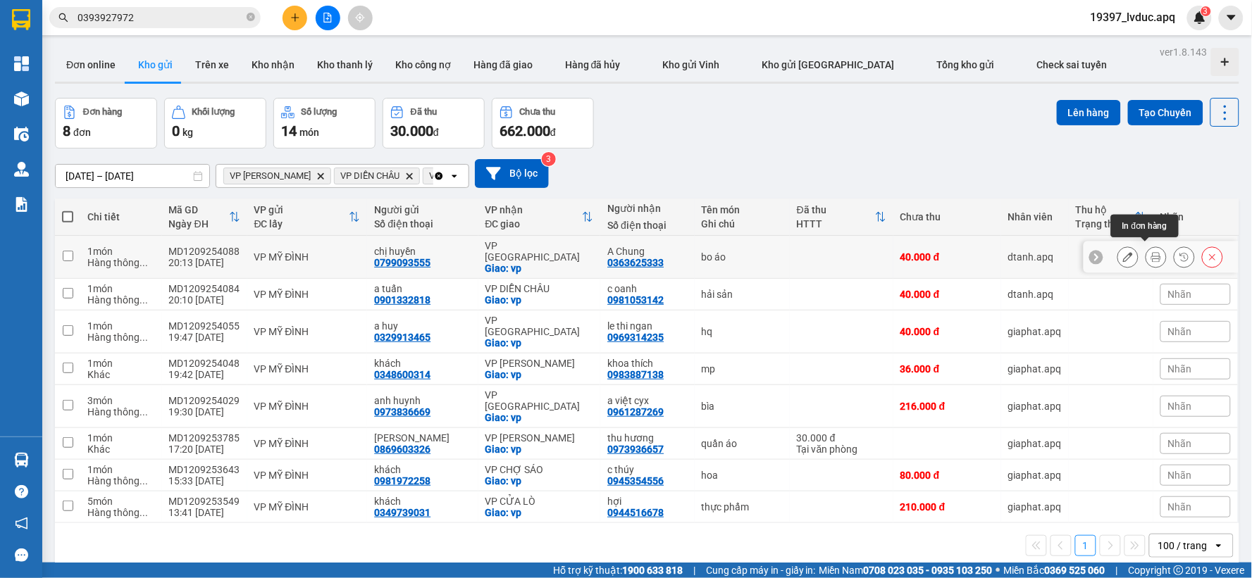
click at [1151, 254] on icon at bounding box center [1156, 257] width 10 height 10
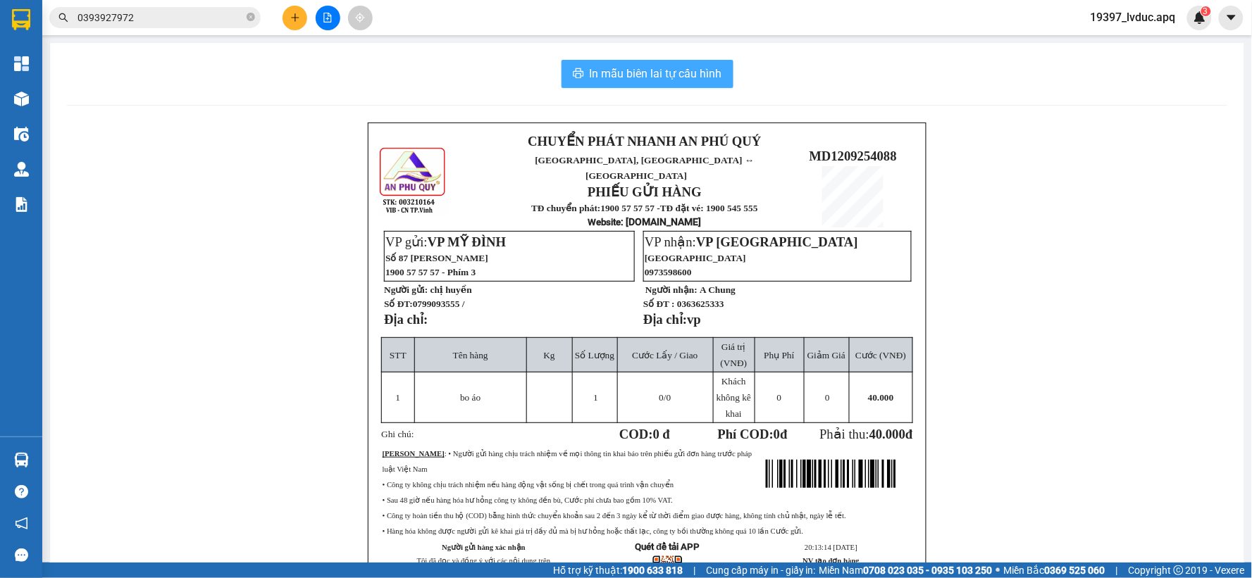
click at [670, 78] on span "In mẫu biên lai tự cấu hình" at bounding box center [656, 74] width 132 height 18
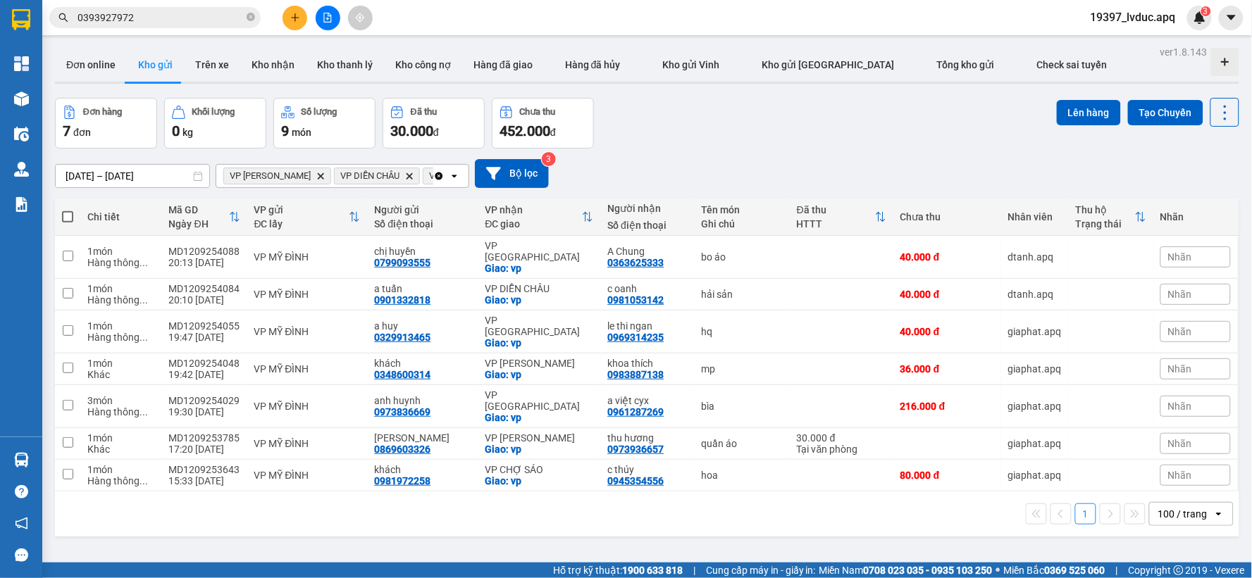
drag, startPoint x: 773, startPoint y: 89, endPoint x: 749, endPoint y: 159, distance: 73.7
click at [771, 89] on div "ver 1.8.143 Đơn online Kho gửi Trên xe Kho nhận Kho thanh lý Kho công nợ Hàng đ…" at bounding box center [646, 331] width 1195 height 578
click at [518, 172] on button "Bộ lọc" at bounding box center [512, 173] width 74 height 29
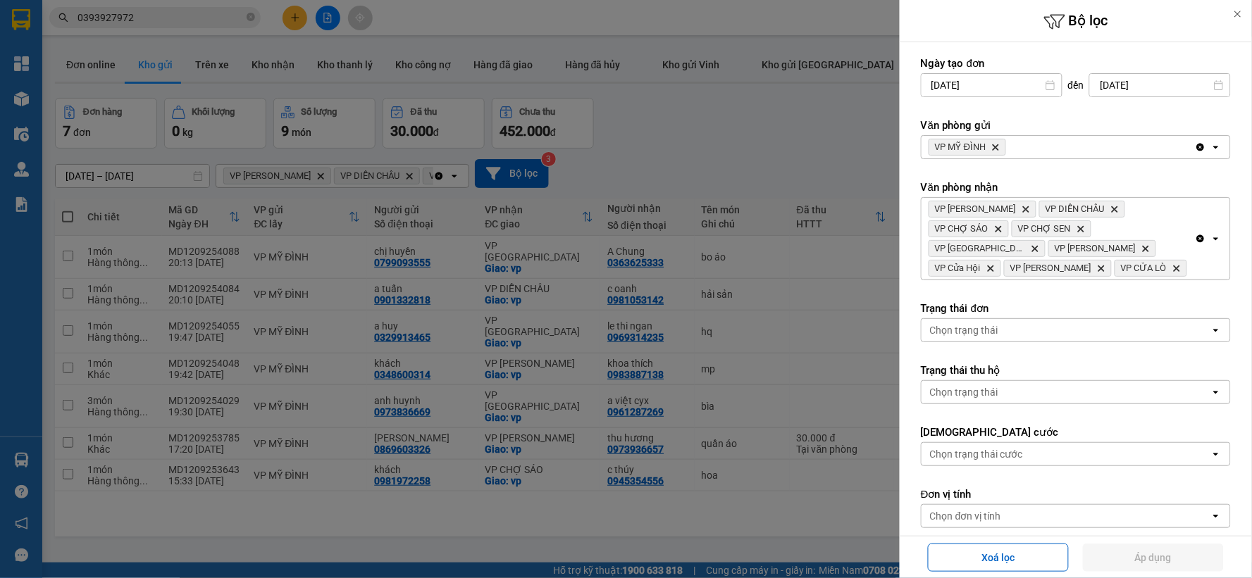
click at [997, 143] on icon "Delete" at bounding box center [995, 147] width 8 height 8
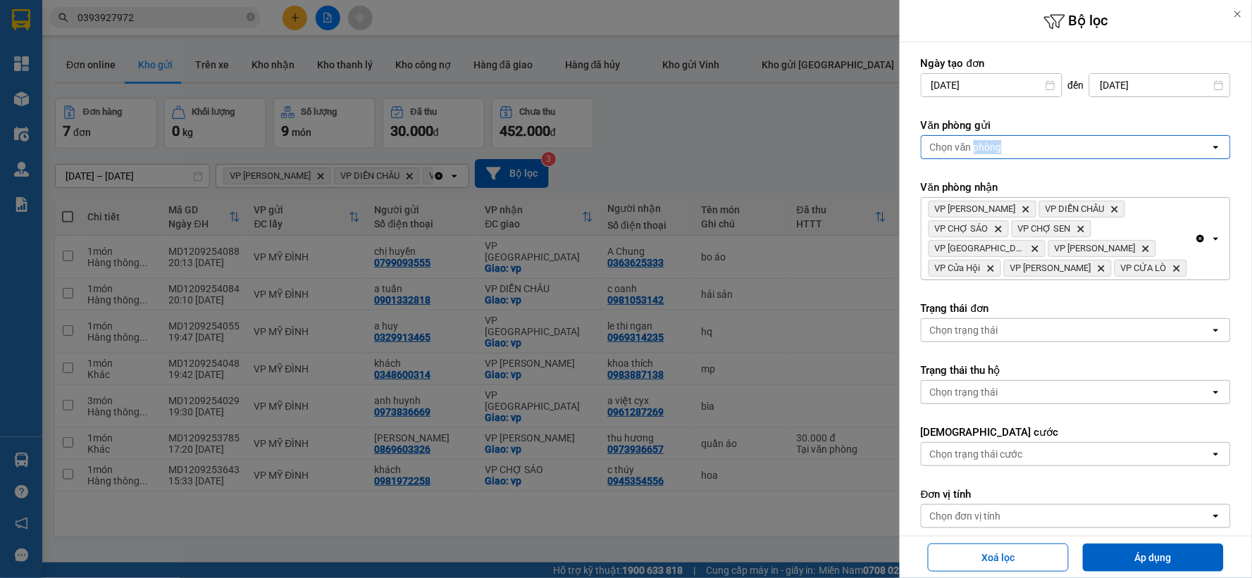
click at [997, 143] on div "Chọn văn phòng" at bounding box center [966, 147] width 72 height 14
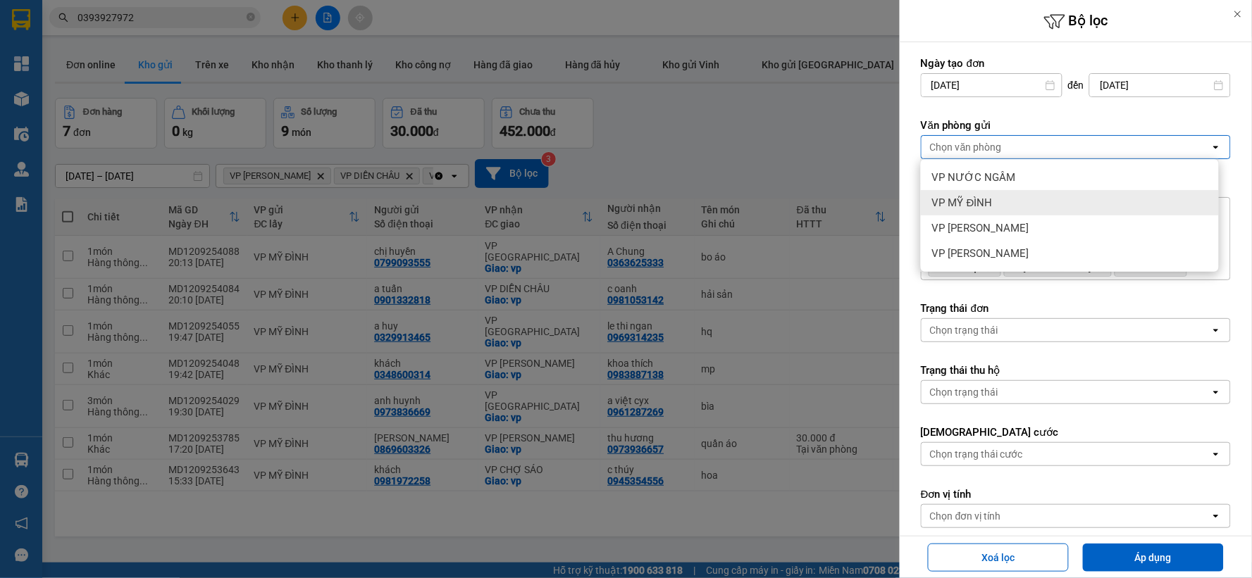
click at [978, 206] on span "VP MỸ ĐÌNH" at bounding box center [962, 203] width 61 height 14
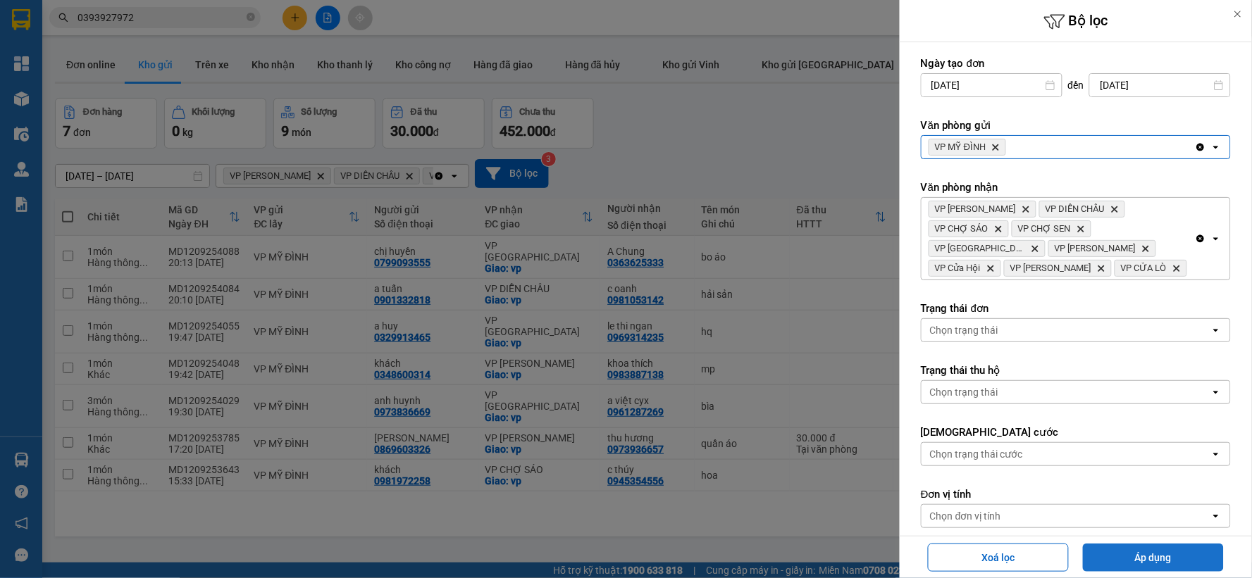
click at [1157, 567] on button "Áp dụng" at bounding box center [1153, 558] width 141 height 28
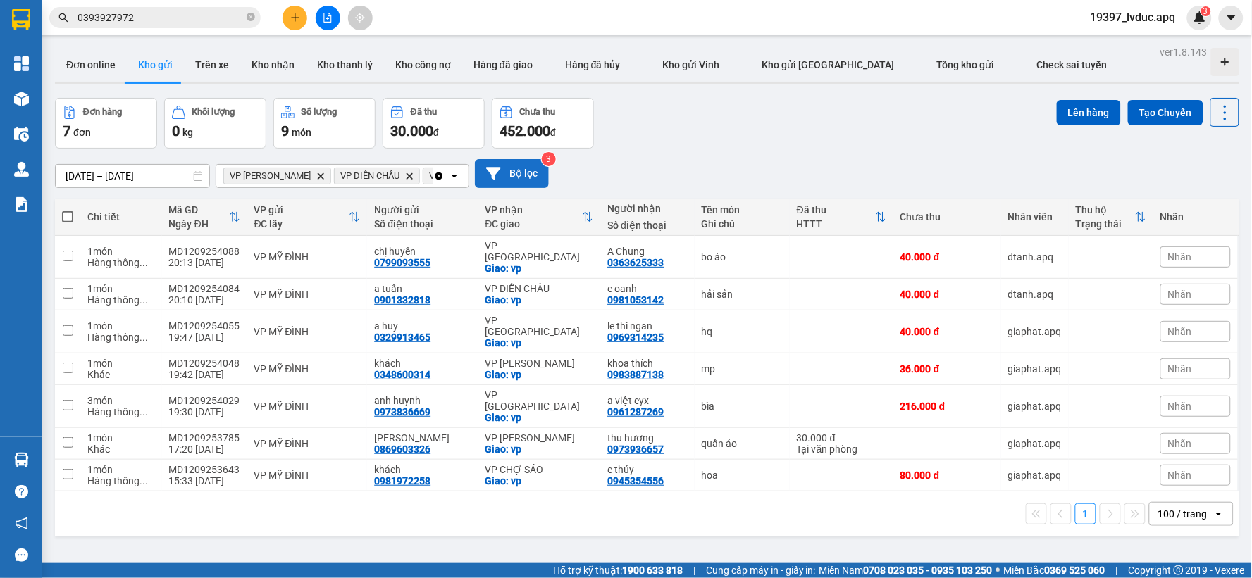
click at [504, 175] on button "Bộ lọc" at bounding box center [512, 173] width 74 height 29
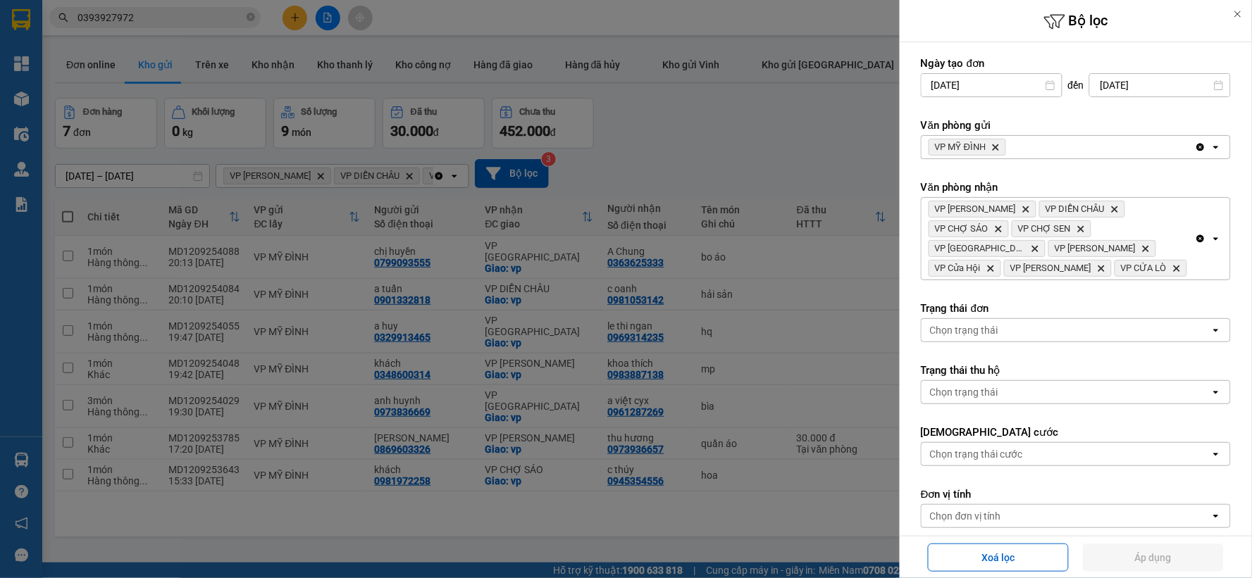
click at [999, 143] on span "VP MỸ ĐÌNH Delete" at bounding box center [966, 147] width 77 height 17
click at [997, 144] on icon "Delete" at bounding box center [995, 147] width 8 height 8
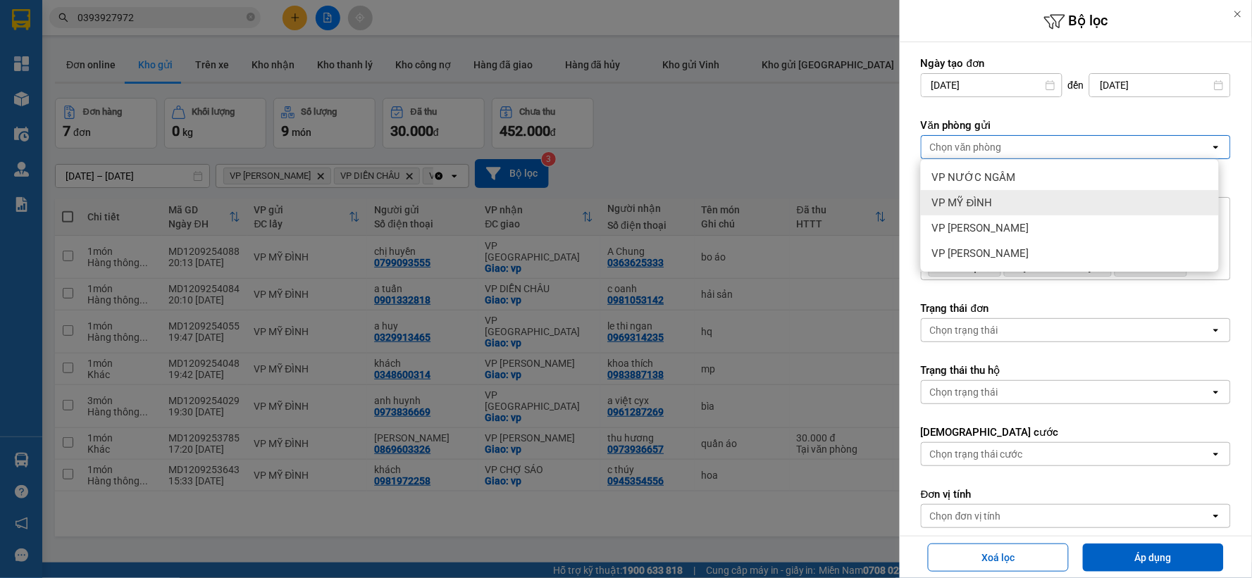
click at [990, 196] on span "VP MỸ ĐÌNH" at bounding box center [962, 203] width 61 height 14
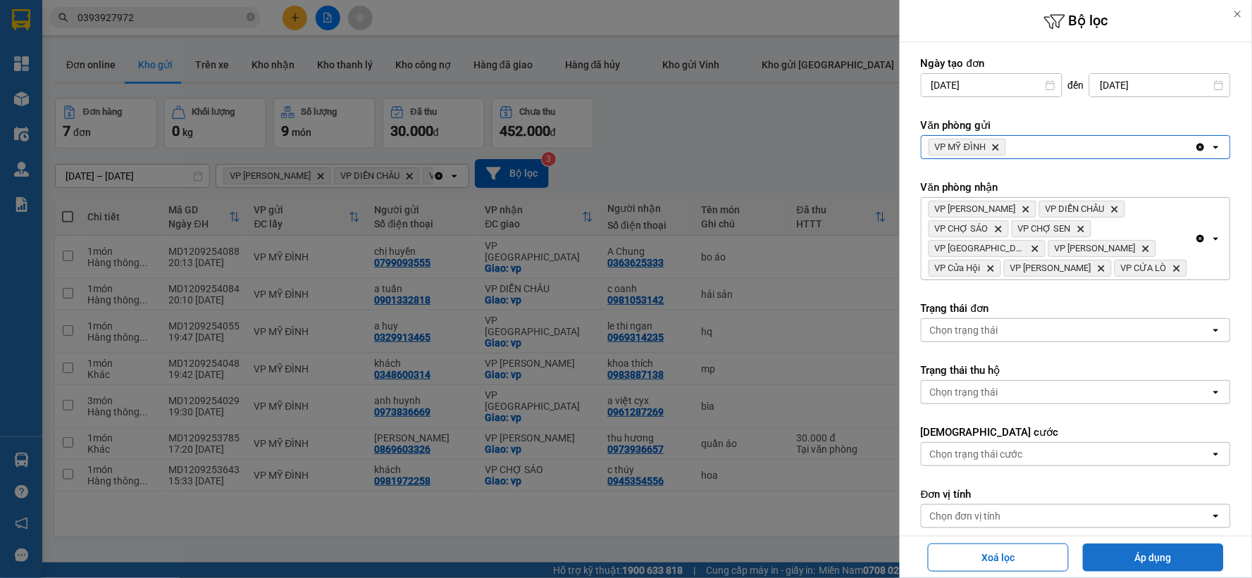
click at [1143, 552] on button "Áp dụng" at bounding box center [1153, 558] width 141 height 28
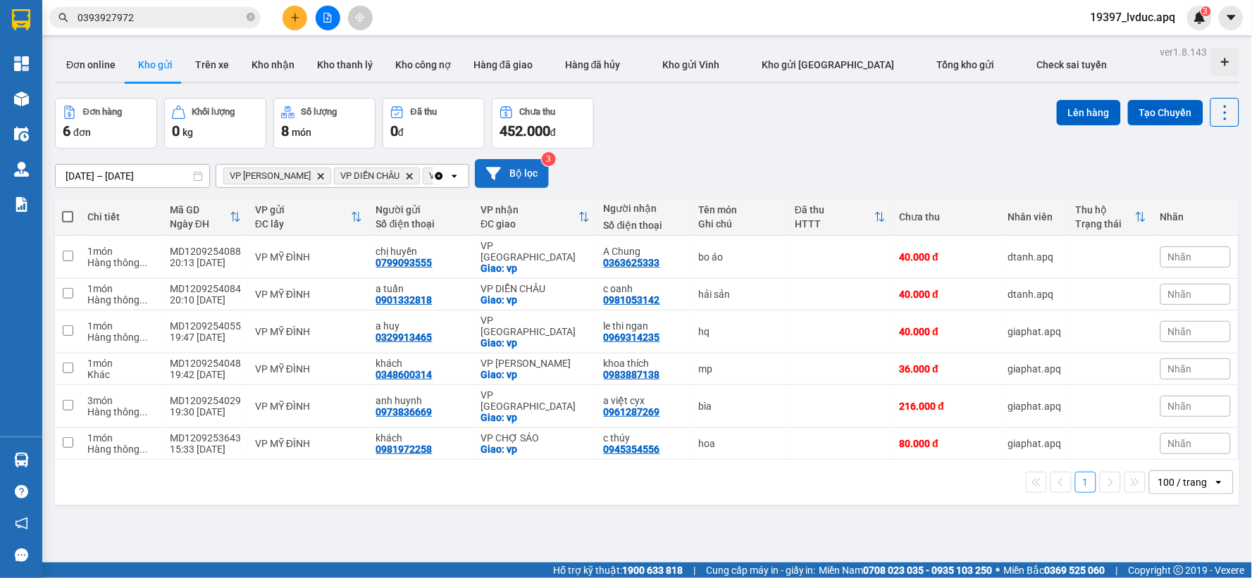
click at [524, 166] on button "Bộ lọc" at bounding box center [512, 173] width 74 height 29
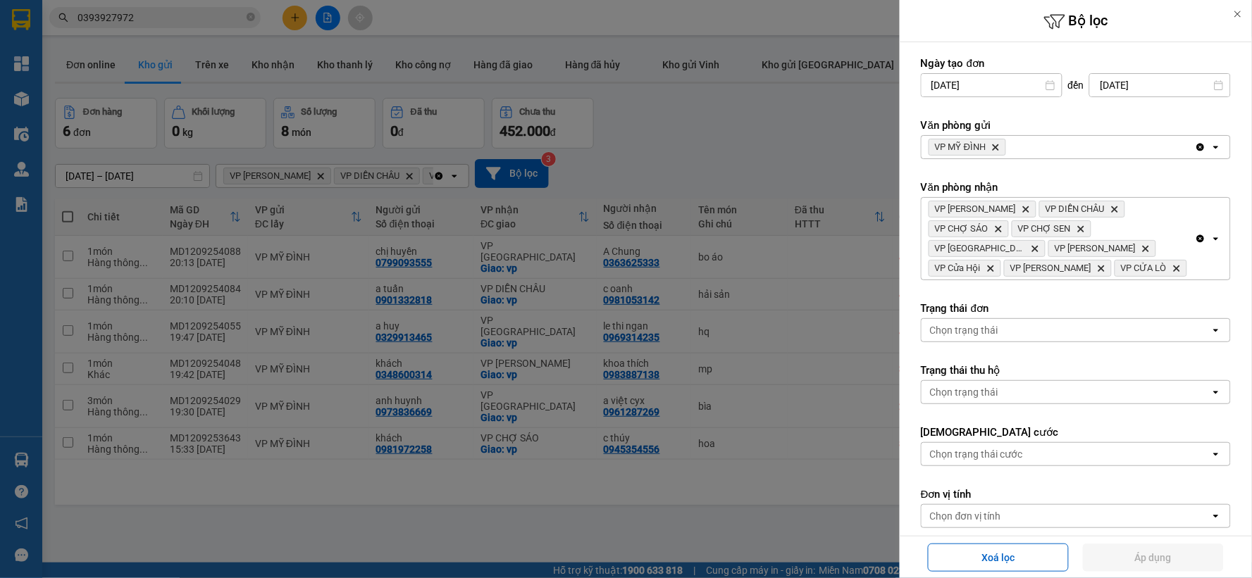
click at [997, 150] on icon "Delete" at bounding box center [995, 147] width 8 height 8
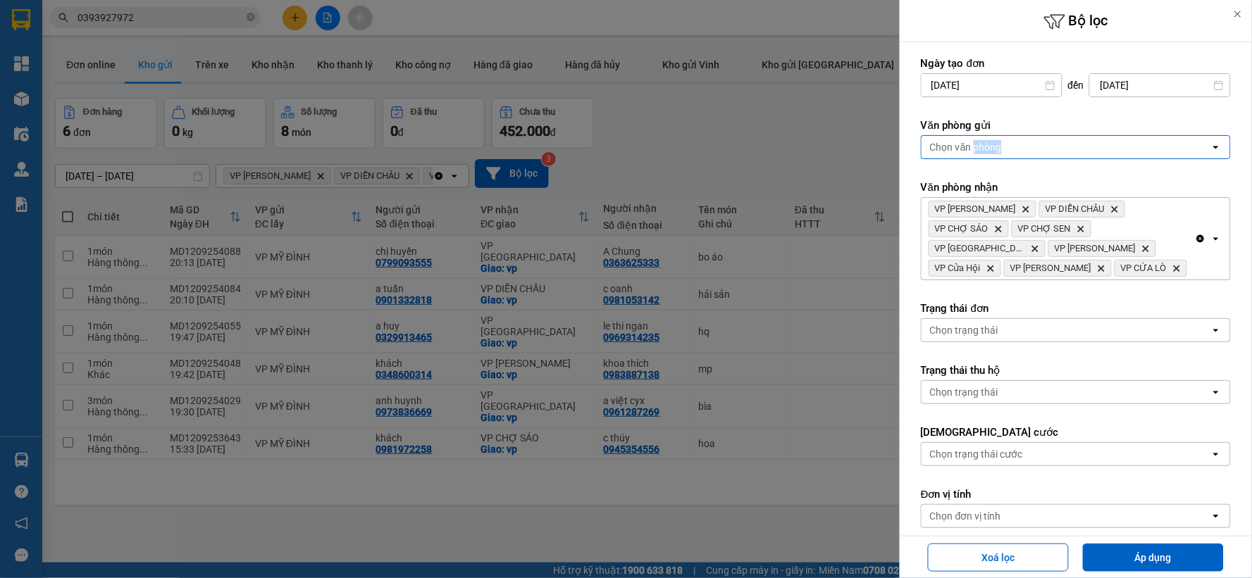
click at [997, 150] on div "Chọn văn phòng" at bounding box center [966, 147] width 72 height 14
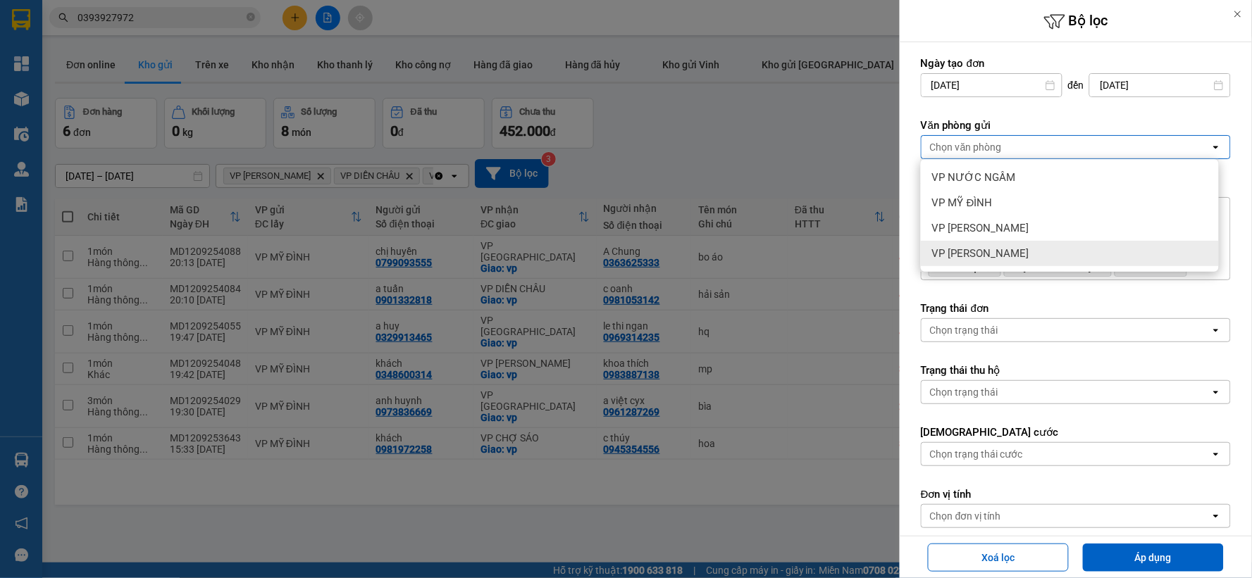
click at [1006, 242] on div "VP [PERSON_NAME]" at bounding box center [1070, 253] width 298 height 25
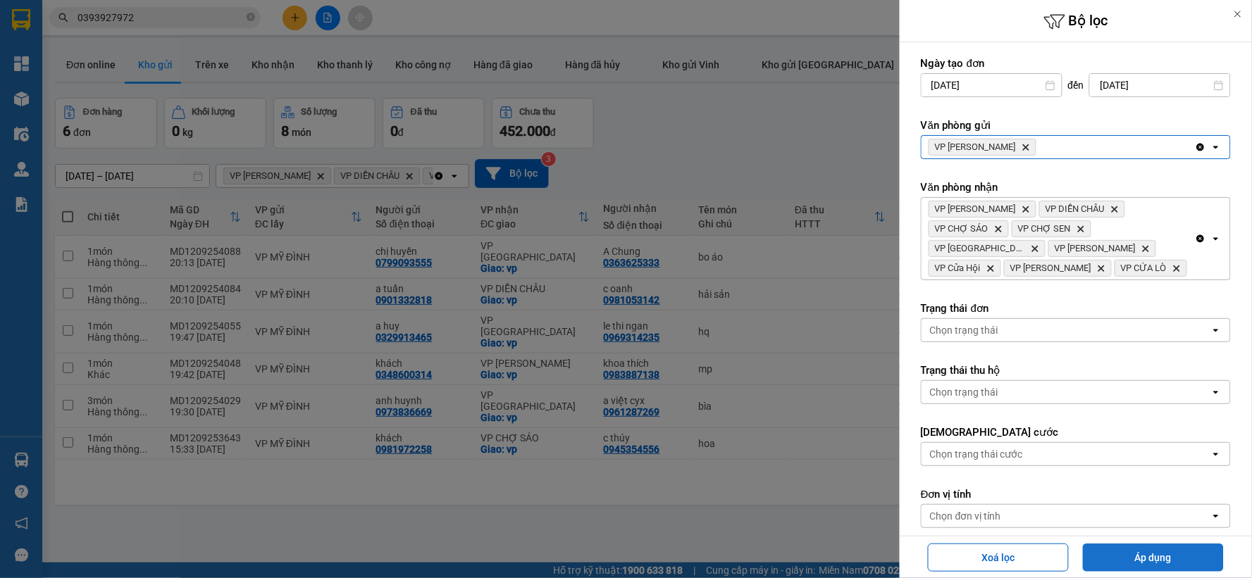
click at [1105, 547] on button "Áp dụng" at bounding box center [1153, 558] width 141 height 28
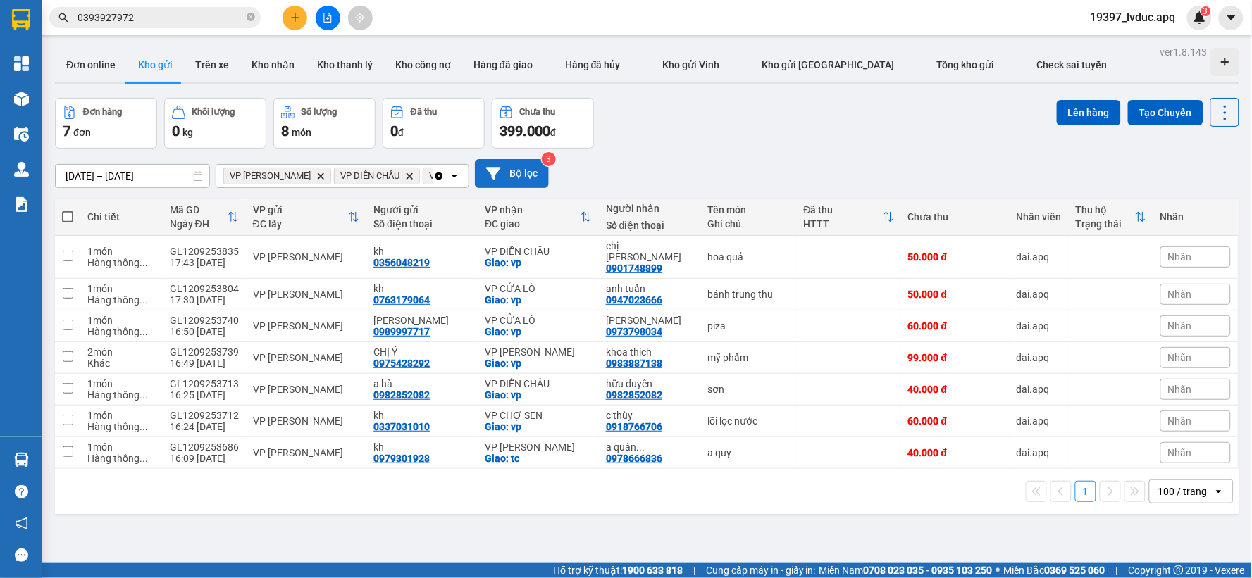
click at [522, 172] on button "Bộ lọc" at bounding box center [512, 173] width 74 height 29
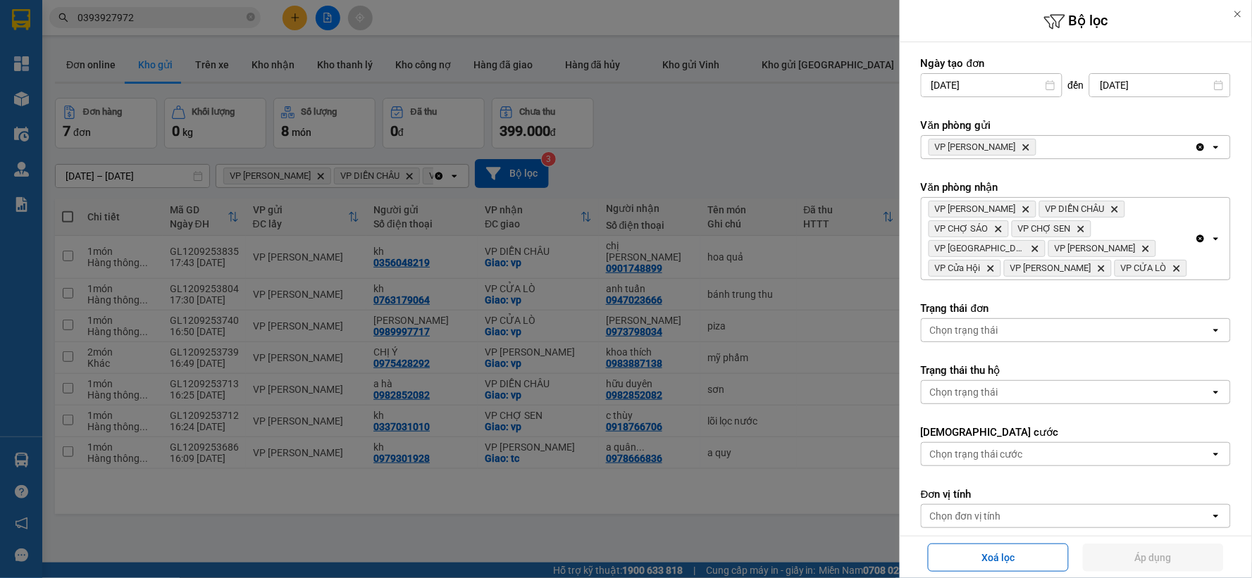
click at [1023, 146] on icon "VP GIA LÂM, close by backspace" at bounding box center [1026, 147] width 6 height 6
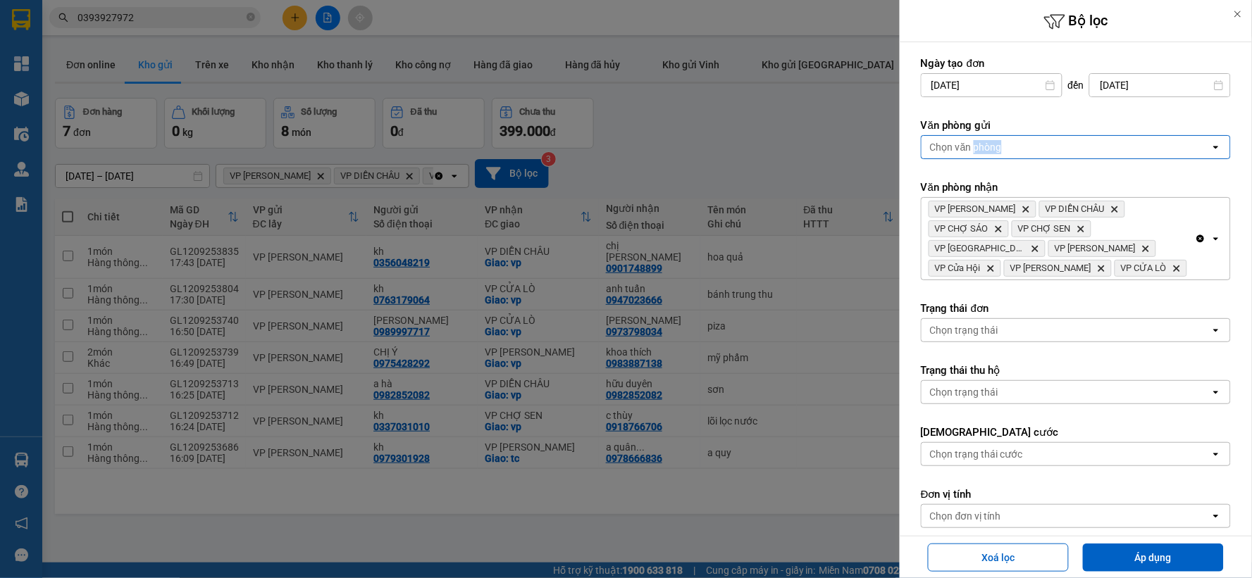
drag, startPoint x: 994, startPoint y: 146, endPoint x: 996, endPoint y: 158, distance: 12.2
click at [995, 146] on div "Chọn văn phòng" at bounding box center [966, 147] width 72 height 14
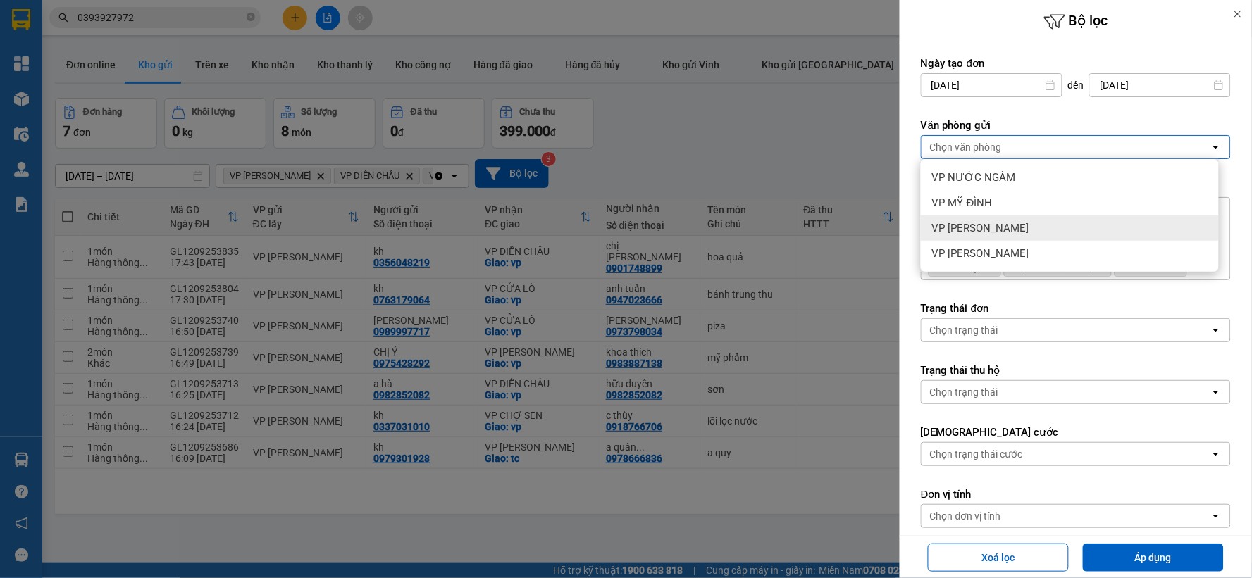
click at [983, 227] on span "VP [PERSON_NAME]" at bounding box center [980, 228] width 97 height 14
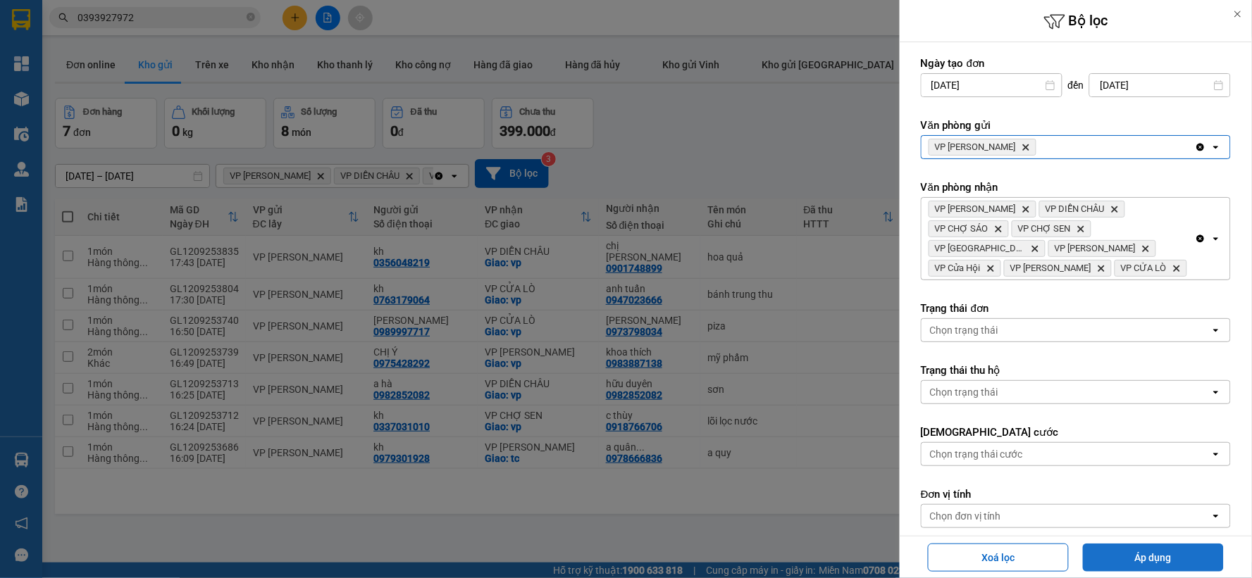
click at [1113, 557] on button "Áp dụng" at bounding box center [1153, 558] width 141 height 28
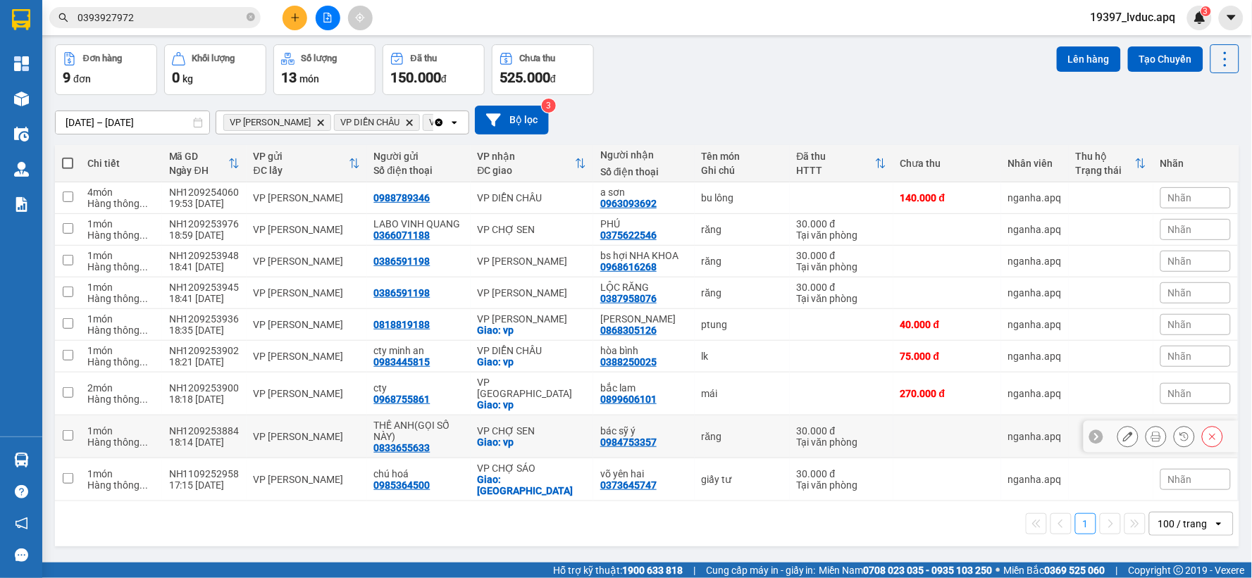
scroll to position [65, 0]
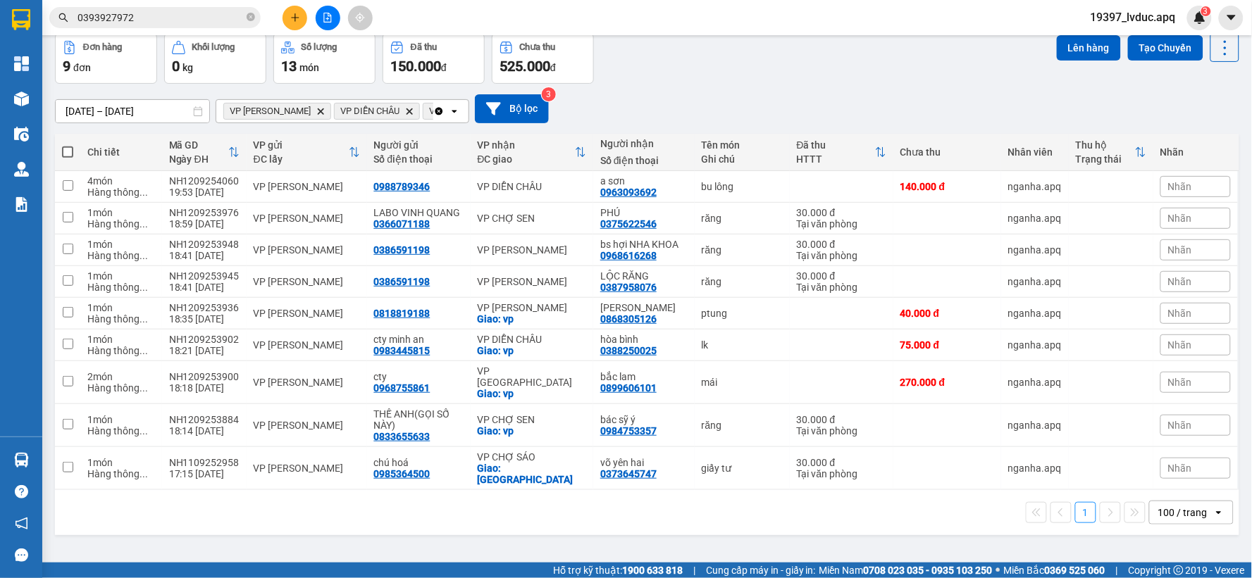
click at [203, 6] on div "Kết quả tìm kiếm ( 14 ) Bộ lọc Ngày tạo đơn gần nhất Mã ĐH Trạng thái Món hàng …" at bounding box center [137, 18] width 275 height 25
click at [200, 6] on div "Kết quả tìm kiếm ( 14 ) Bộ lọc Ngày tạo đơn gần nhất Mã ĐH Trạng thái Món hàng …" at bounding box center [137, 18] width 275 height 25
drag, startPoint x: 199, startPoint y: 6, endPoint x: 187, endPoint y: 20, distance: 18.5
click at [196, 8] on div "Kết quả tìm kiếm ( 14 ) Bộ lọc Ngày tạo đơn gần nhất Mã ĐH Trạng thái Món hàng …" at bounding box center [137, 18] width 275 height 25
click at [251, 17] on icon "close-circle" at bounding box center [251, 17] width 8 height 8
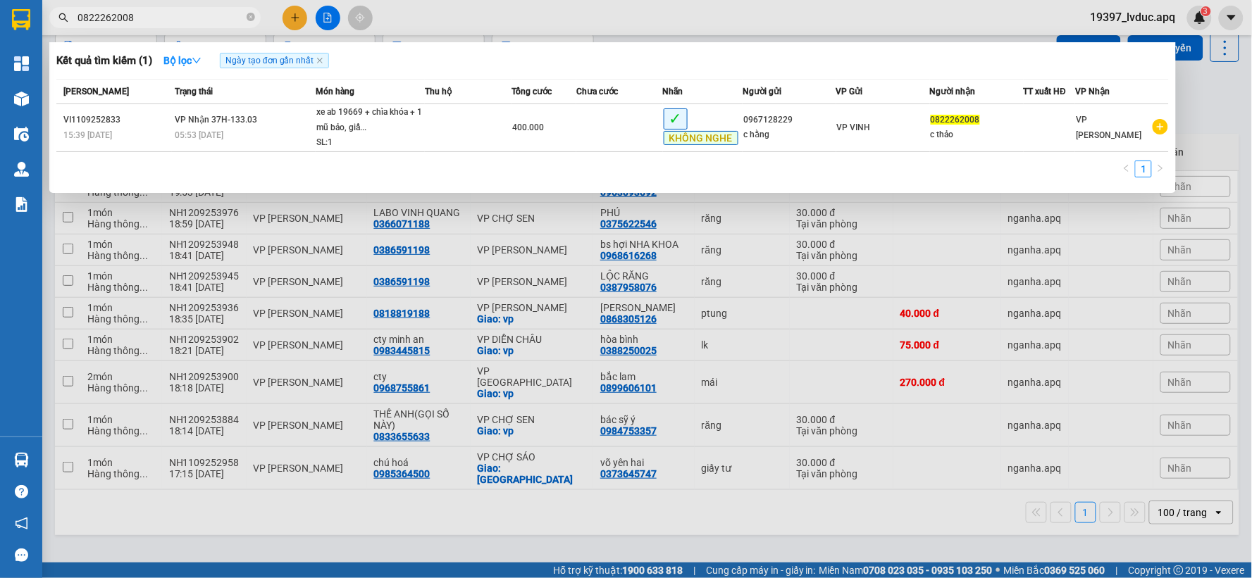
type input "0822262008"
click at [1107, 453] on div at bounding box center [626, 289] width 1252 height 578
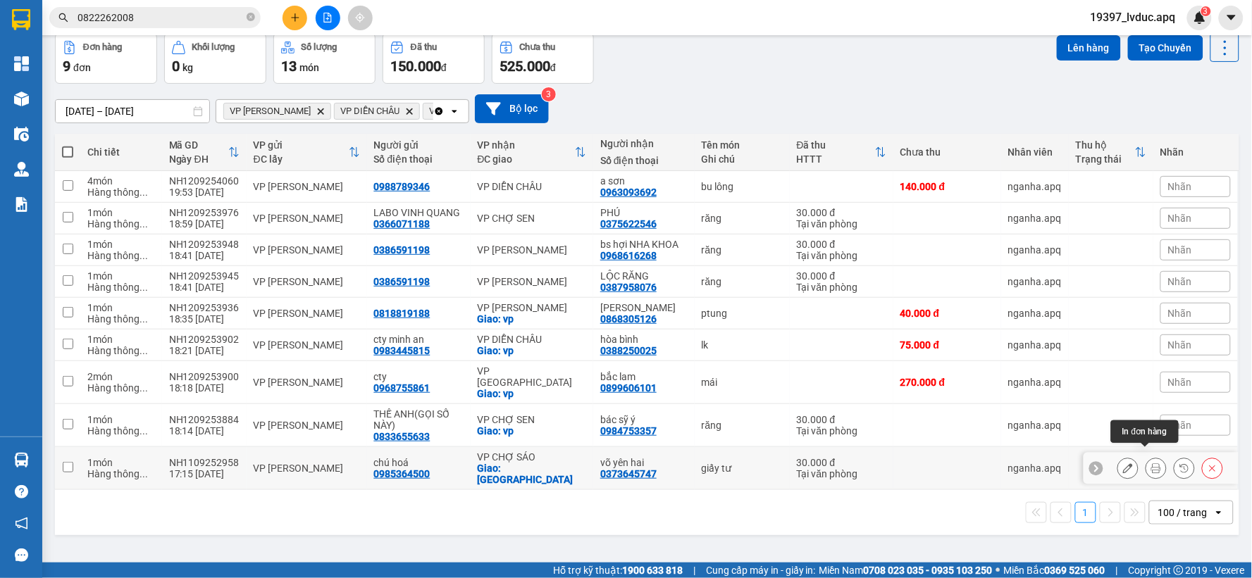
click at [1151, 464] on icon at bounding box center [1156, 469] width 10 height 10
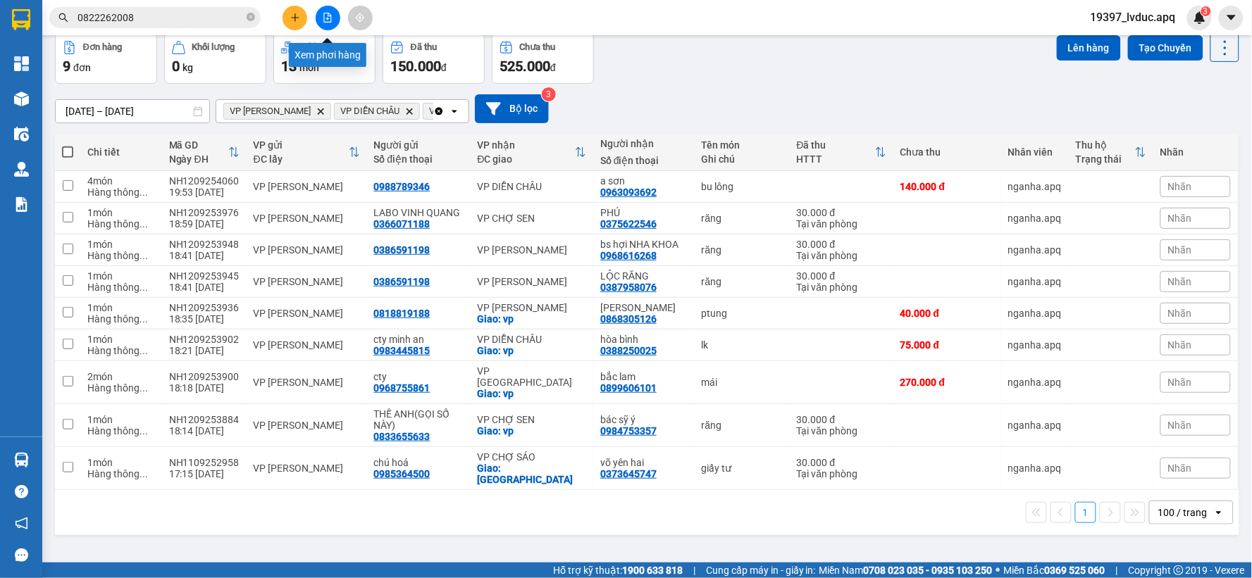
click at [328, 13] on icon "file-add" at bounding box center [328, 18] width 10 height 10
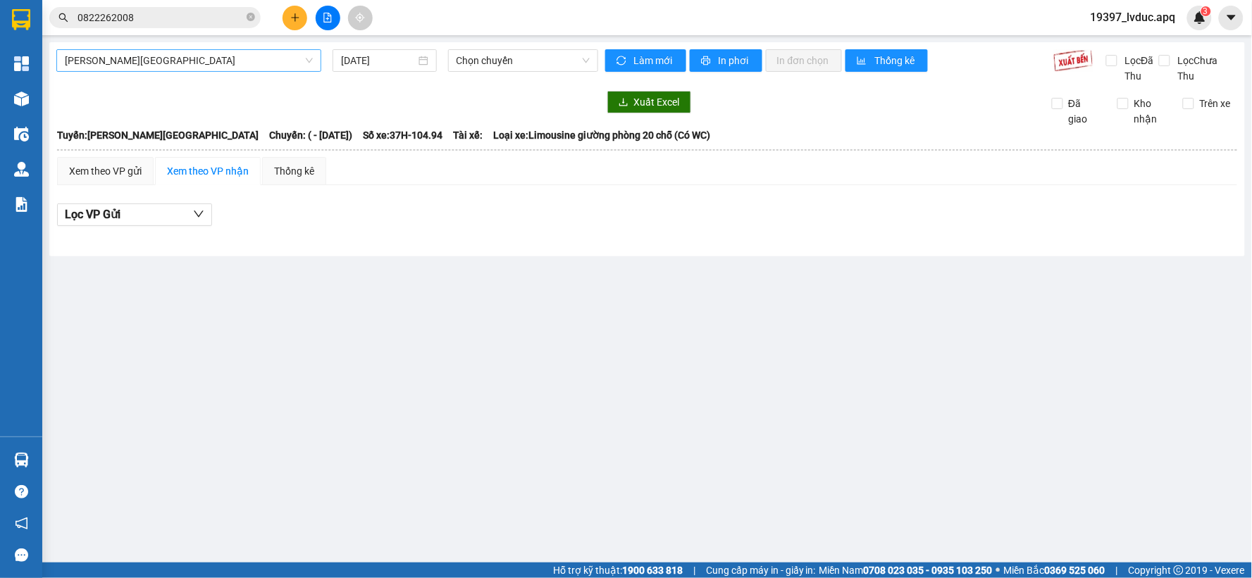
click at [214, 68] on span "[PERSON_NAME][GEOGRAPHIC_DATA]" at bounding box center [189, 60] width 248 height 21
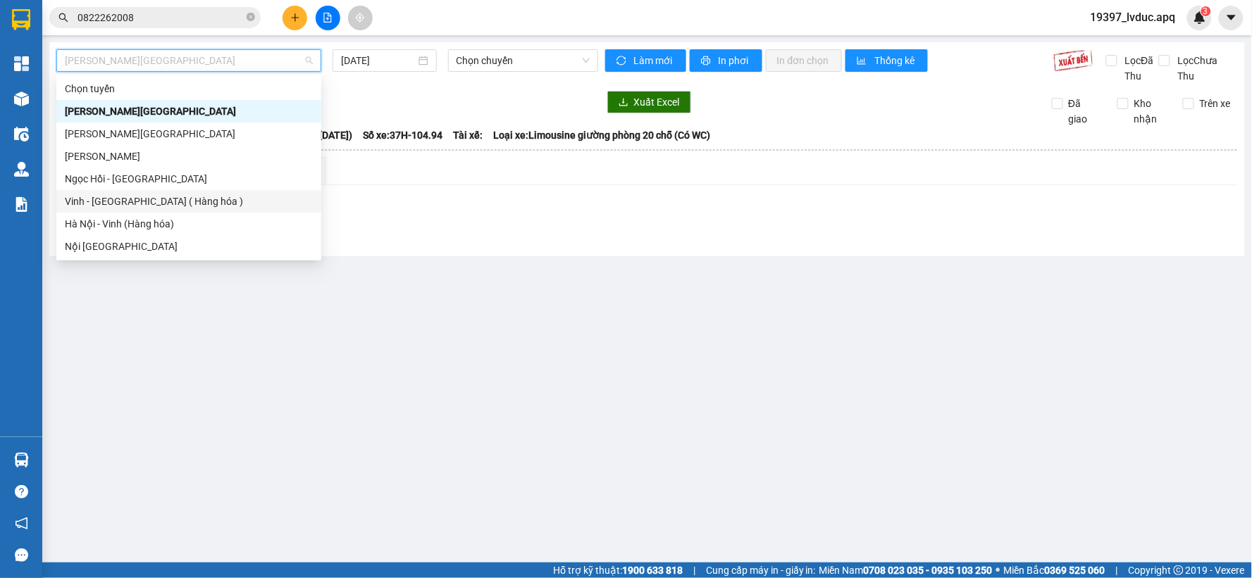
click at [137, 194] on div "Vinh - [GEOGRAPHIC_DATA] ( Hàng hóa )" at bounding box center [189, 201] width 248 height 15
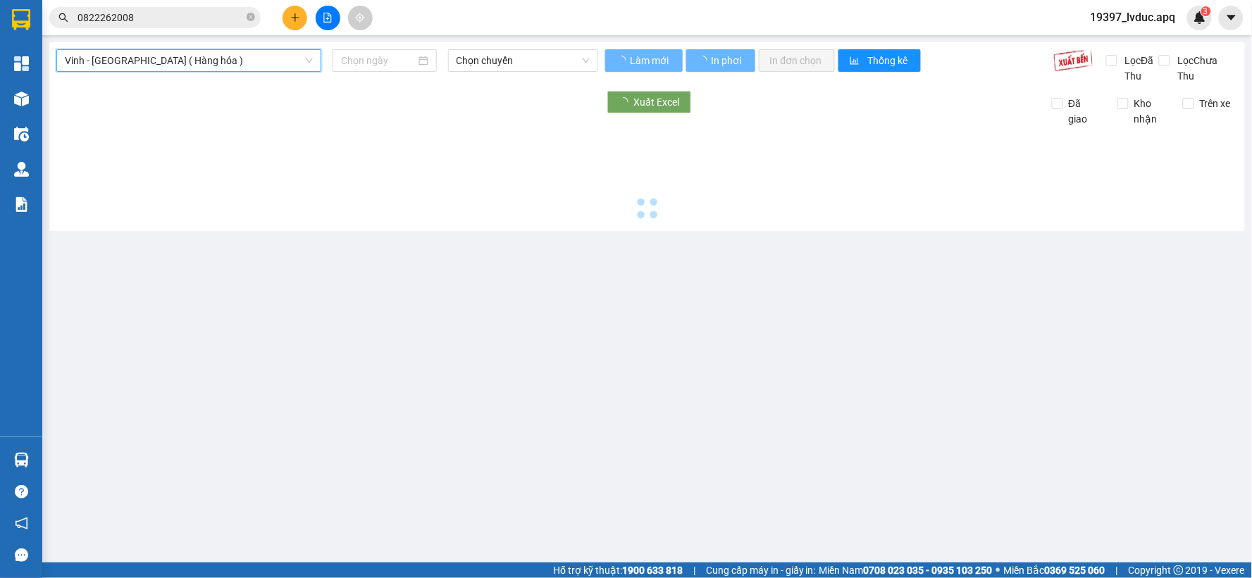
type input "[DATE]"
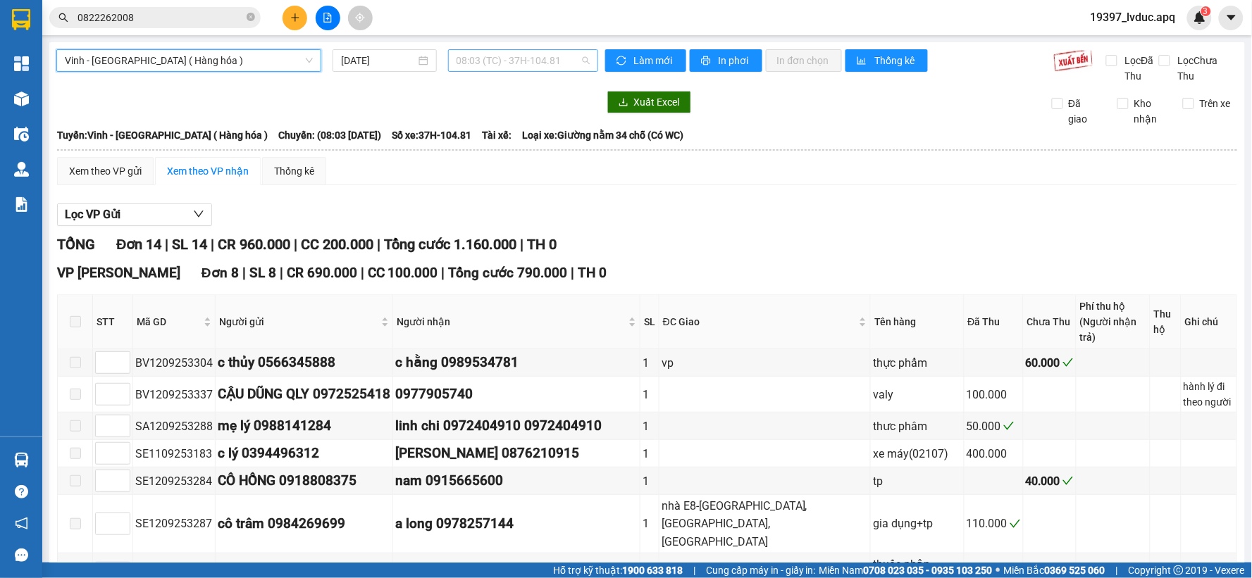
click at [538, 61] on span "08:03 (TC) - 37H-104.81" at bounding box center [522, 60] width 133 height 21
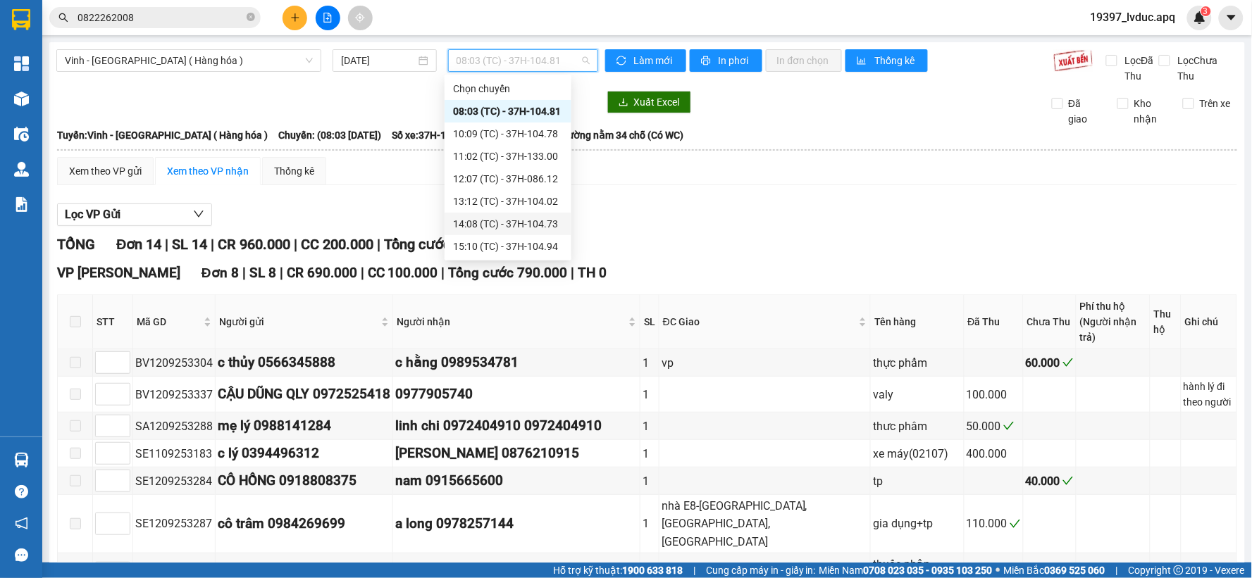
click at [504, 213] on div "14:08 (TC) - 37H-104.73" at bounding box center [507, 224] width 127 height 23
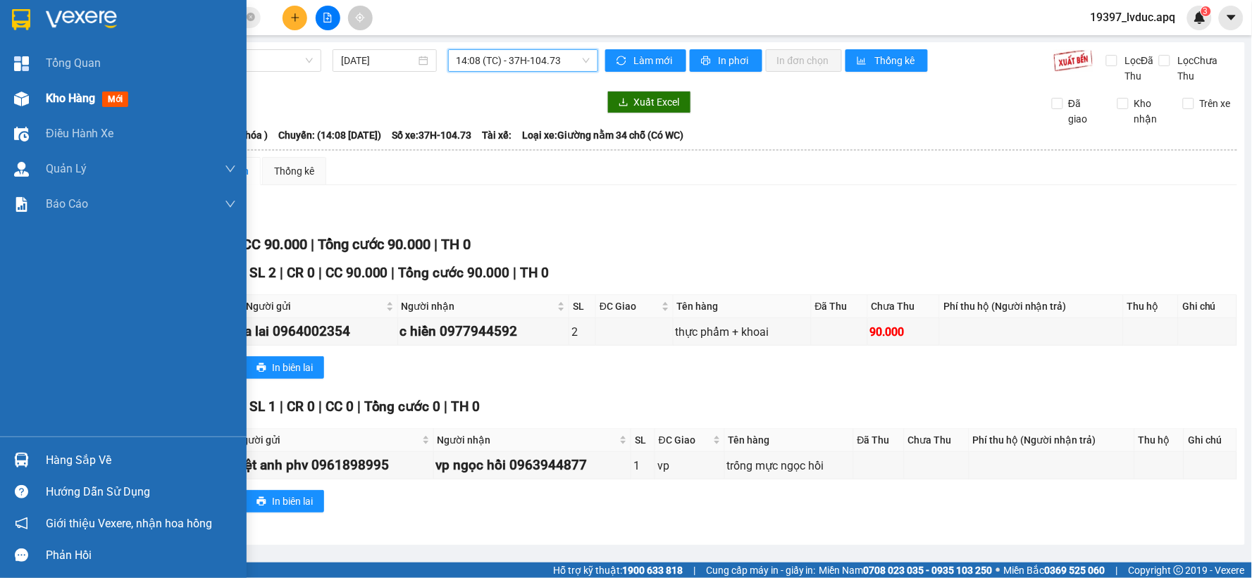
click at [73, 86] on div "Kho hàng mới" at bounding box center [141, 98] width 190 height 35
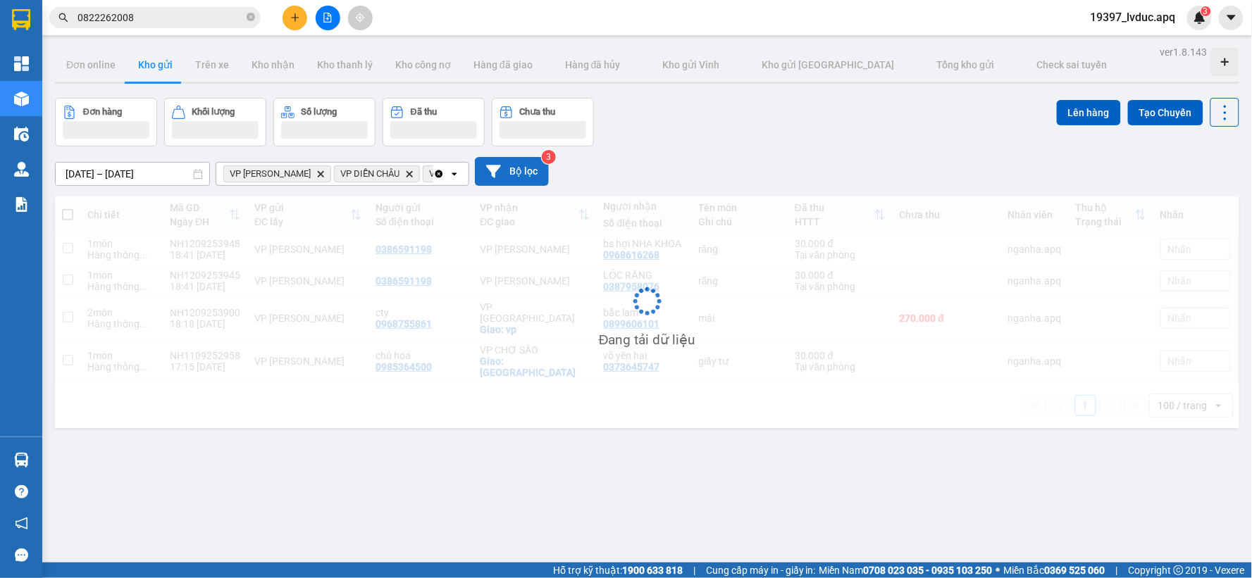
click at [513, 174] on button "Bộ lọc" at bounding box center [512, 171] width 74 height 29
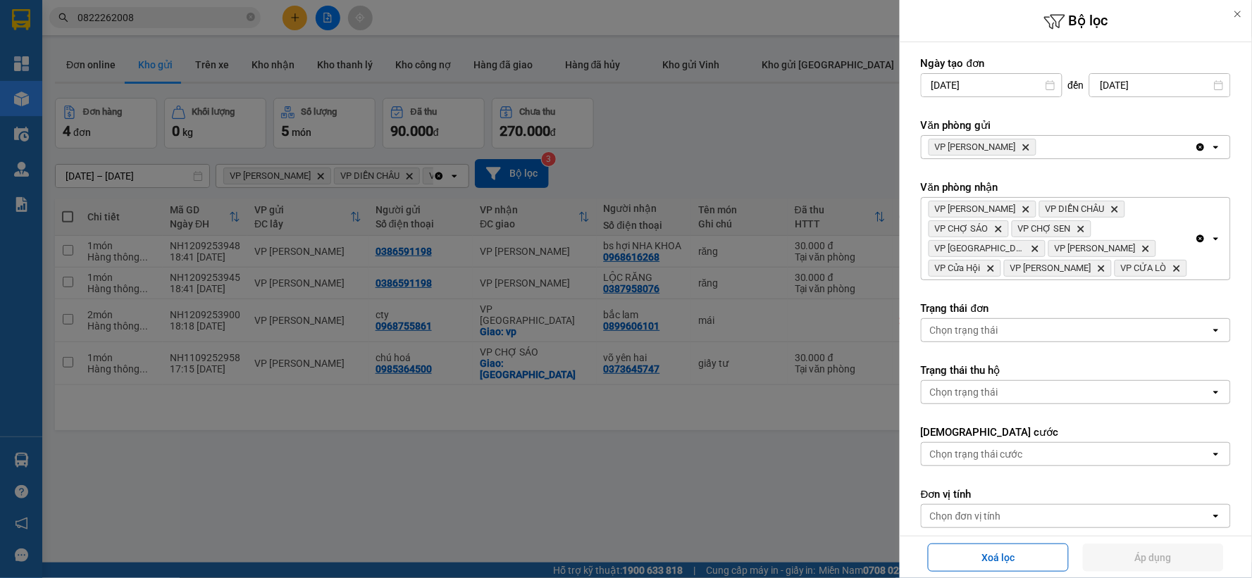
drag, startPoint x: 789, startPoint y: 148, endPoint x: 681, endPoint y: 223, distance: 131.1
click at [789, 147] on div at bounding box center [626, 289] width 1252 height 578
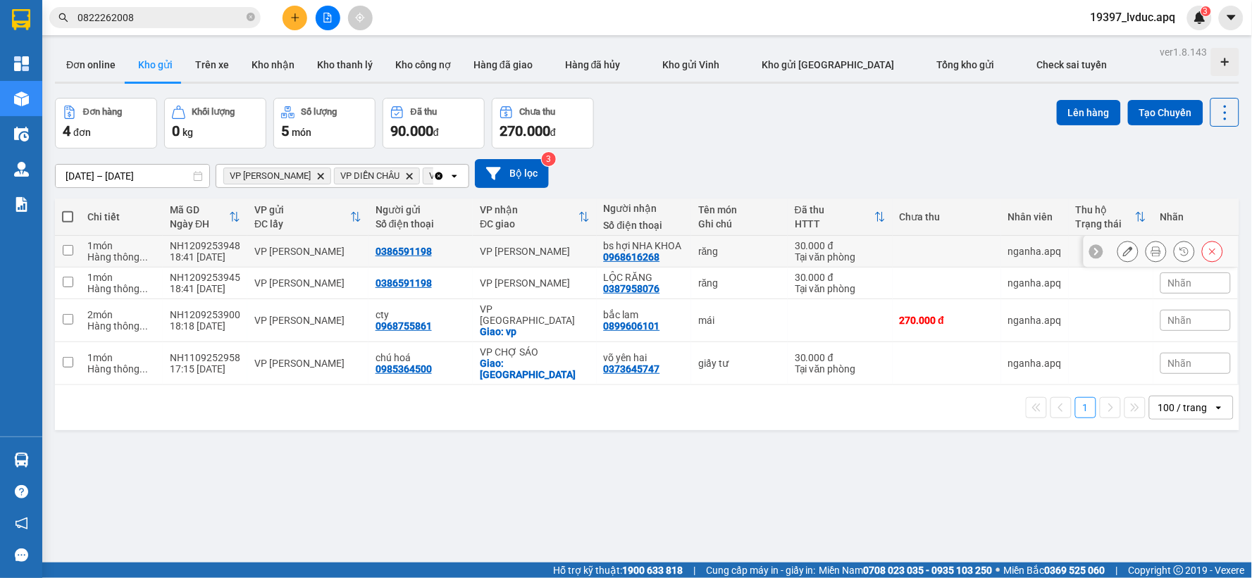
click at [526, 246] on div "VP [PERSON_NAME]" at bounding box center [534, 251] width 109 height 11
checkbox input "true"
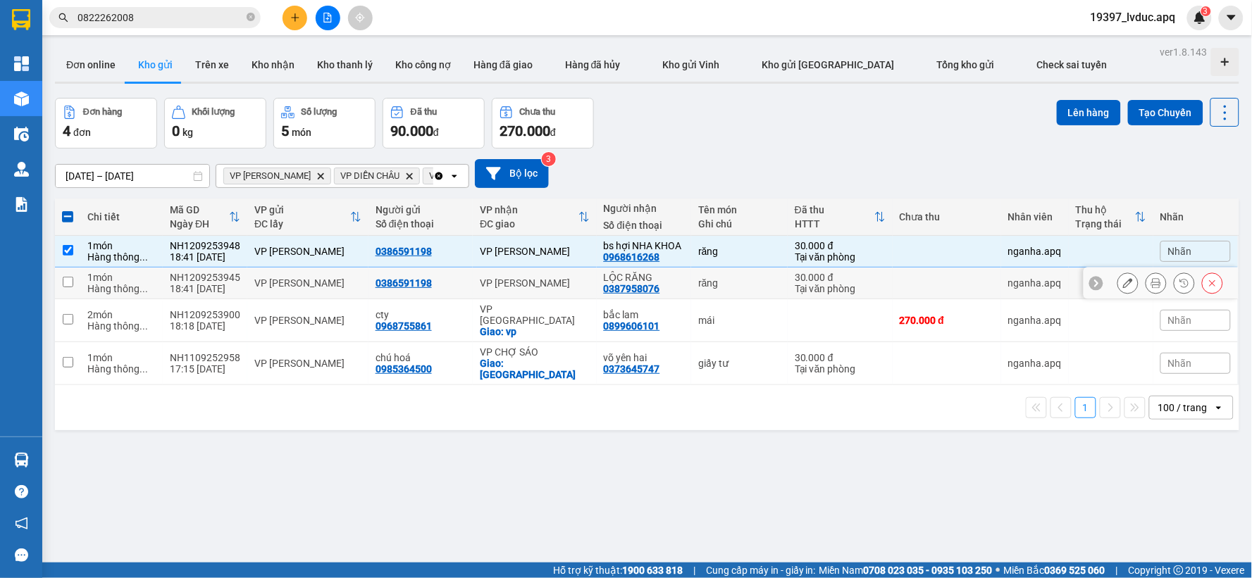
click at [473, 282] on td "VP [PERSON_NAME]" at bounding box center [534, 284] width 123 height 32
checkbox input "true"
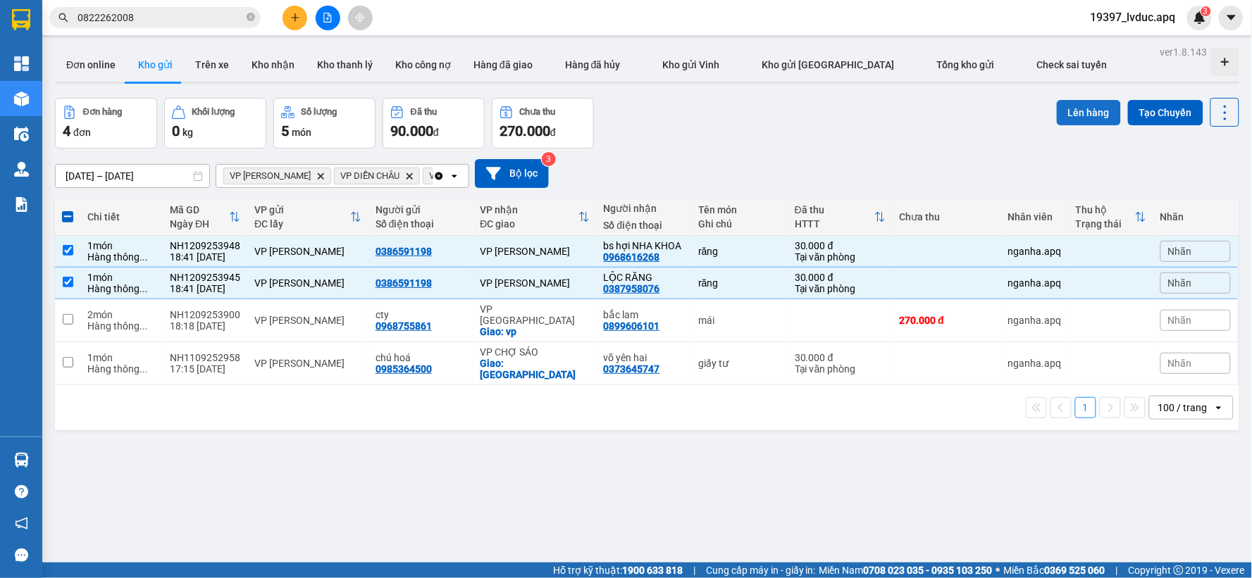
click at [1078, 114] on button "Lên hàng" at bounding box center [1089, 112] width 64 height 25
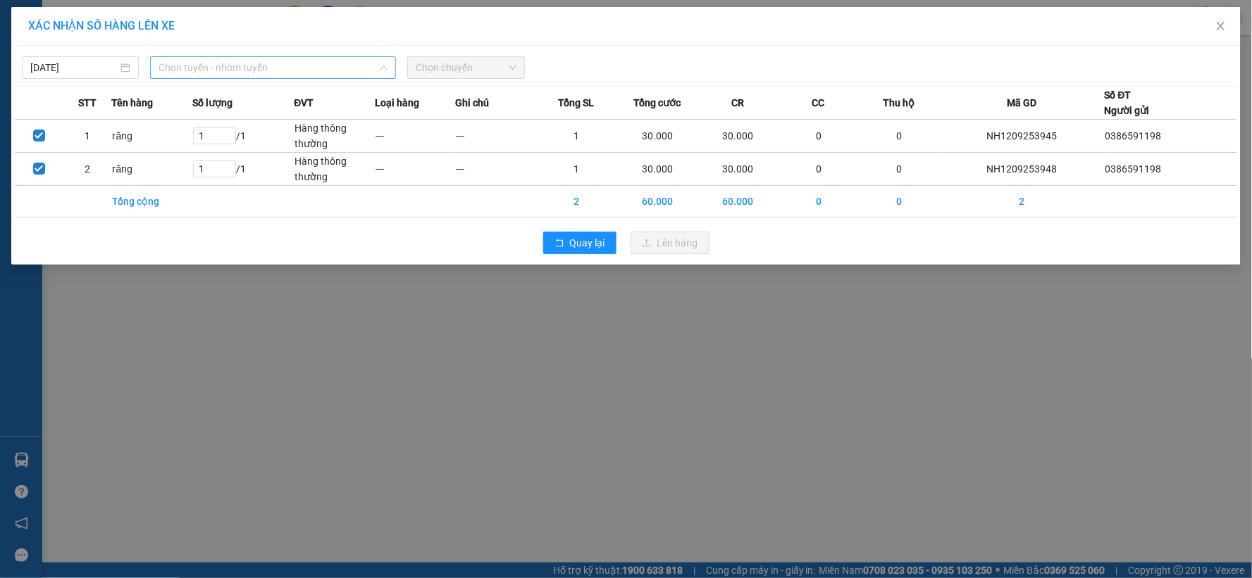
click at [330, 75] on span "Chọn tuyến - nhóm tuyến" at bounding box center [272, 67] width 229 height 21
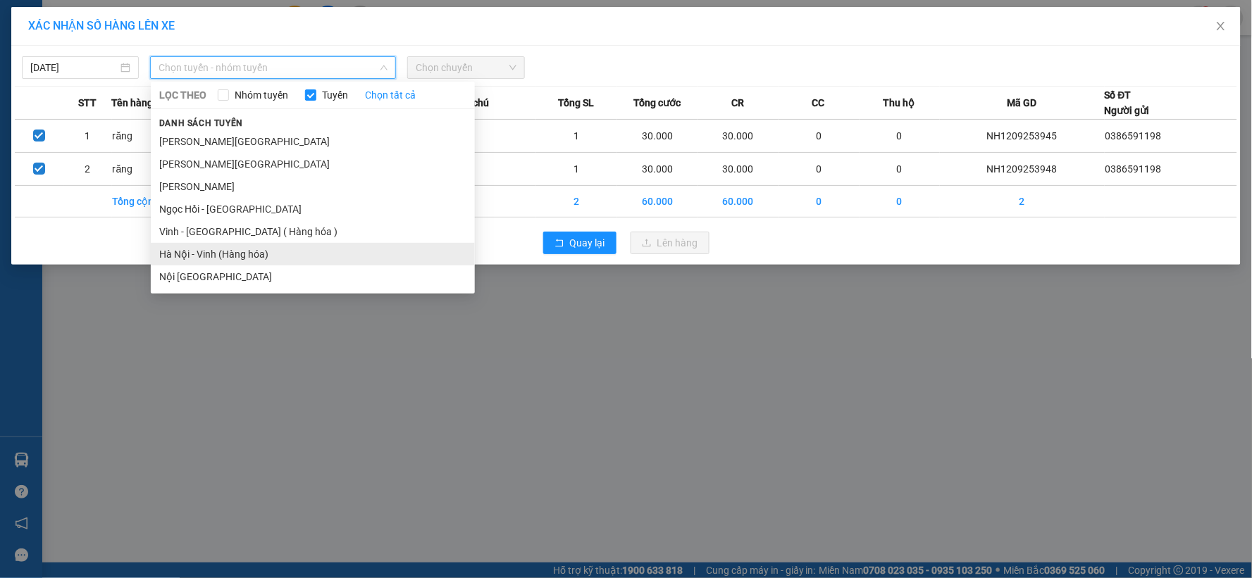
click at [256, 248] on li "Hà Nội - Vinh (Hàng hóa)" at bounding box center [313, 254] width 324 height 23
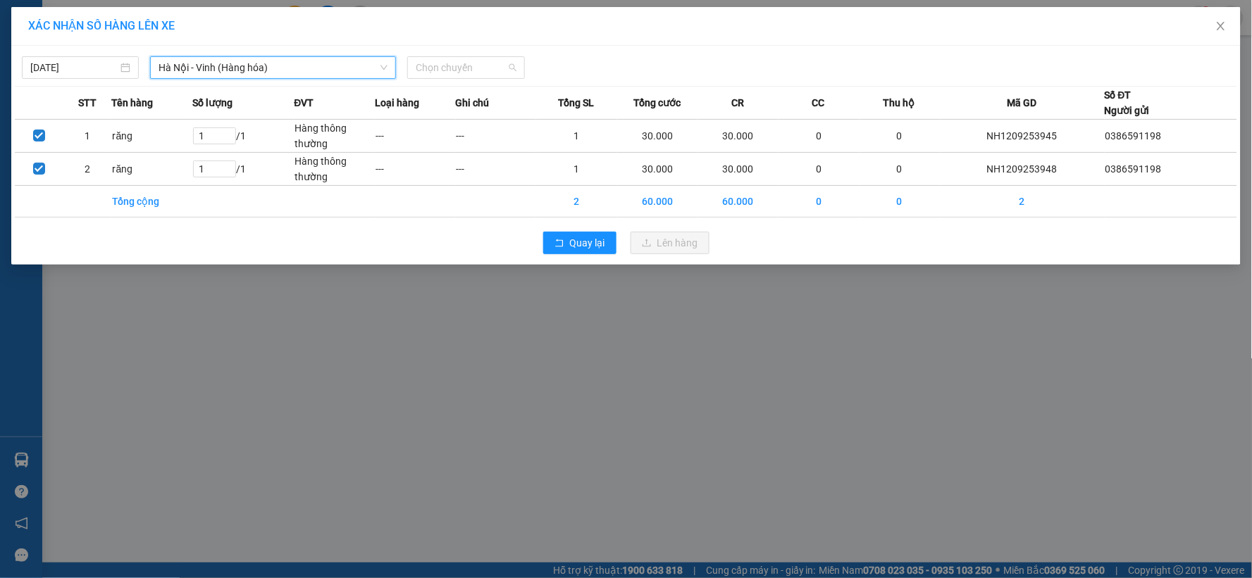
drag, startPoint x: 425, startPoint y: 72, endPoint x: 470, endPoint y: 110, distance: 59.0
click at [430, 75] on span "Chọn chuyến" at bounding box center [466, 67] width 100 height 21
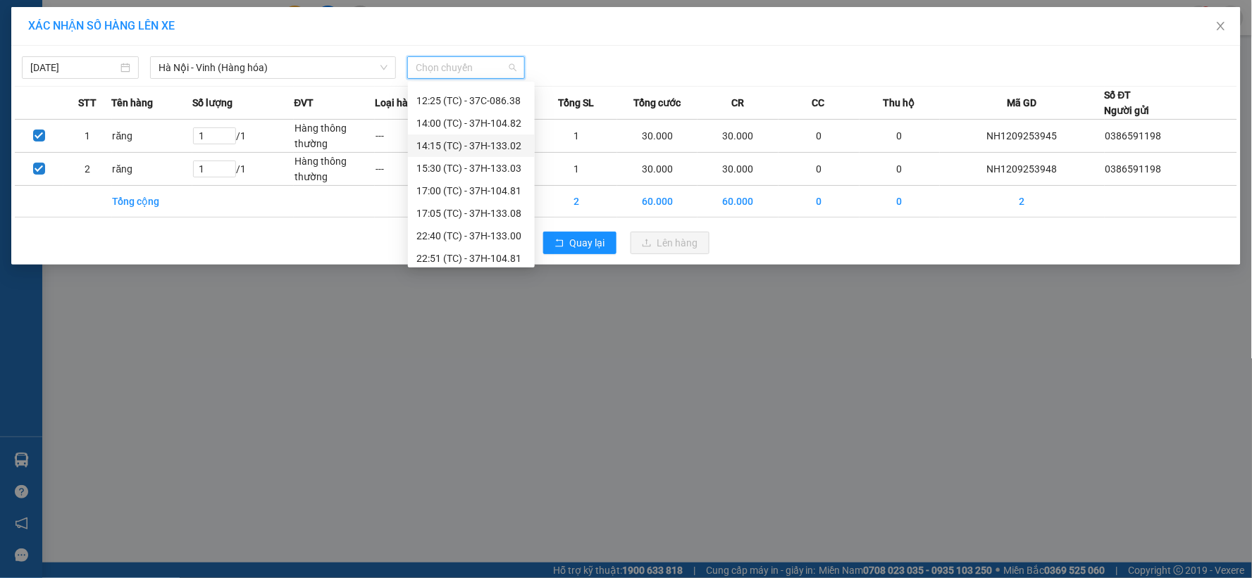
scroll to position [180, 0]
click at [483, 226] on div "23:08 (TC) - 37H-104.02" at bounding box center [471, 230] width 110 height 15
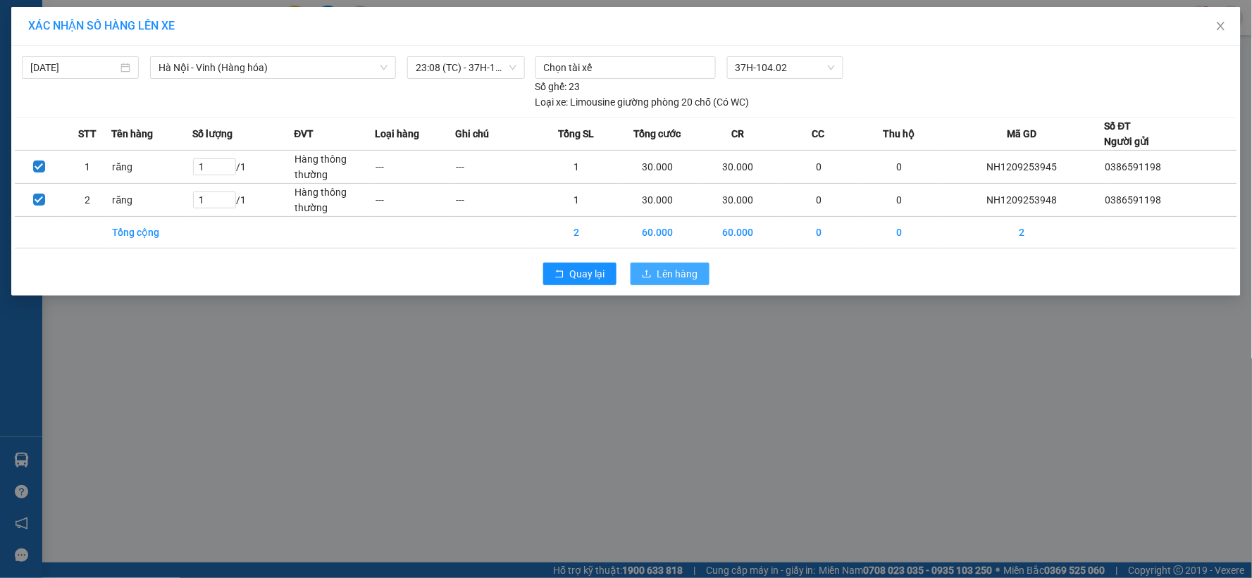
click at [671, 278] on span "Lên hàng" at bounding box center [677, 273] width 41 height 15
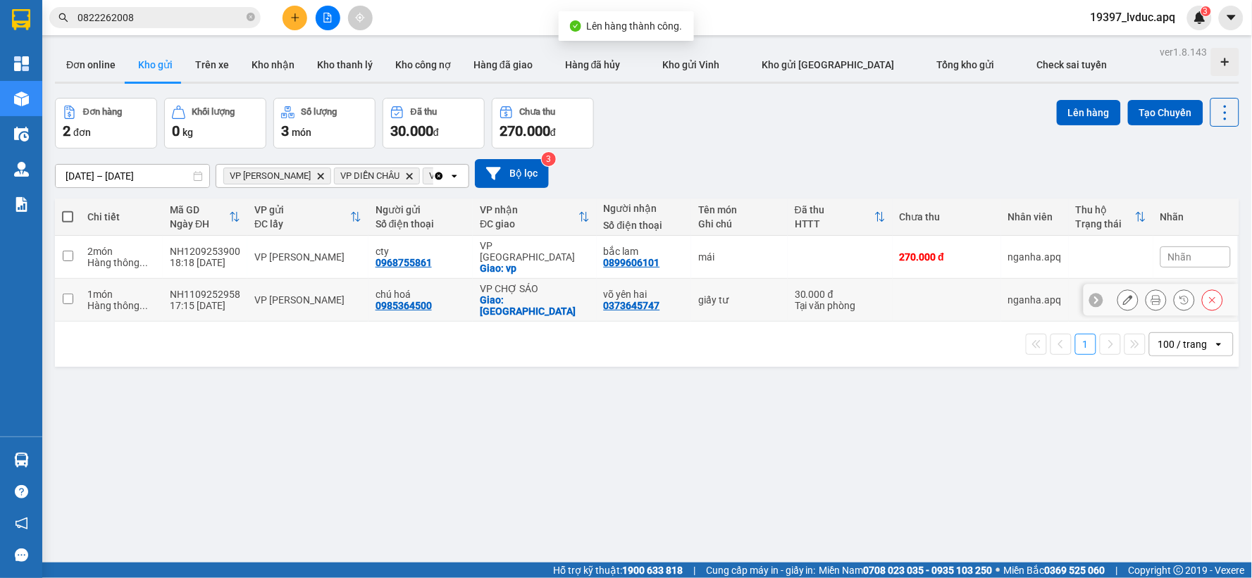
click at [512, 294] on div "Giao: [GEOGRAPHIC_DATA]" at bounding box center [534, 305] width 109 height 23
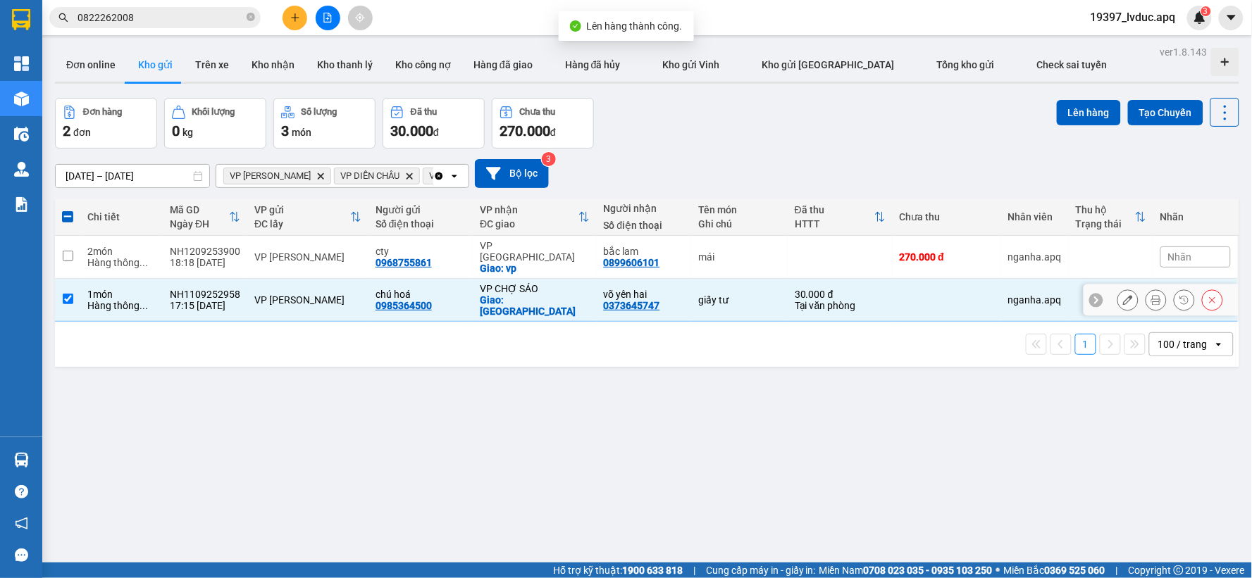
click at [535, 294] on div "Giao: [GEOGRAPHIC_DATA]" at bounding box center [534, 305] width 109 height 23
checkbox input "false"
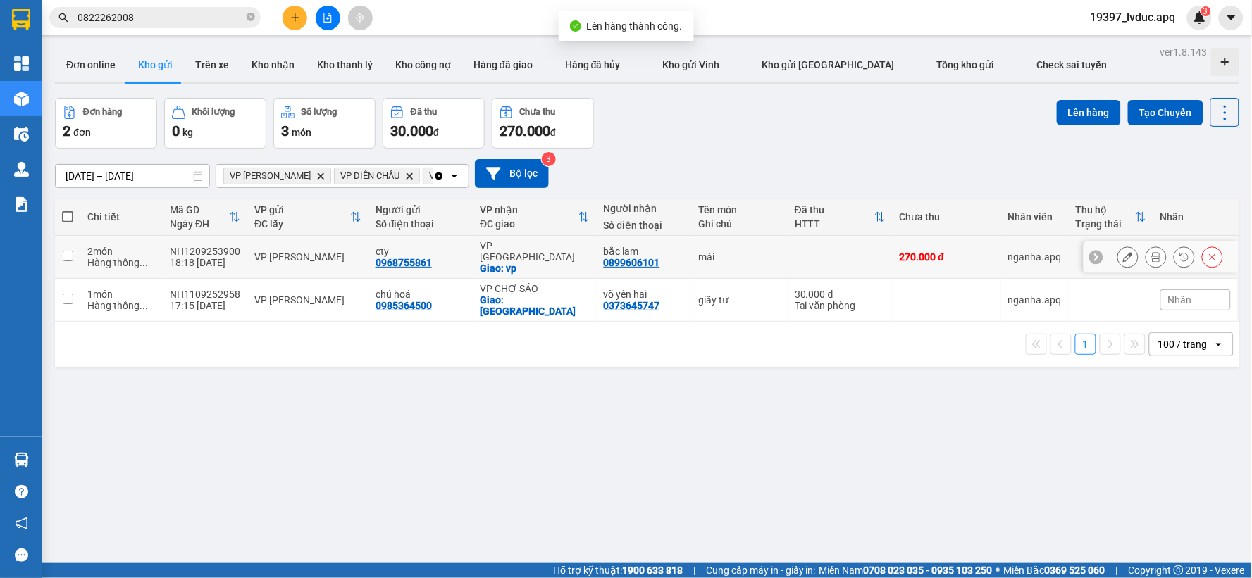
click at [543, 263] on div "Giao: vp" at bounding box center [534, 268] width 109 height 11
checkbox input "true"
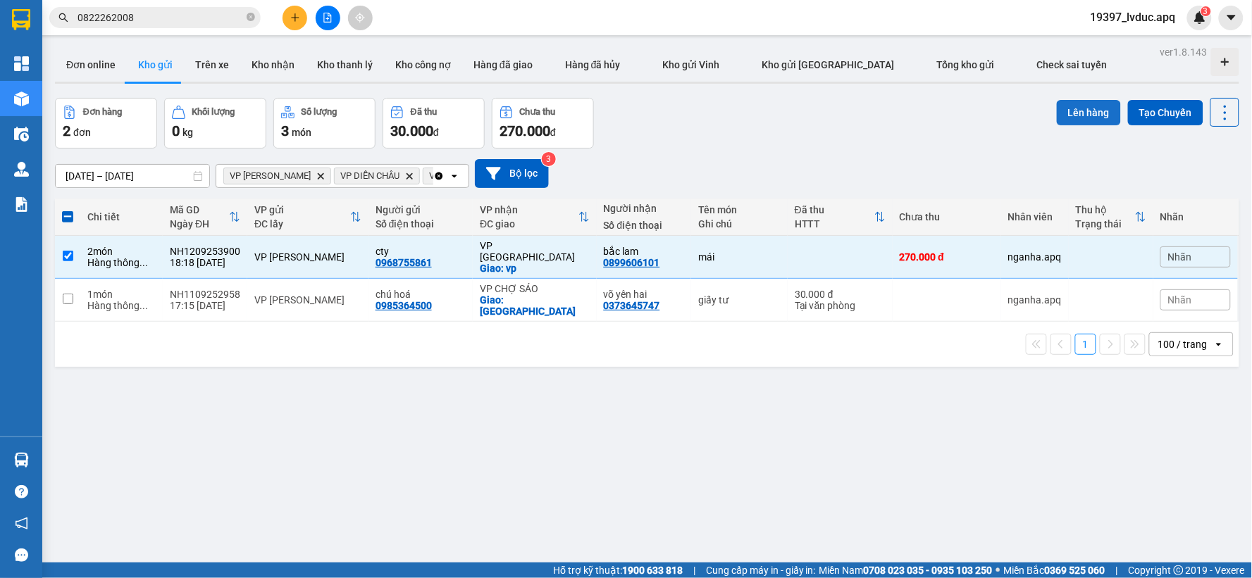
click at [1086, 109] on button "Lên hàng" at bounding box center [1089, 112] width 64 height 25
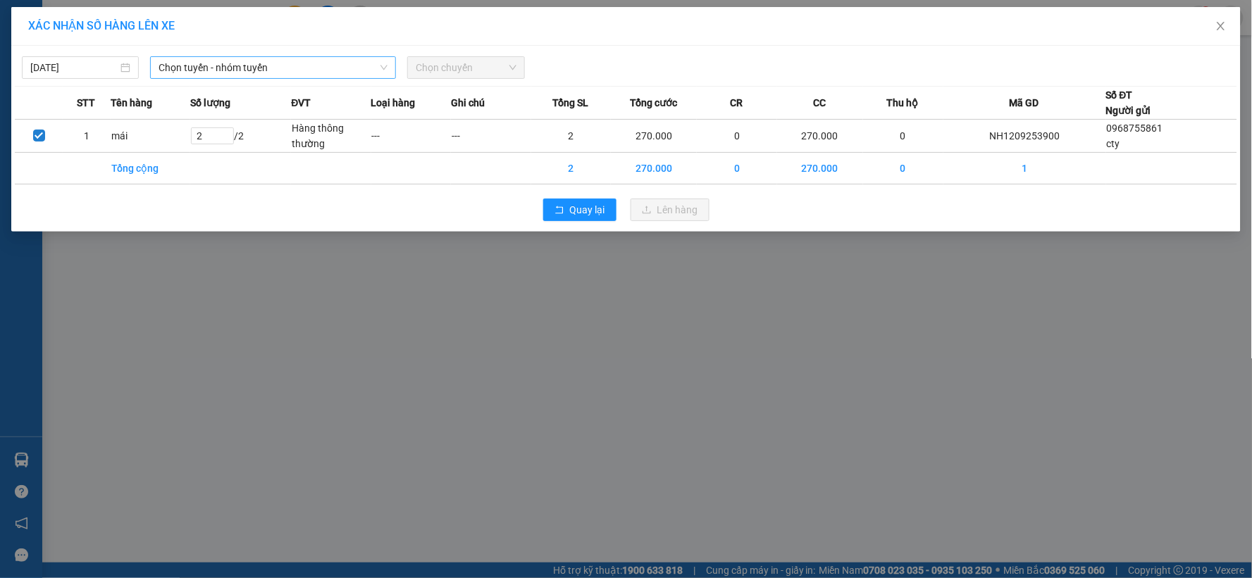
drag, startPoint x: 350, startPoint y: 72, endPoint x: 343, endPoint y: 75, distance: 7.6
click at [347, 73] on span "Chọn tuyến - nhóm tuyến" at bounding box center [272, 67] width 229 height 21
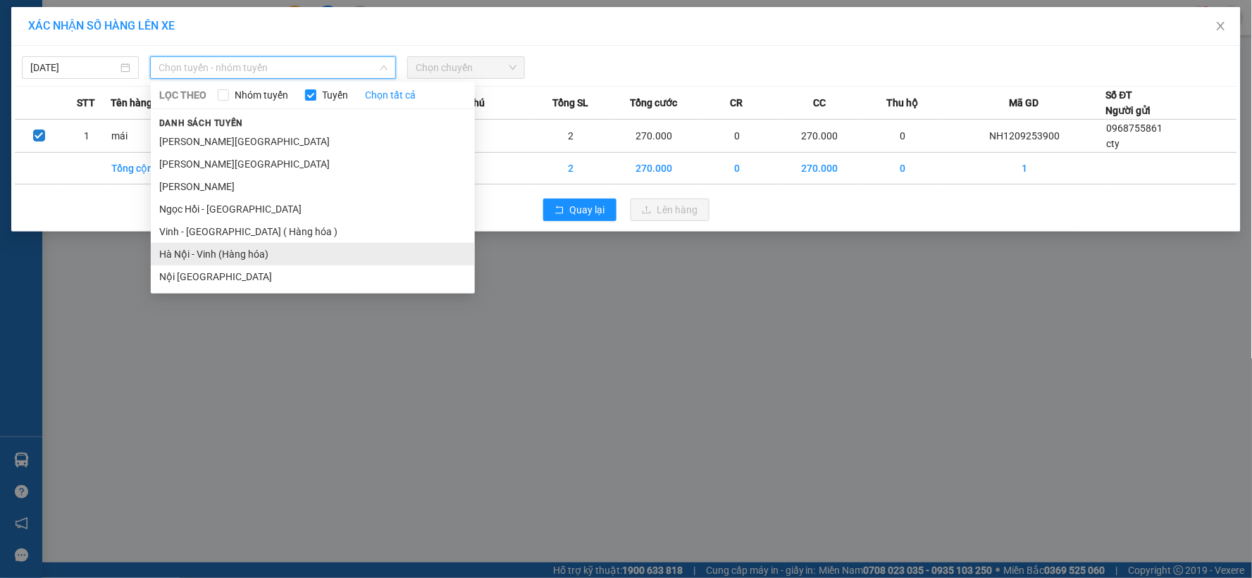
click at [241, 256] on li "Hà Nội - Vinh (Hàng hóa)" at bounding box center [313, 254] width 324 height 23
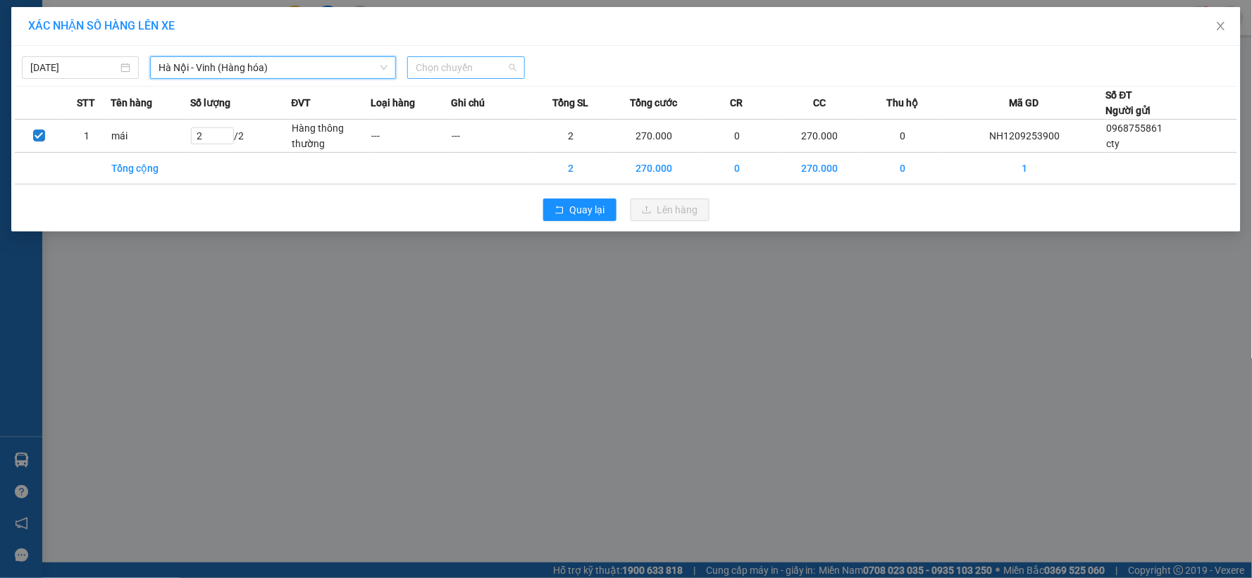
click at [430, 68] on span "Chọn chuyến" at bounding box center [466, 67] width 100 height 21
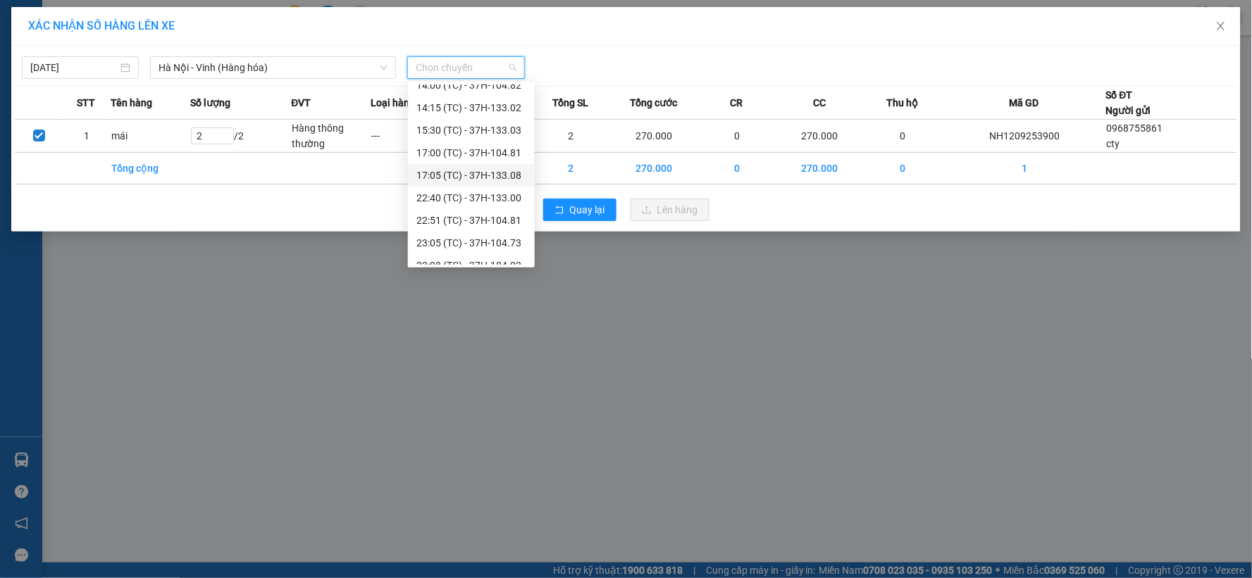
scroll to position [180, 0]
click at [505, 201] on div "23:05 (TC) - 37H-104.73" at bounding box center [471, 208] width 110 height 15
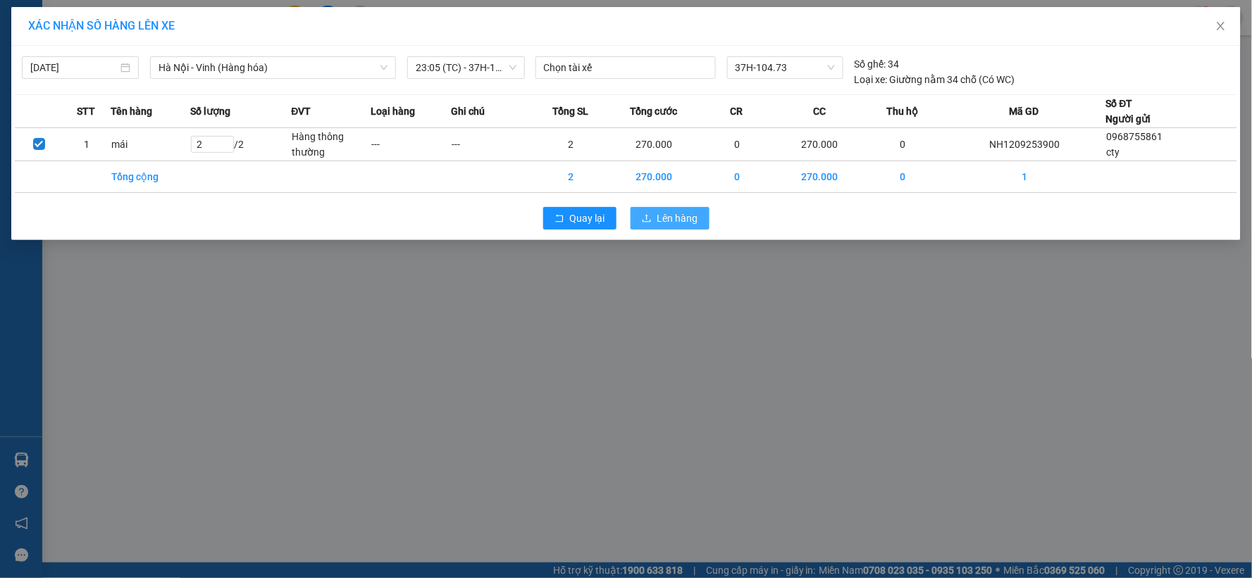
click at [685, 221] on span "Lên hàng" at bounding box center [677, 218] width 41 height 15
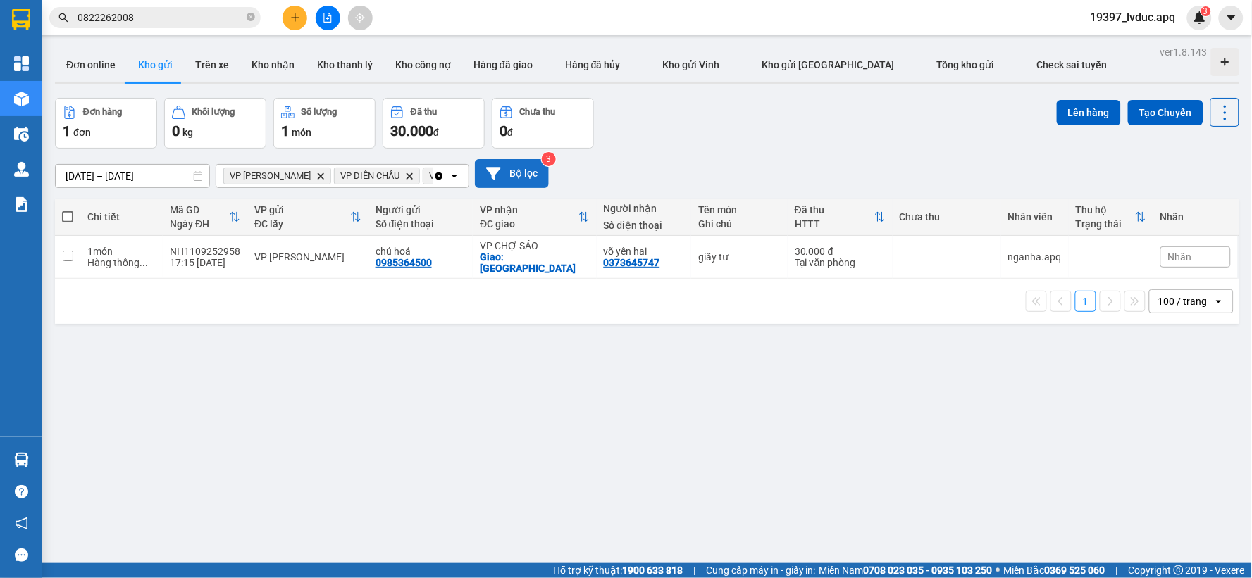
click at [512, 176] on button "Bộ lọc" at bounding box center [512, 173] width 74 height 29
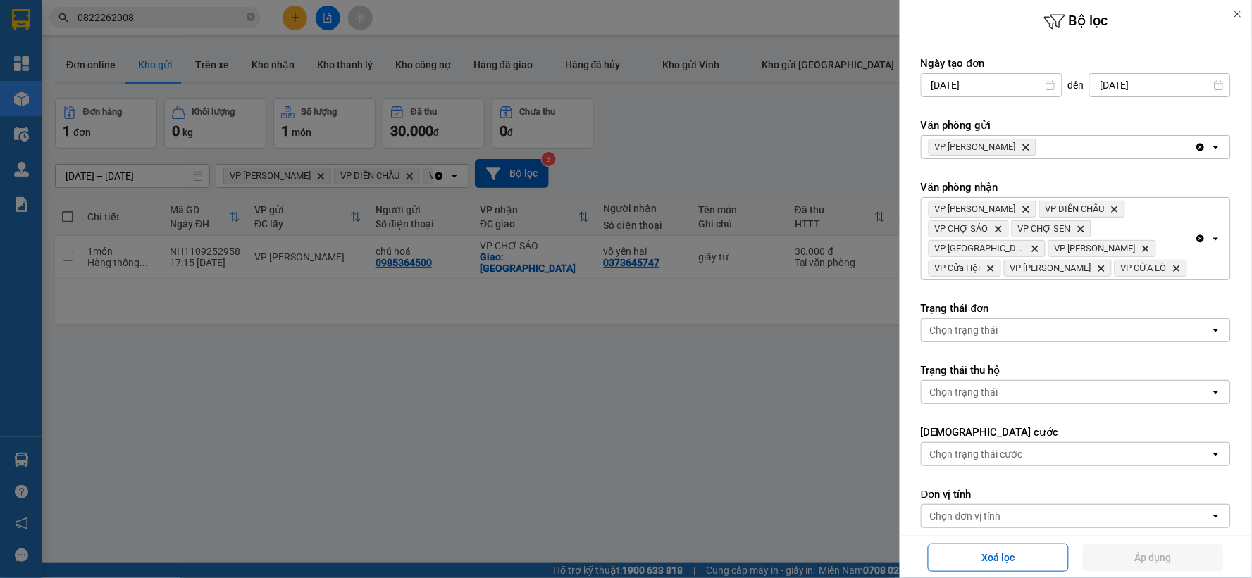
click at [660, 145] on div at bounding box center [626, 289] width 1252 height 578
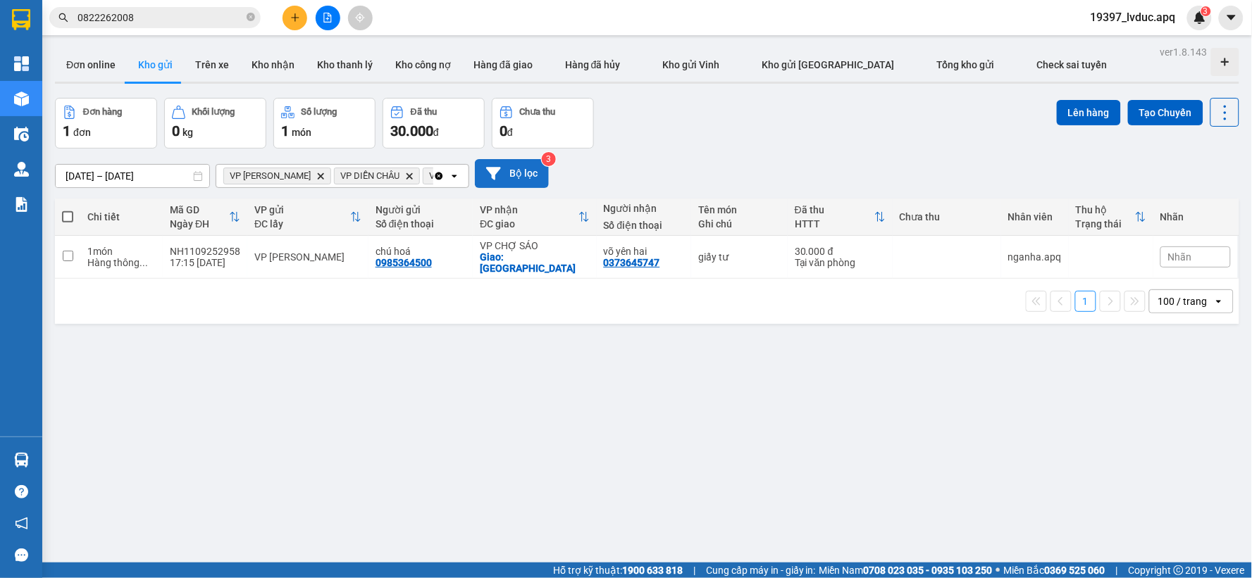
click at [511, 175] on button "Bộ lọc" at bounding box center [512, 173] width 74 height 29
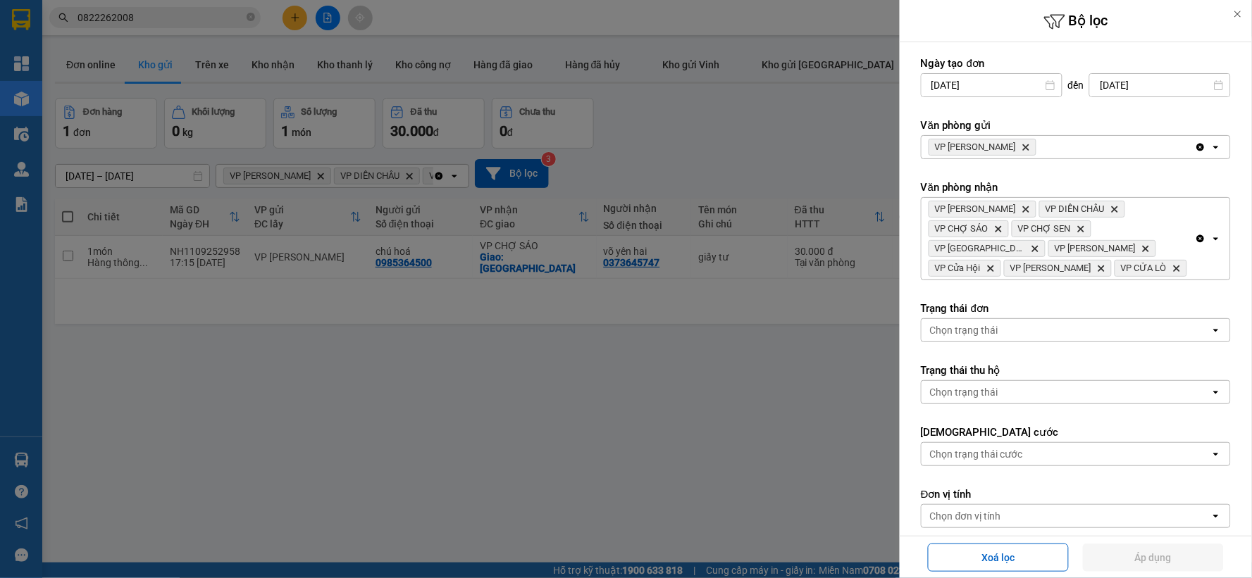
click at [758, 136] on div at bounding box center [626, 289] width 1252 height 578
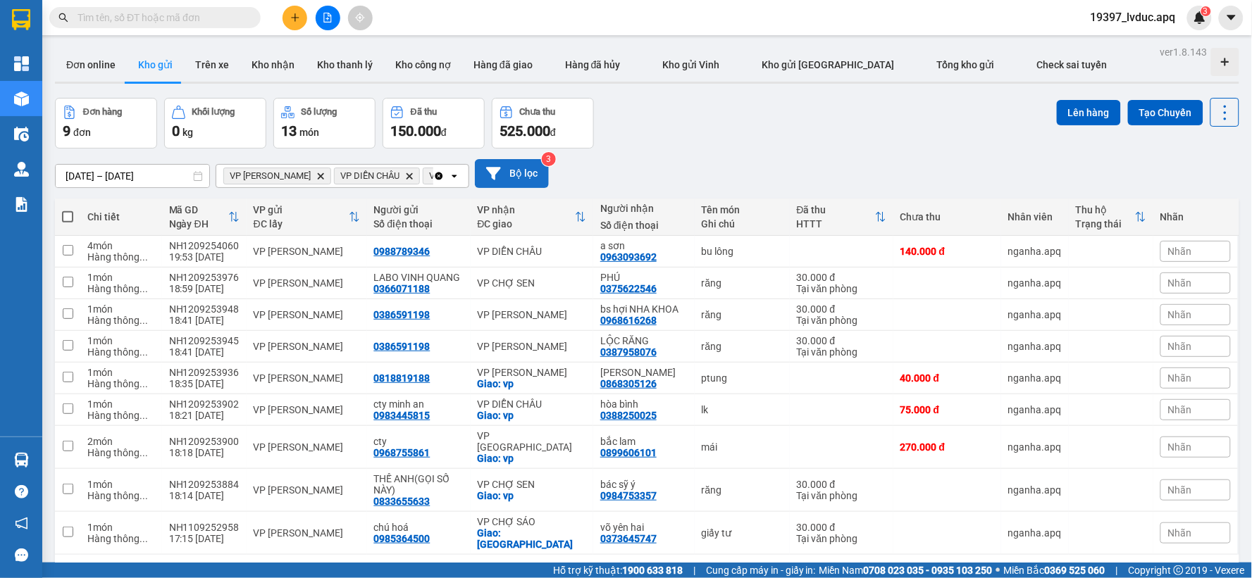
click at [522, 169] on button "Bộ lọc" at bounding box center [512, 173] width 74 height 29
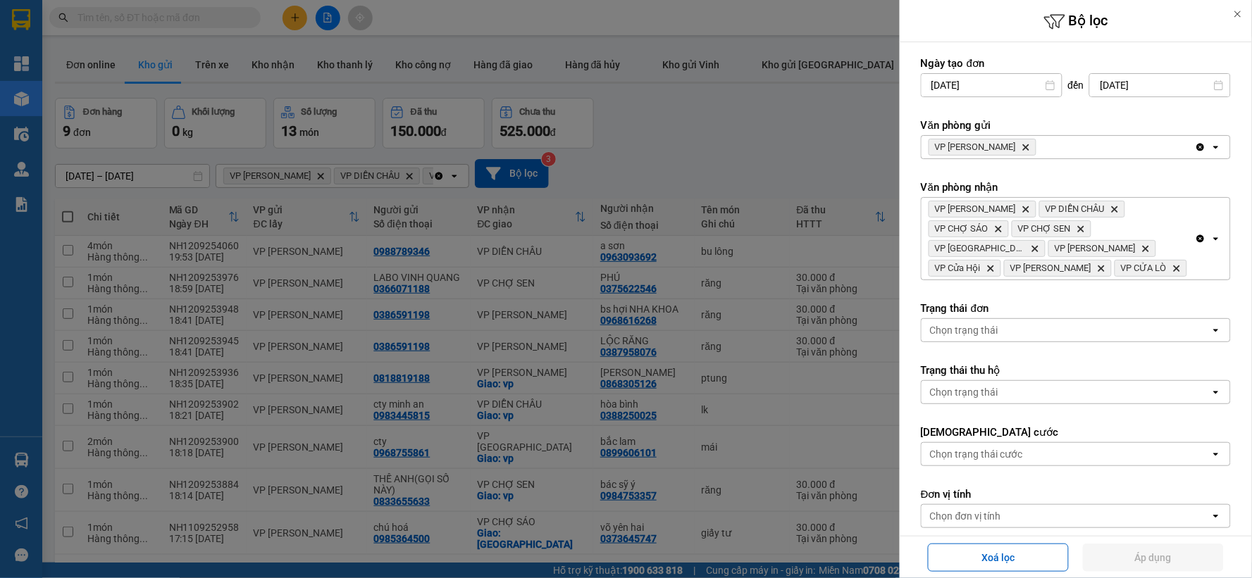
click at [1195, 234] on icon "Clear all" at bounding box center [1200, 238] width 11 height 11
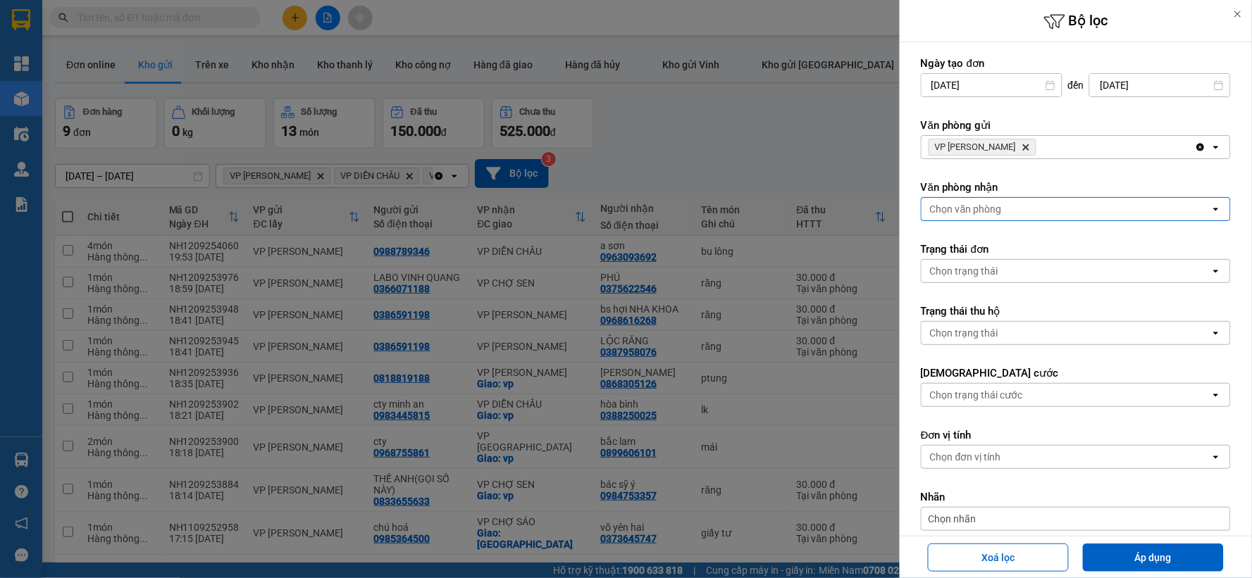
click at [1197, 149] on icon "Clear all" at bounding box center [1201, 148] width 8 height 8
click at [1136, 146] on div "Chọn văn phòng" at bounding box center [1065, 147] width 289 height 23
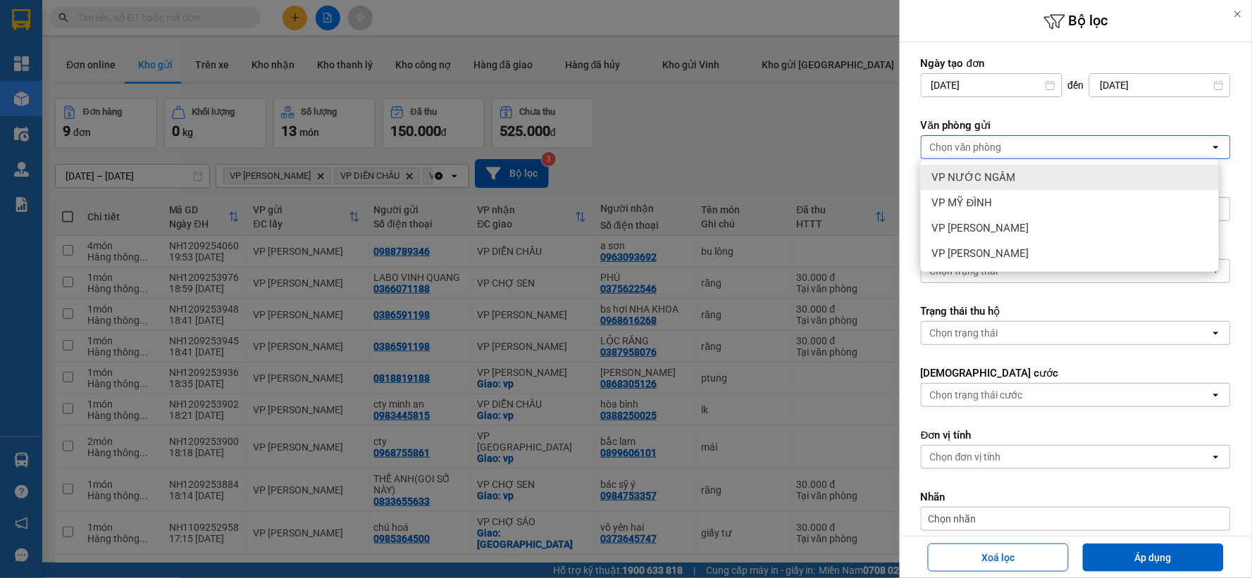
click at [1019, 179] on div "VP NƯỚC NGẦM" at bounding box center [1070, 177] width 298 height 25
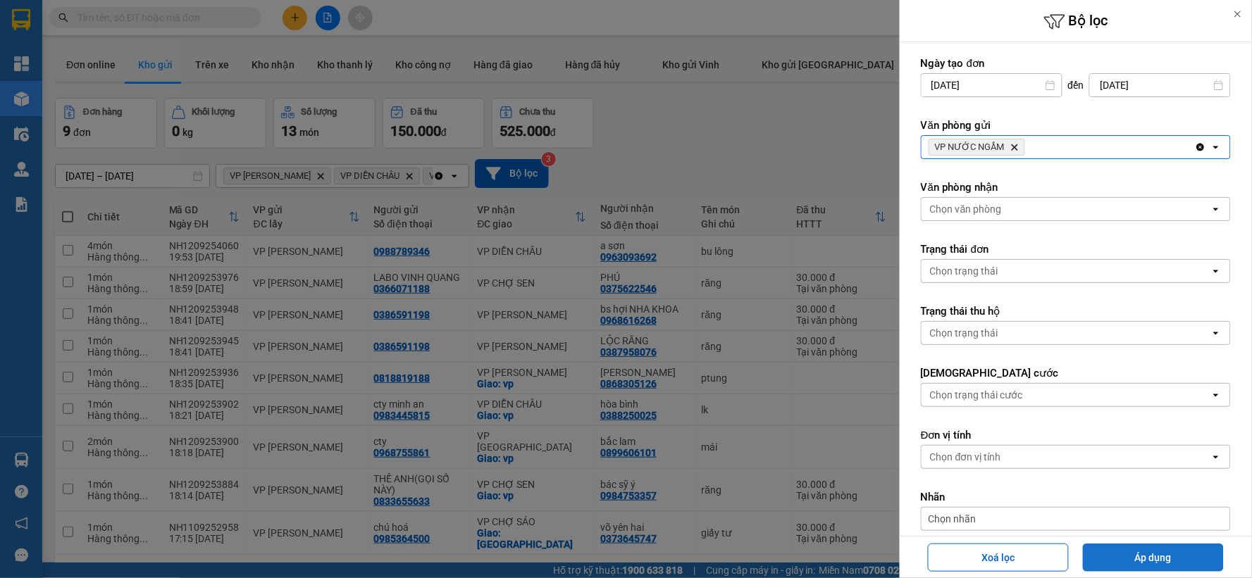
click at [1117, 545] on button "Áp dụng" at bounding box center [1153, 558] width 141 height 28
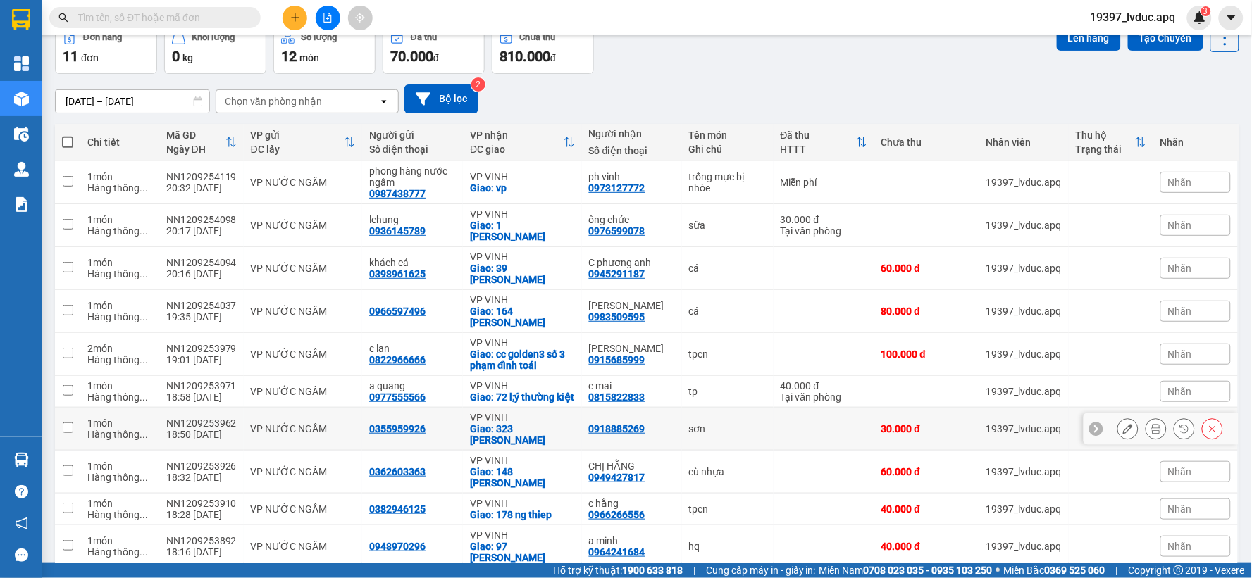
scroll to position [137, 0]
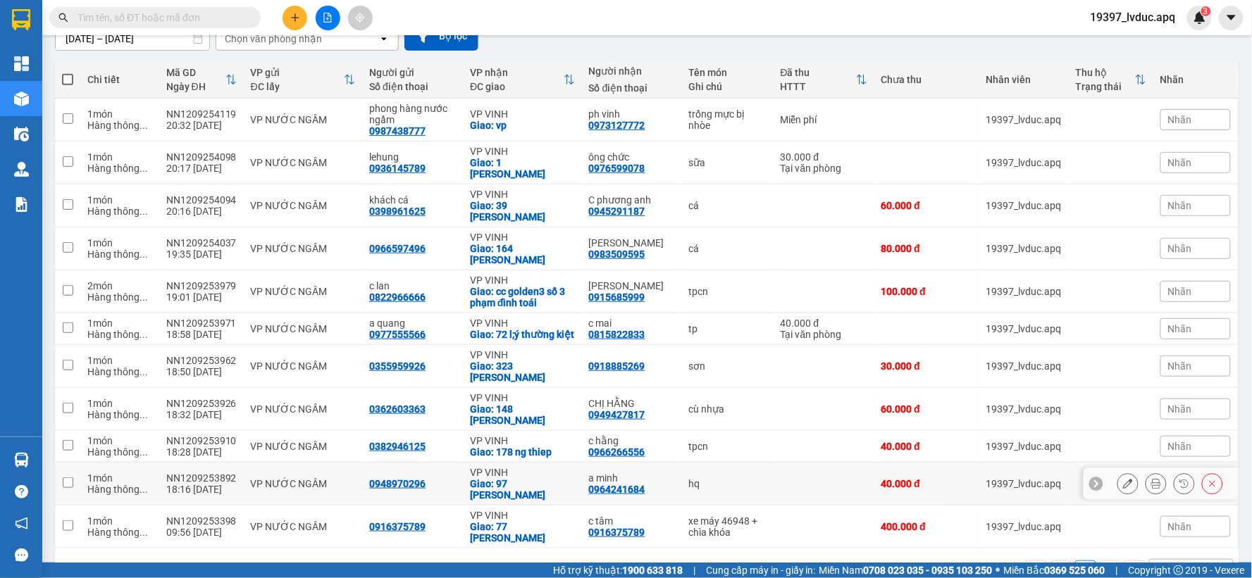
click at [700, 478] on div "hq" at bounding box center [727, 483] width 77 height 11
checkbox input "true"
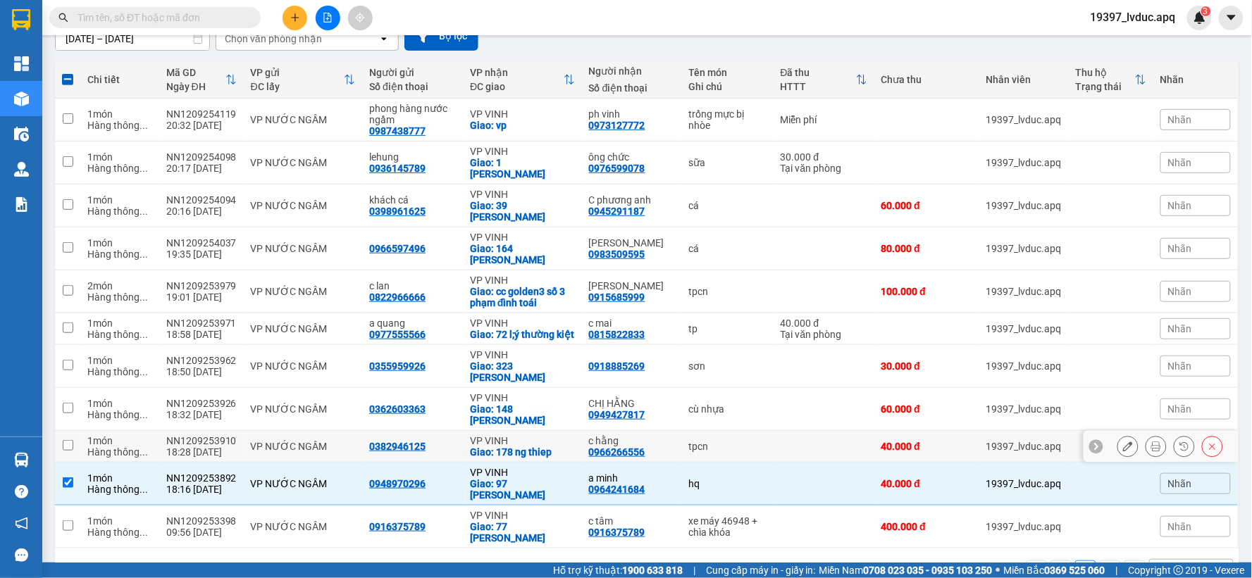
click at [711, 441] on div "tpcn" at bounding box center [727, 446] width 77 height 11
checkbox input "true"
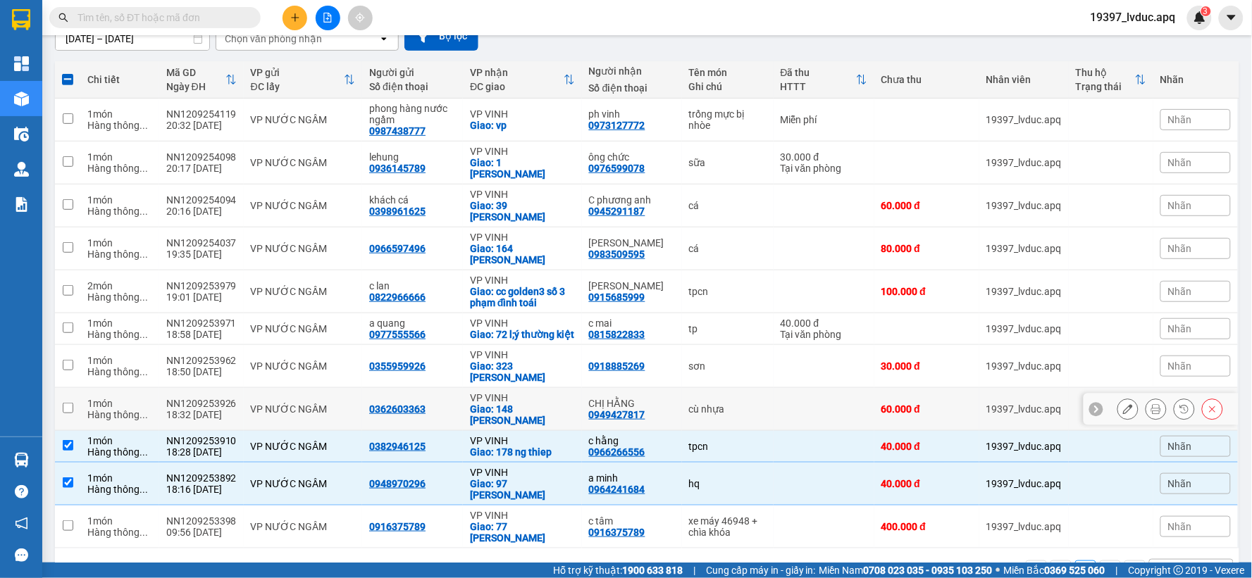
click at [722, 404] on div "cù nhựa" at bounding box center [727, 409] width 77 height 11
checkbox input "true"
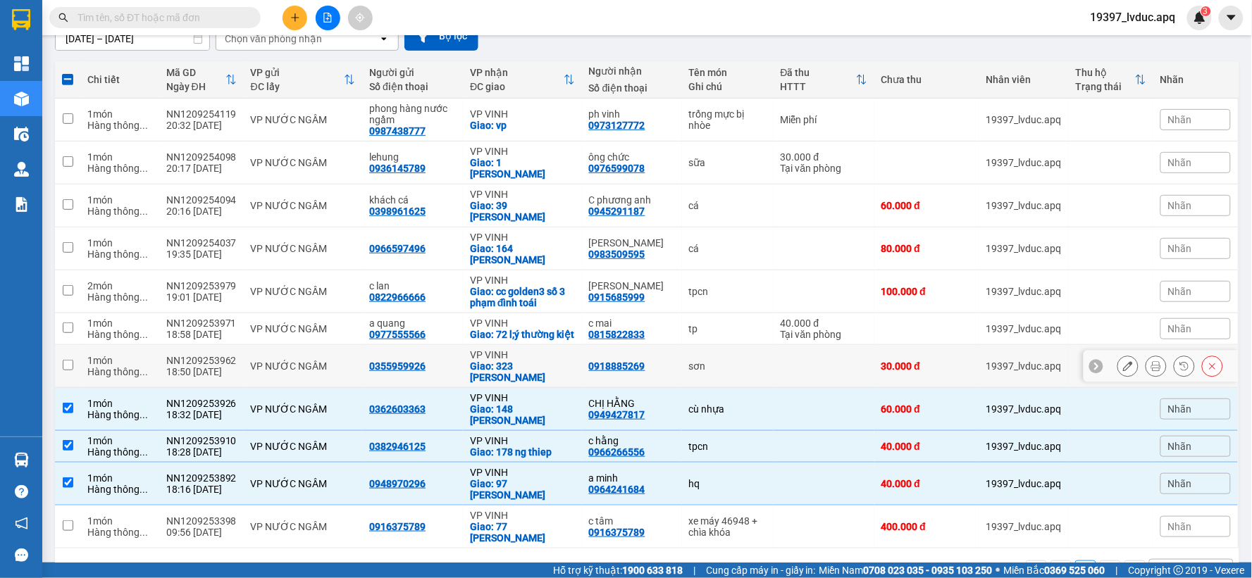
click at [737, 345] on td "sơn" at bounding box center [728, 366] width 92 height 43
checkbox input "true"
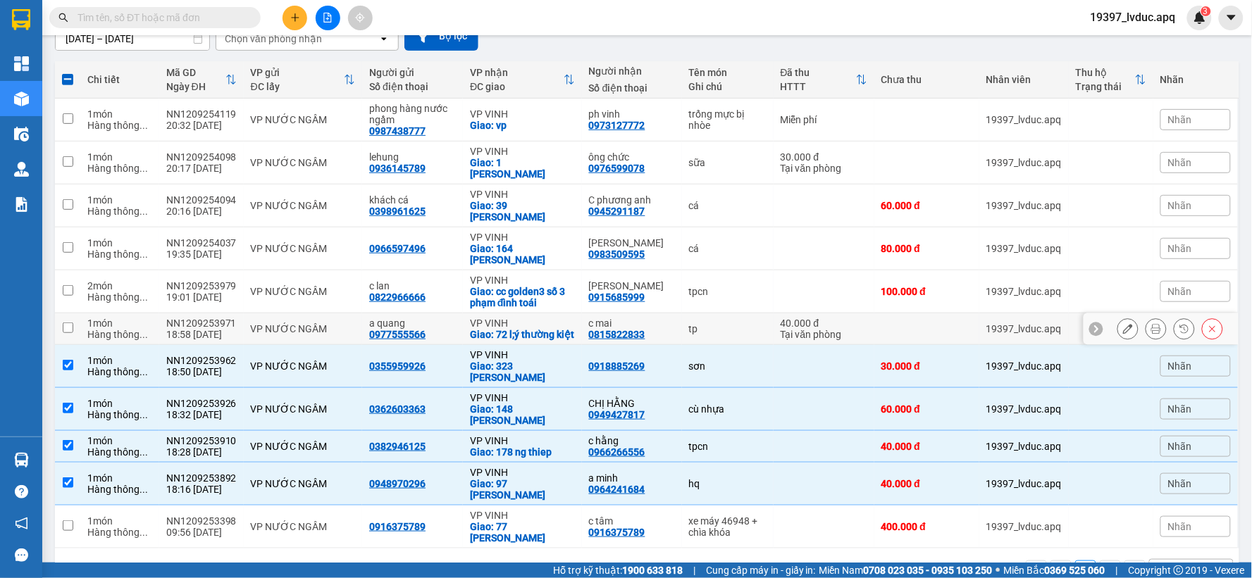
click at [730, 313] on td "tp" at bounding box center [728, 329] width 92 height 32
checkbox input "true"
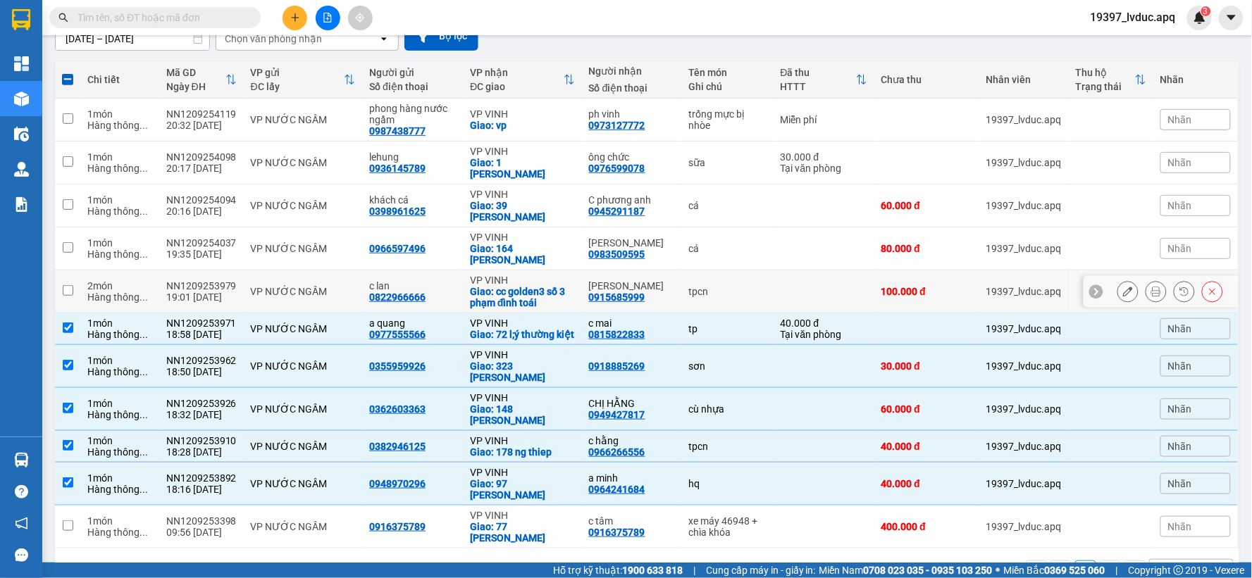
click at [741, 286] on div "tpcn" at bounding box center [727, 291] width 77 height 11
checkbox input "true"
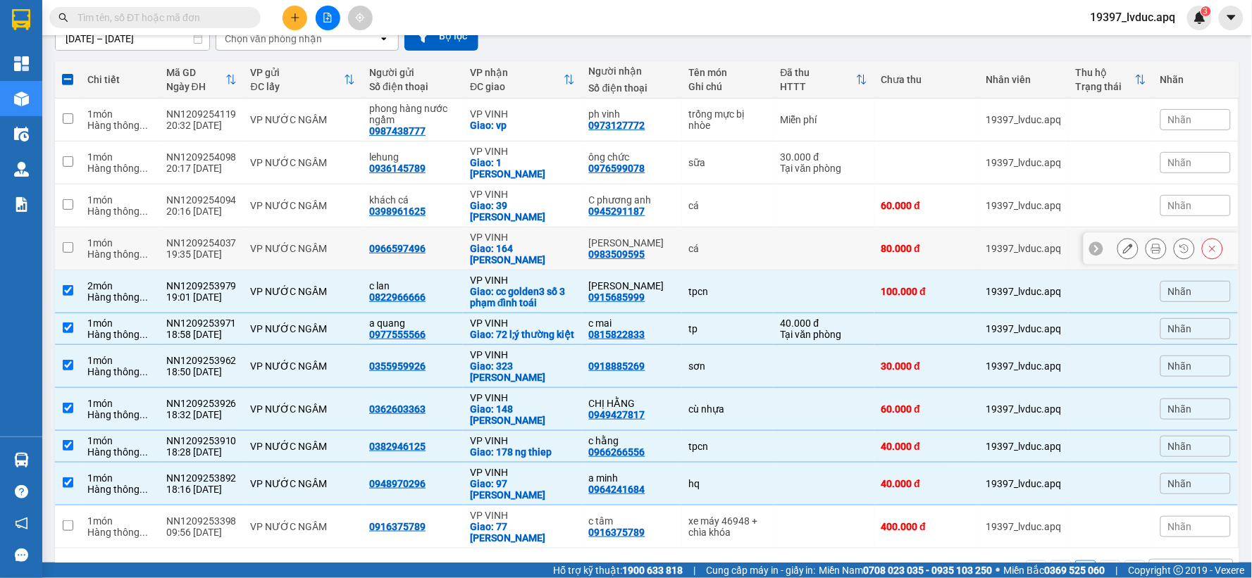
click at [762, 228] on td "cá" at bounding box center [728, 249] width 92 height 43
checkbox input "true"
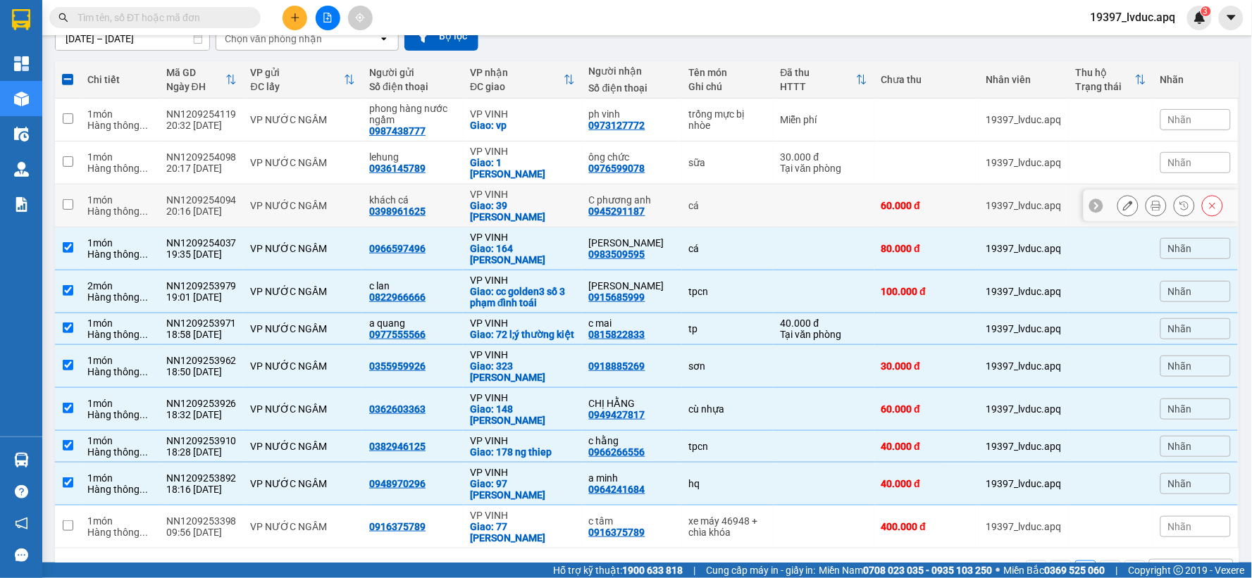
click at [751, 203] on td "cá" at bounding box center [728, 206] width 92 height 43
checkbox input "true"
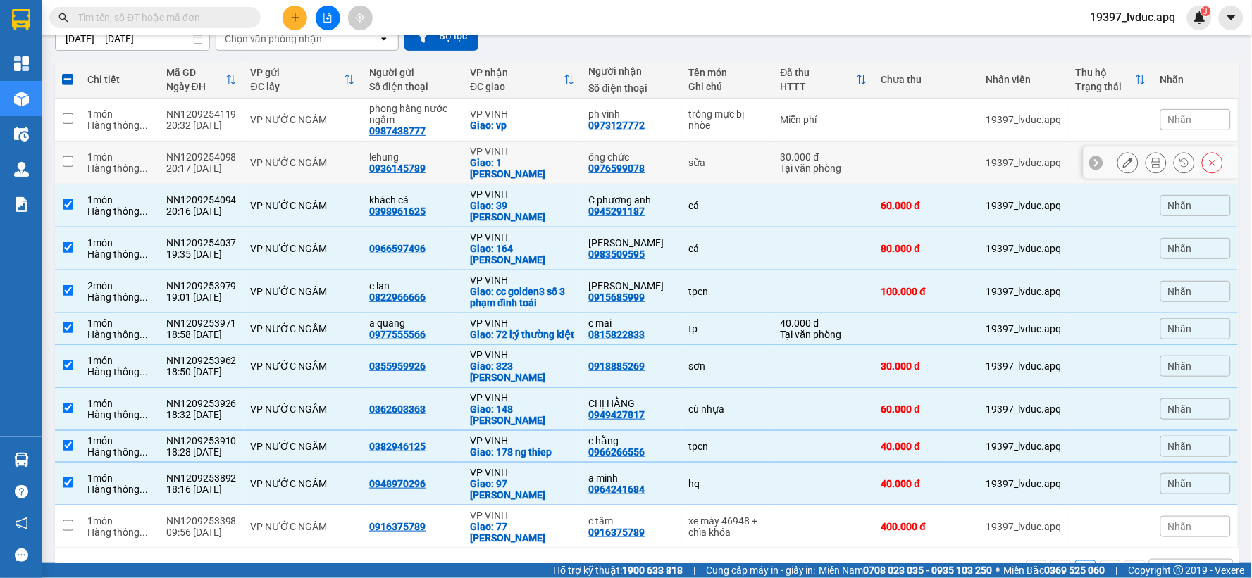
click at [773, 163] on td "30.000 đ Tại văn phòng" at bounding box center [823, 163] width 101 height 43
checkbox input "true"
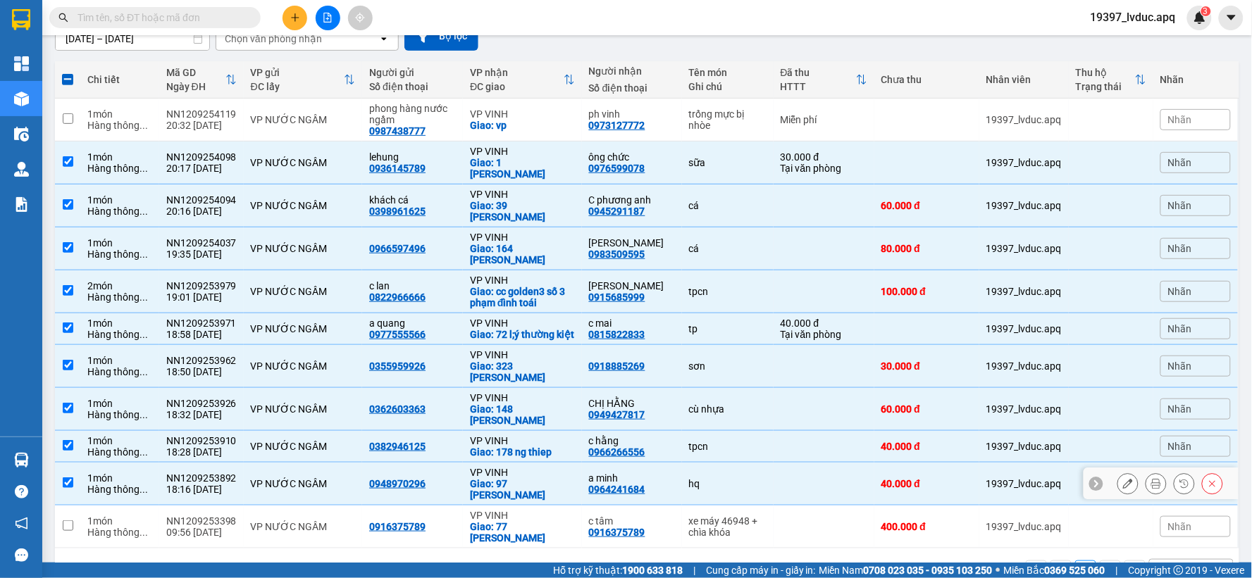
click at [559, 478] on div "Giao: 97 [PERSON_NAME]" at bounding box center [522, 489] width 105 height 23
checkbox input "false"
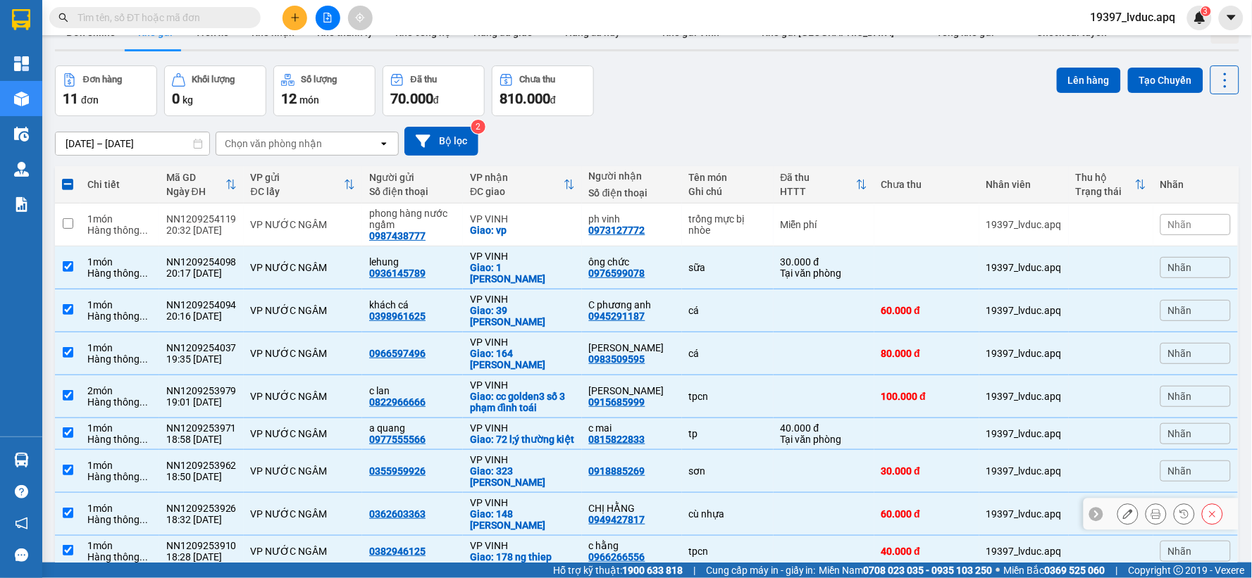
scroll to position [0, 0]
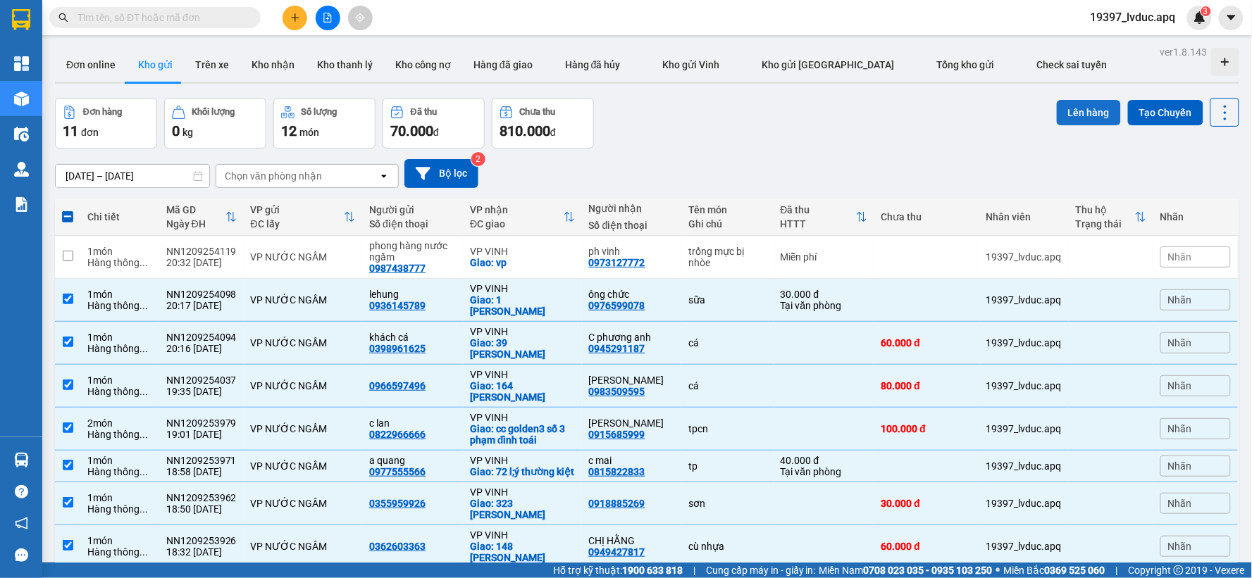
click at [1071, 111] on button "Lên hàng" at bounding box center [1089, 112] width 64 height 25
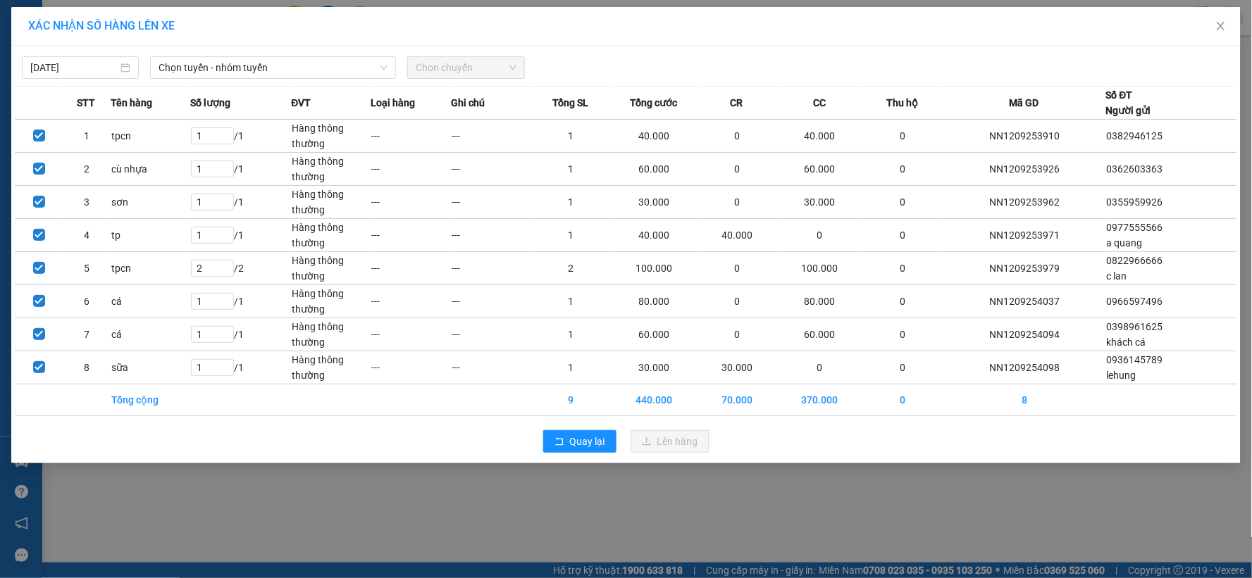
click at [516, 495] on div "XÁC NHẬN SỐ HÀNG LÊN XE [DATE] Chọn tuyến - nhóm tuyến Chọn chuyến STT Tên hàng…" at bounding box center [626, 289] width 1252 height 578
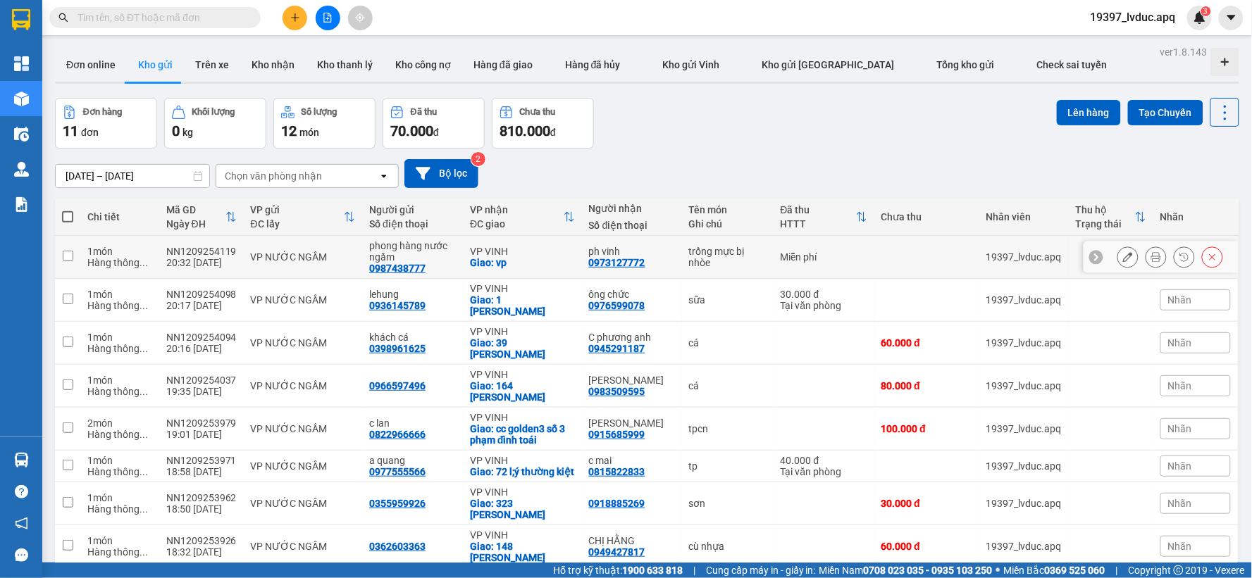
click at [627, 257] on div "0973127772" at bounding box center [617, 262] width 56 height 11
click at [629, 301] on div "0976599078" at bounding box center [617, 305] width 56 height 11
click at [562, 271] on td "VP VINH Giao: vp" at bounding box center [522, 257] width 119 height 43
checkbox input "true"
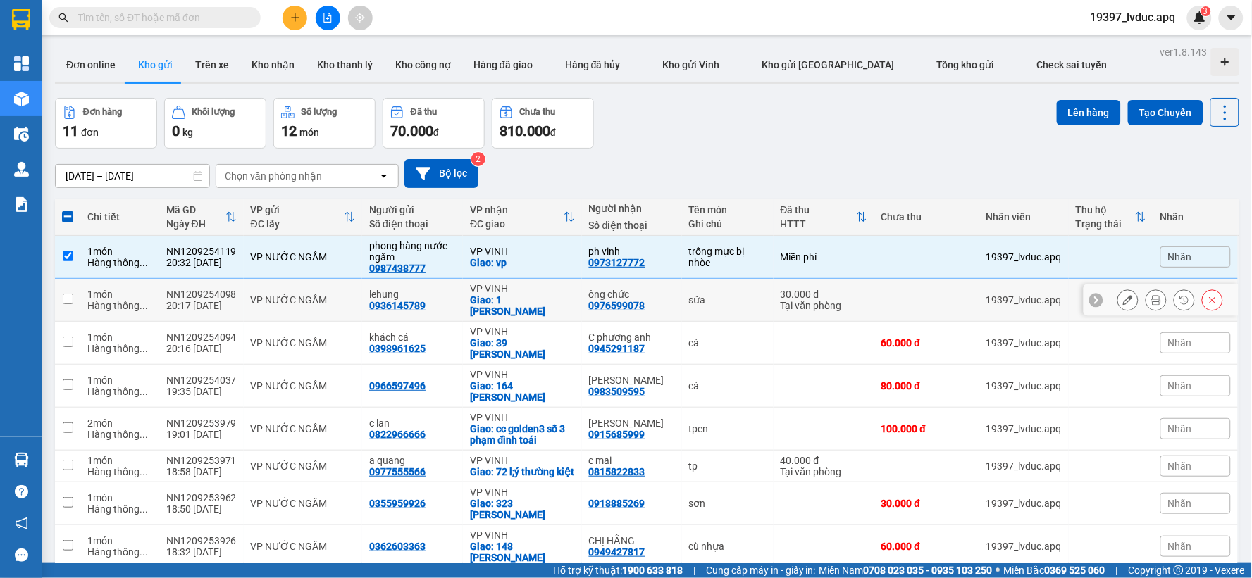
click at [499, 305] on div "Giao: 1 [PERSON_NAME]" at bounding box center [522, 305] width 105 height 23
checkbox input "true"
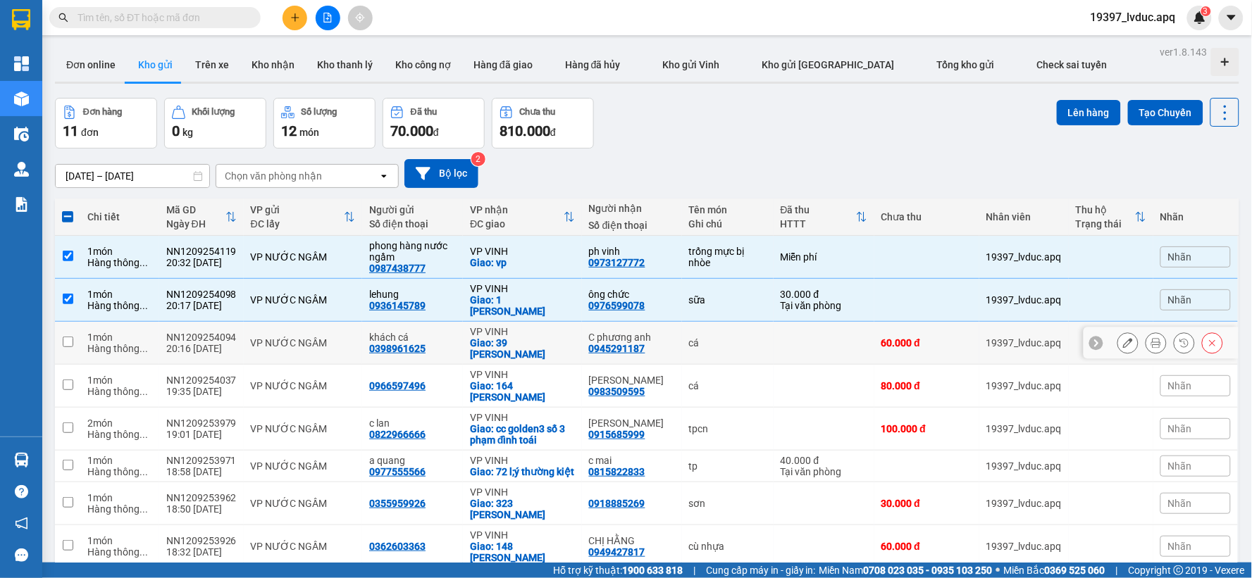
click at [501, 337] on div "Giao: 39 [PERSON_NAME]" at bounding box center [522, 348] width 105 height 23
checkbox input "true"
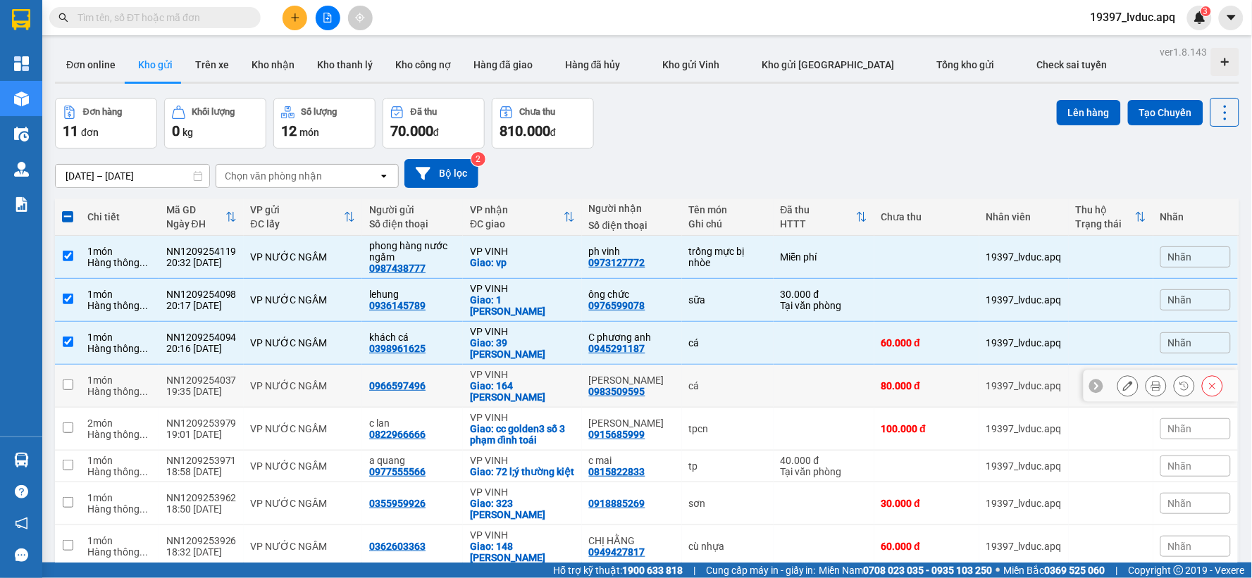
click at [504, 370] on td "VP VINH Giao: 164 hồng bàng" at bounding box center [522, 386] width 119 height 43
checkbox input "true"
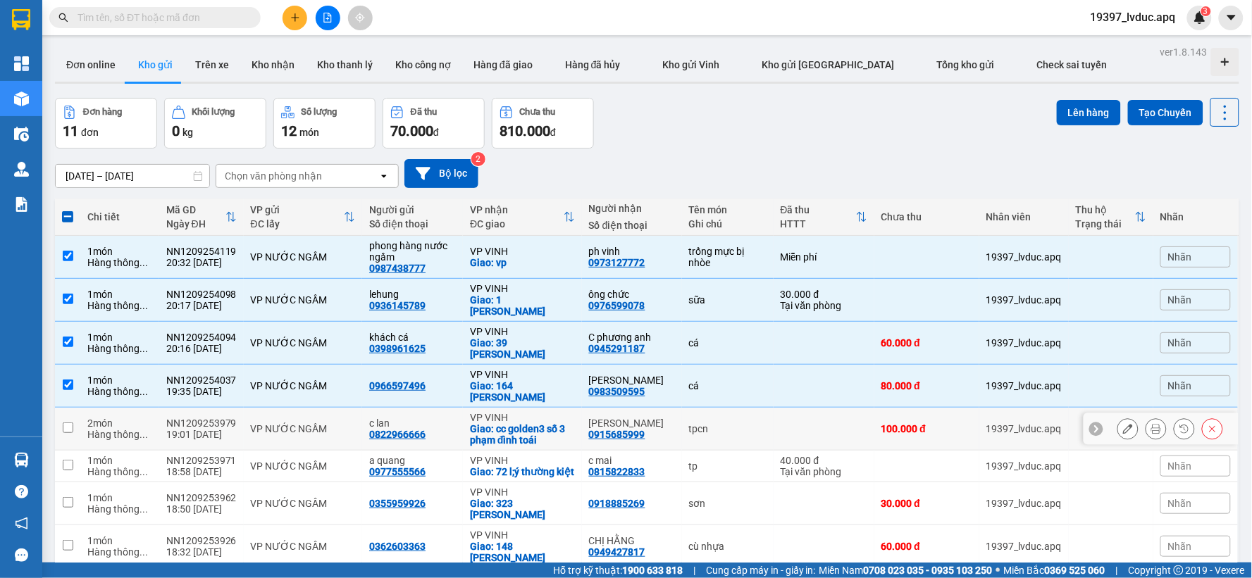
click at [501, 412] on div "VP VINH" at bounding box center [522, 417] width 105 height 11
checkbox input "true"
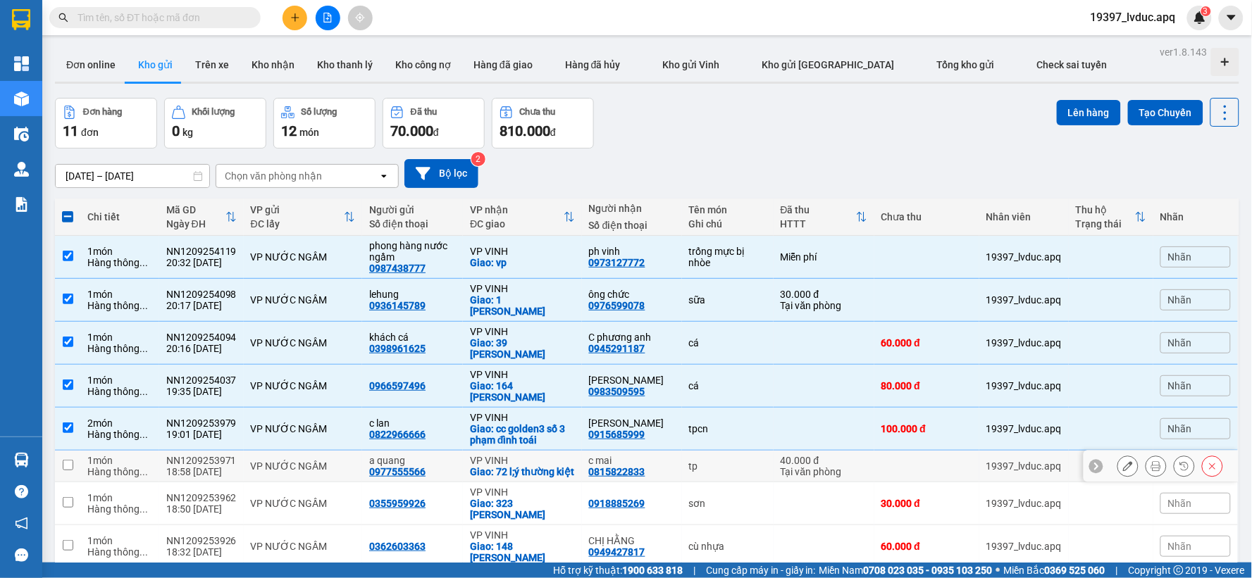
click at [495, 466] on div "Giao: 72 l;ý thường kiệt" at bounding box center [522, 471] width 105 height 11
checkbox input "true"
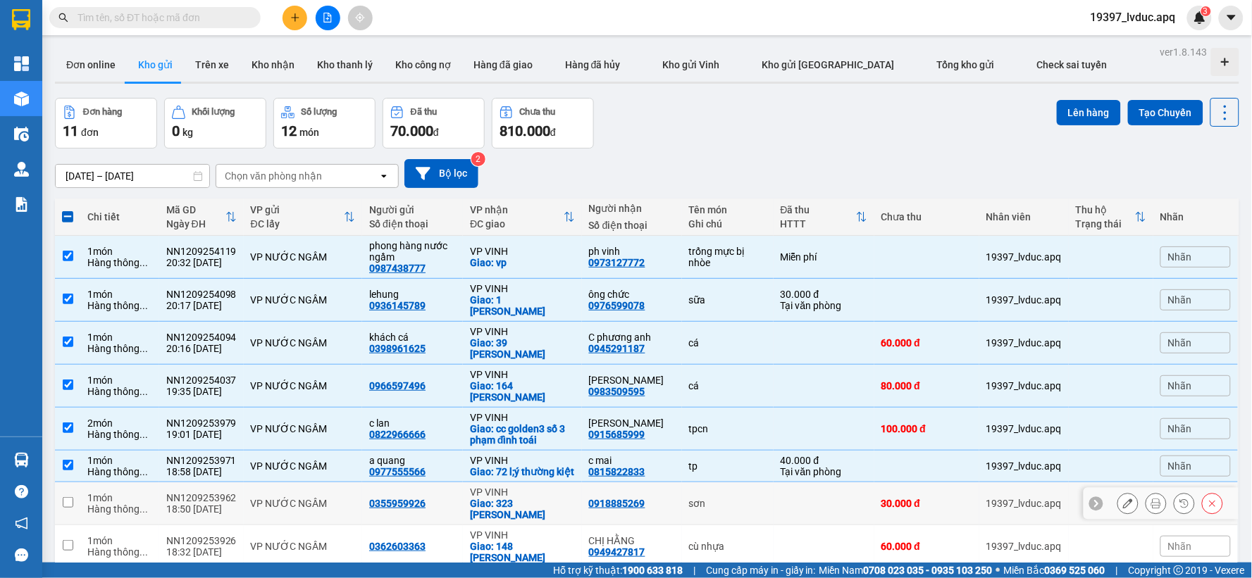
click at [502, 498] on div "Giao: 323 [PERSON_NAME]" at bounding box center [522, 509] width 105 height 23
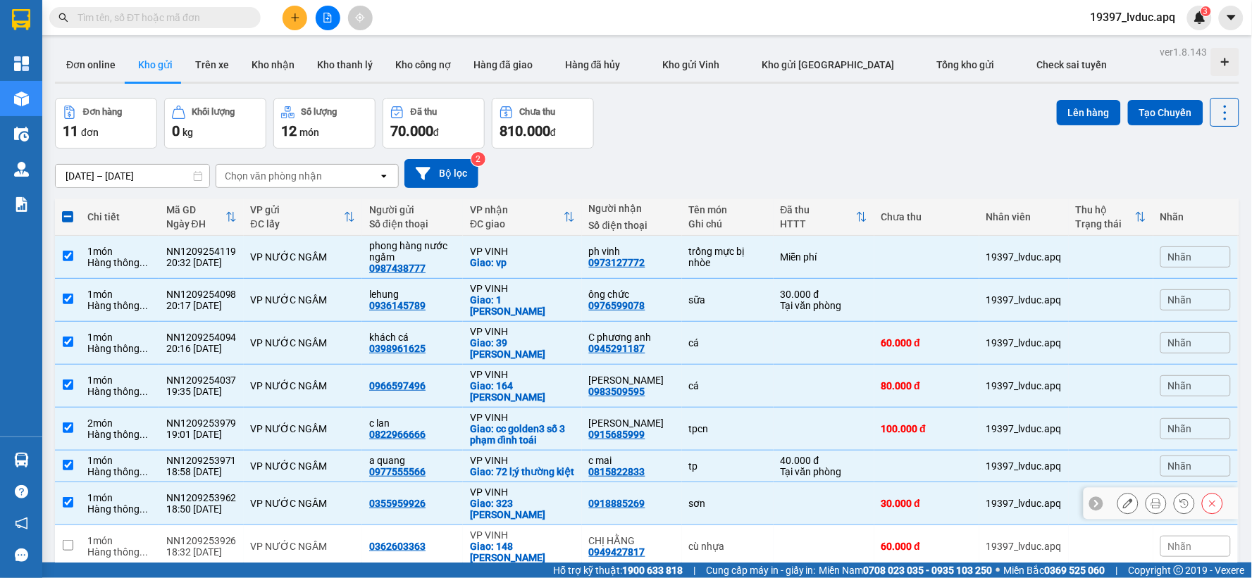
checkbox input "true"
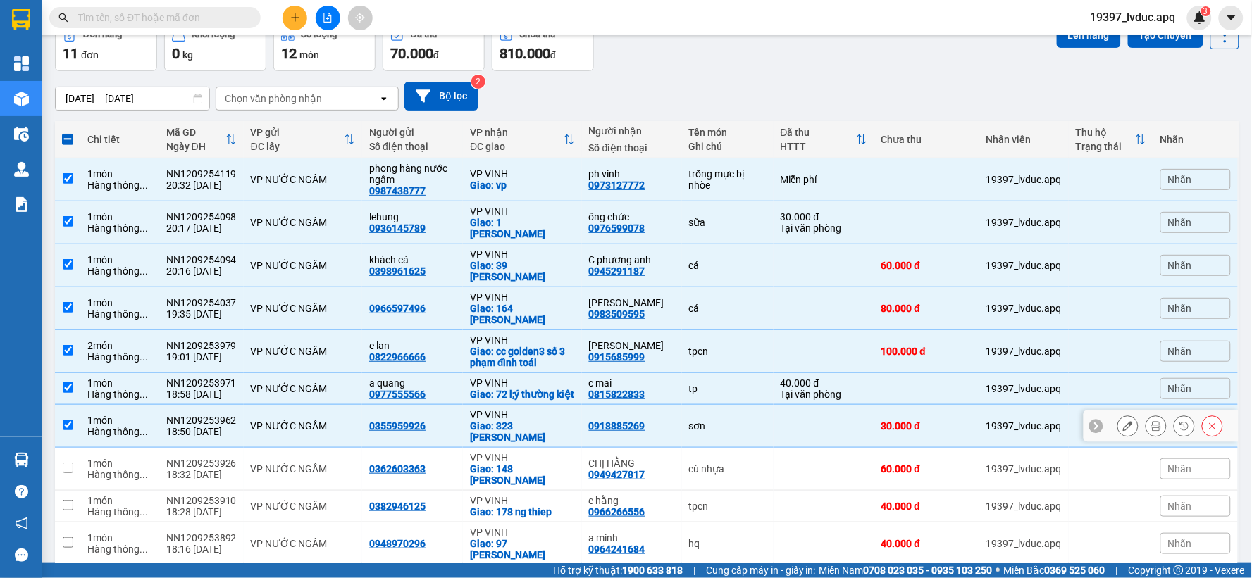
scroll to position [137, 0]
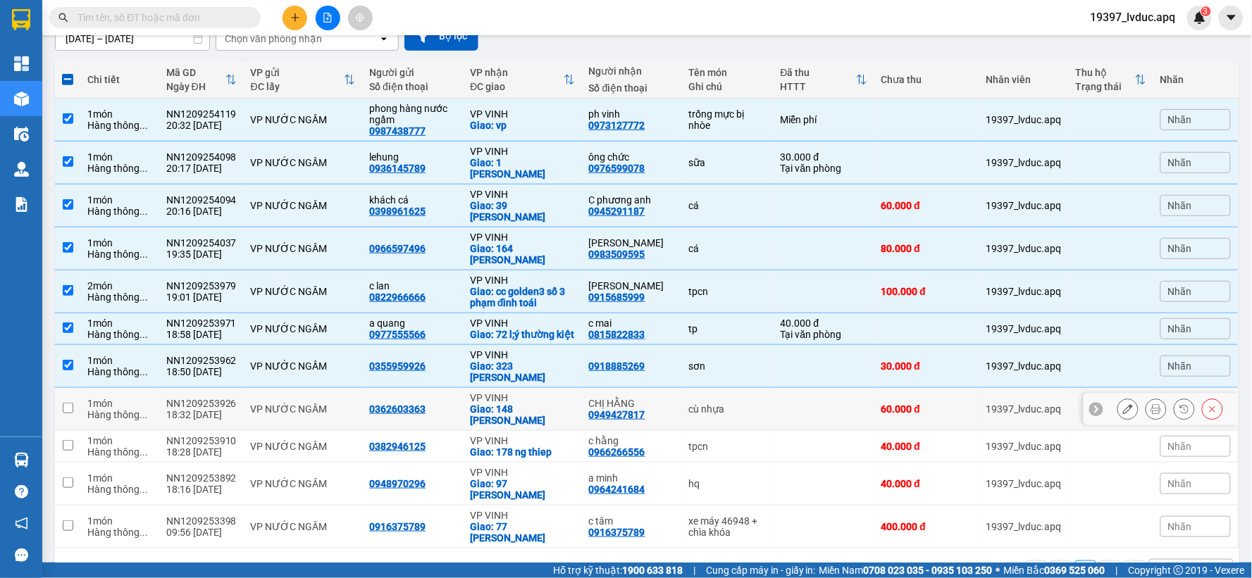
click at [519, 392] on div "VP VINH" at bounding box center [522, 397] width 105 height 11
checkbox input "true"
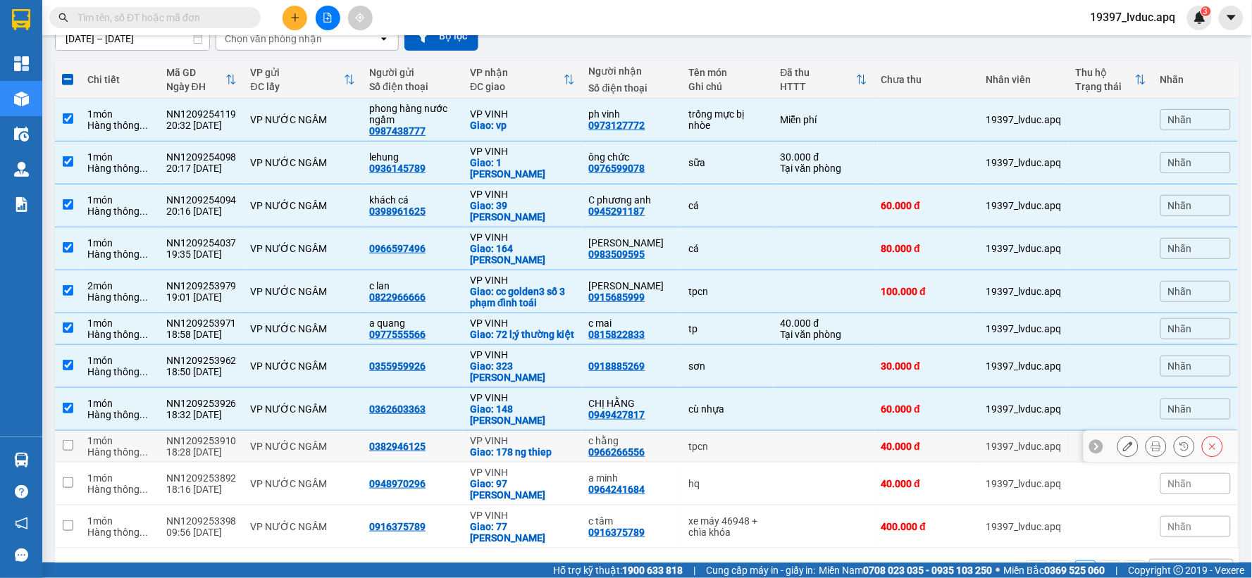
click at [516, 447] on div "Giao: 178 ng thiep" at bounding box center [522, 452] width 105 height 11
checkbox input "true"
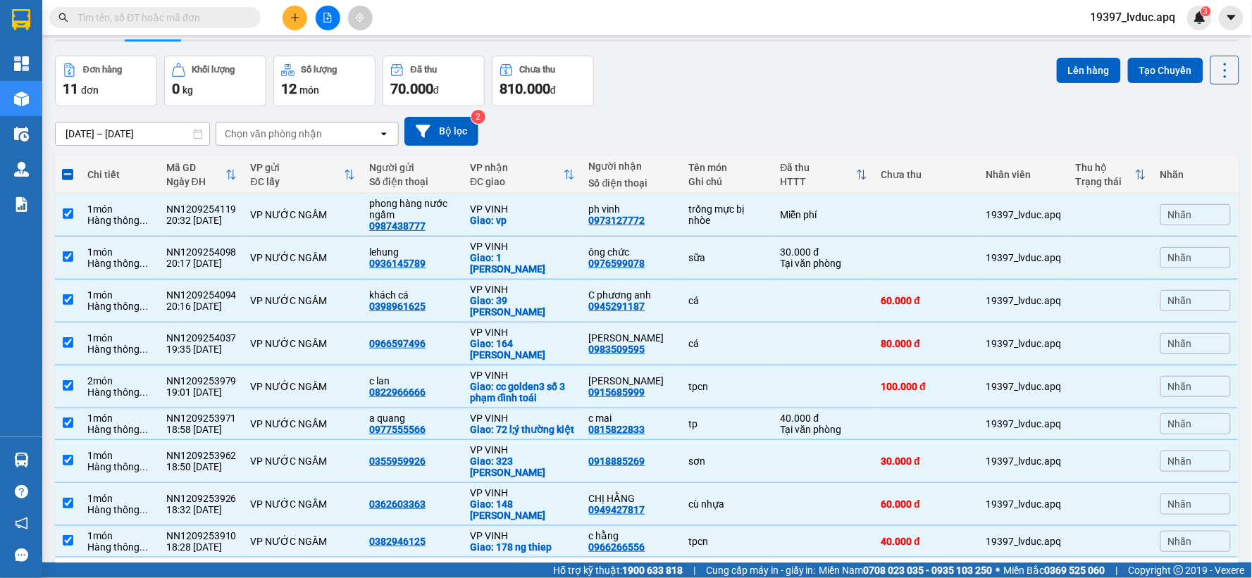
scroll to position [0, 0]
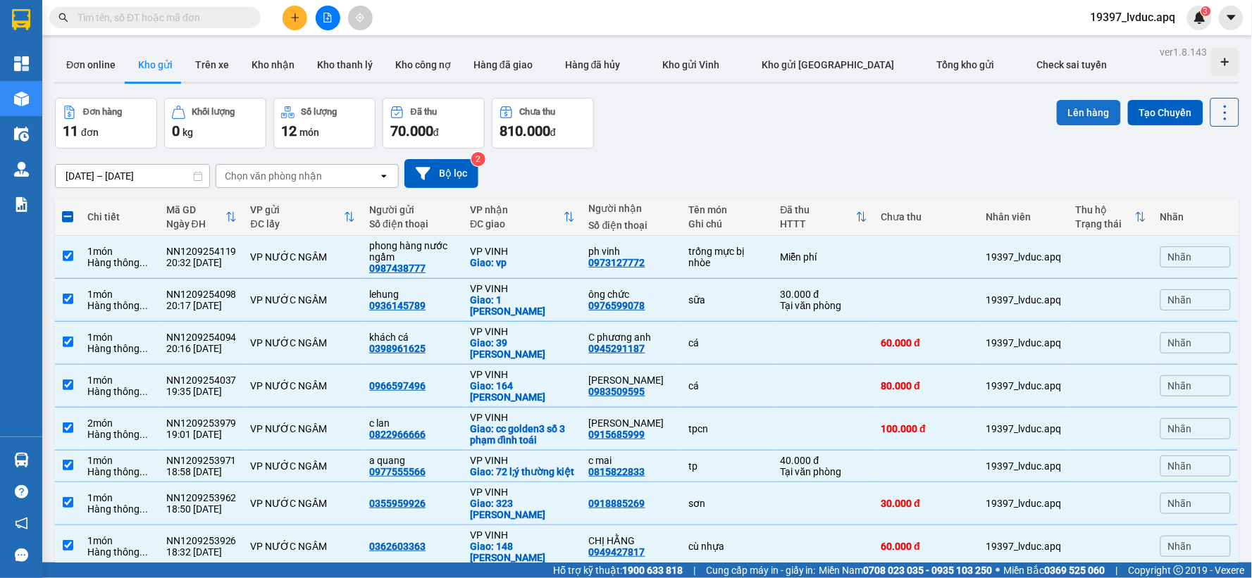
click at [1058, 113] on button "Lên hàng" at bounding box center [1089, 112] width 64 height 25
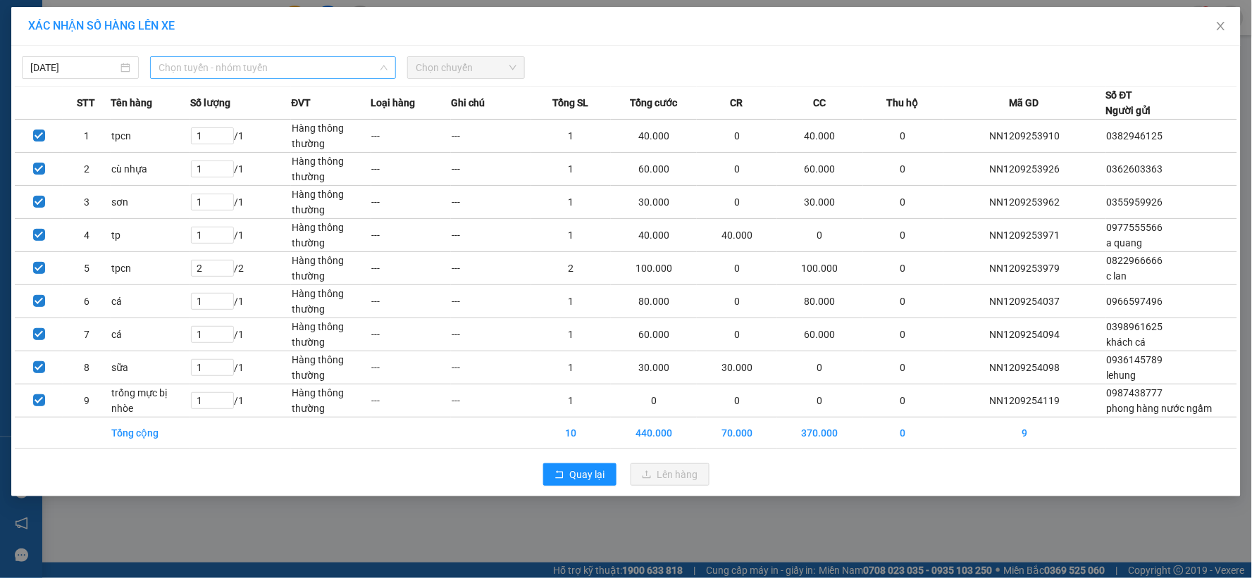
click at [178, 67] on span "Chọn tuyến - nhóm tuyến" at bounding box center [272, 67] width 229 height 21
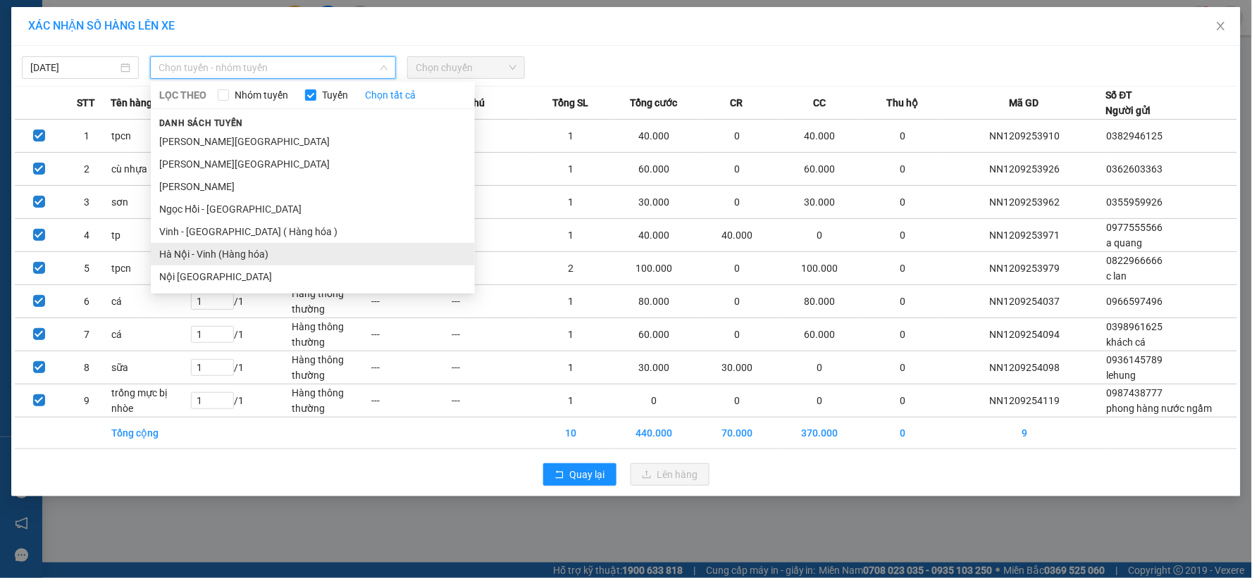
click at [199, 259] on li "Hà Nội - Vinh (Hàng hóa)" at bounding box center [313, 254] width 324 height 23
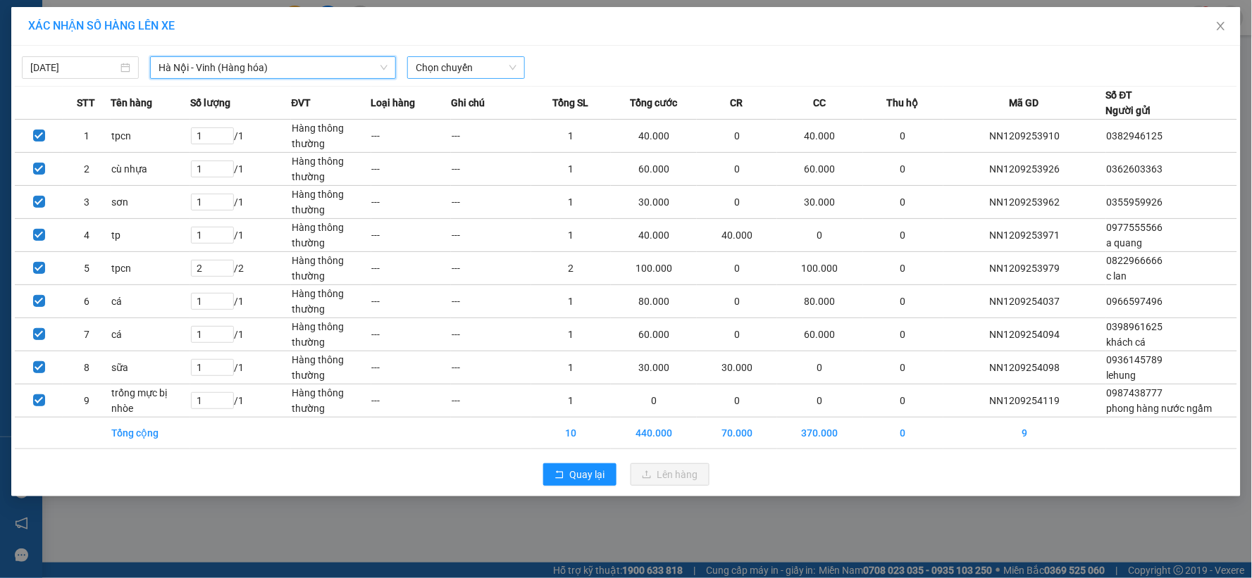
drag, startPoint x: 449, startPoint y: 61, endPoint x: 456, endPoint y: 63, distance: 8.2
click at [449, 61] on span "Chọn chuyến" at bounding box center [466, 67] width 100 height 21
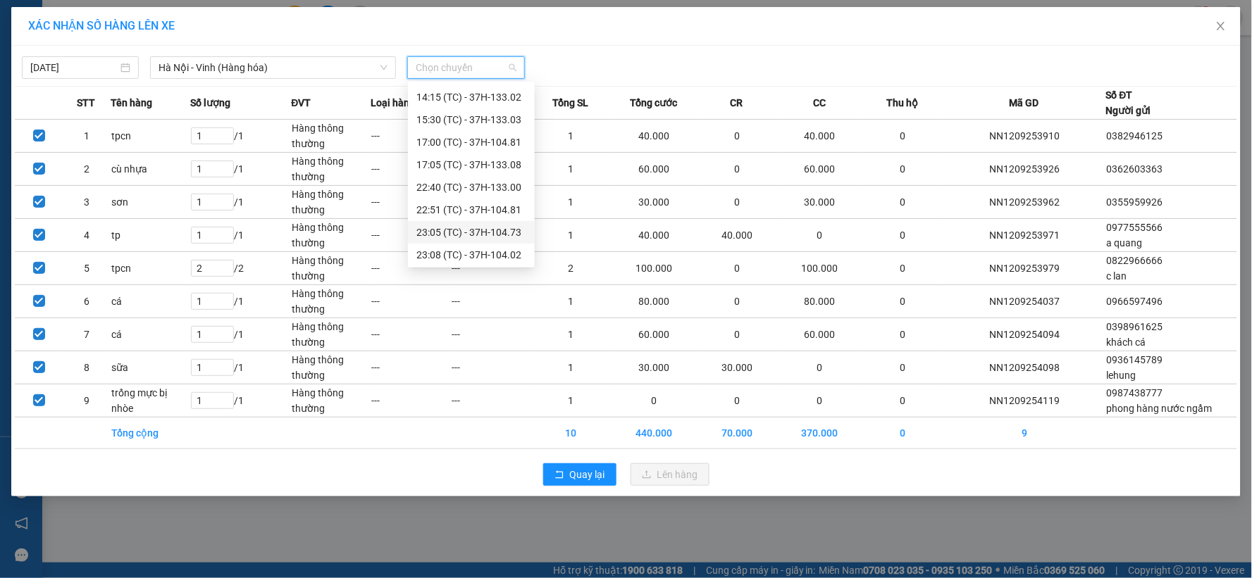
scroll to position [180, 0]
click at [493, 248] on div "23:10 (TC) - 37H-104.94" at bounding box center [471, 253] width 110 height 15
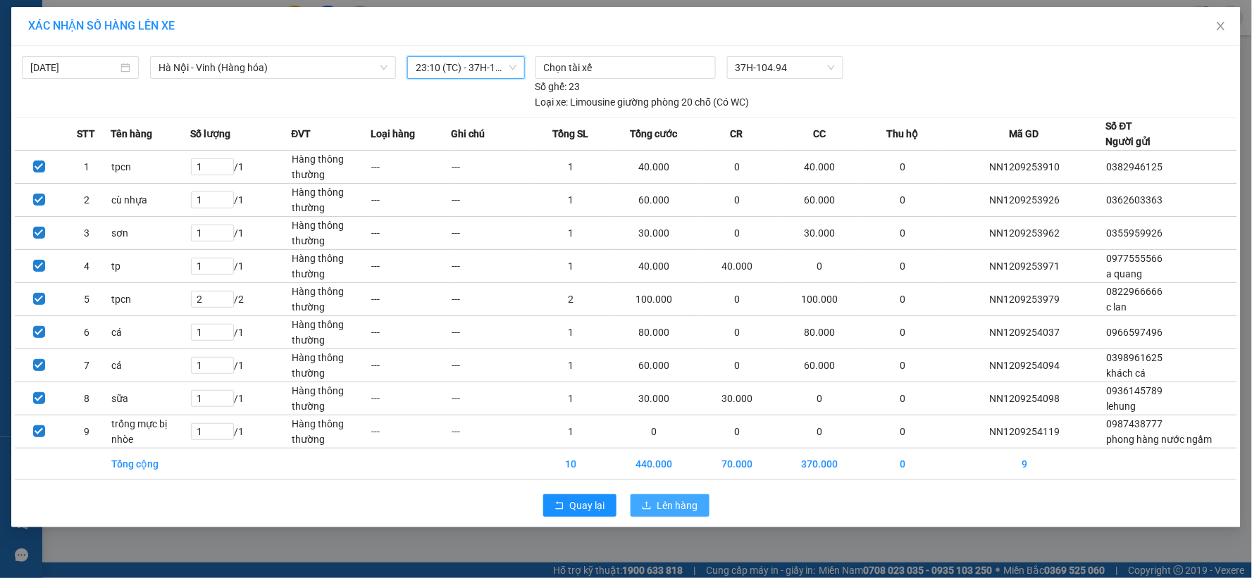
click at [649, 506] on icon "upload" at bounding box center [647, 506] width 10 height 10
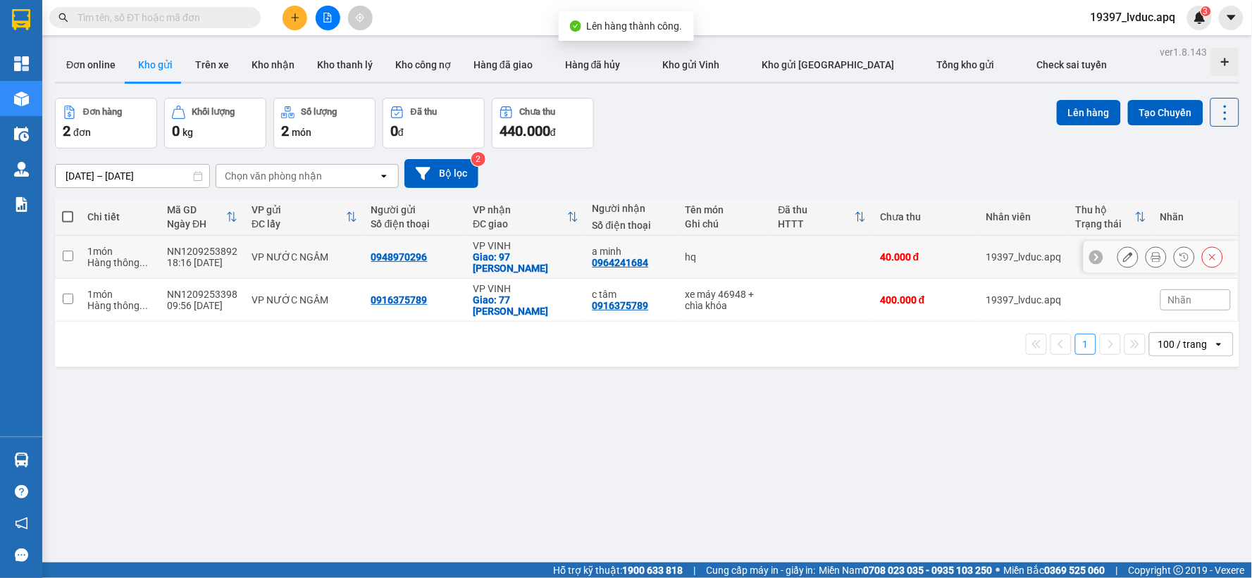
click at [614, 257] on div "0964241684" at bounding box center [620, 262] width 56 height 11
click at [297, 272] on td "VP NƯỚC NGẦM" at bounding box center [303, 257] width 119 height 43
checkbox input "true"
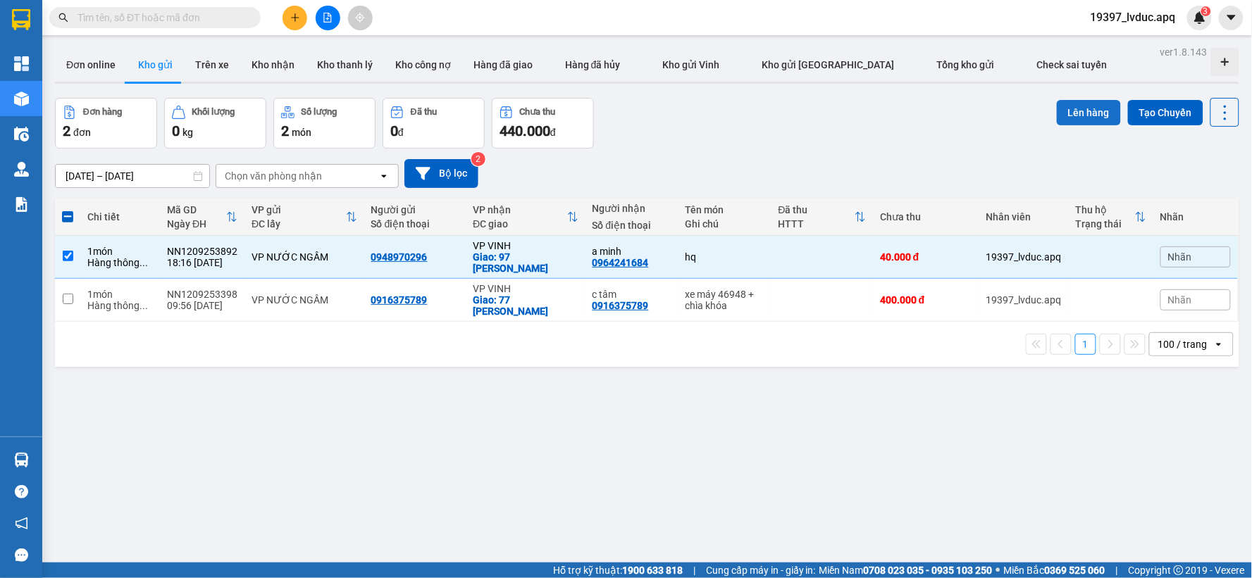
click at [1074, 116] on button "Lên hàng" at bounding box center [1089, 112] width 64 height 25
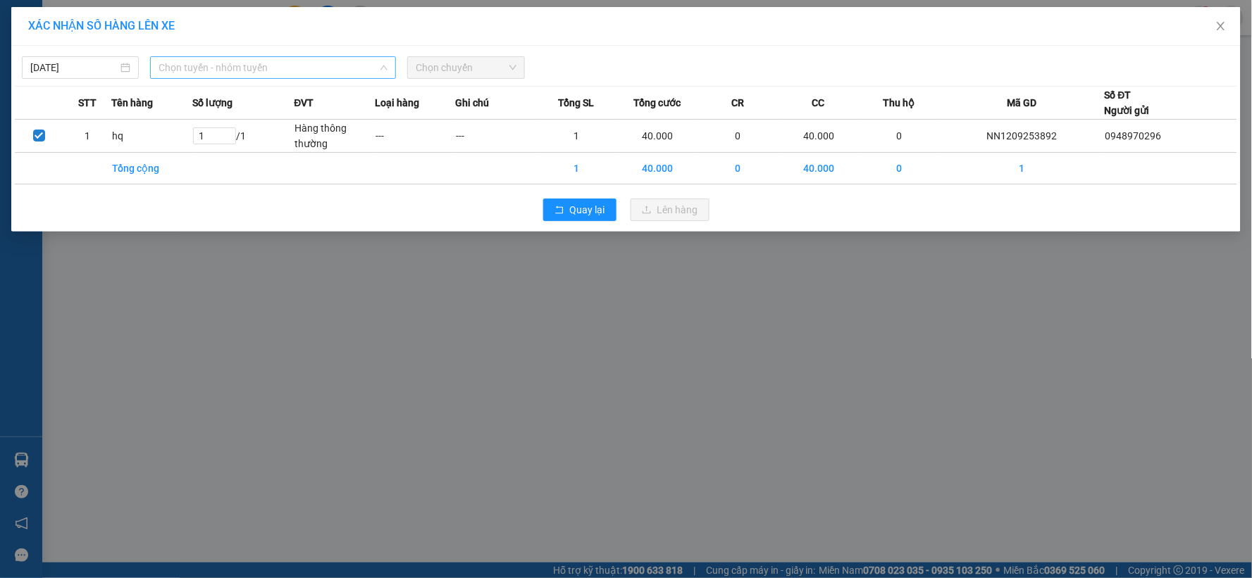
drag, startPoint x: 194, startPoint y: 63, endPoint x: 195, endPoint y: 168, distance: 104.3
click at [195, 64] on span "Chọn tuyến - nhóm tuyến" at bounding box center [272, 67] width 229 height 21
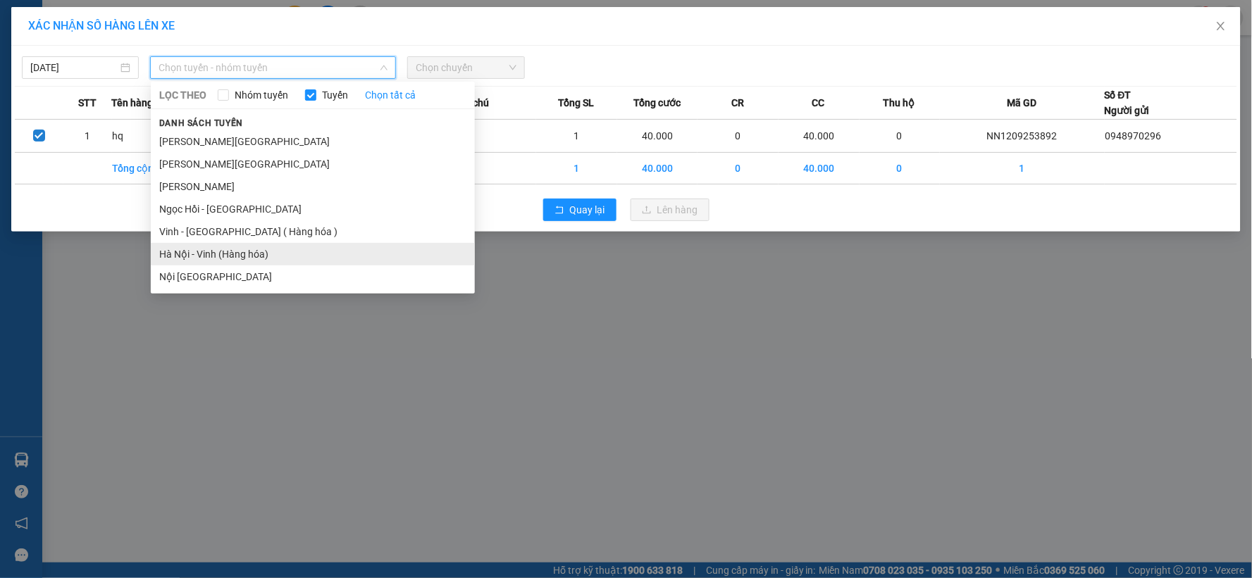
click at [202, 251] on li "Hà Nội - Vinh (Hàng hóa)" at bounding box center [313, 254] width 324 height 23
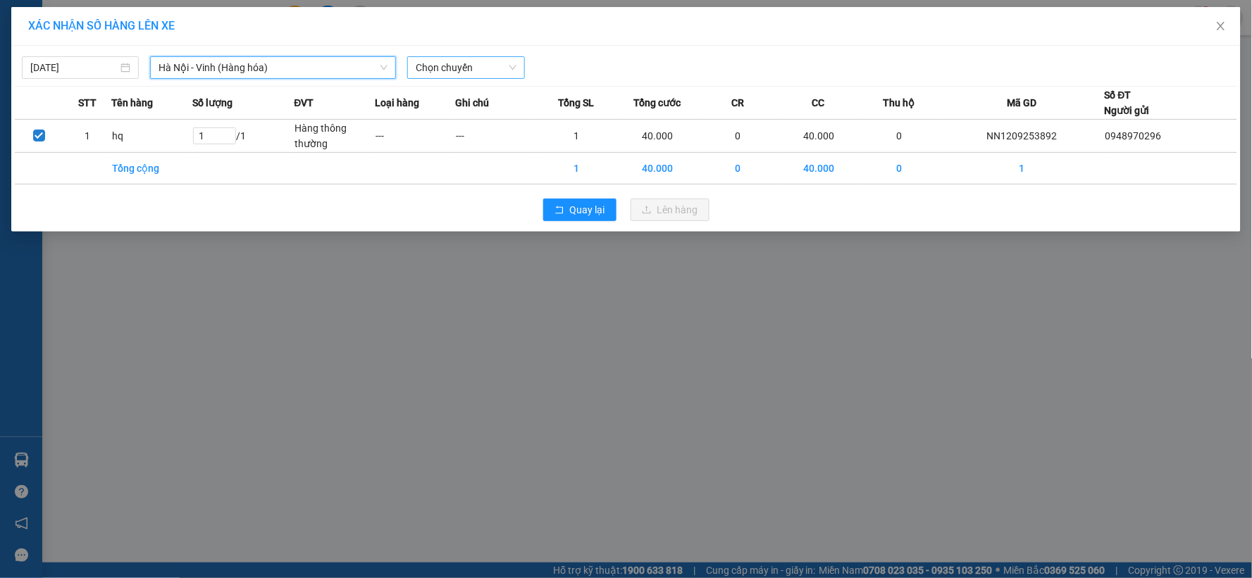
click at [502, 68] on span "Chọn chuyến" at bounding box center [466, 67] width 100 height 21
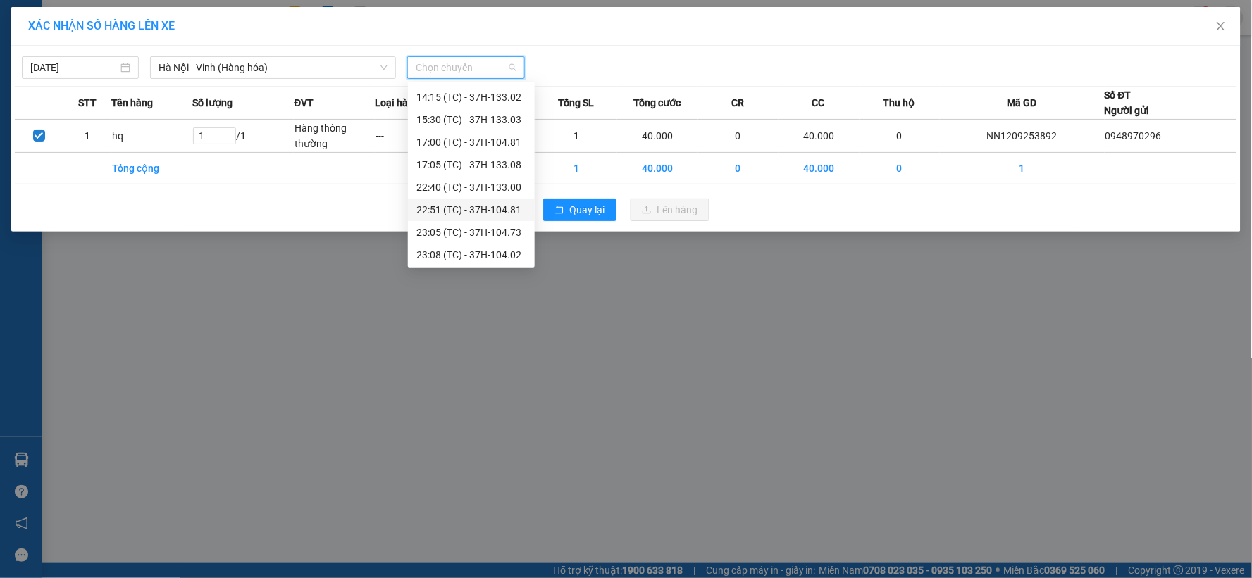
scroll to position [180, 0]
click at [490, 208] on div "23:05 (TC) - 37H-104.73" at bounding box center [471, 208] width 110 height 15
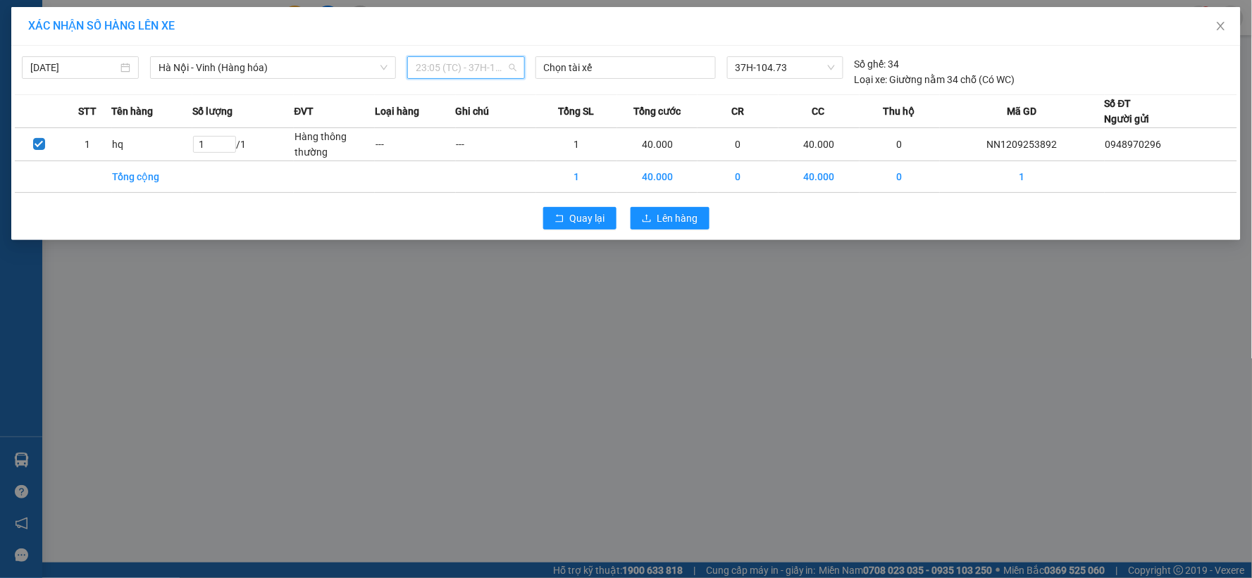
click at [477, 68] on span "23:05 (TC) - 37H-104.73" at bounding box center [466, 67] width 100 height 21
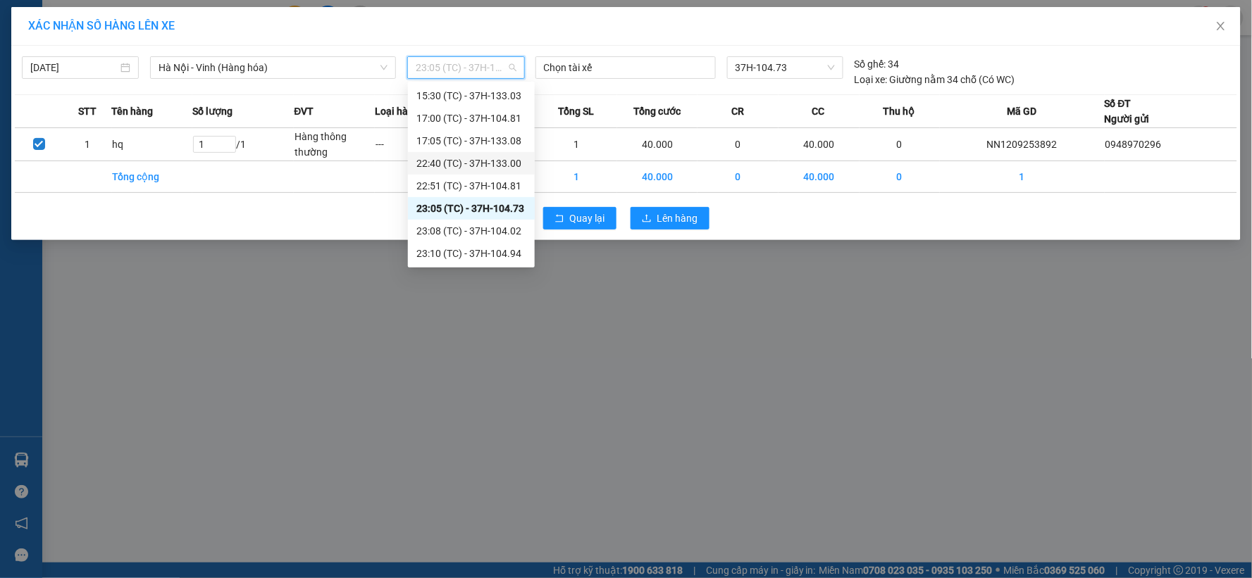
click at [503, 161] on div "22:40 (TC) - 37H-133.00" at bounding box center [471, 163] width 110 height 15
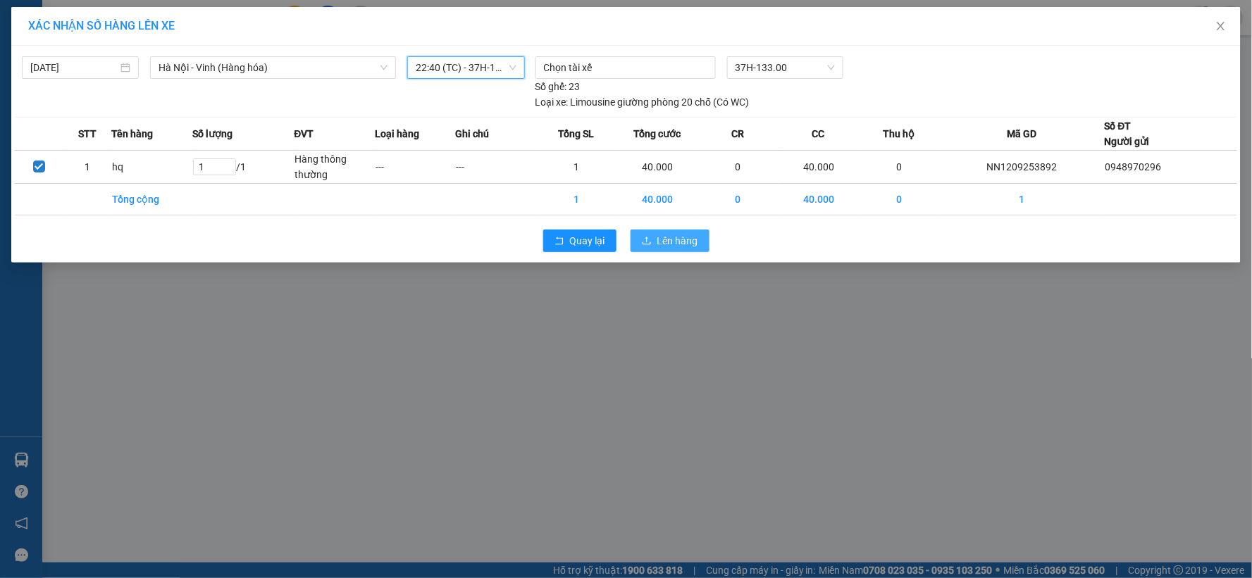
click at [678, 242] on span "Lên hàng" at bounding box center [677, 240] width 41 height 15
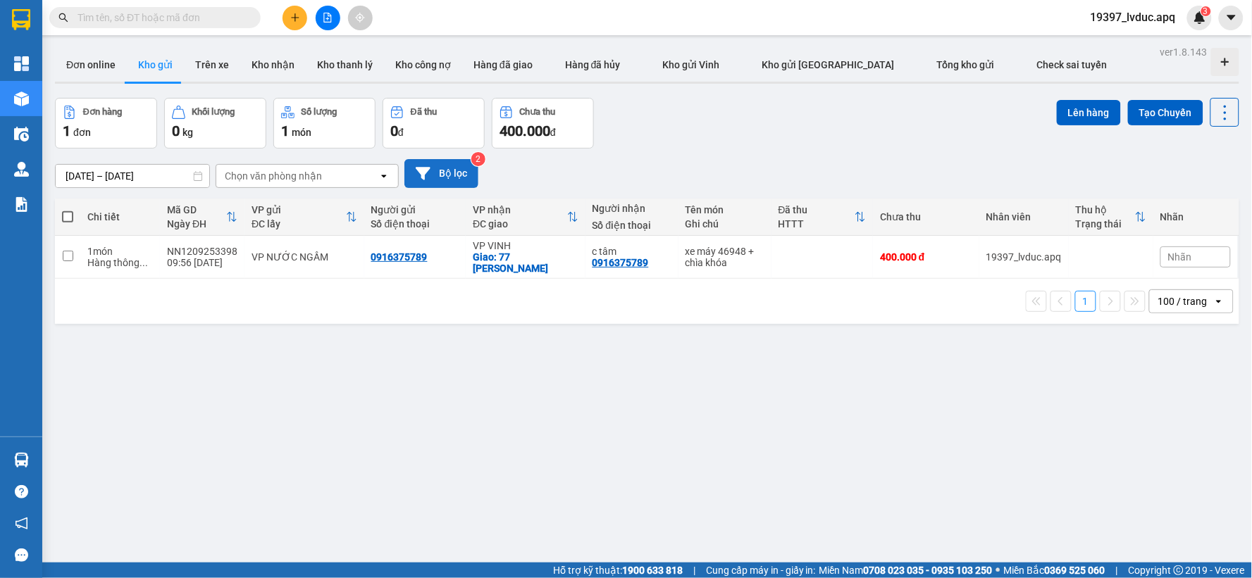
click at [466, 165] on button "Bộ lọc" at bounding box center [441, 173] width 74 height 29
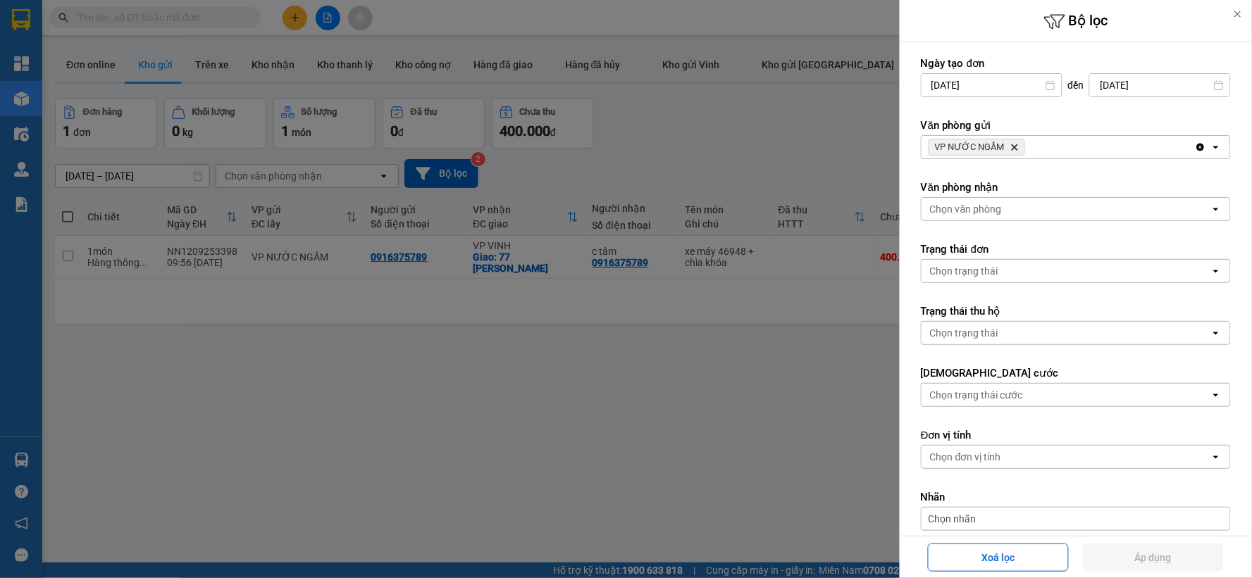
click at [1013, 147] on icon "VP NƯỚC NGẦM, close by backspace" at bounding box center [1015, 147] width 6 height 6
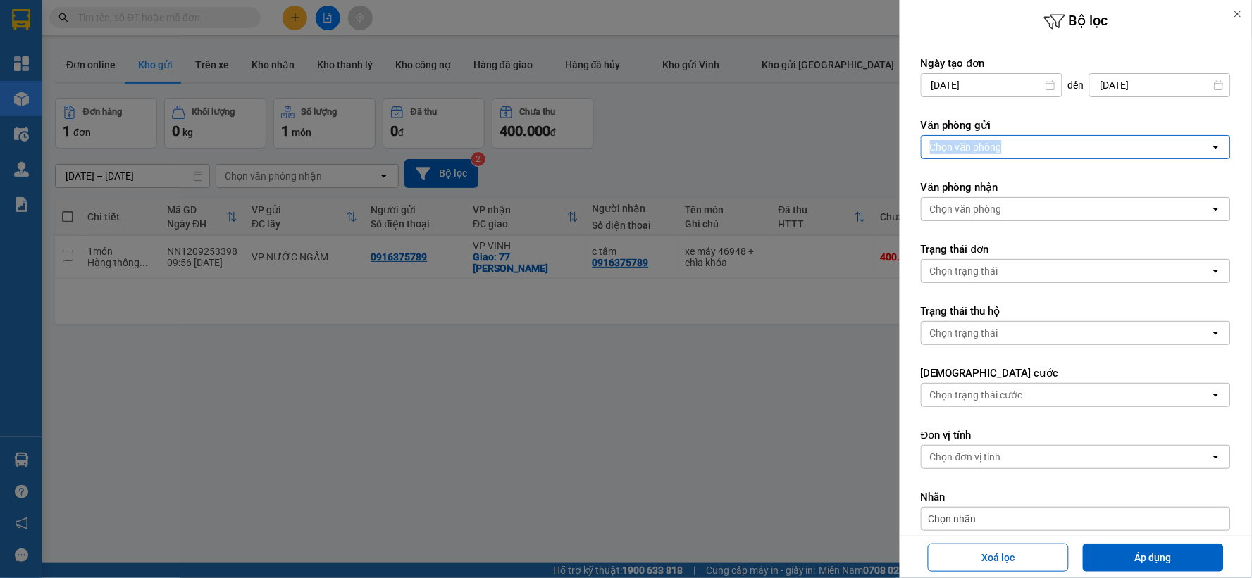
click at [1013, 147] on div "Chọn văn phòng" at bounding box center [1065, 147] width 289 height 23
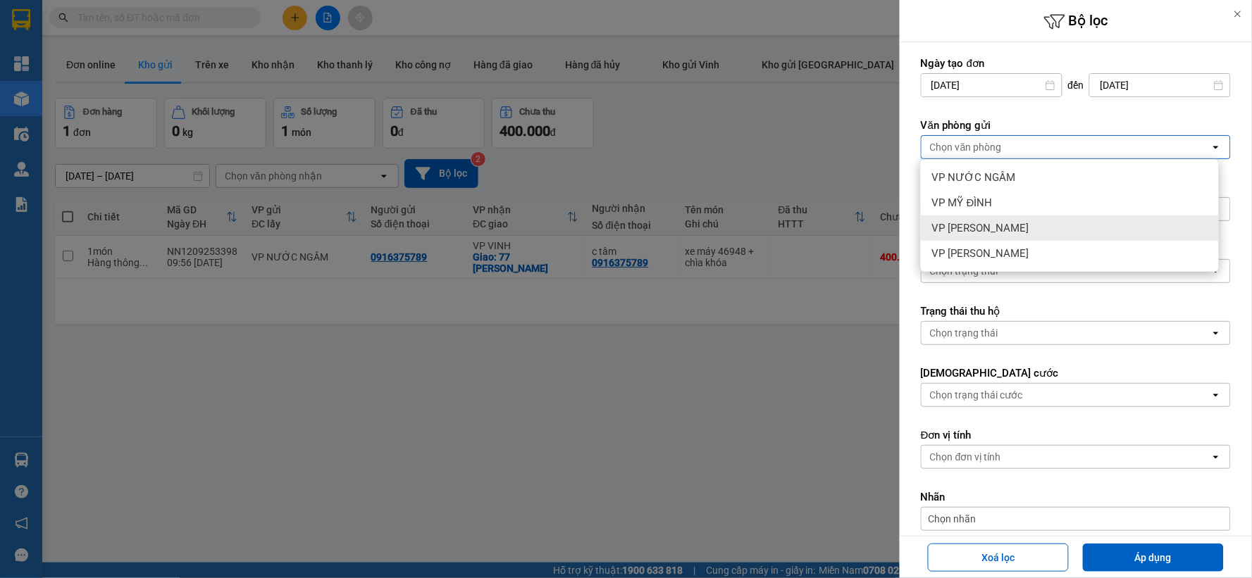
click at [997, 229] on span "VP [PERSON_NAME]" at bounding box center [980, 228] width 97 height 14
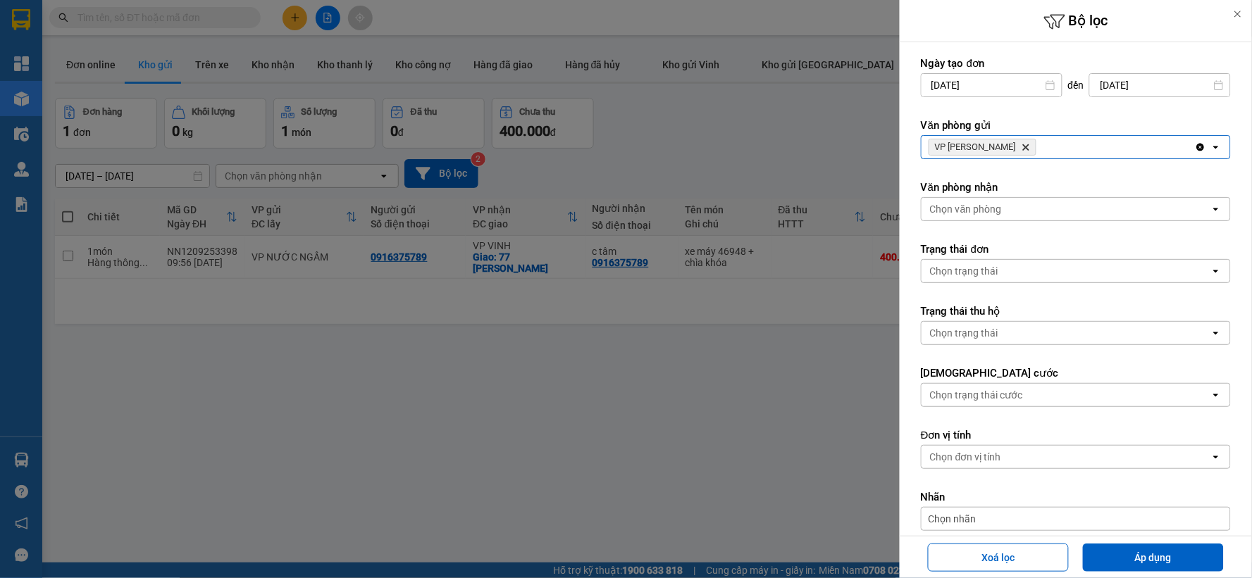
click at [1052, 149] on div "VP NGỌC HỒI Delete" at bounding box center [1057, 147] width 273 height 23
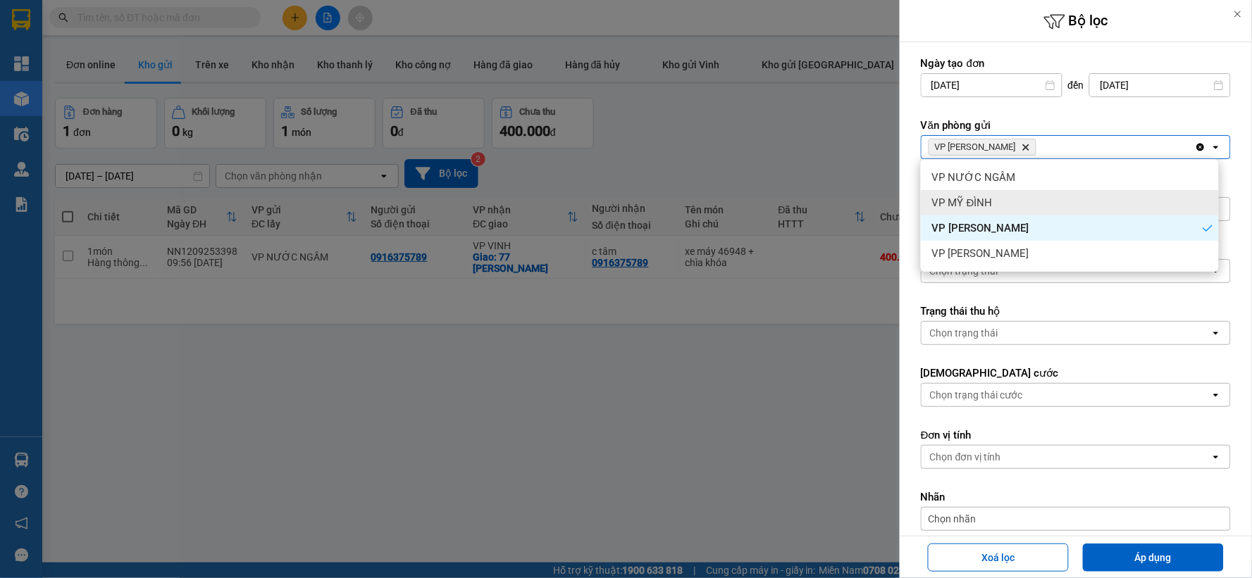
drag, startPoint x: 1004, startPoint y: 208, endPoint x: 1149, endPoint y: 155, distance: 154.4
click at [1020, 203] on div "VP MỸ ĐÌNH" at bounding box center [1070, 202] width 298 height 25
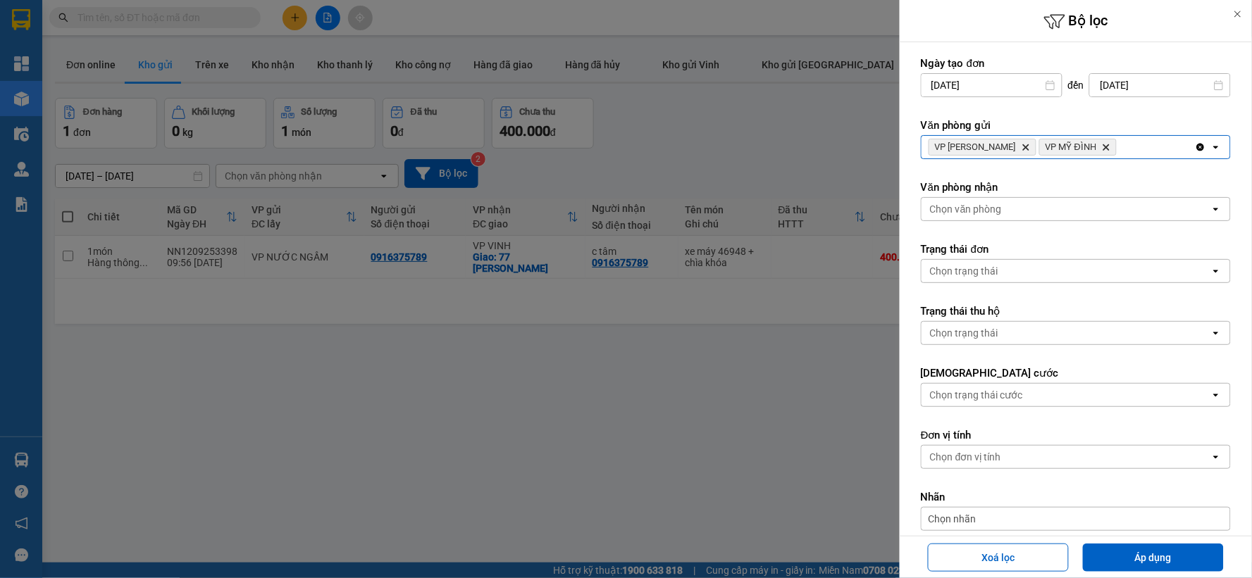
drag, startPoint x: 1159, startPoint y: 142, endPoint x: 1138, endPoint y: 152, distance: 23.6
click at [1157, 142] on div "VP NGỌC HỒI Delete VP MỸ ĐÌNH Delete" at bounding box center [1057, 147] width 273 height 23
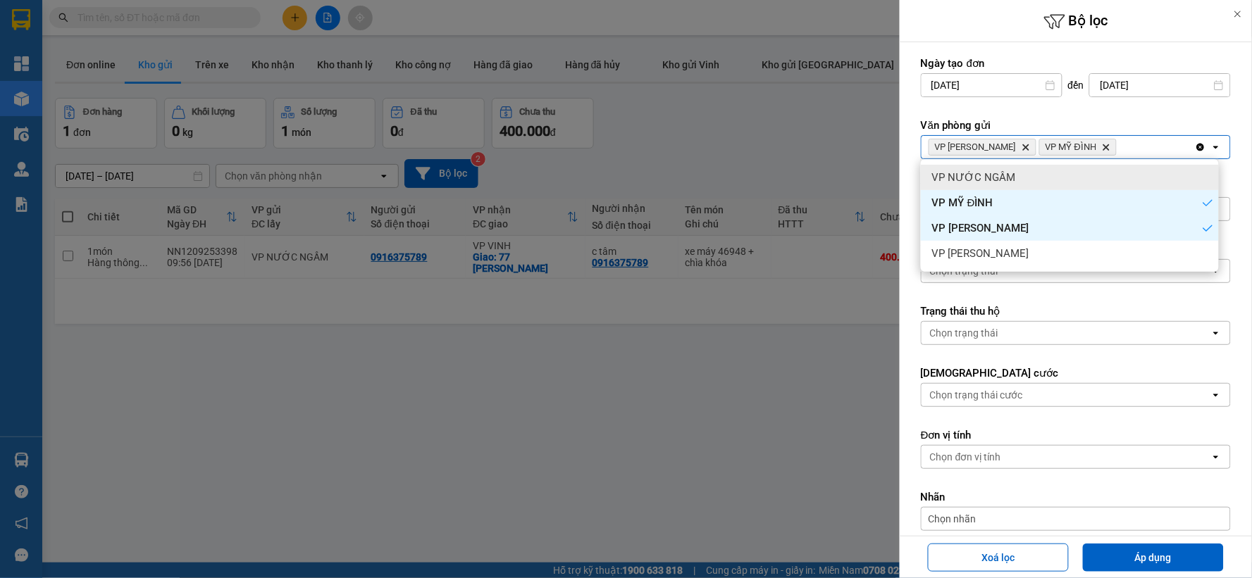
click at [1053, 173] on div "VP NƯỚC NGẦM" at bounding box center [1070, 177] width 298 height 25
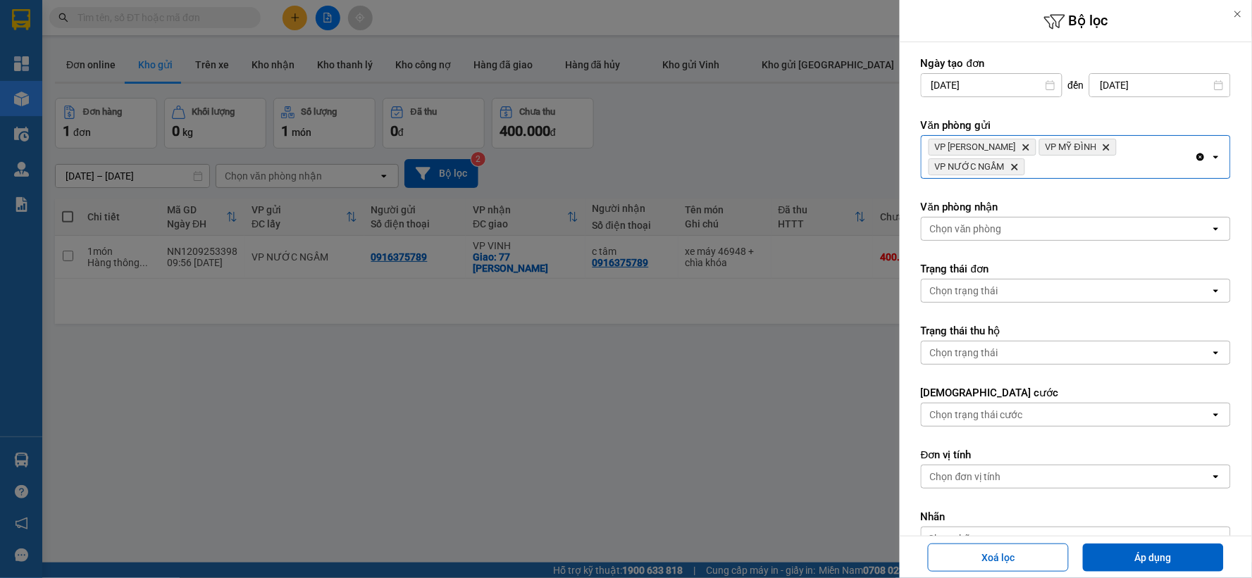
click at [1083, 173] on div "VP NGỌC HỒI Delete VP MỸ ĐÌNH Delete VP NƯỚC NGẦM Delete" at bounding box center [1057, 157] width 273 height 42
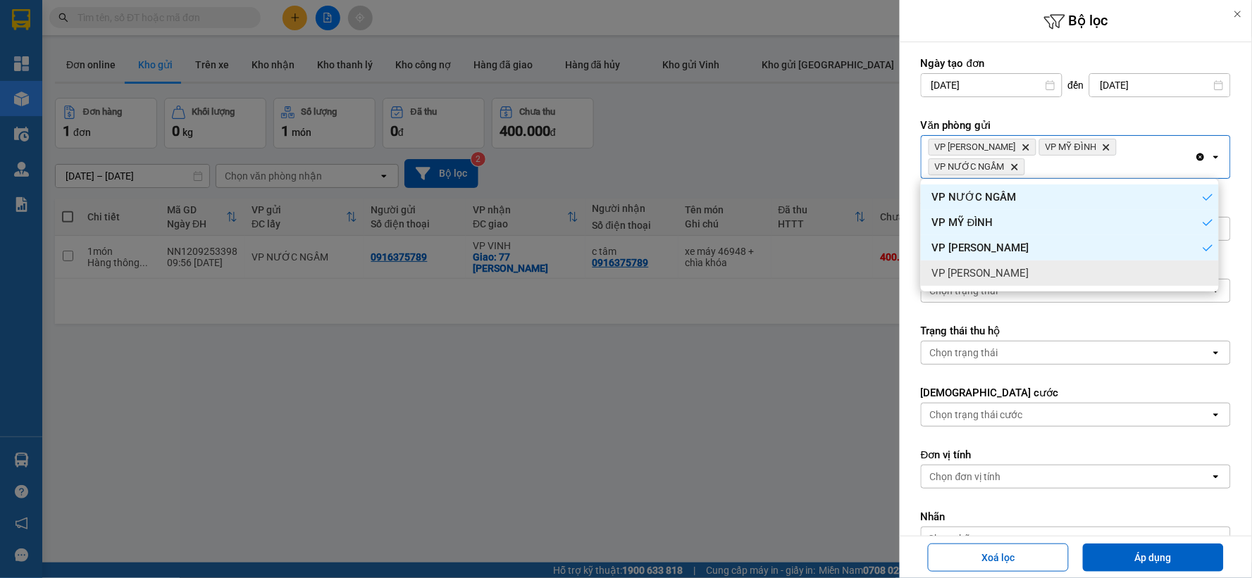
click at [1015, 273] on div "VP [PERSON_NAME]" at bounding box center [1070, 273] width 298 height 25
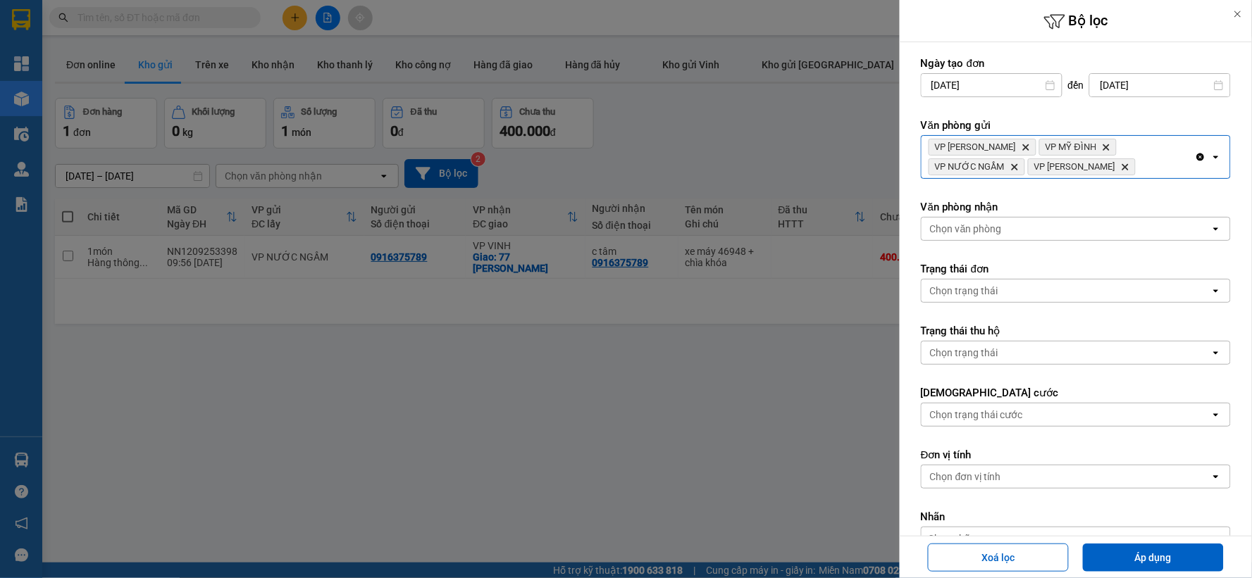
click at [1032, 235] on div "Chọn văn phòng" at bounding box center [1065, 229] width 289 height 23
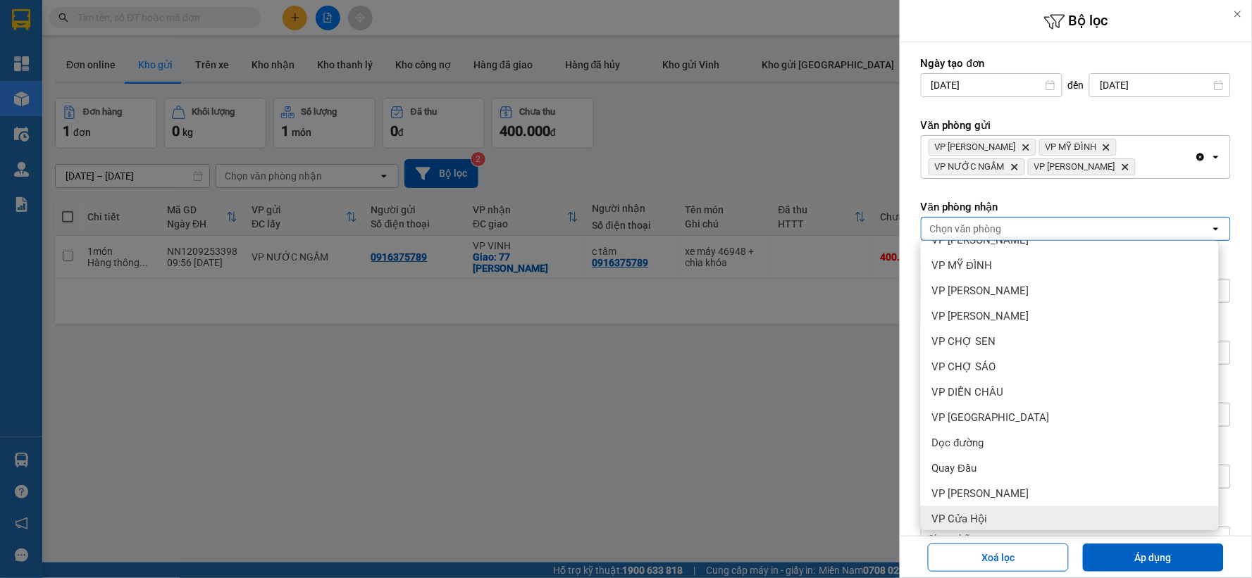
scroll to position [152, 0]
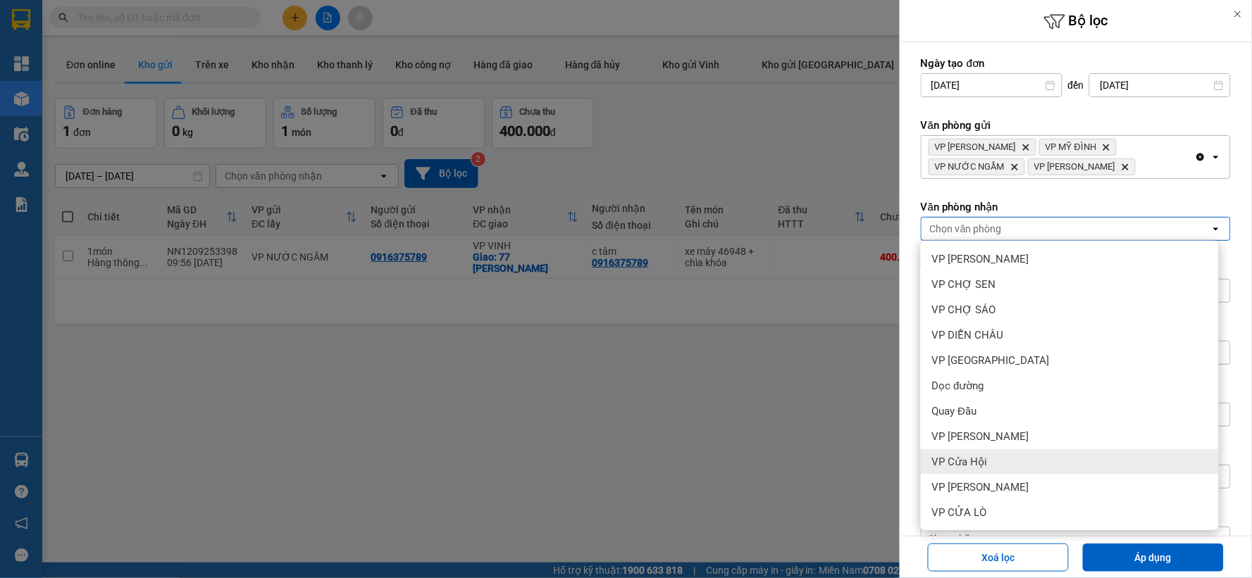
click at [1033, 454] on div "VP Cửa Hội" at bounding box center [1070, 461] width 298 height 25
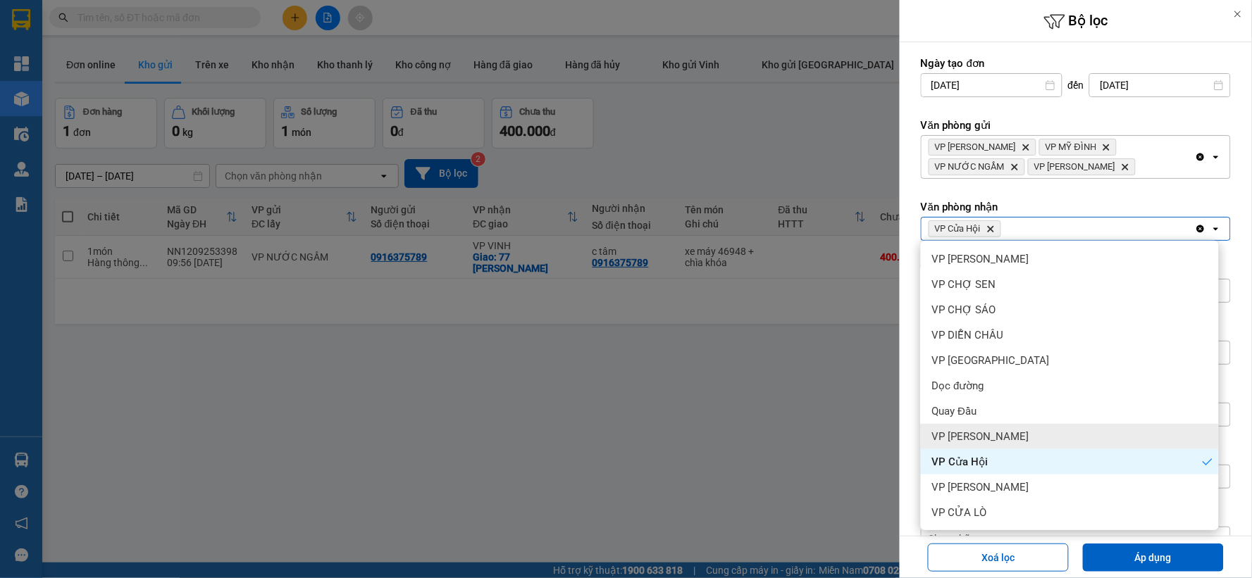
click at [1036, 435] on div "VP [PERSON_NAME]" at bounding box center [1070, 436] width 298 height 25
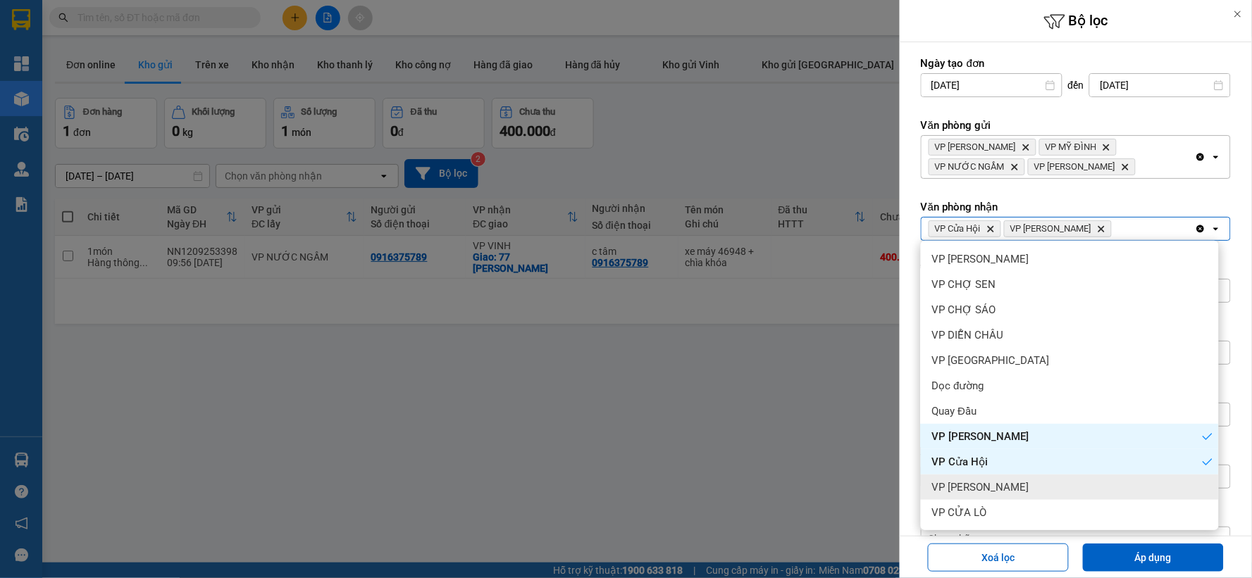
click at [1026, 491] on div "VP [PERSON_NAME]" at bounding box center [1070, 487] width 298 height 25
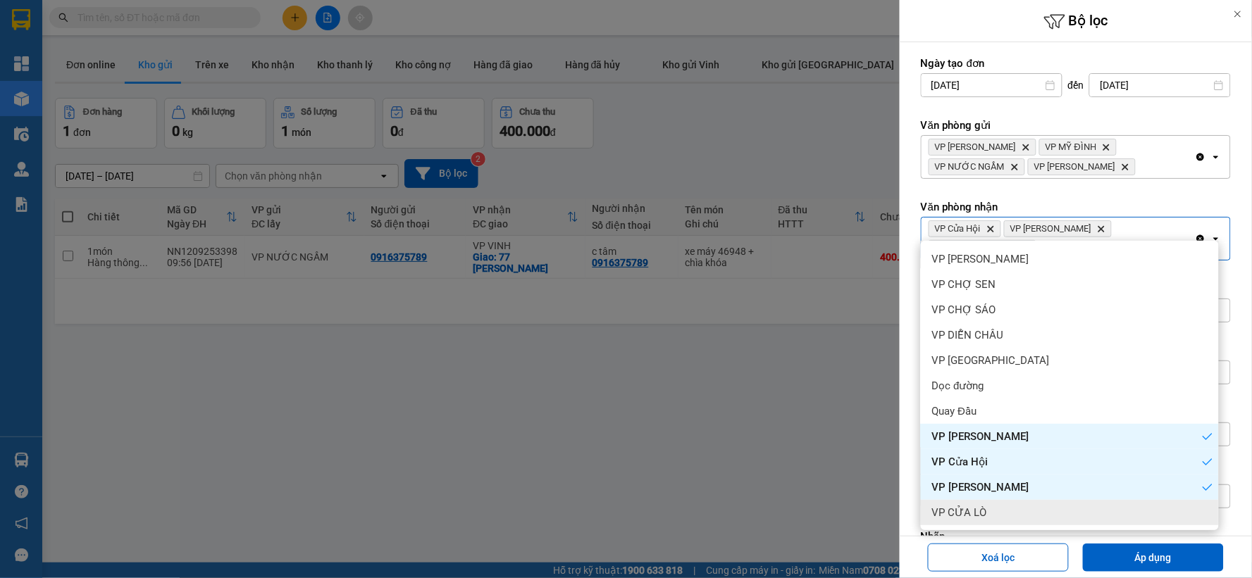
click at [1005, 509] on div "VP CỬA LÒ" at bounding box center [1070, 512] width 298 height 25
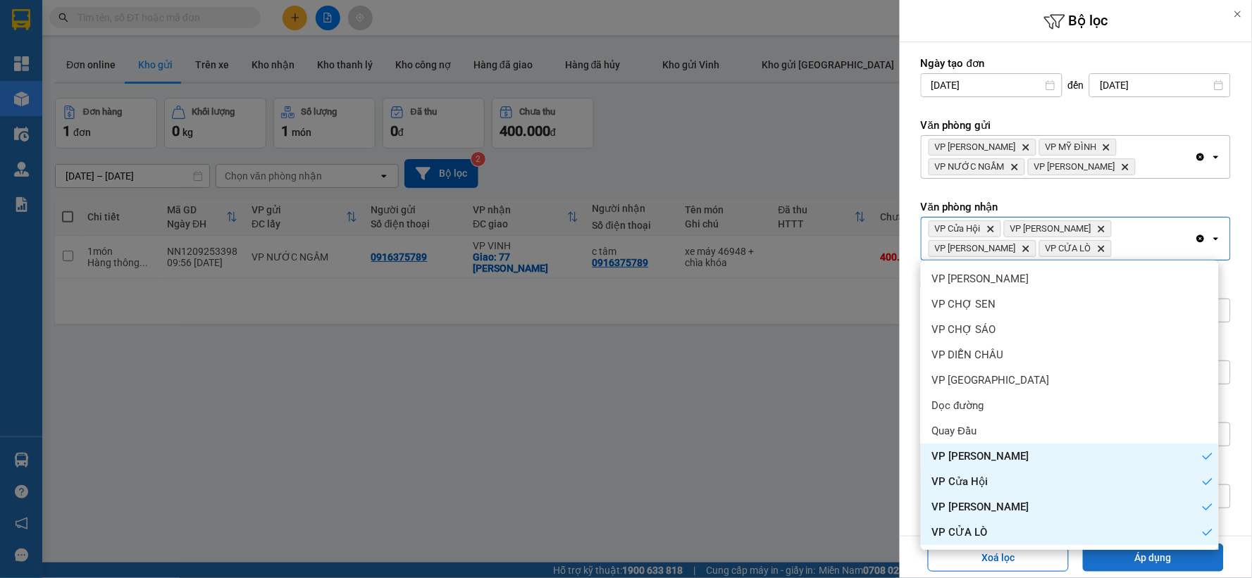
click at [1090, 557] on button "Áp dụng" at bounding box center [1153, 558] width 141 height 28
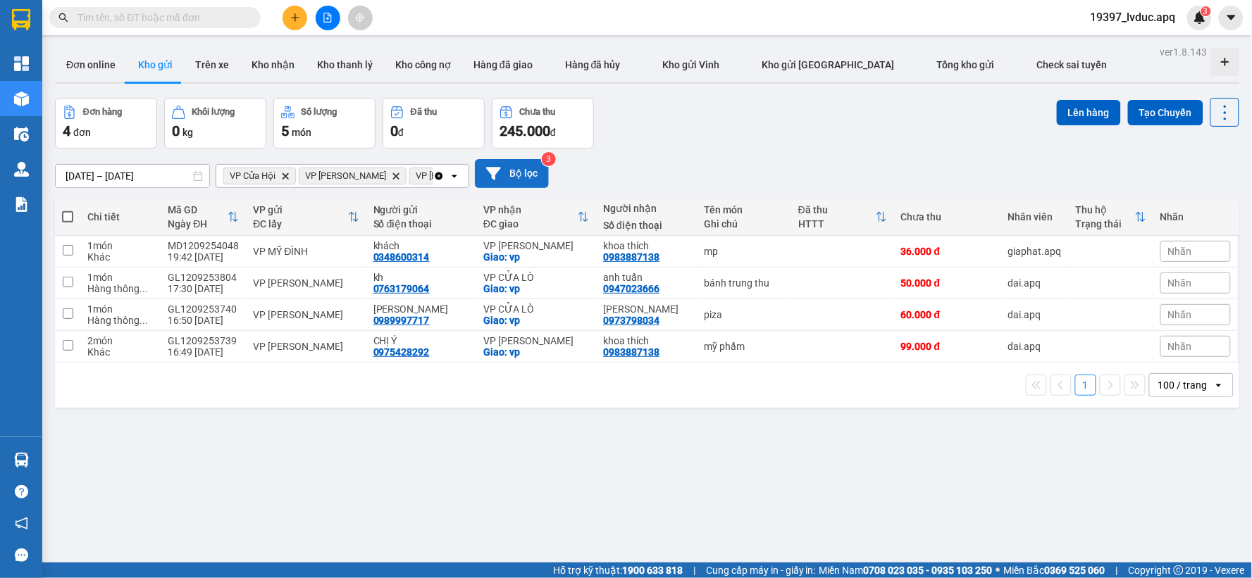
click at [524, 176] on button "Bộ lọc" at bounding box center [512, 173] width 74 height 29
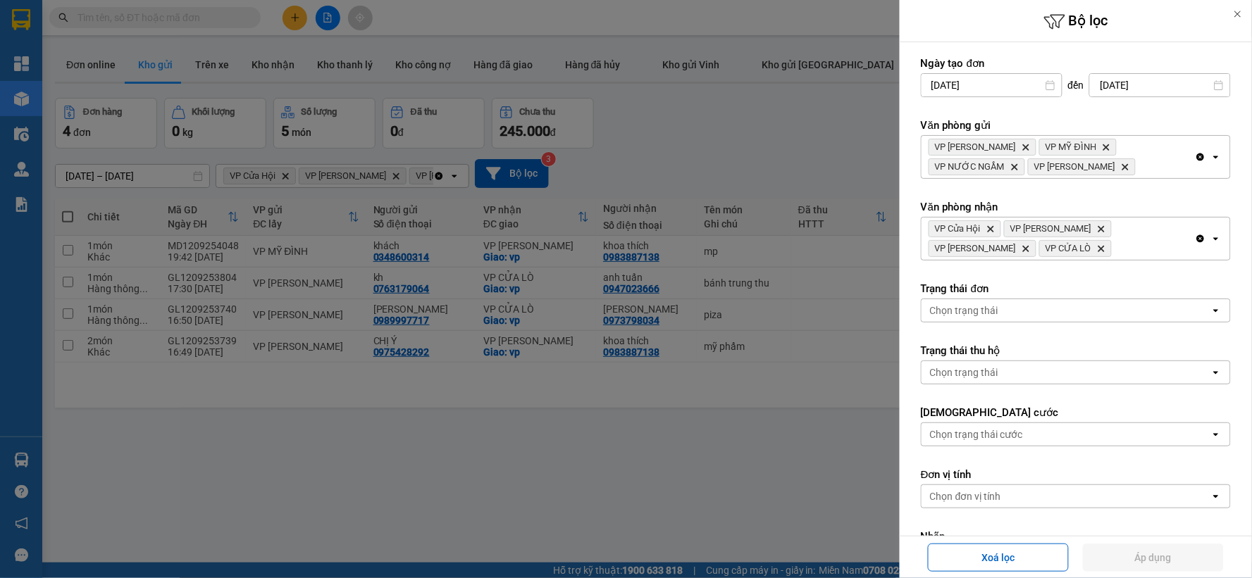
click at [731, 118] on div at bounding box center [626, 289] width 1252 height 578
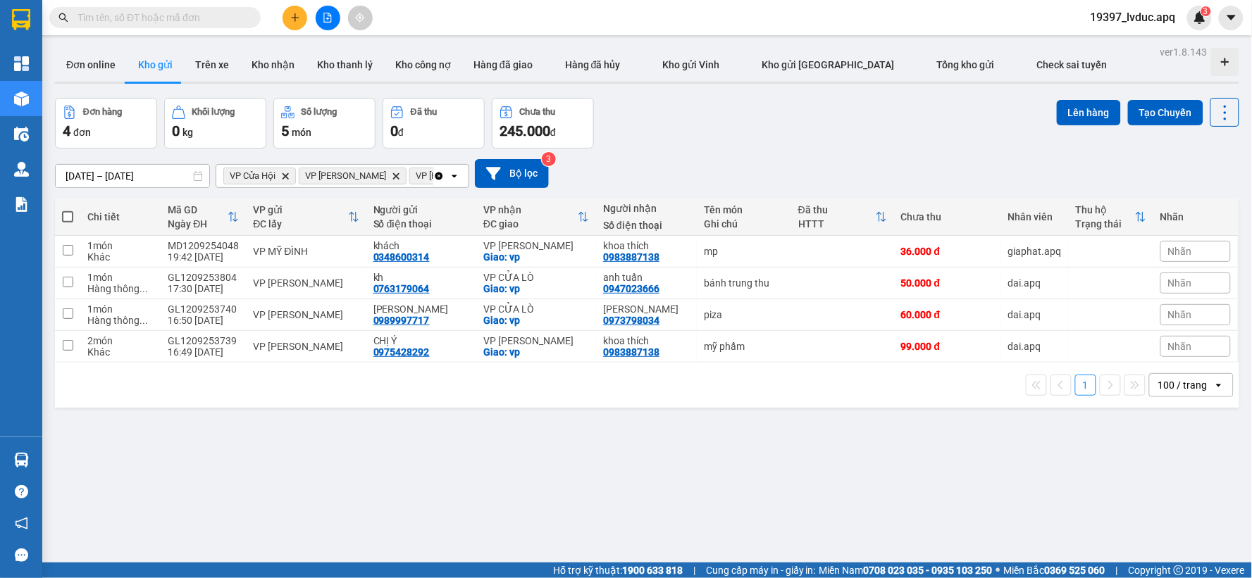
click at [326, 8] on button at bounding box center [328, 18] width 25 height 25
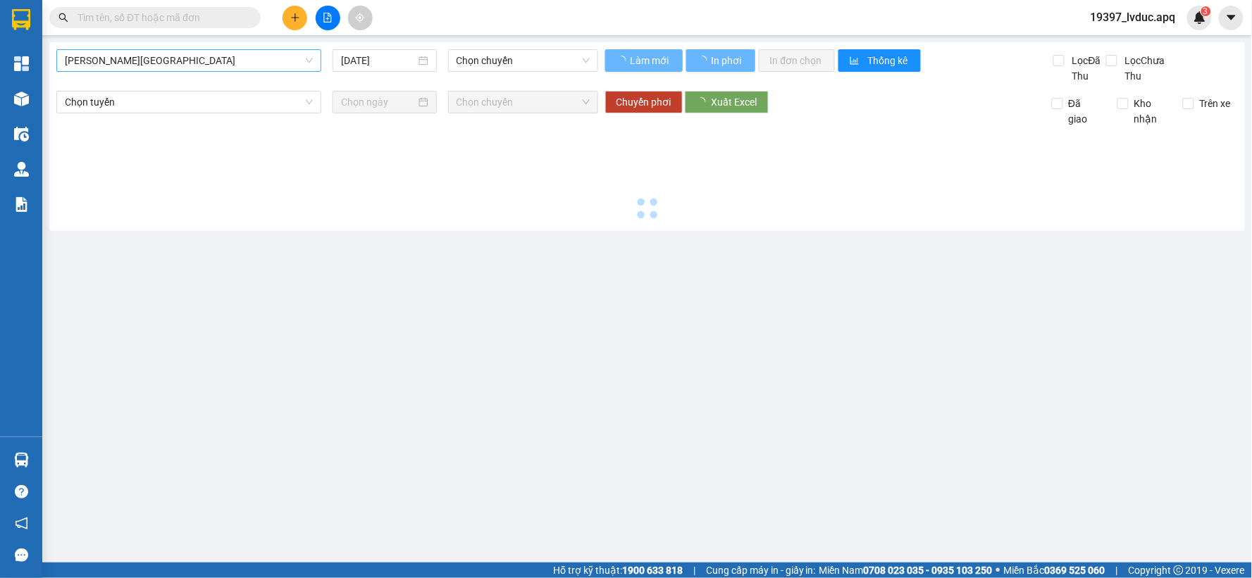
click at [208, 62] on span "[PERSON_NAME][GEOGRAPHIC_DATA]" at bounding box center [189, 60] width 248 height 21
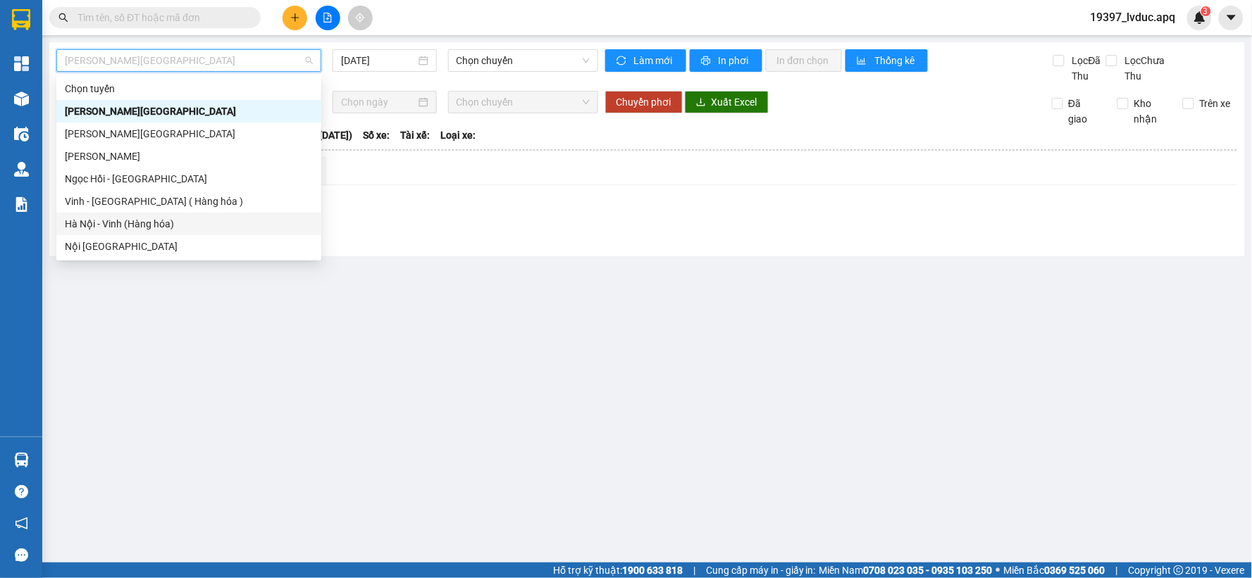
click at [145, 228] on div "Hà Nội - Vinh (Hàng hóa)" at bounding box center [189, 223] width 248 height 15
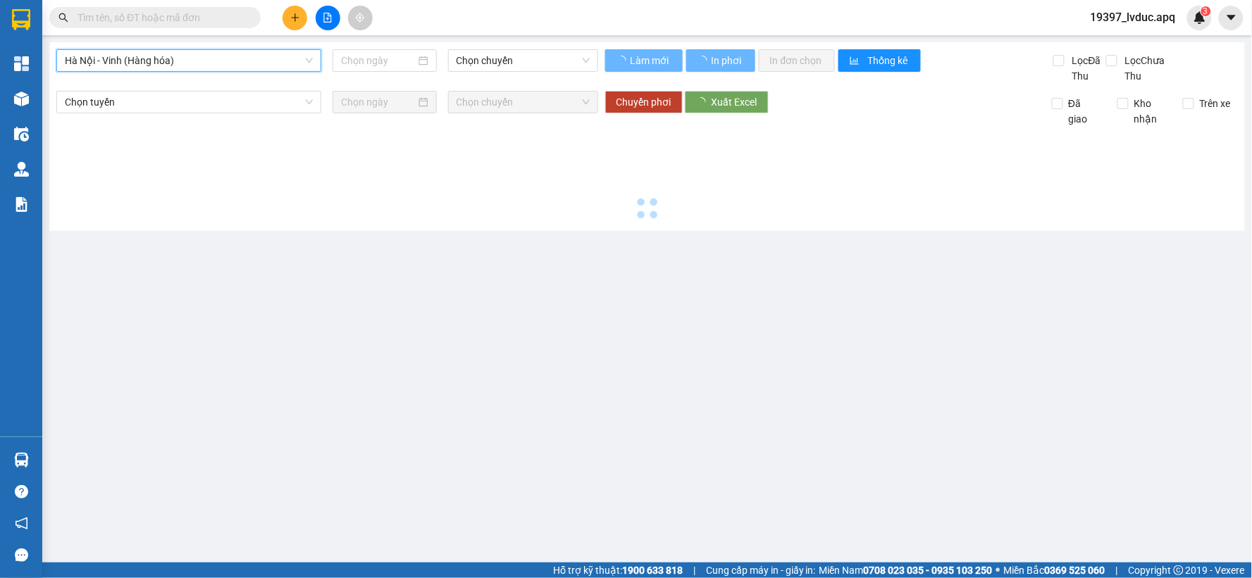
type input "[DATE]"
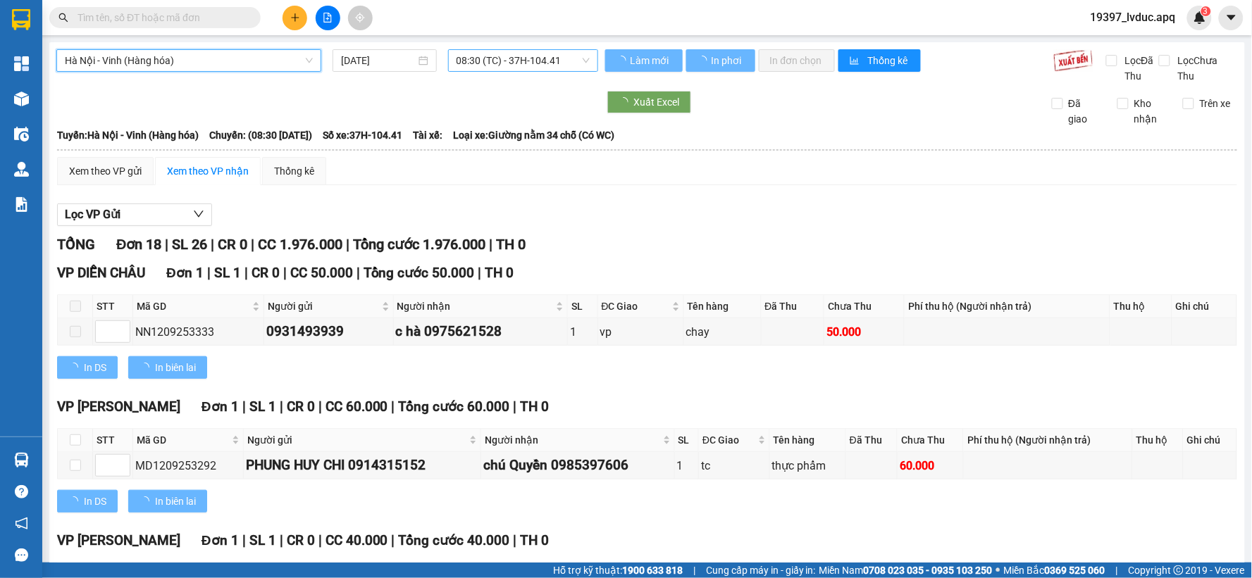
click at [509, 51] on span "08:30 (TC) - 37H-104.41" at bounding box center [522, 60] width 133 height 21
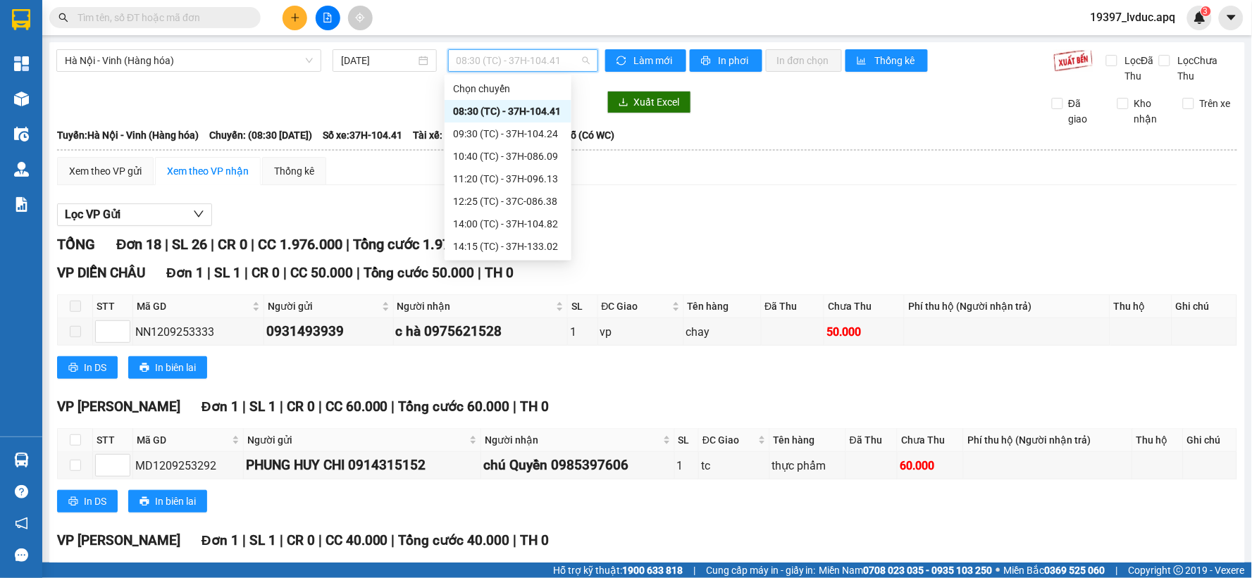
scroll to position [180, 0]
click at [526, 244] on div "23:10 (TC) - 37H-104.94" at bounding box center [508, 246] width 110 height 15
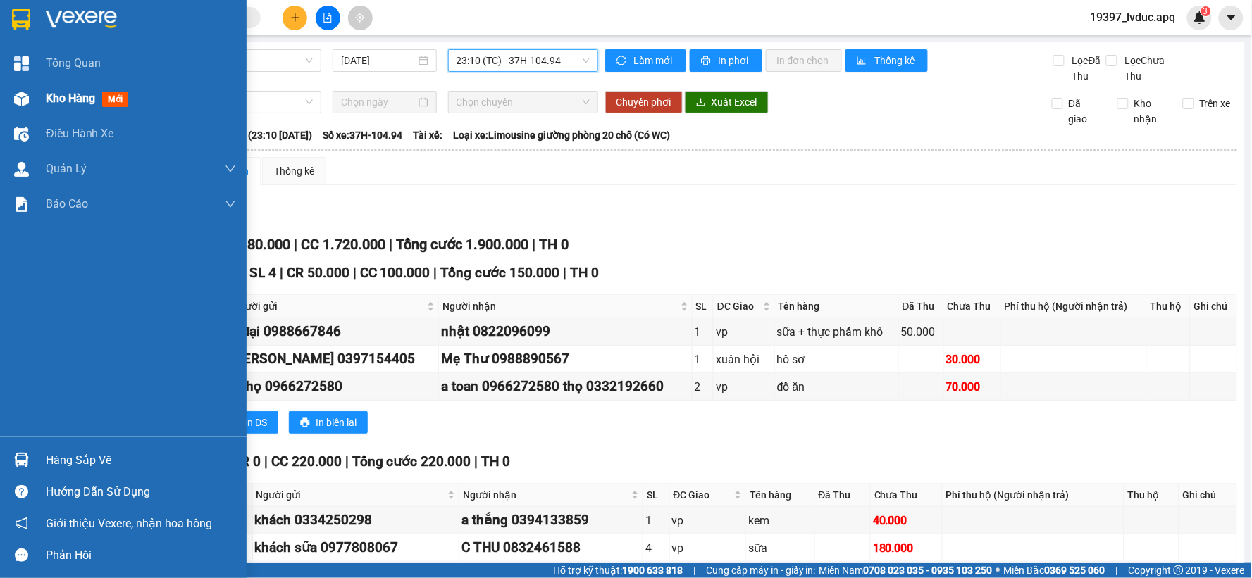
click at [31, 94] on div at bounding box center [21, 99] width 25 height 25
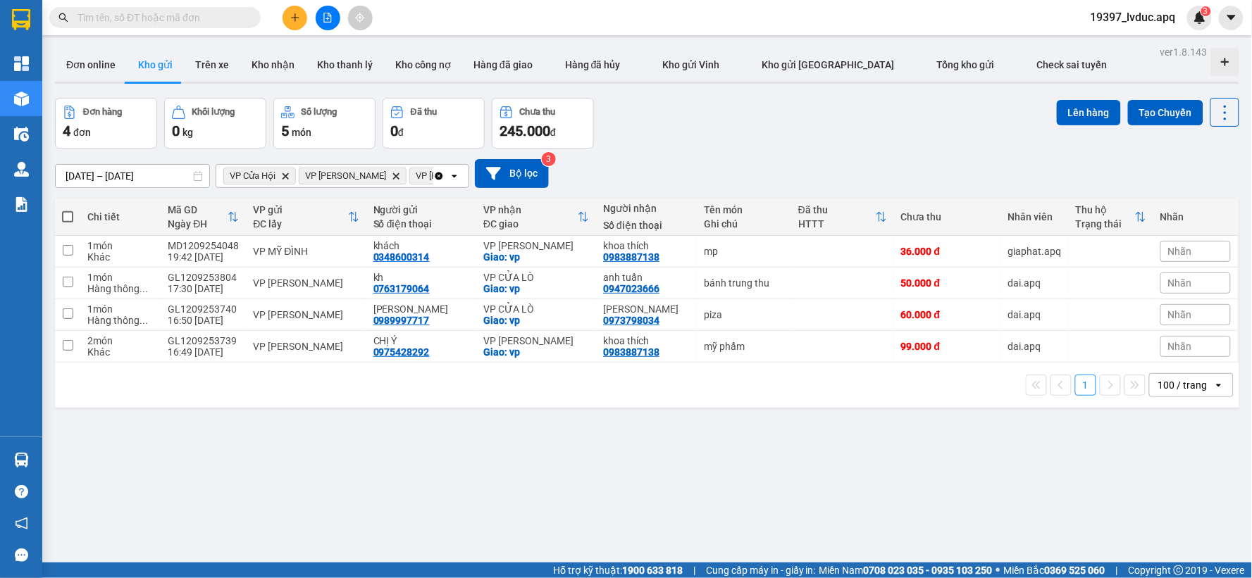
click at [730, 130] on div "Đơn hàng 4 đơn Khối lượng 0 kg Số lượng 5 món Đã thu 0 đ Chưa thu 245.000 đ Lên…" at bounding box center [647, 123] width 1184 height 51
click at [520, 167] on button "Bộ lọc" at bounding box center [512, 173] width 74 height 29
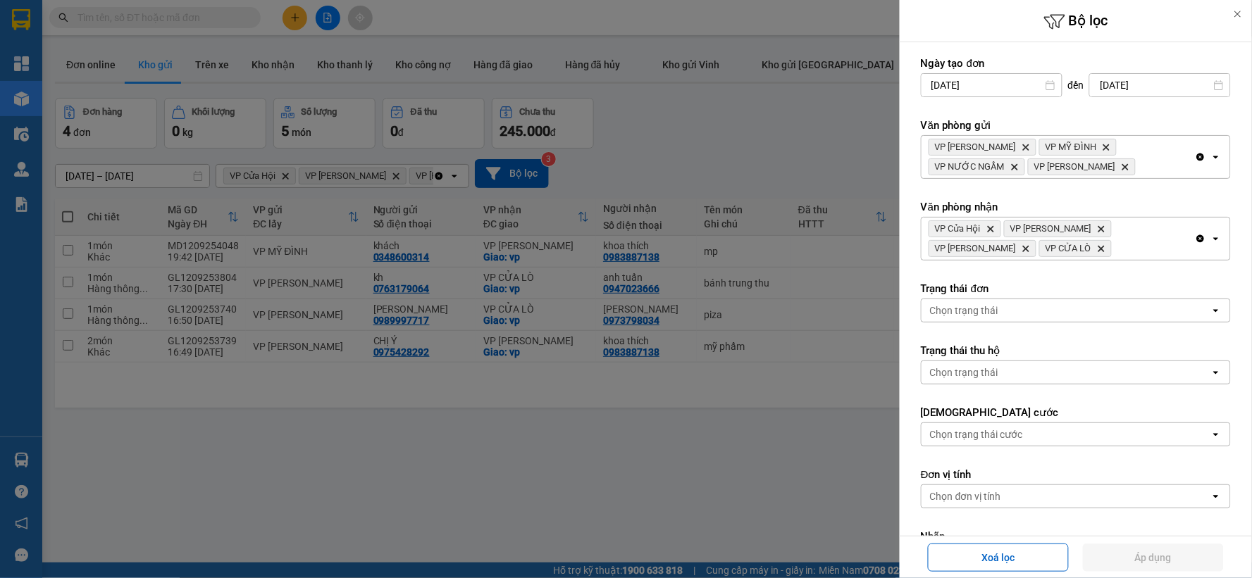
click at [703, 92] on div at bounding box center [626, 289] width 1252 height 578
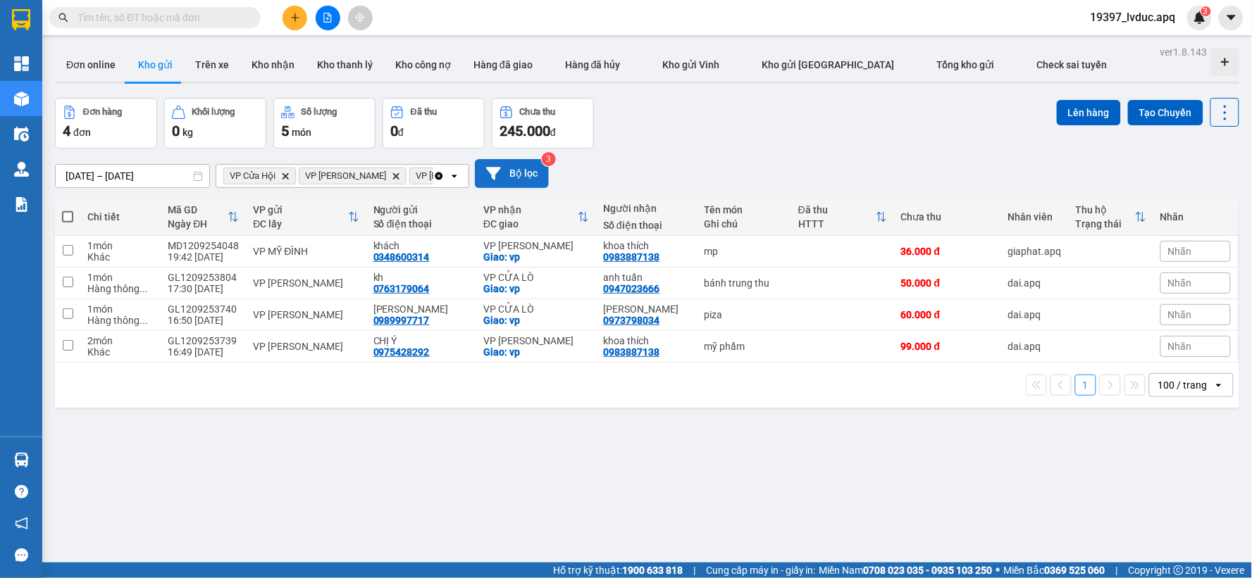
click at [509, 174] on button "Bộ lọc" at bounding box center [512, 173] width 74 height 29
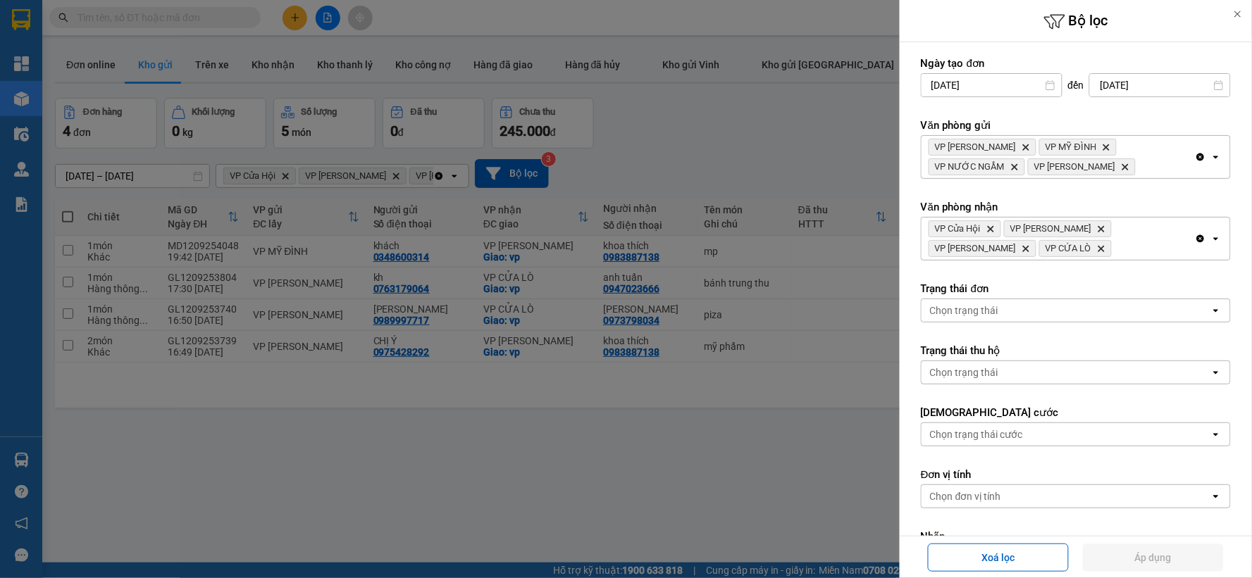
click at [1197, 235] on icon "Clear all" at bounding box center [1201, 239] width 8 height 8
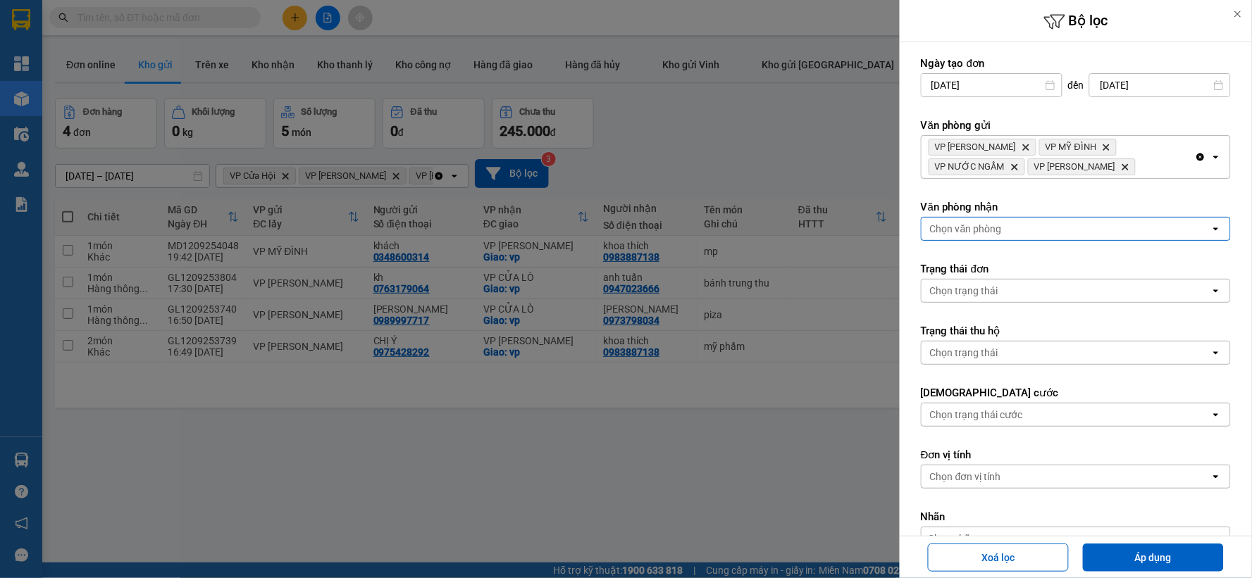
drag, startPoint x: 1188, startPoint y: 149, endPoint x: 1190, endPoint y: 160, distance: 11.6
click at [1195, 152] on div "Clear all open" at bounding box center [1212, 157] width 35 height 42
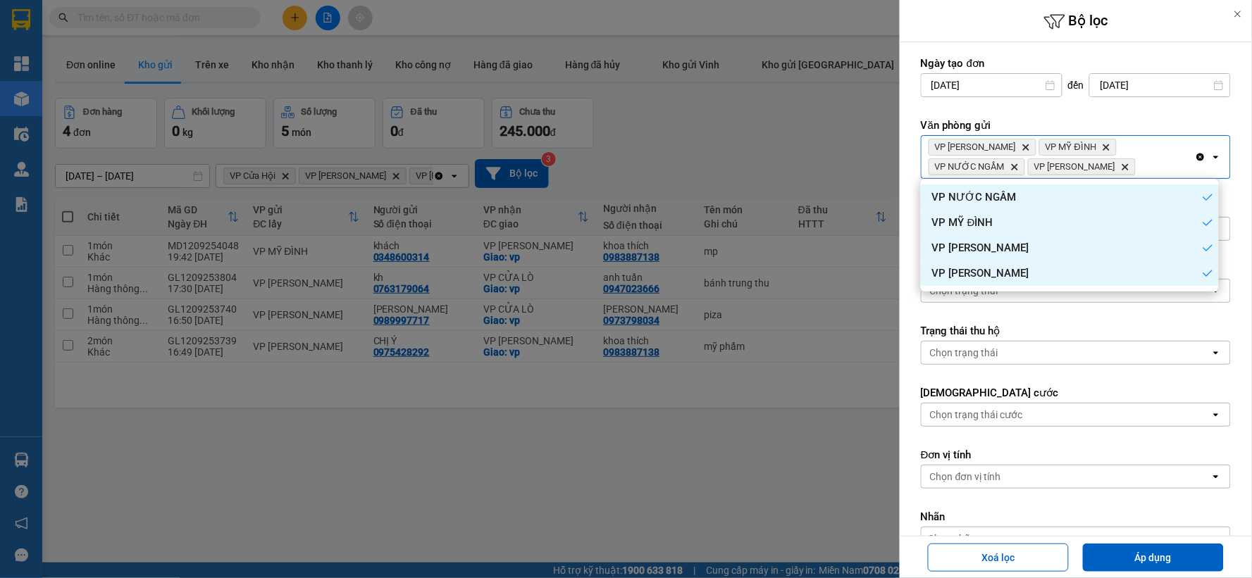
click at [1197, 160] on icon "Clear all" at bounding box center [1201, 158] width 8 height 8
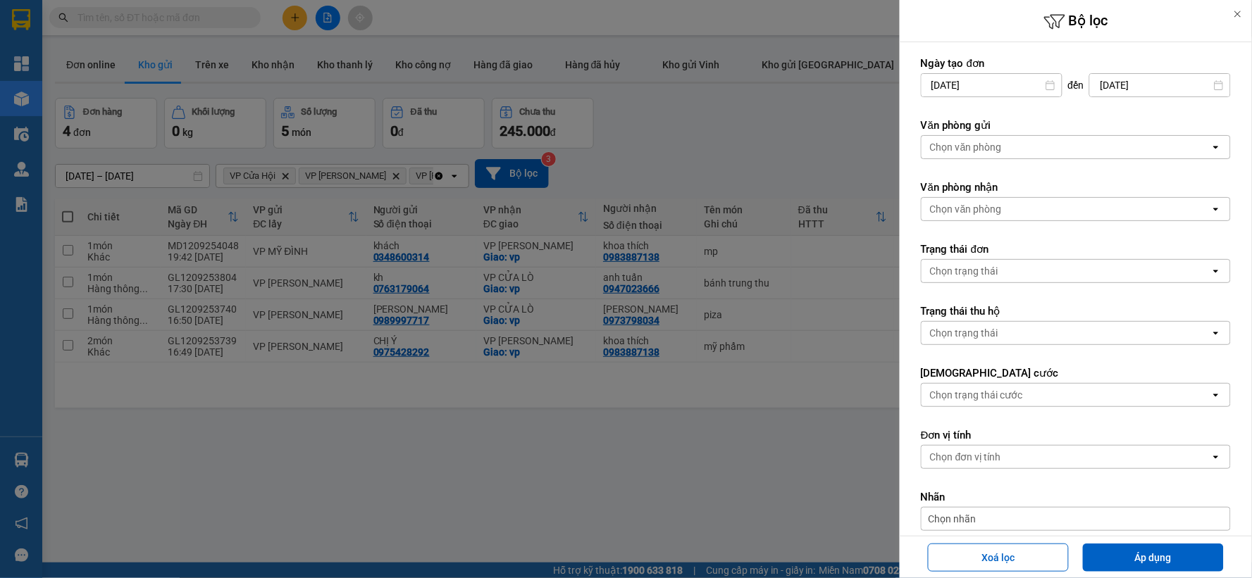
drag, startPoint x: 1164, startPoint y: 156, endPoint x: 1150, endPoint y: 158, distance: 13.5
click at [1150, 158] on div "Chọn văn phòng" at bounding box center [1065, 147] width 289 height 23
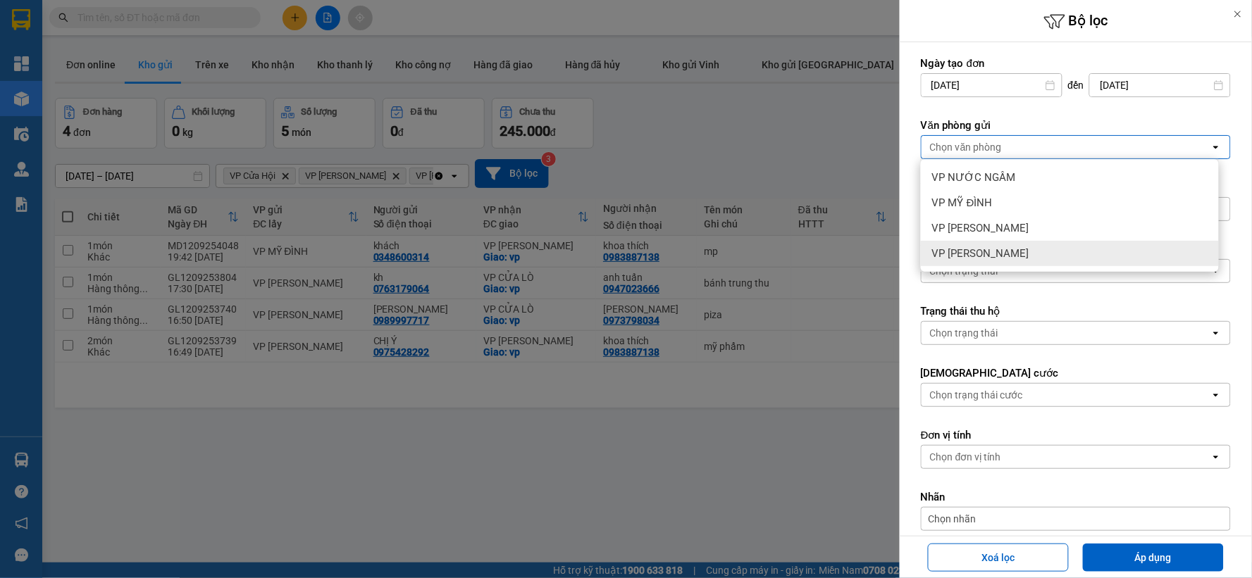
click at [1045, 250] on div "VP [PERSON_NAME]" at bounding box center [1070, 253] width 298 height 25
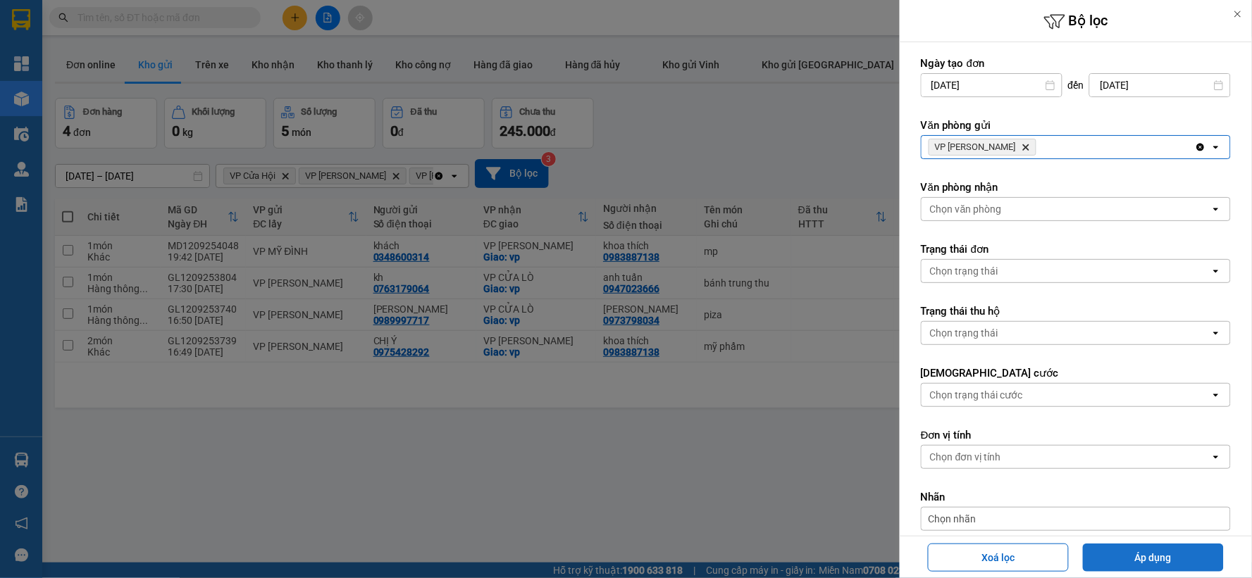
click at [1142, 564] on button "Áp dụng" at bounding box center [1153, 558] width 141 height 28
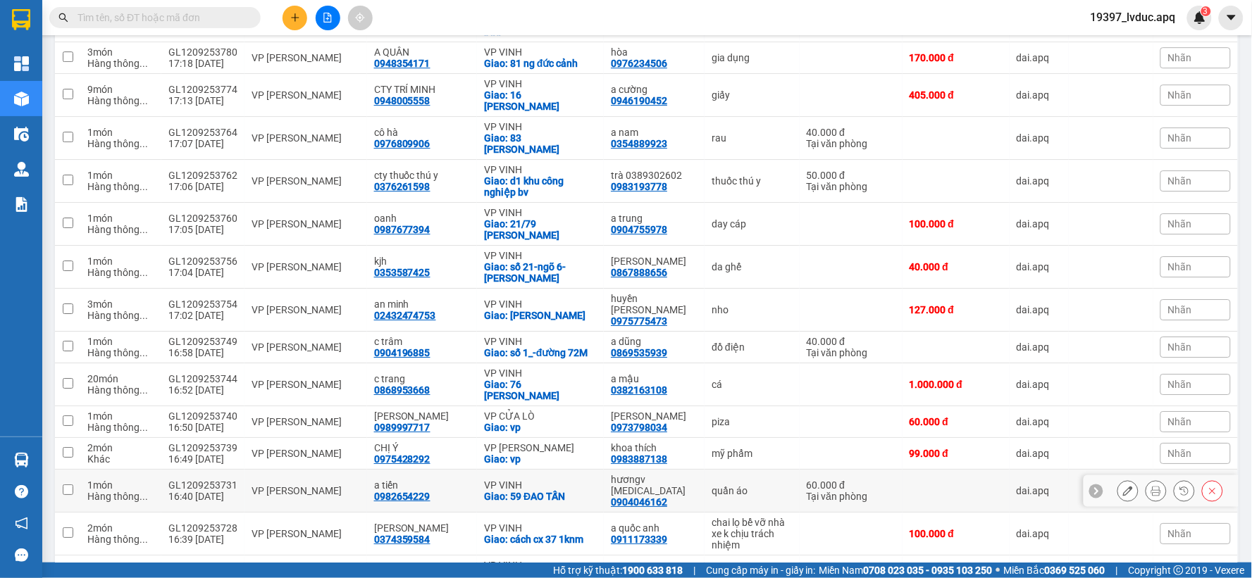
scroll to position [1330, 0]
